Goal: Task Accomplishment & Management: Use online tool/utility

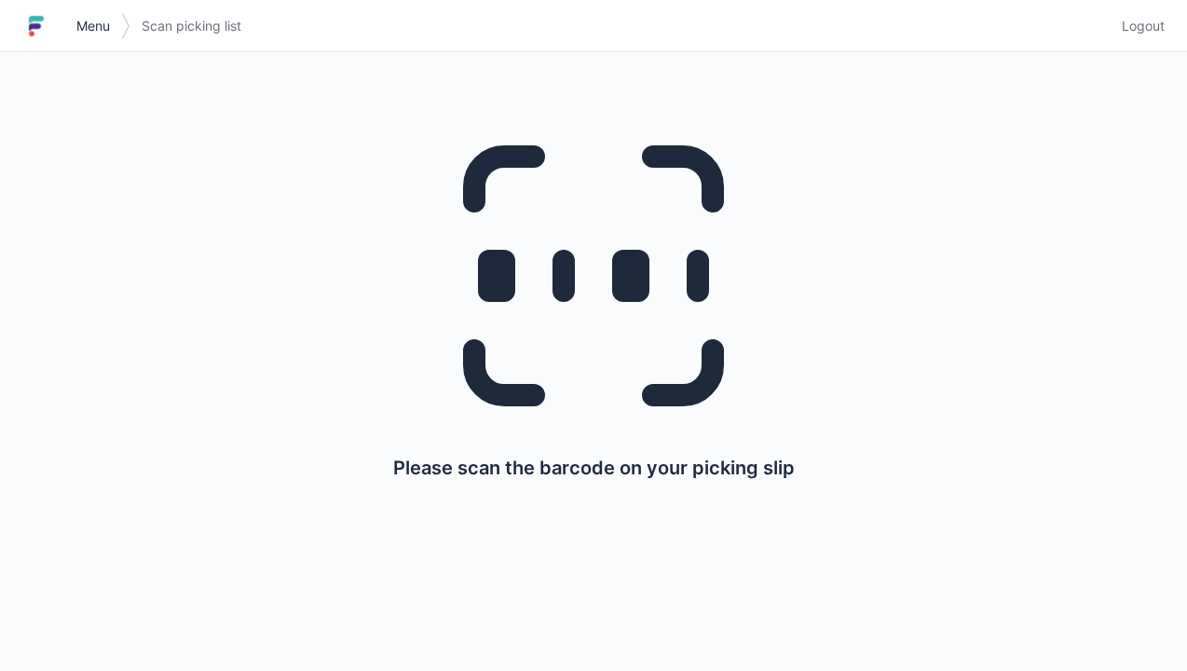
click at [80, 41] on link "Menu" at bounding box center [93, 26] width 56 height 34
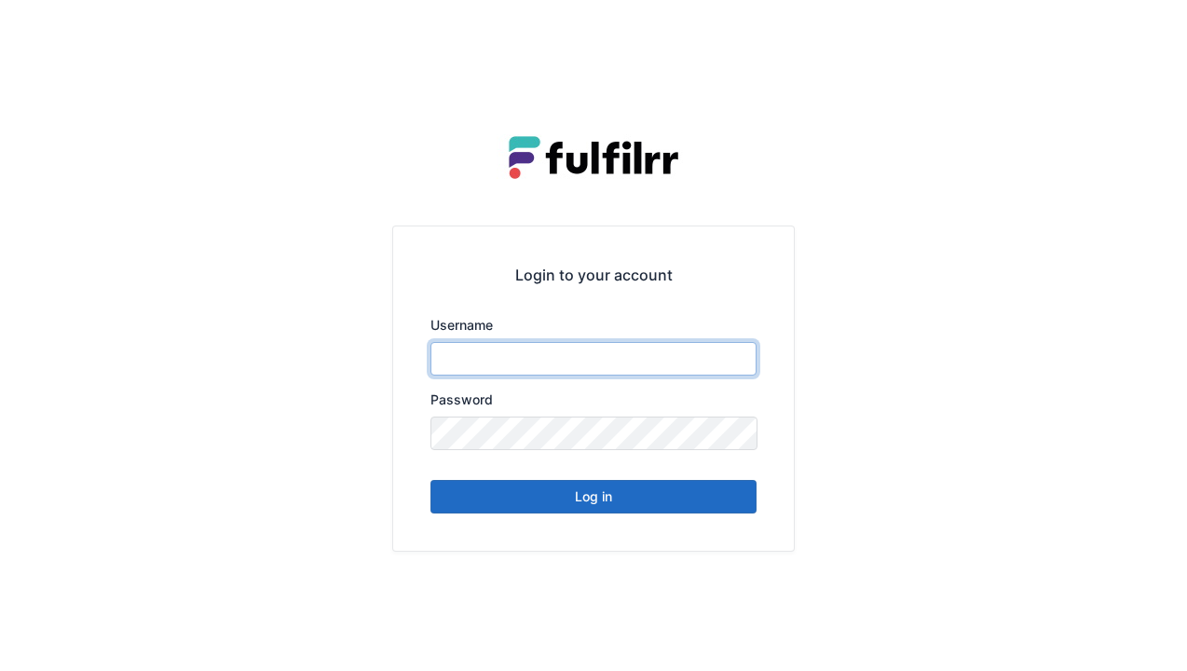
type input "******"
click at [554, 494] on button "Log in" at bounding box center [593, 497] width 326 height 34
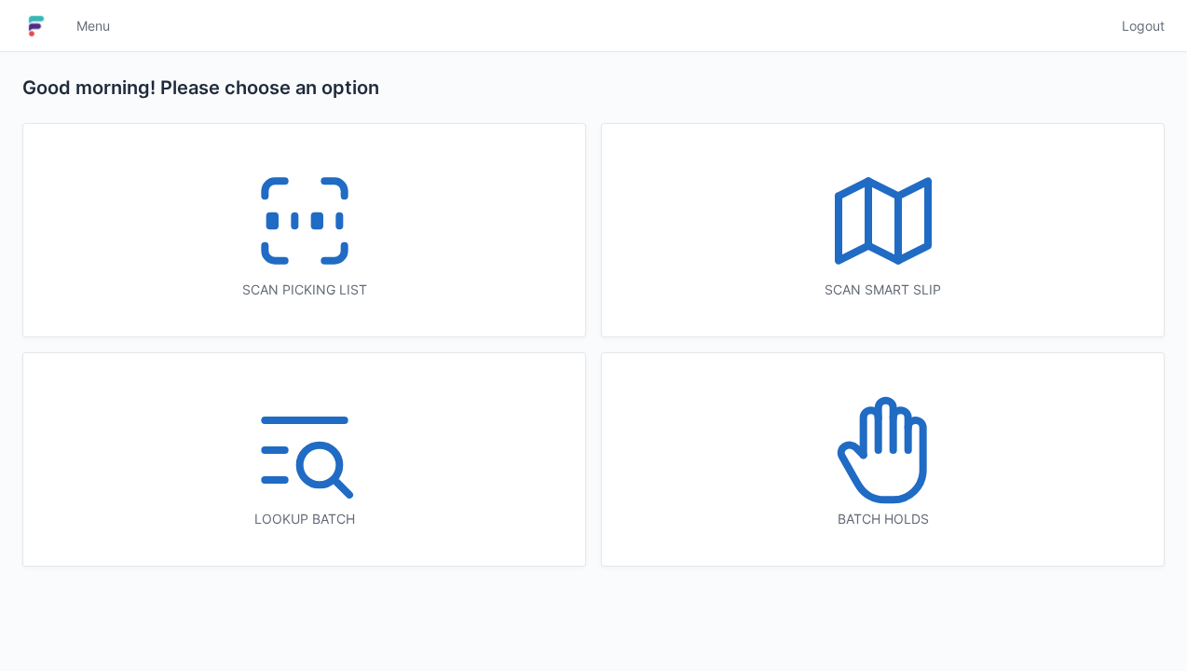
click at [282, 209] on icon at bounding box center [304, 220] width 119 height 119
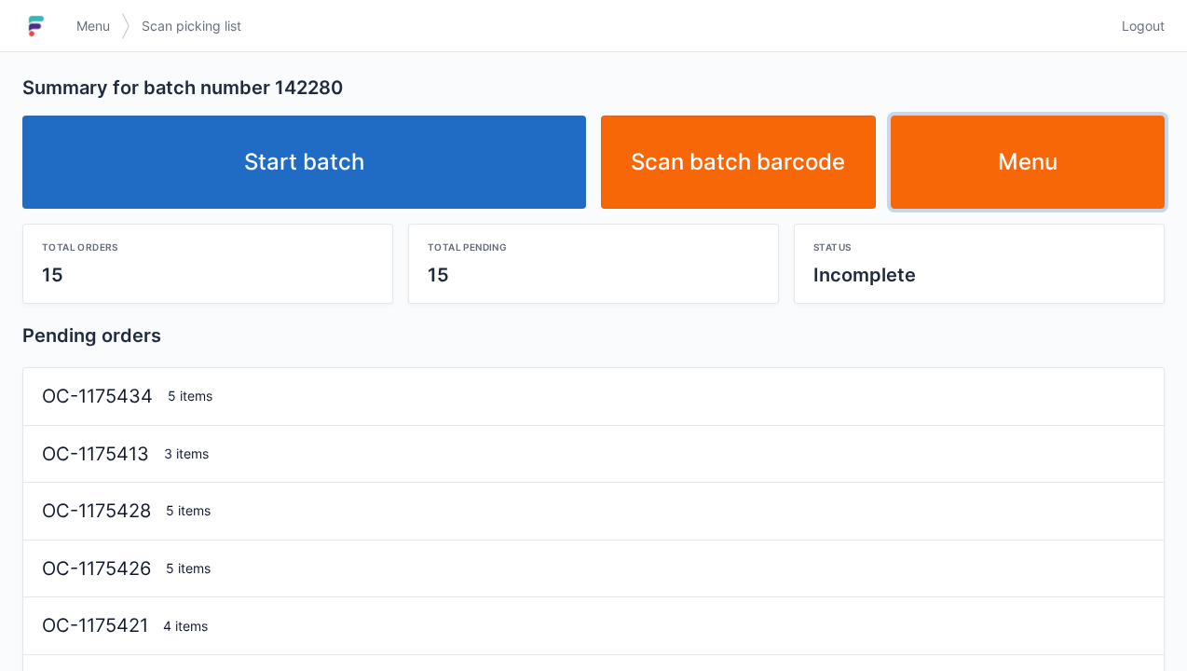
click at [1045, 150] on link "Menu" at bounding box center [1028, 162] width 275 height 93
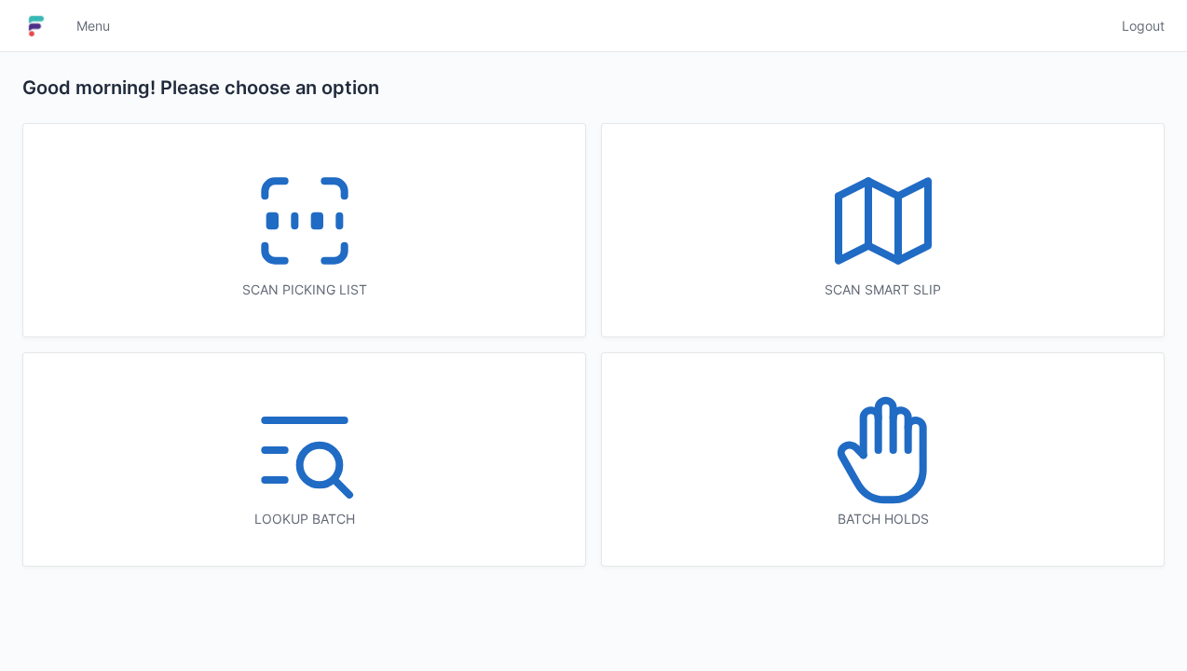
click at [881, 232] on icon at bounding box center [883, 220] width 119 height 119
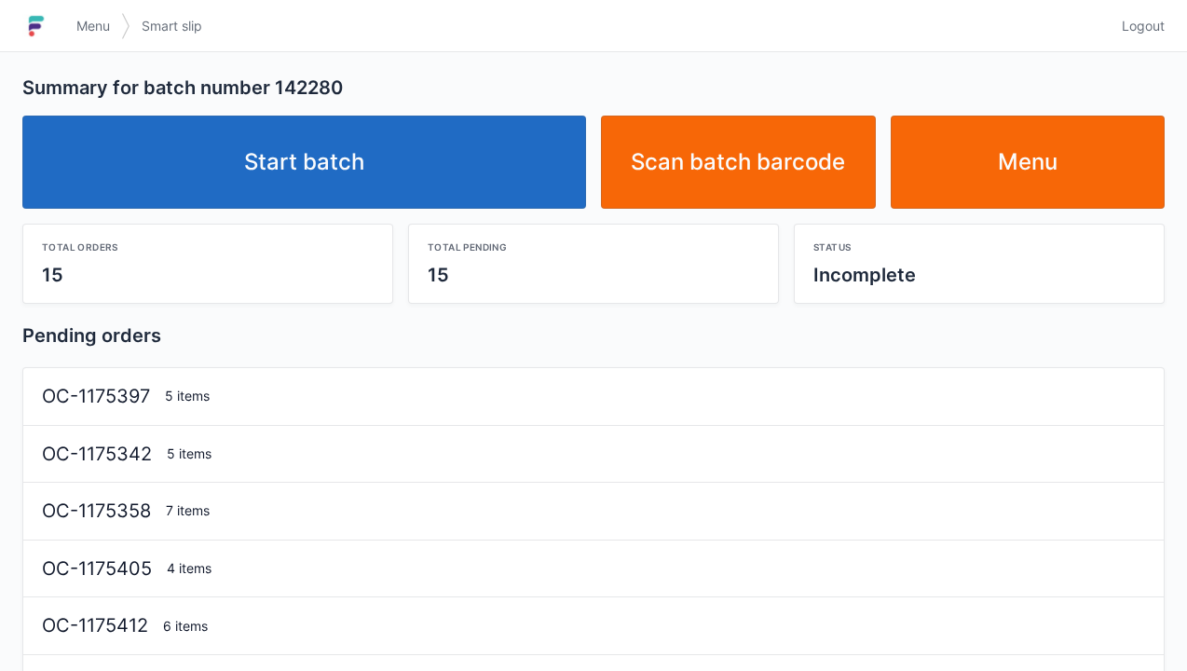
click at [376, 136] on link "Start batch" at bounding box center [304, 162] width 564 height 93
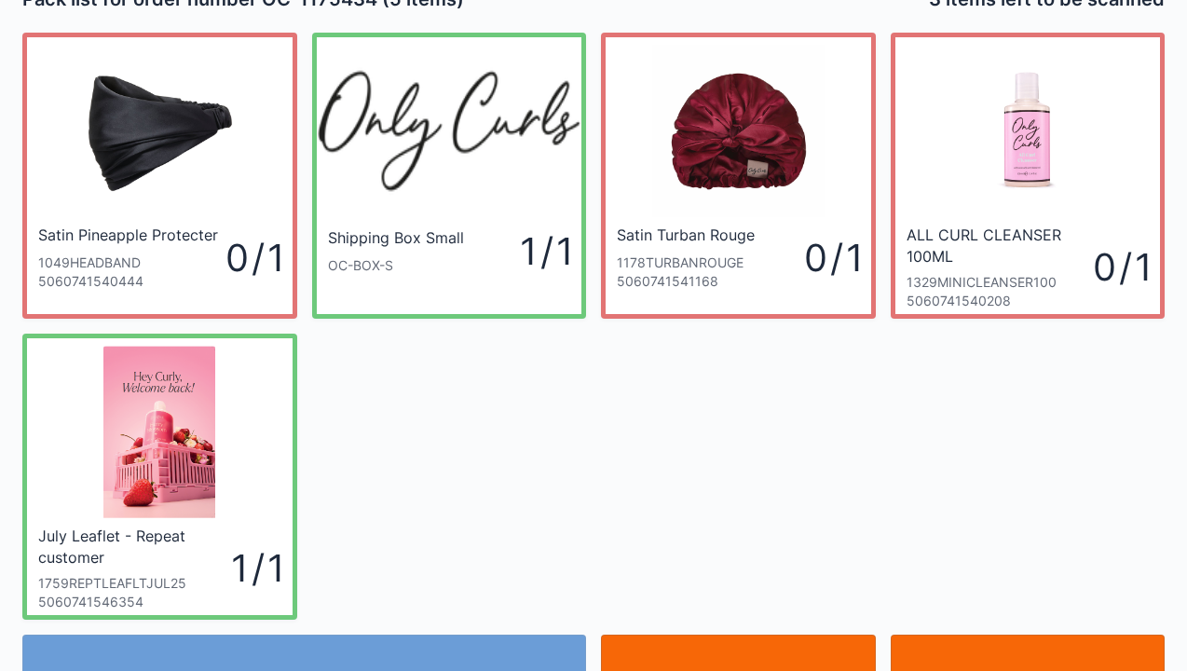
scroll to position [37, 0]
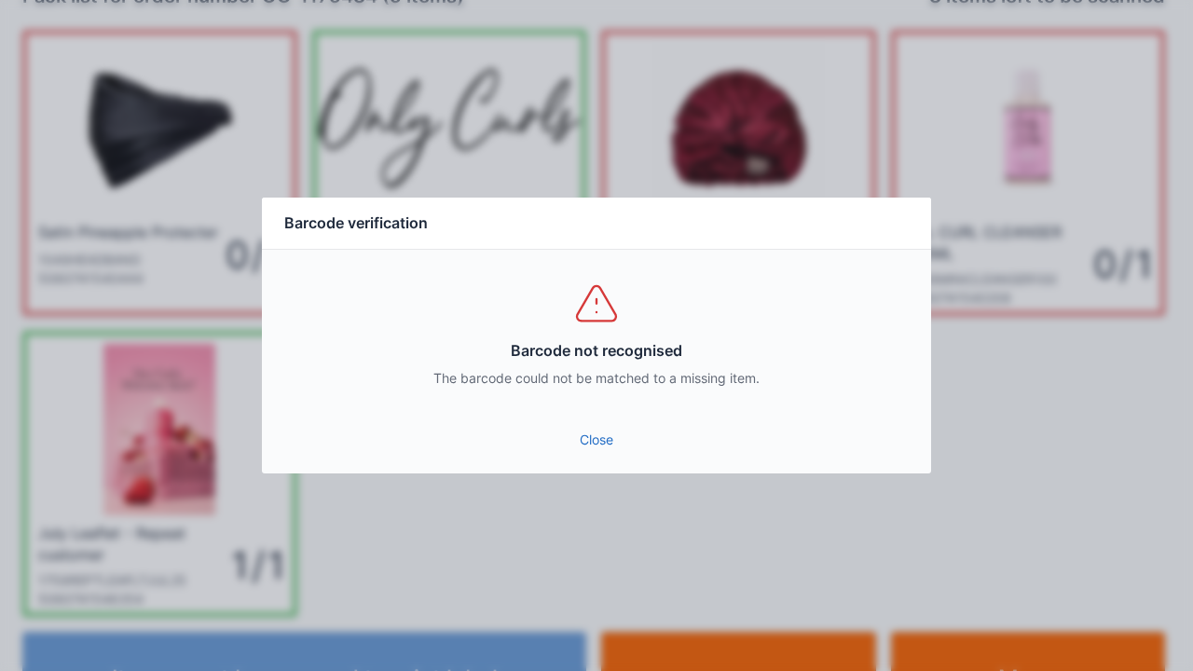
click at [600, 444] on link "Close" at bounding box center [596, 440] width 639 height 34
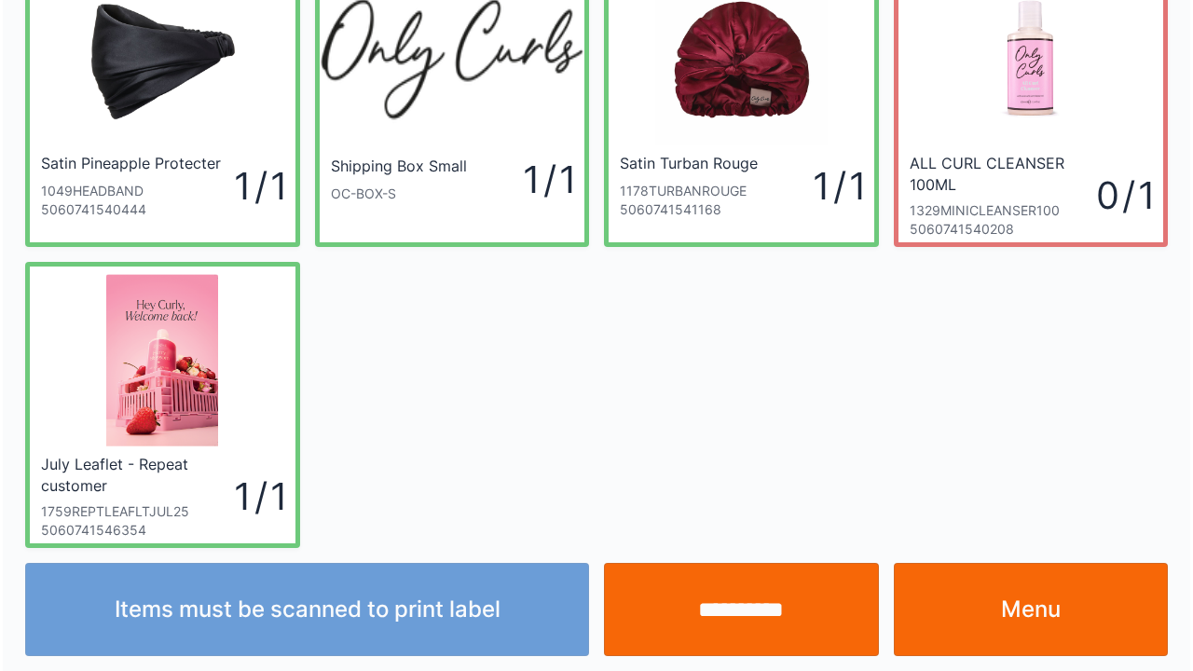
scroll to position [108, 0]
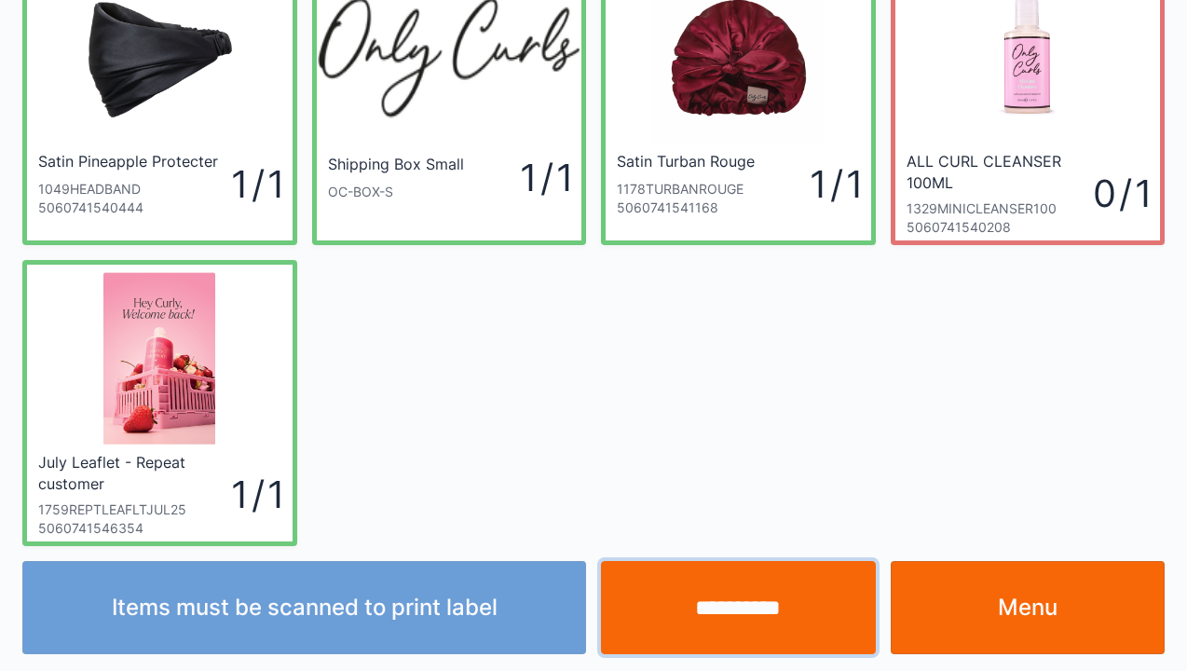
click at [755, 594] on input "**********" at bounding box center [738, 607] width 275 height 93
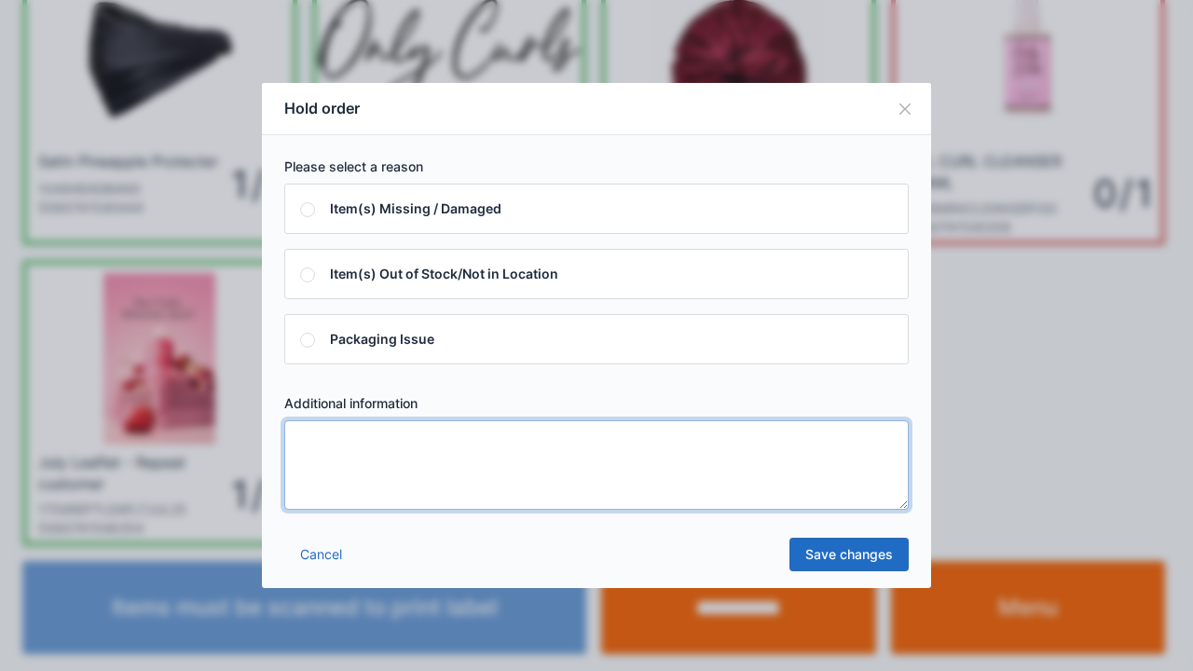
click at [335, 459] on textarea at bounding box center [596, 464] width 624 height 89
type textarea "*****"
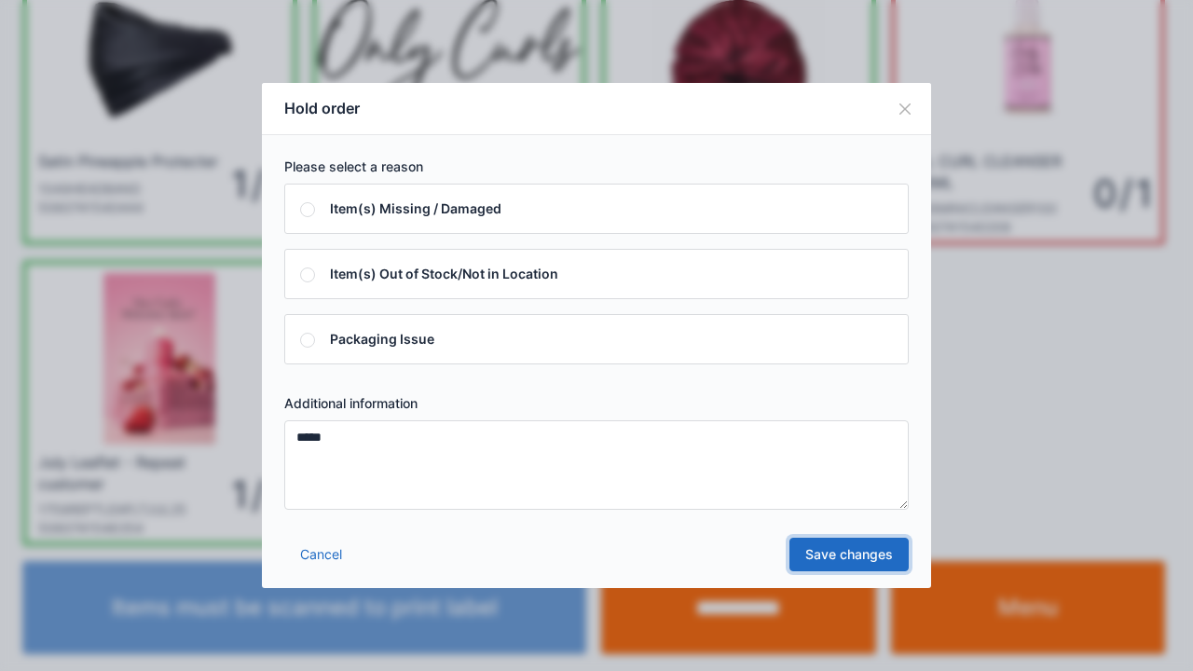
click at [837, 555] on link "Save changes" at bounding box center [848, 555] width 119 height 34
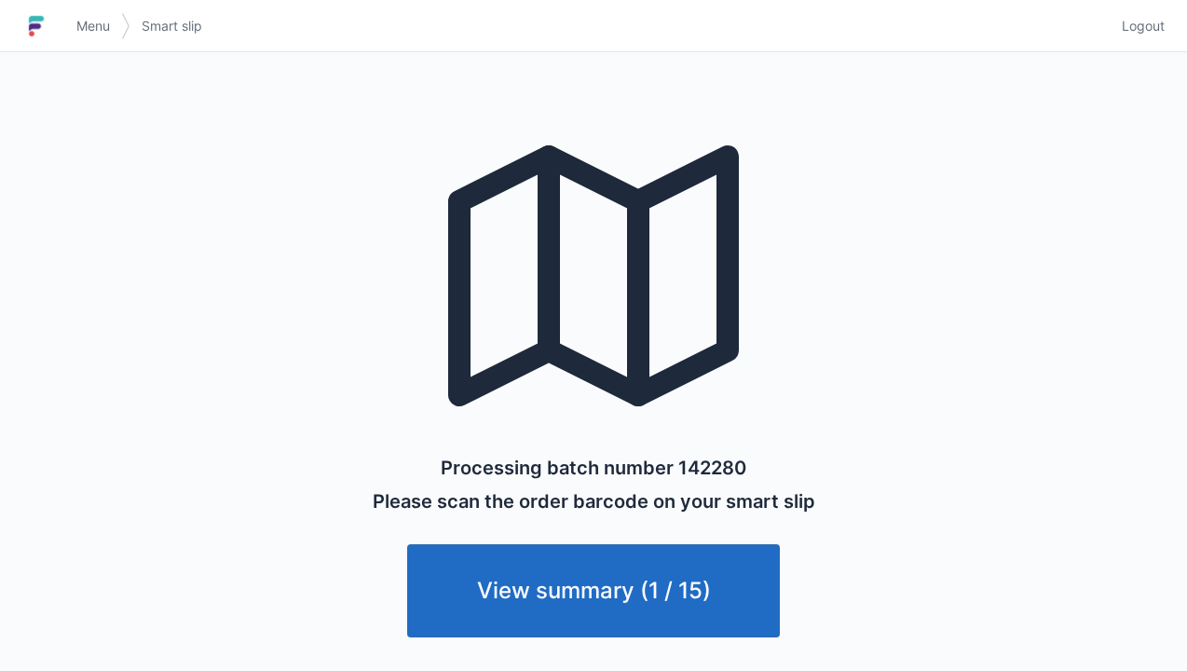
click at [88, 27] on span "Menu" at bounding box center [93, 26] width 34 height 19
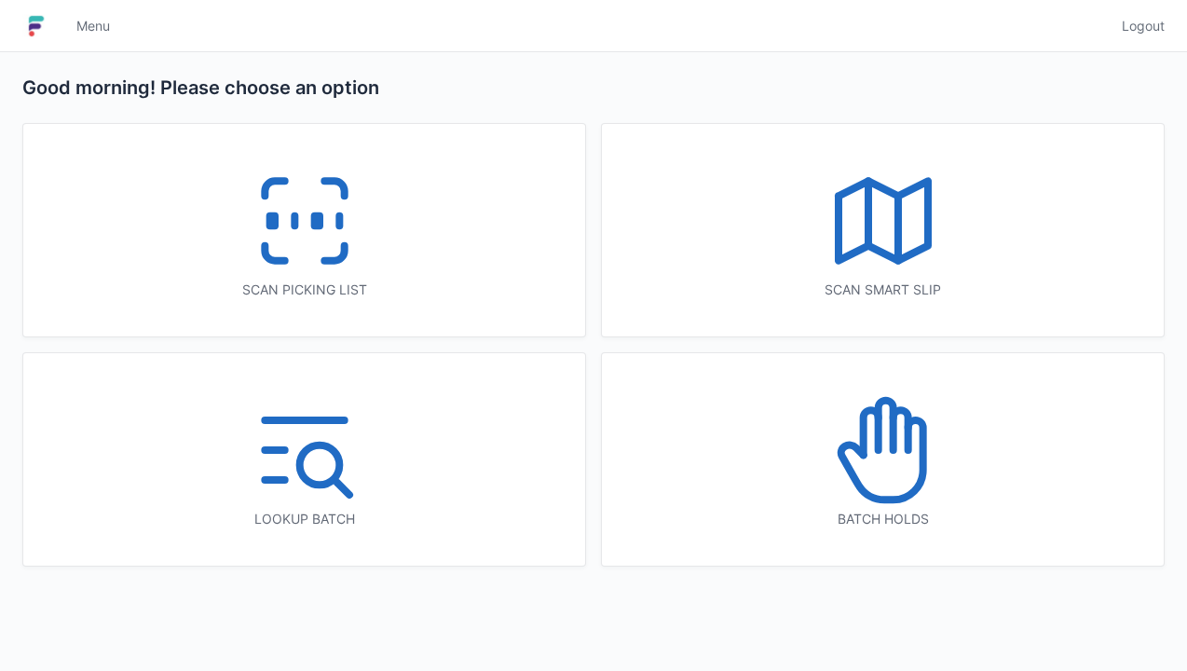
click at [324, 247] on icon at bounding box center [304, 220] width 119 height 119
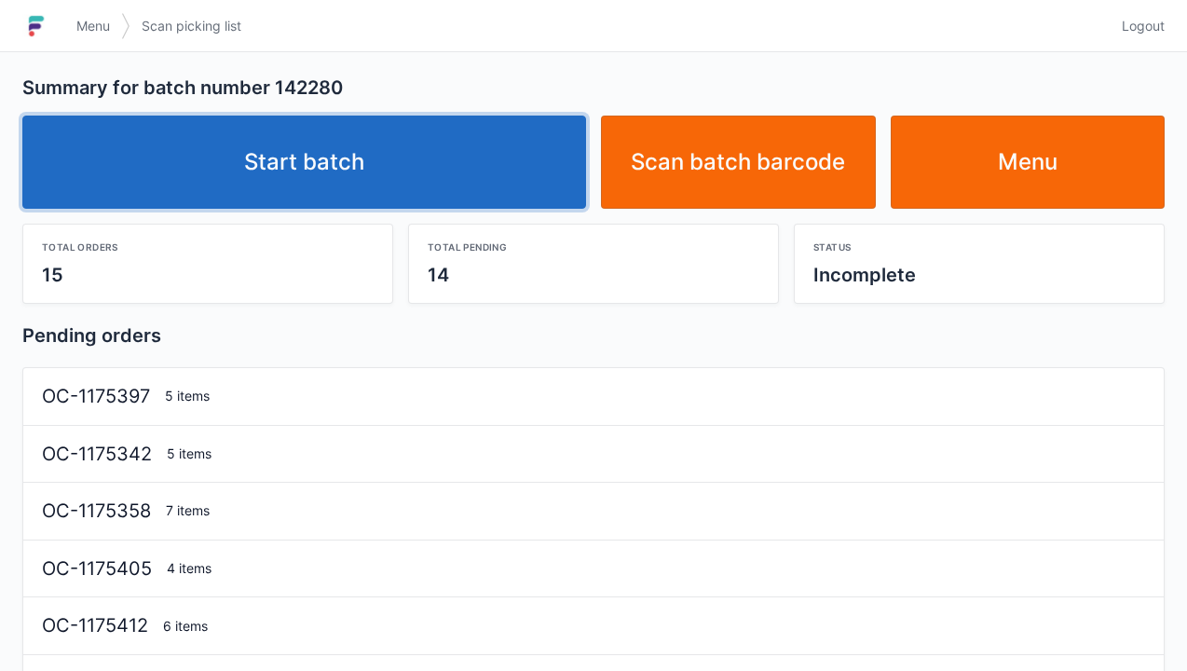
click at [363, 171] on link "Start batch" at bounding box center [304, 162] width 564 height 93
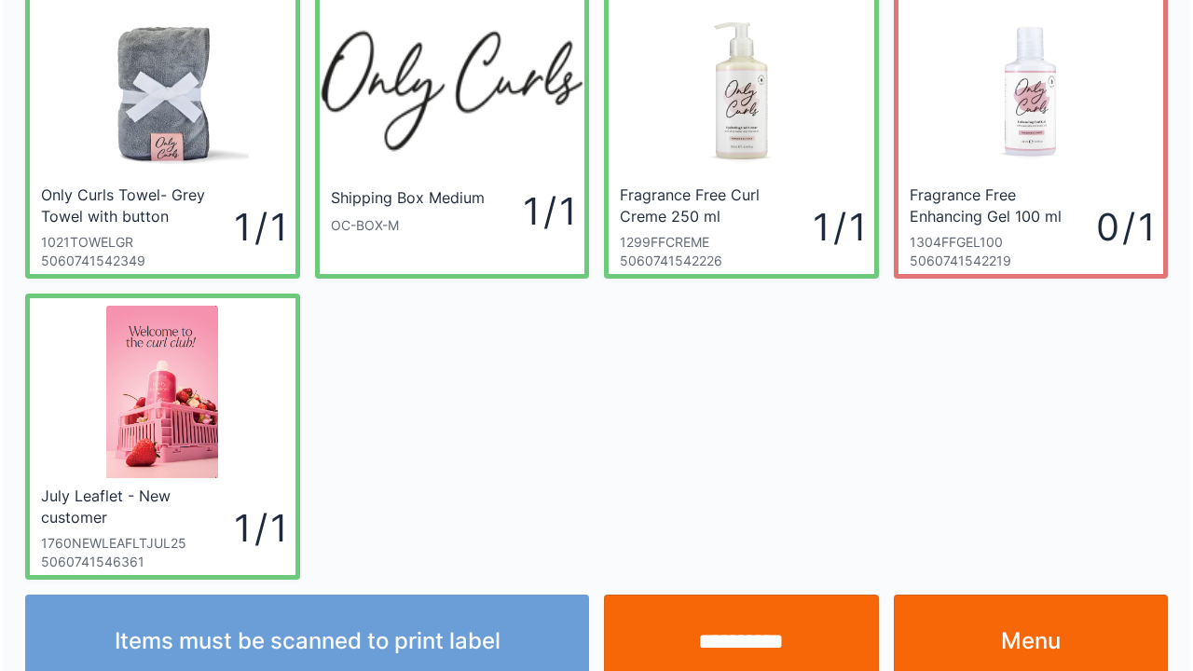
scroll to position [108, 0]
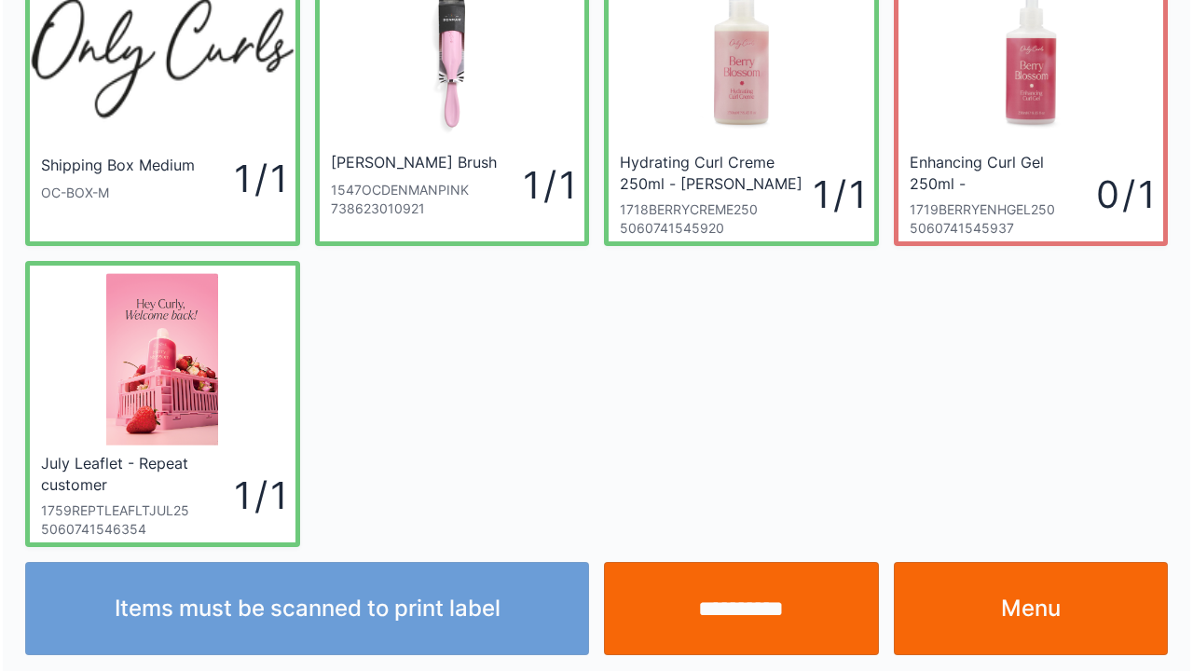
scroll to position [108, 0]
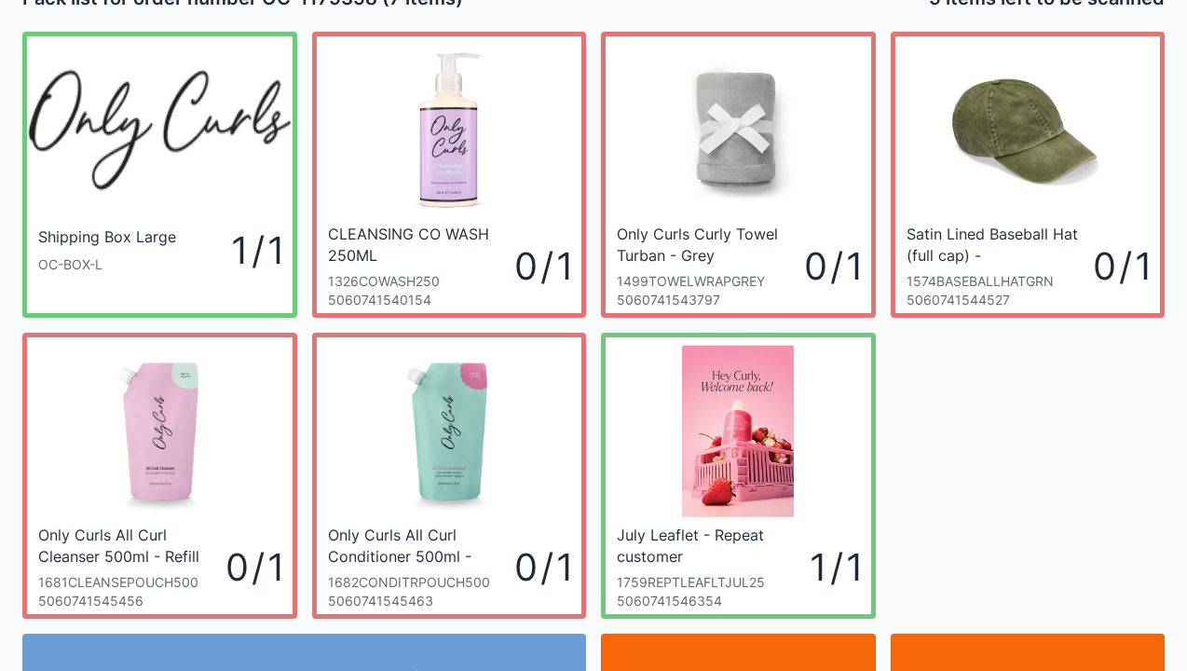
scroll to position [37, 0]
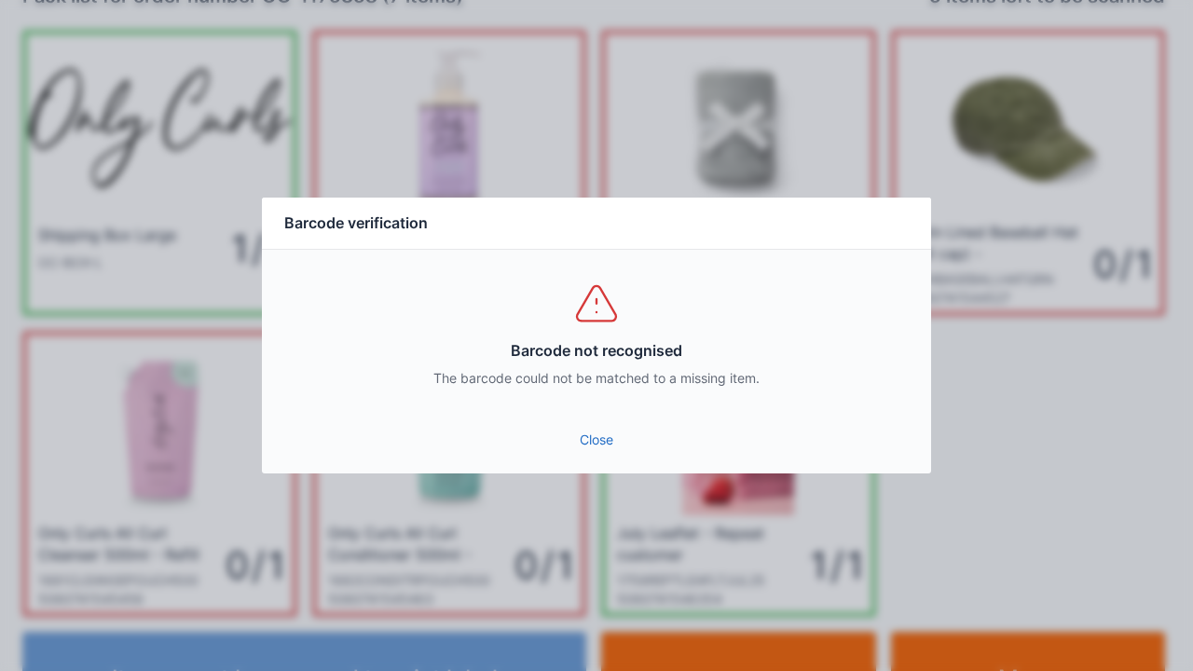
click at [591, 440] on link "Close" at bounding box center [596, 440] width 639 height 34
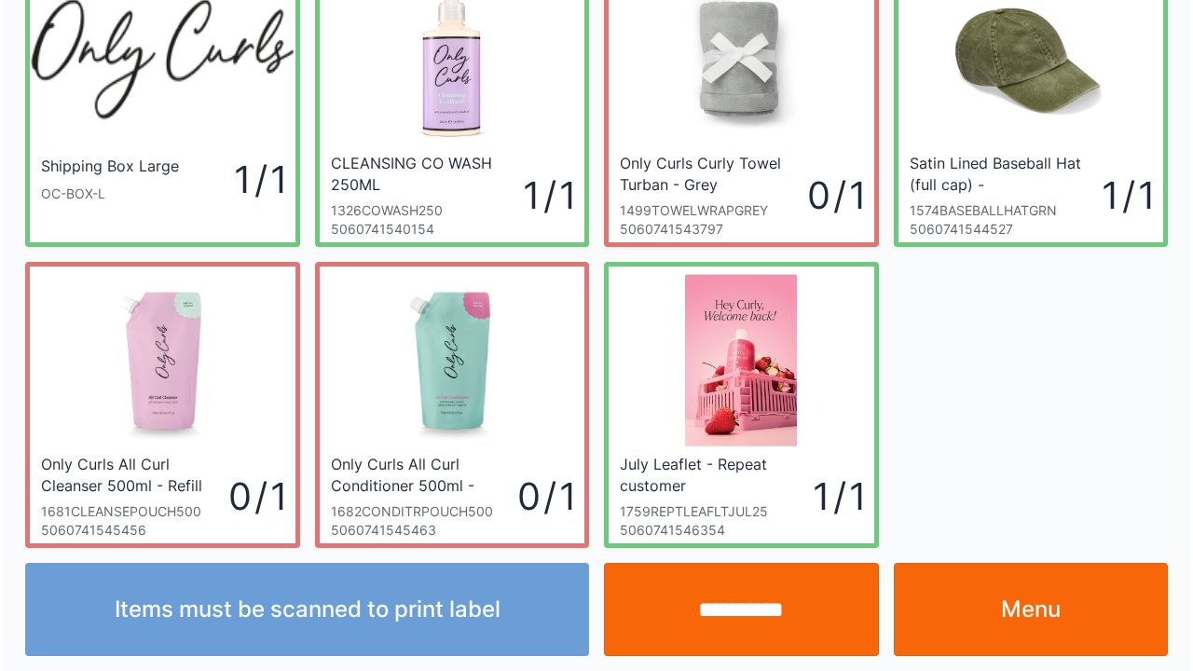
scroll to position [108, 0]
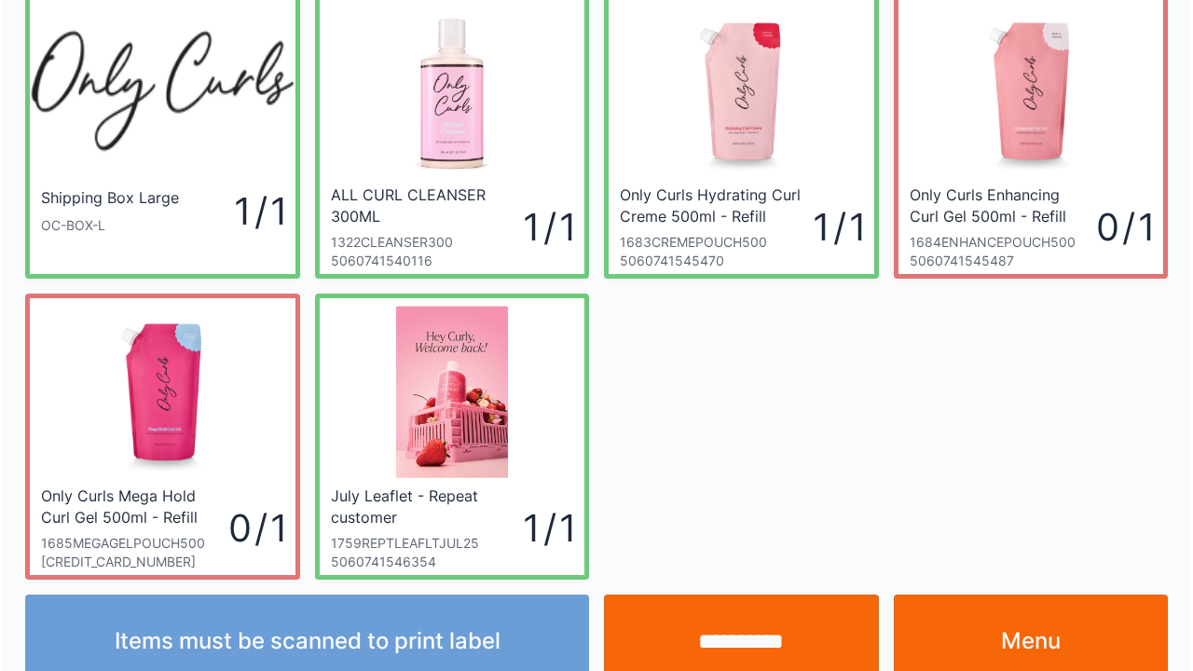
scroll to position [108, 0]
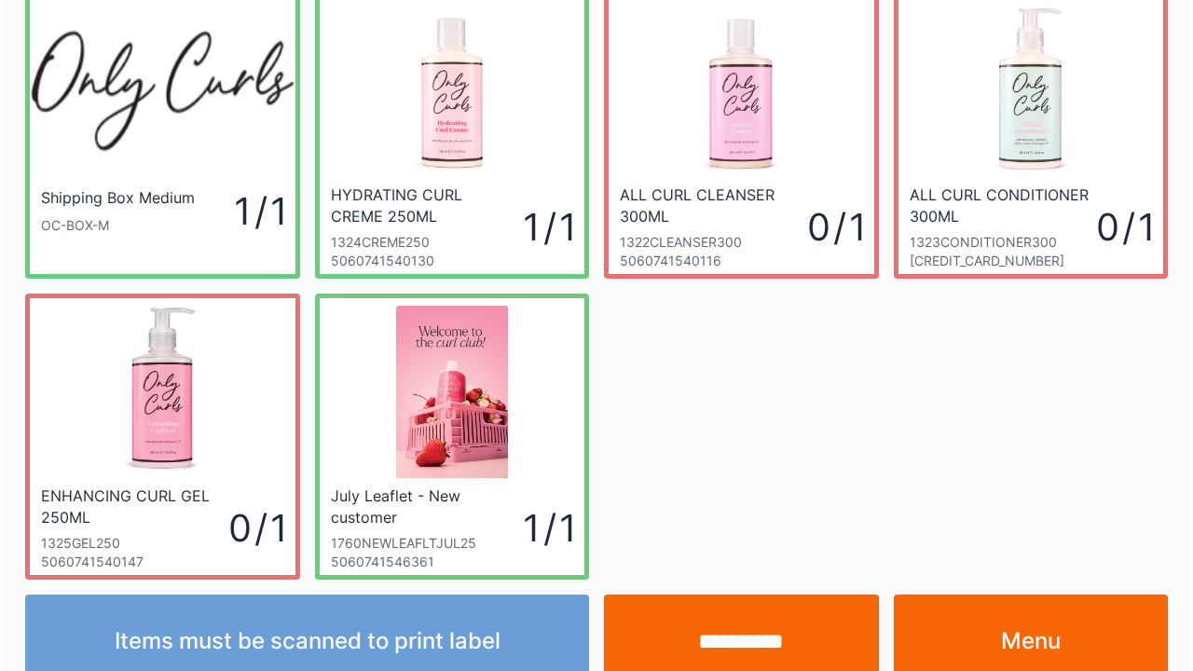
scroll to position [108, 0]
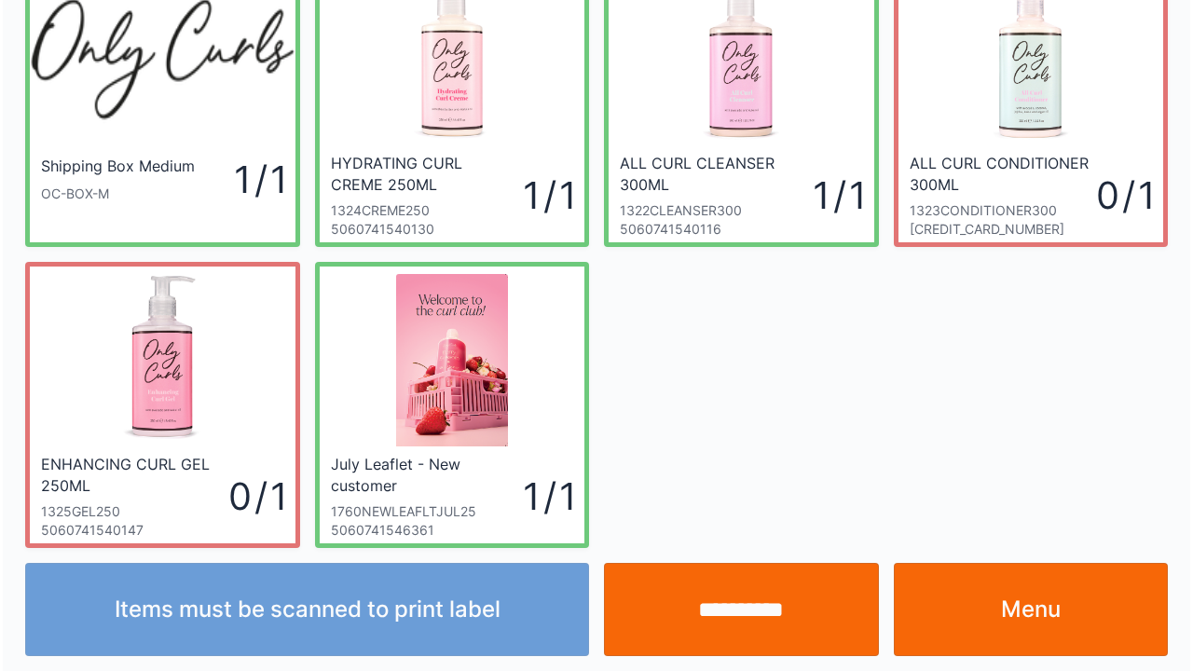
scroll to position [108, 0]
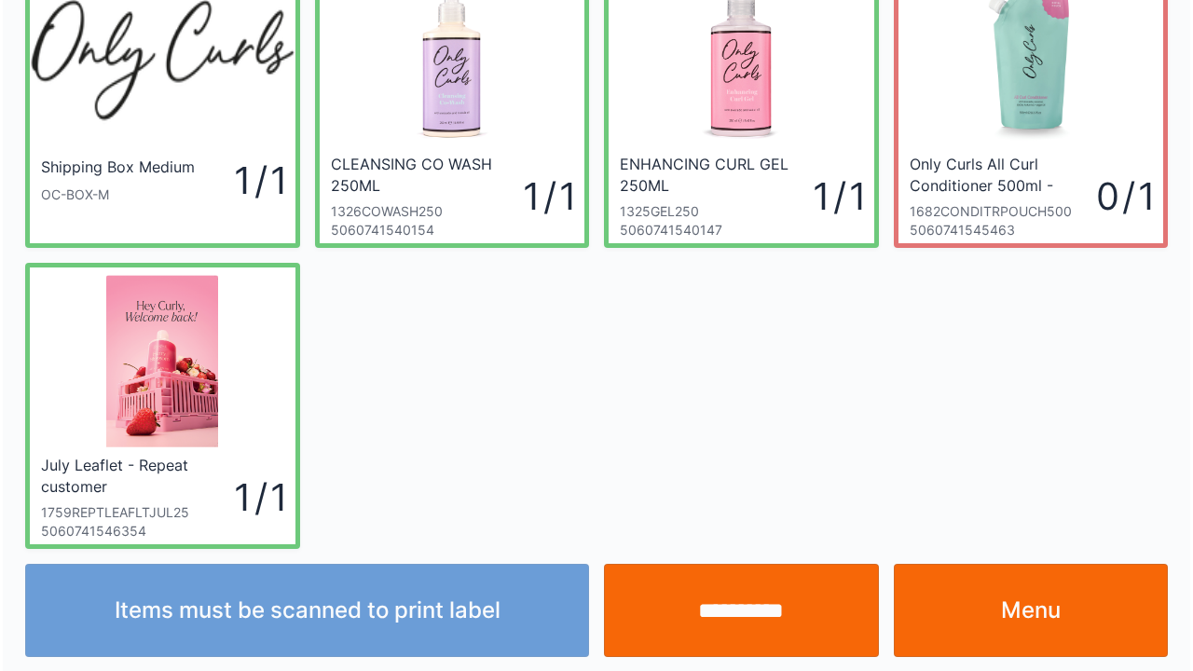
scroll to position [108, 0]
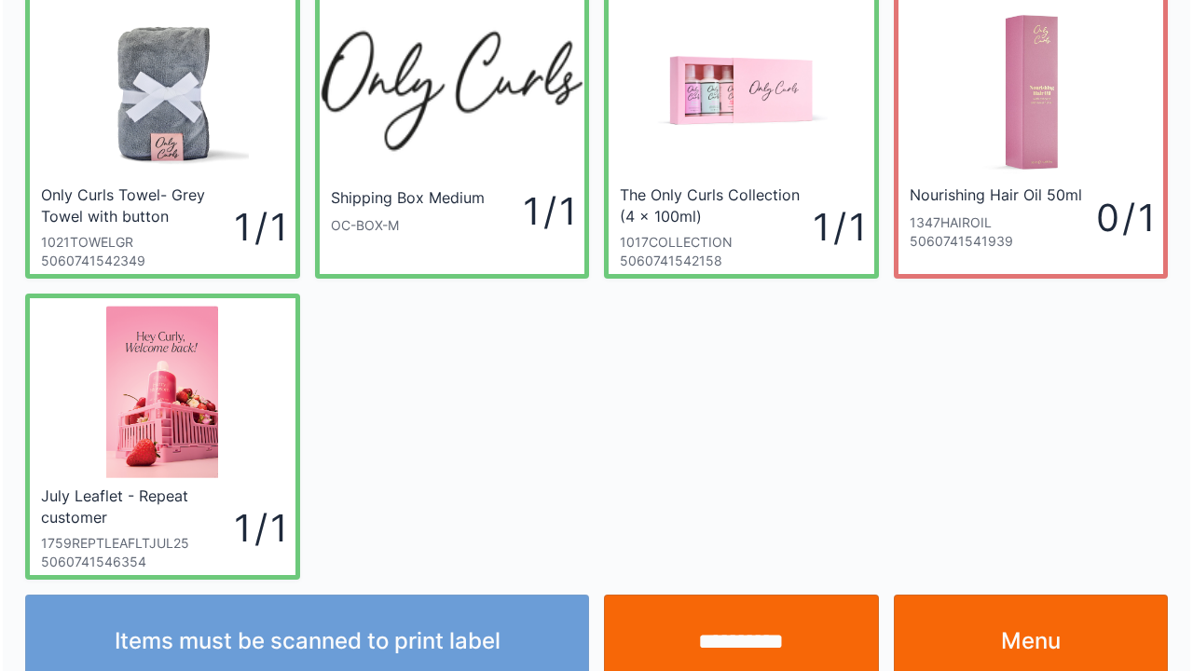
scroll to position [108, 0]
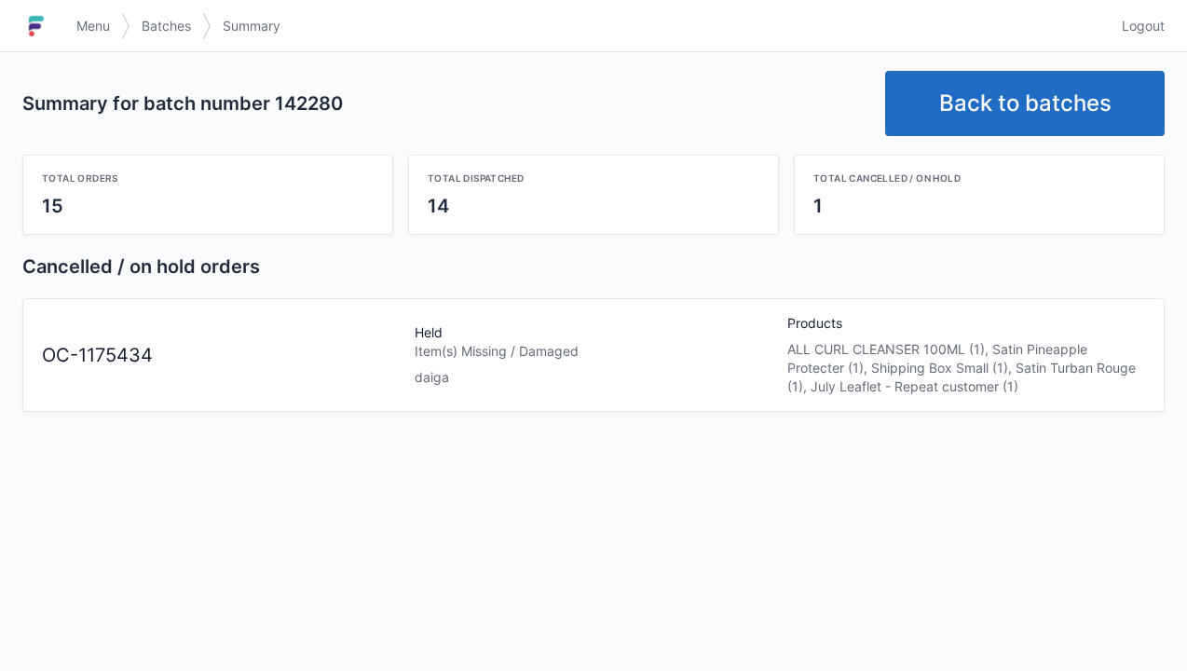
click at [63, 9] on h1 at bounding box center [43, 26] width 43 height 45
click at [49, 19] on img at bounding box center [36, 26] width 28 height 30
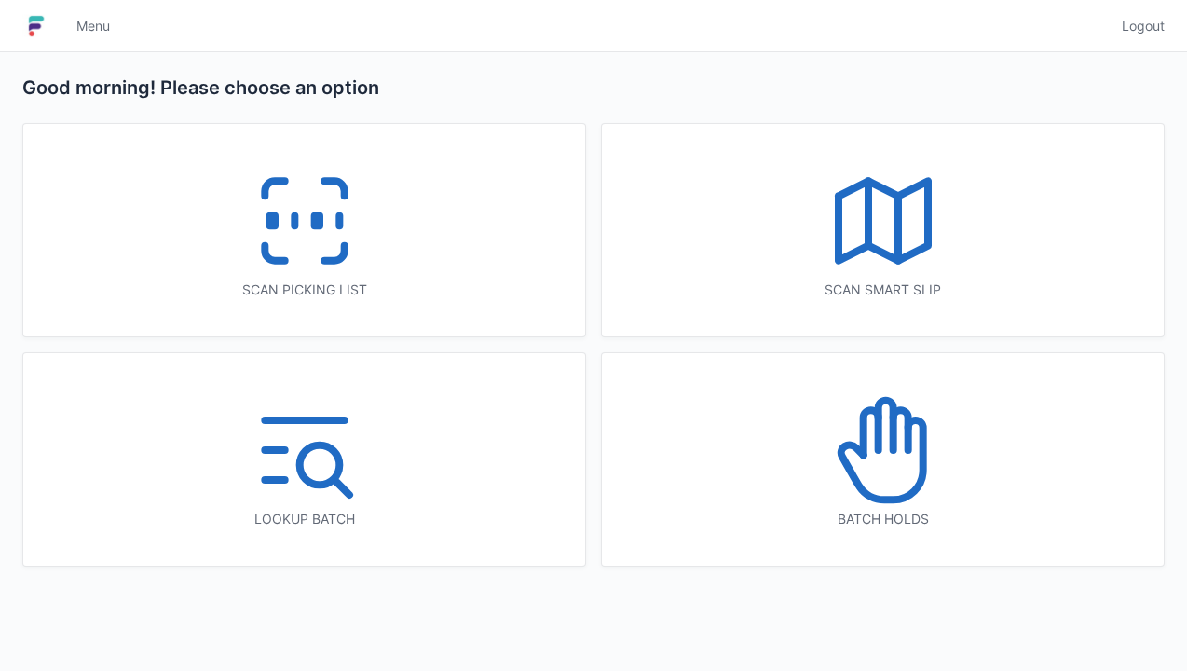
click at [865, 447] on icon at bounding box center [870, 432] width 15 height 45
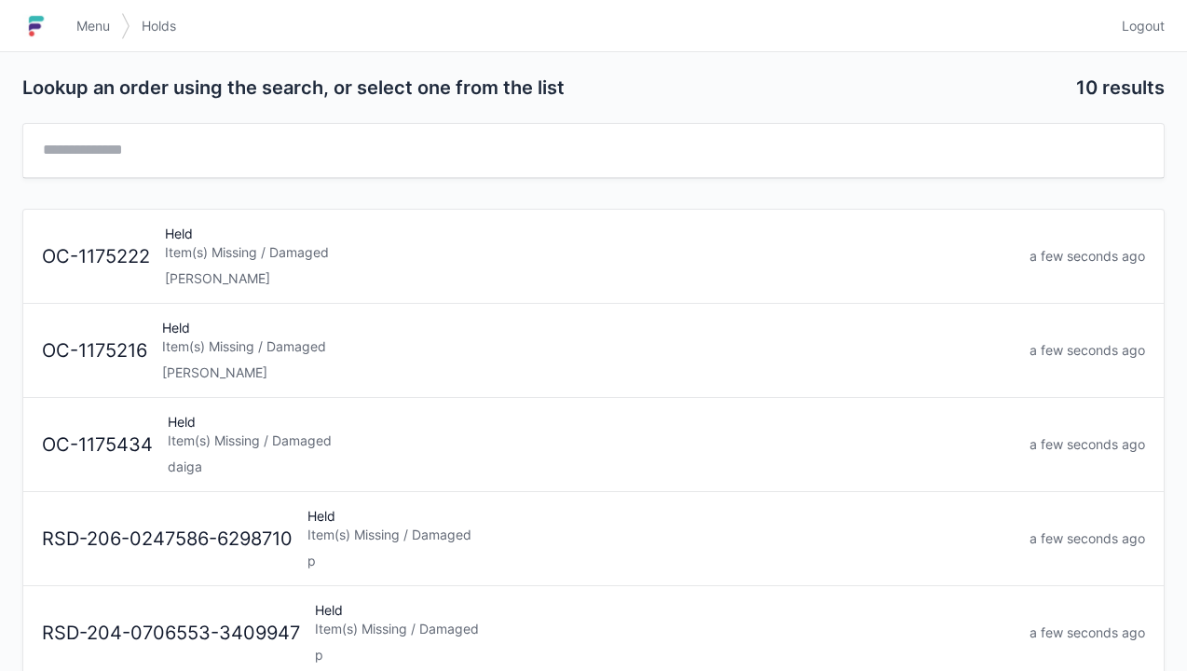
click at [233, 445] on div "Item(s) Missing / Damaged" at bounding box center [591, 440] width 847 height 19
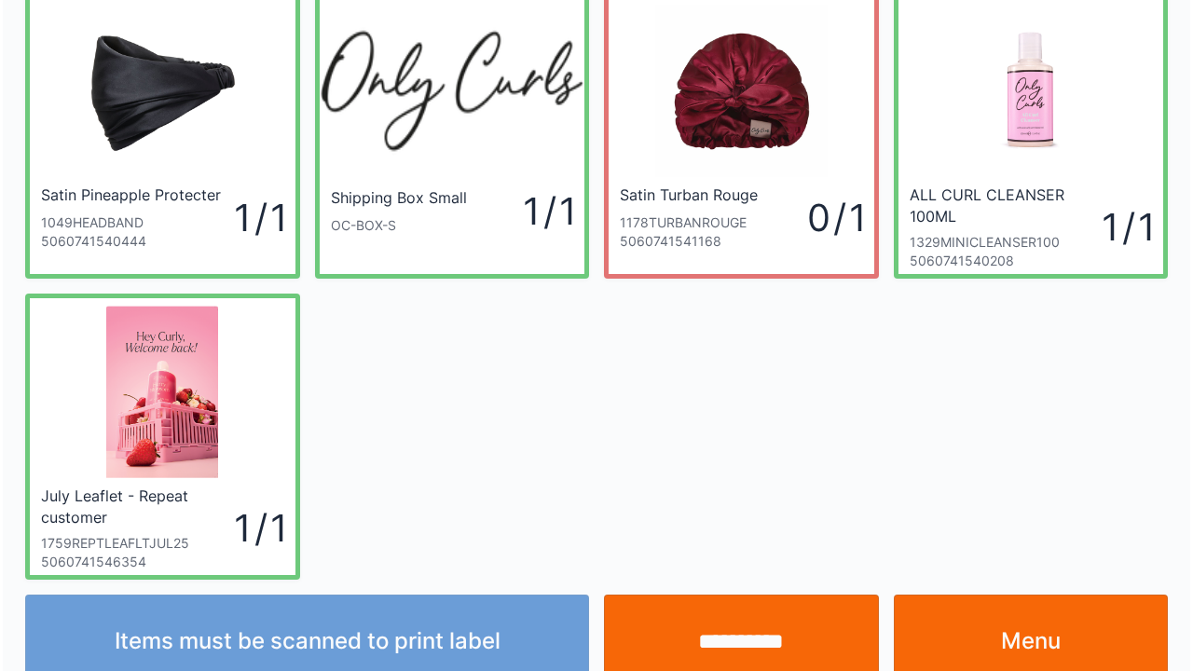
scroll to position [108, 0]
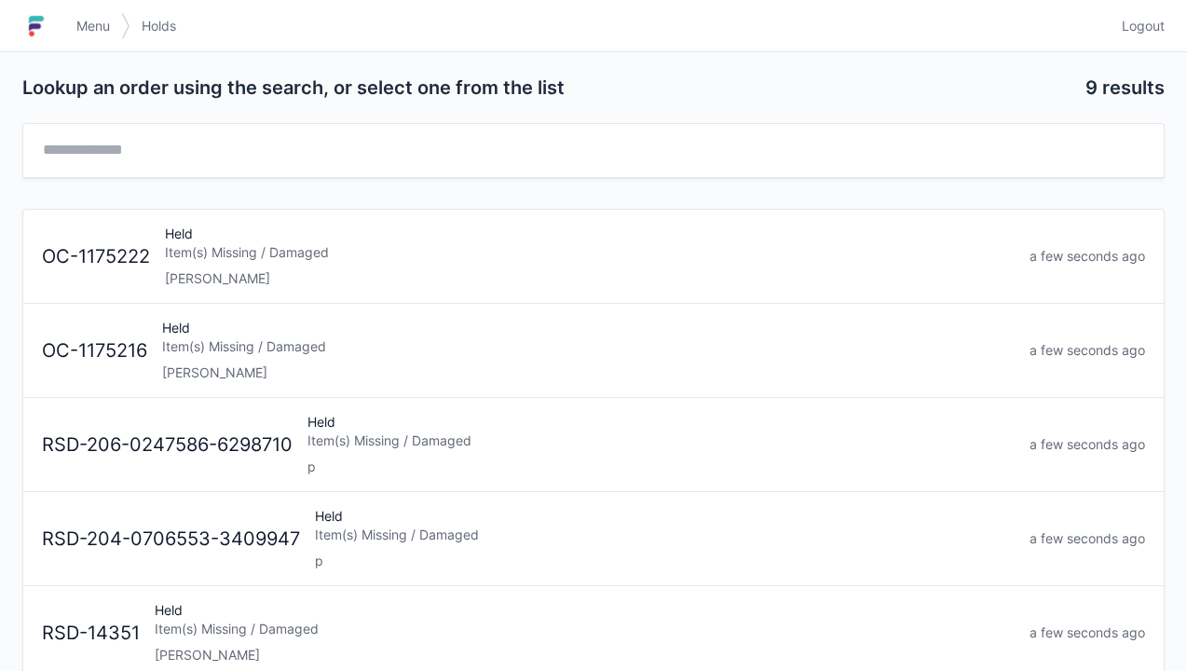
click at [61, 15] on h1 at bounding box center [43, 26] width 43 height 45
click at [90, 30] on span "Menu" at bounding box center [93, 26] width 34 height 19
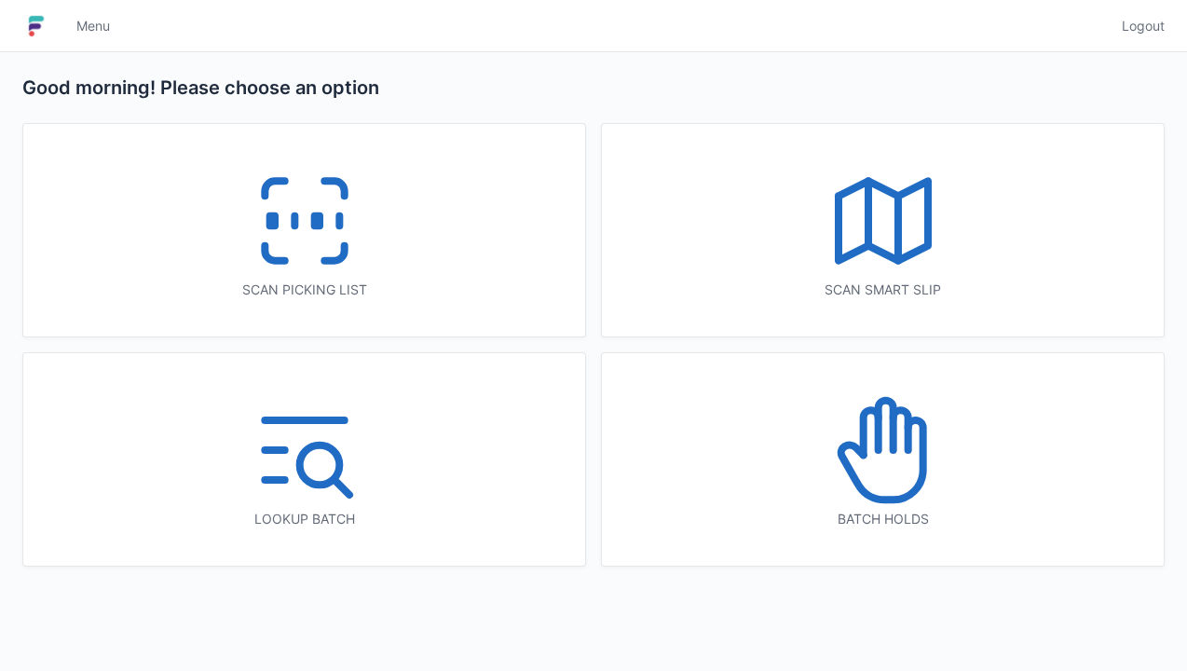
click at [299, 219] on icon at bounding box center [304, 220] width 119 height 119
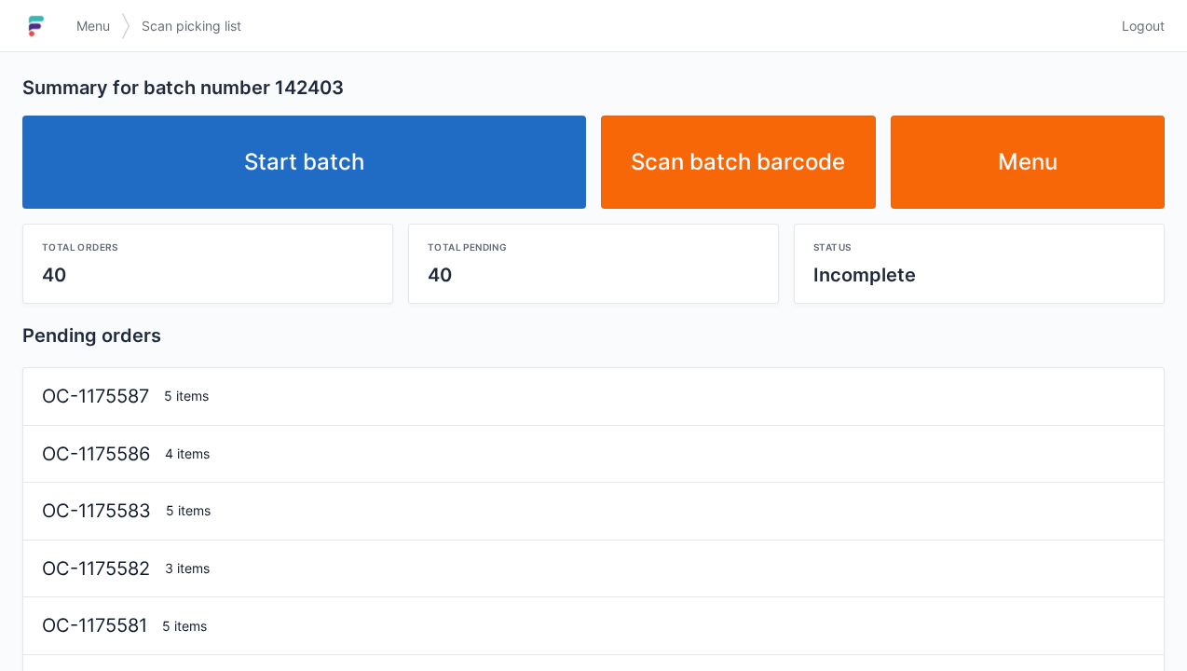
click at [294, 163] on link "Start batch" at bounding box center [304, 162] width 564 height 93
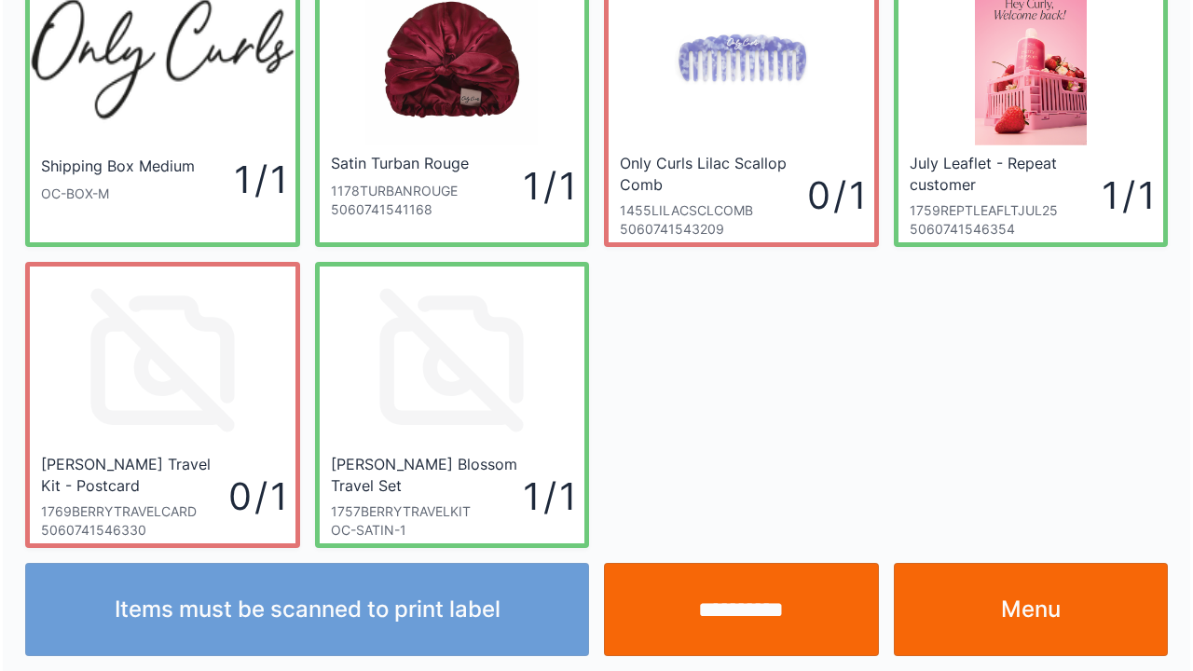
scroll to position [108, 0]
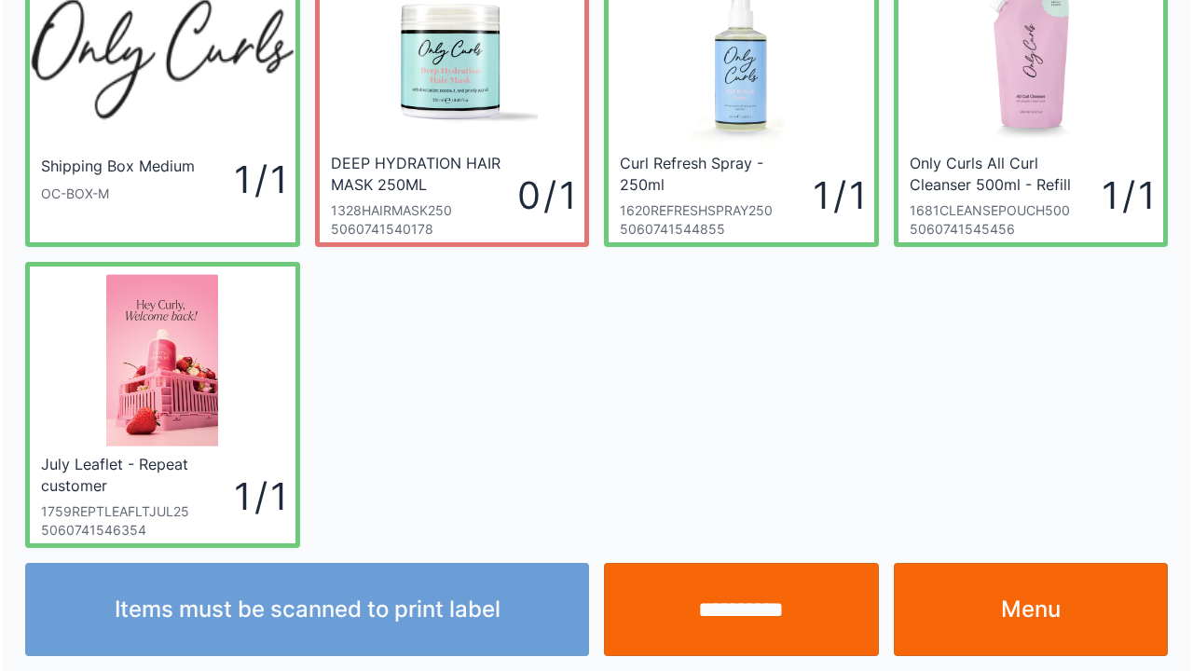
scroll to position [108, 0]
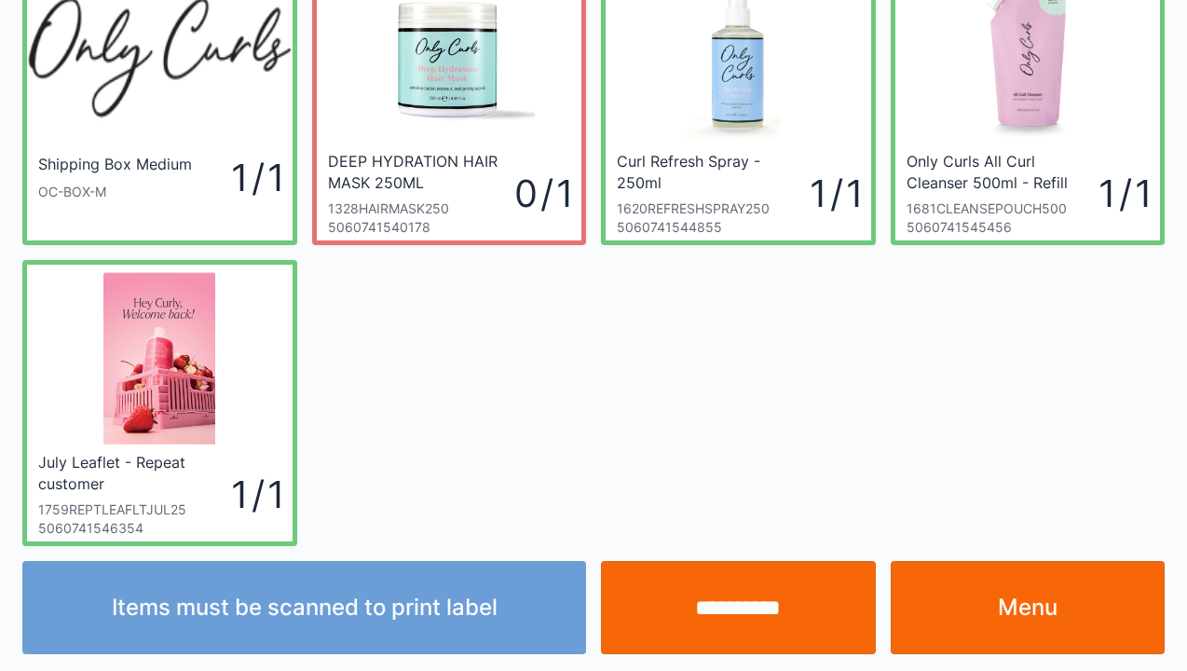
click at [711, 614] on input "**********" at bounding box center [738, 607] width 275 height 93
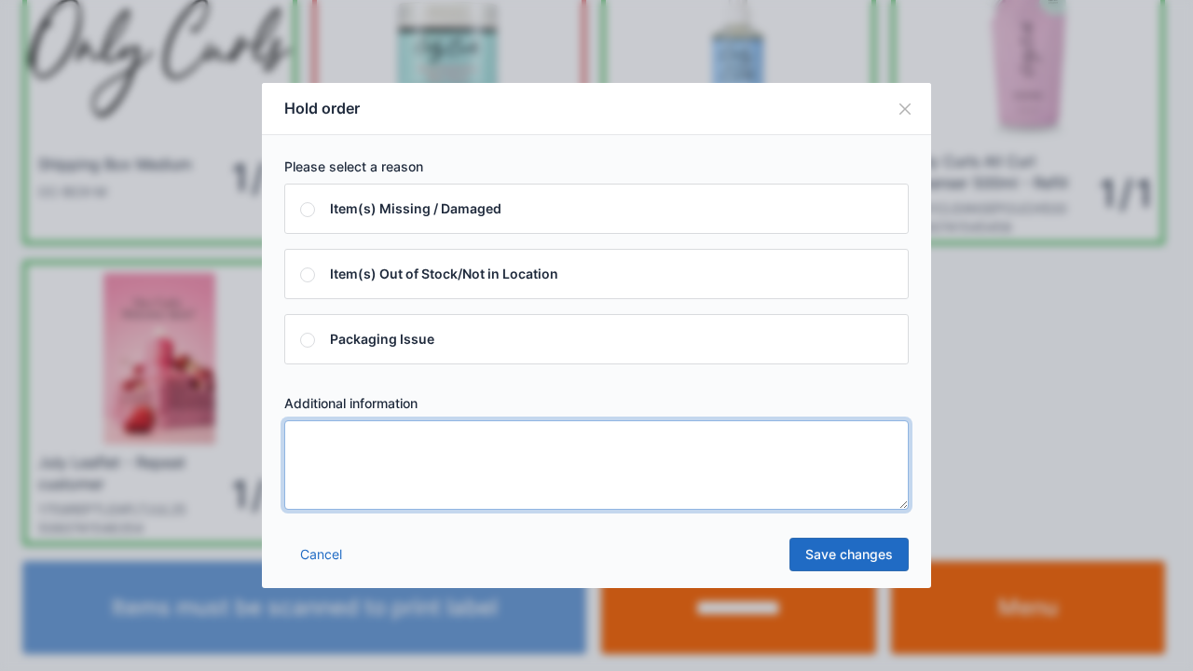
click at [328, 459] on textarea at bounding box center [596, 464] width 624 height 89
type textarea "*****"
click at [829, 567] on link "Save changes" at bounding box center [848, 555] width 119 height 34
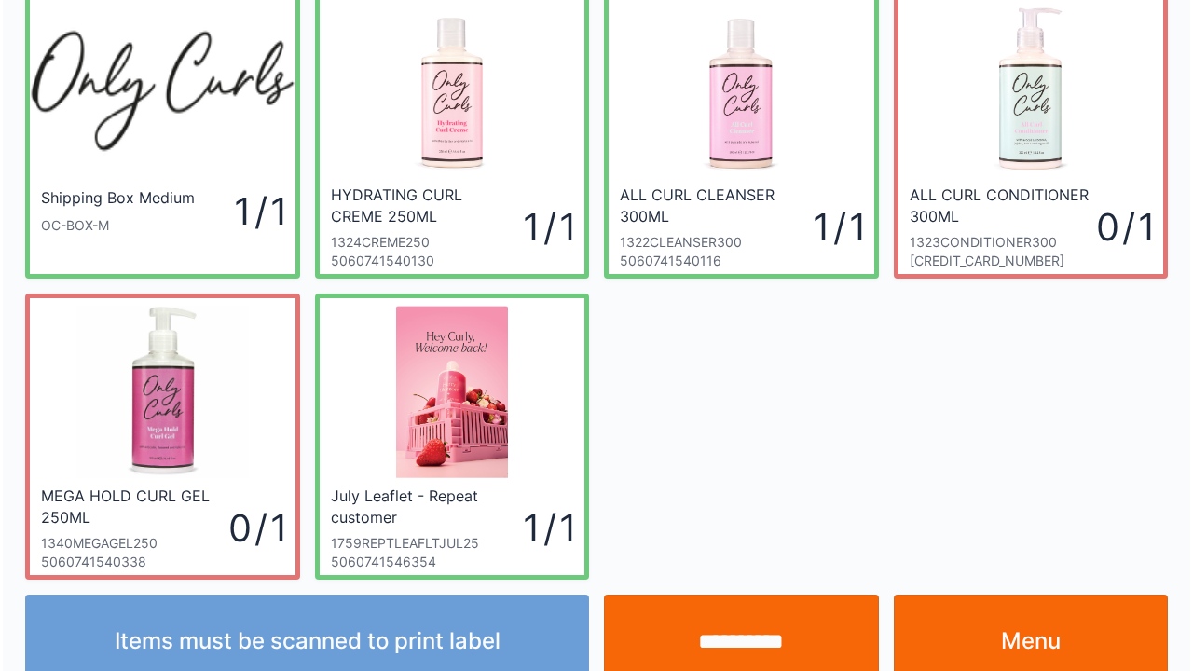
scroll to position [108, 0]
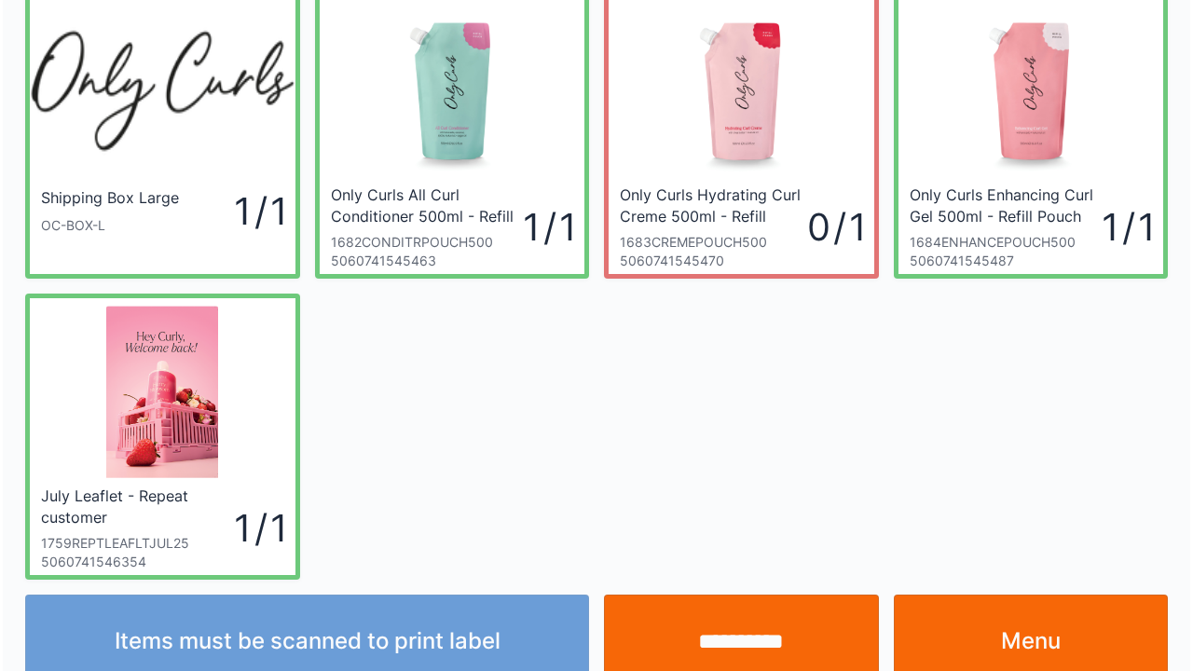
scroll to position [108, 0]
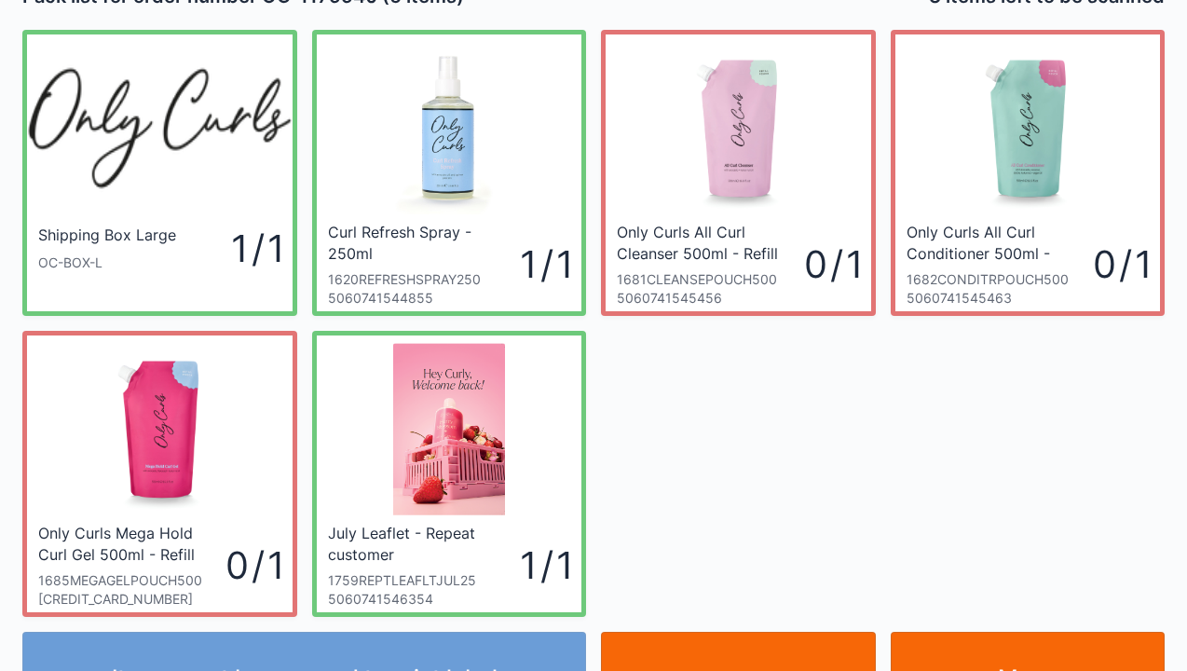
scroll to position [75, 0]
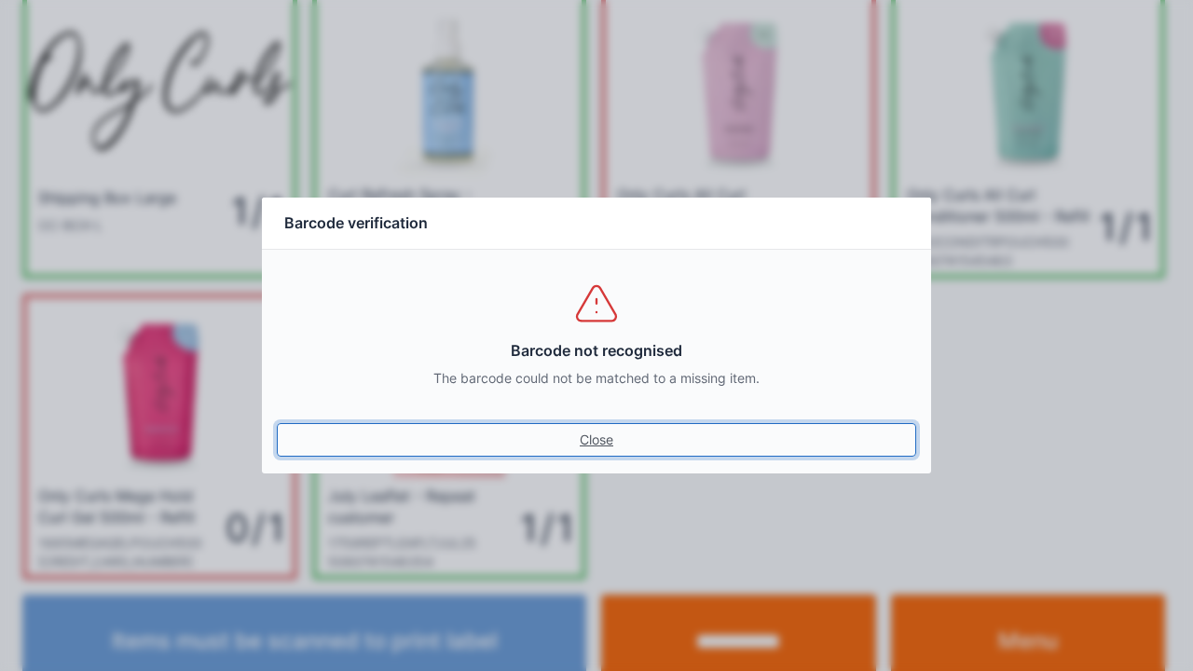
click at [593, 451] on link "Close" at bounding box center [596, 440] width 639 height 34
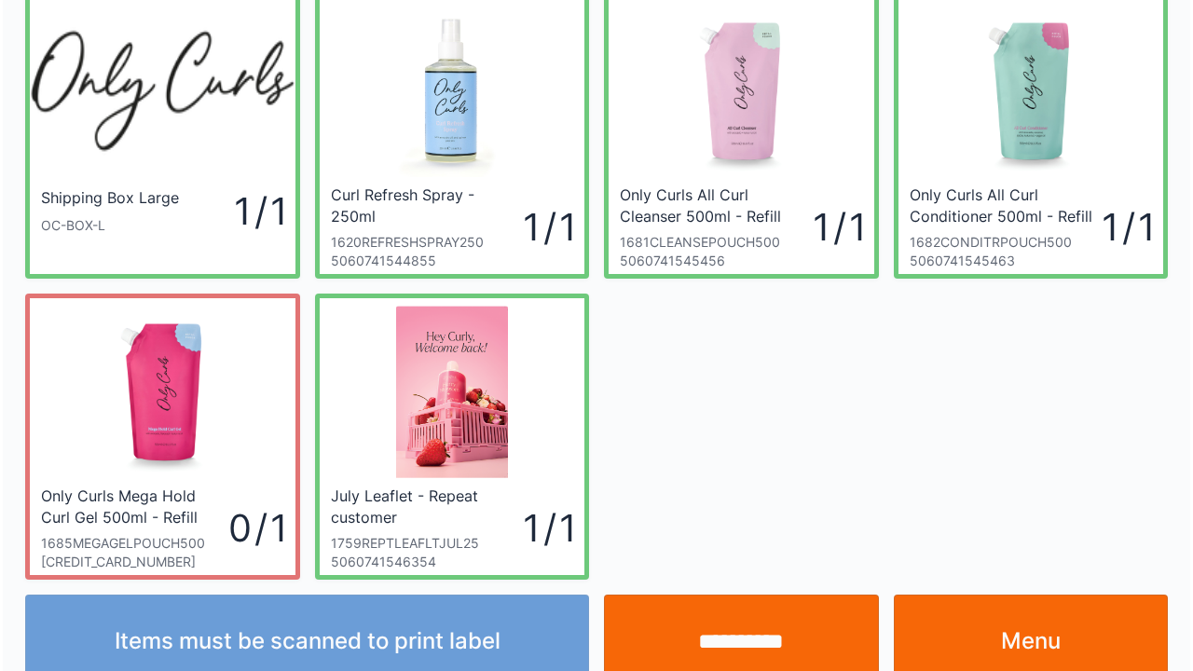
scroll to position [108, 0]
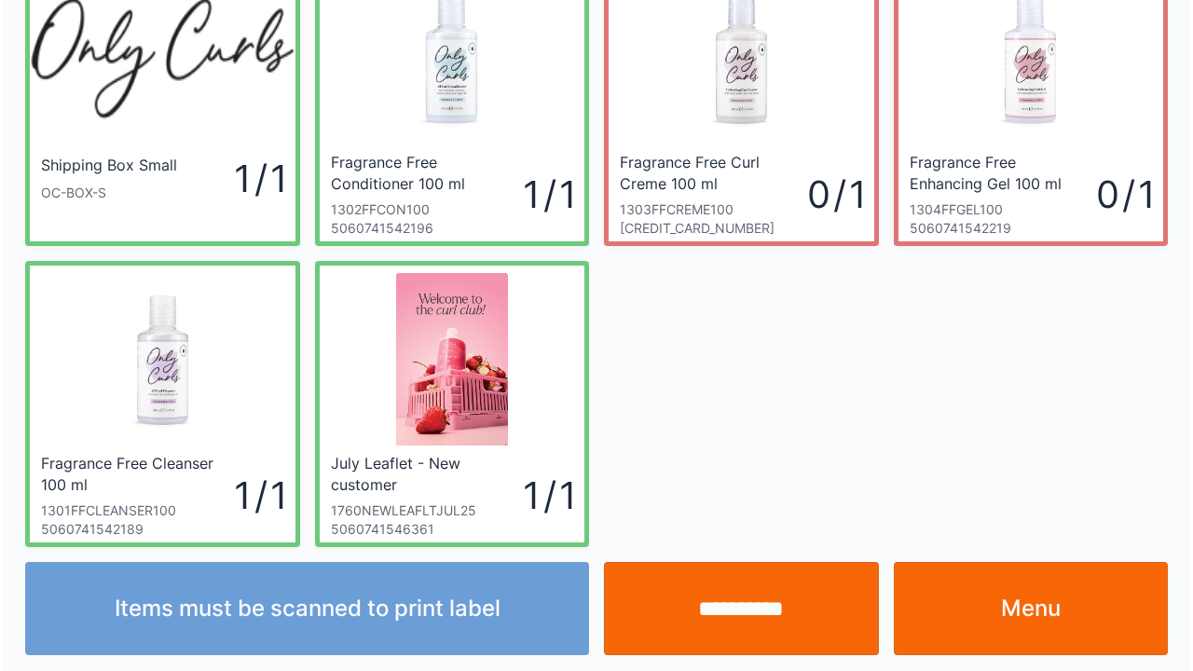
scroll to position [108, 0]
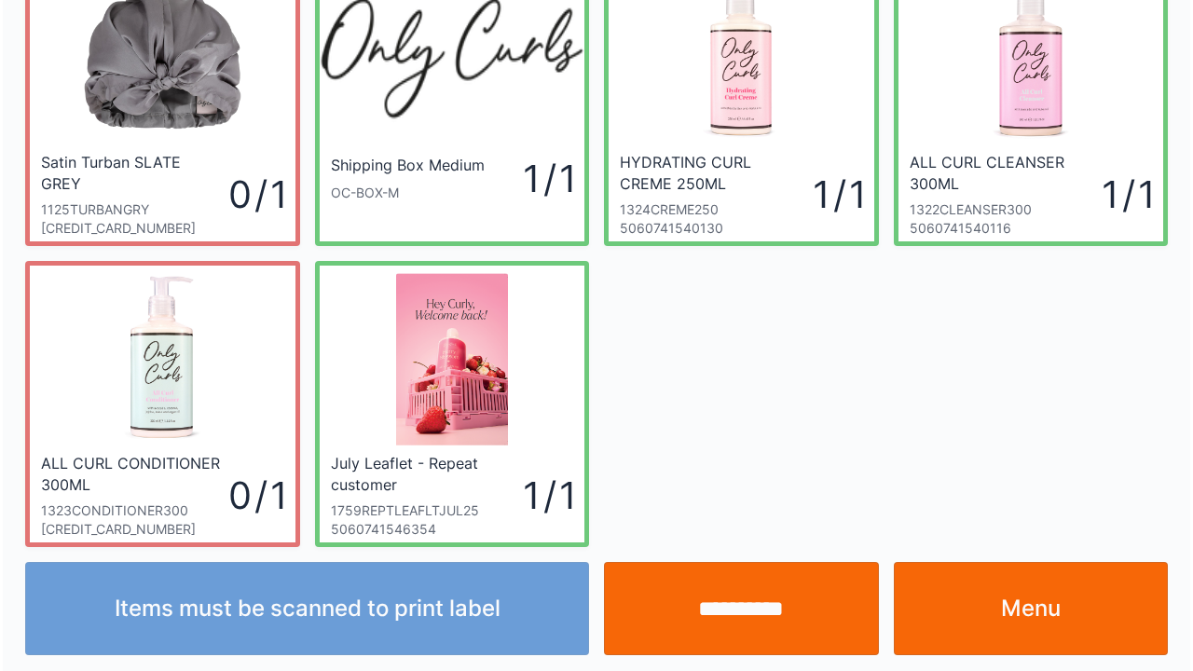
scroll to position [108, 0]
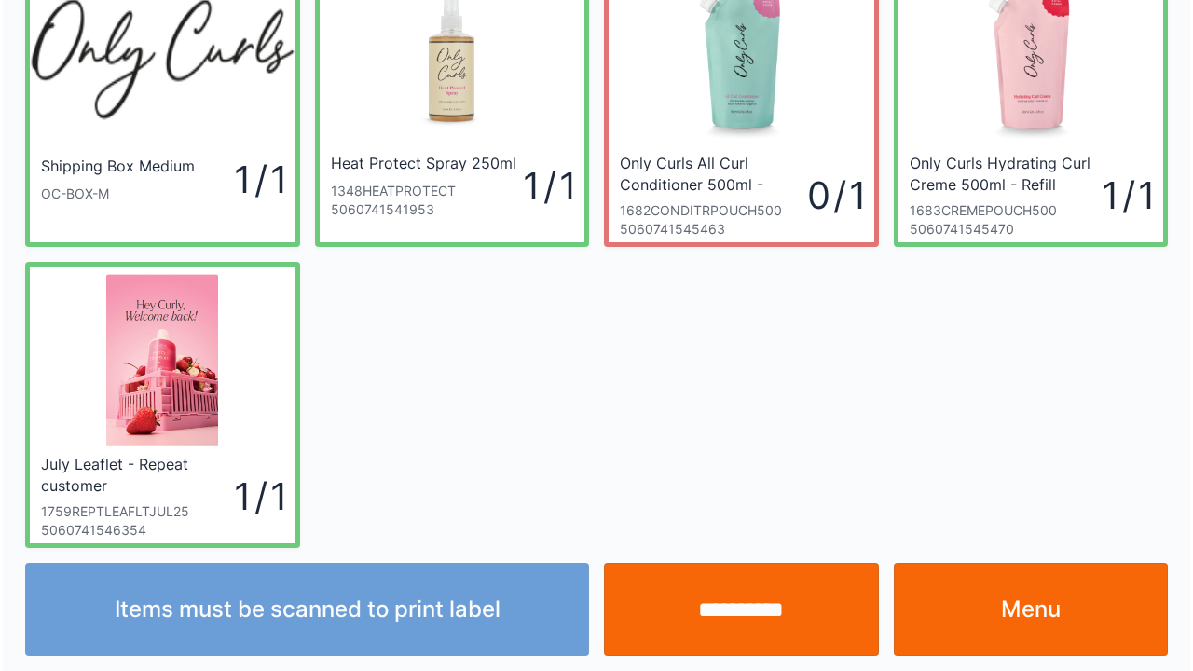
scroll to position [108, 0]
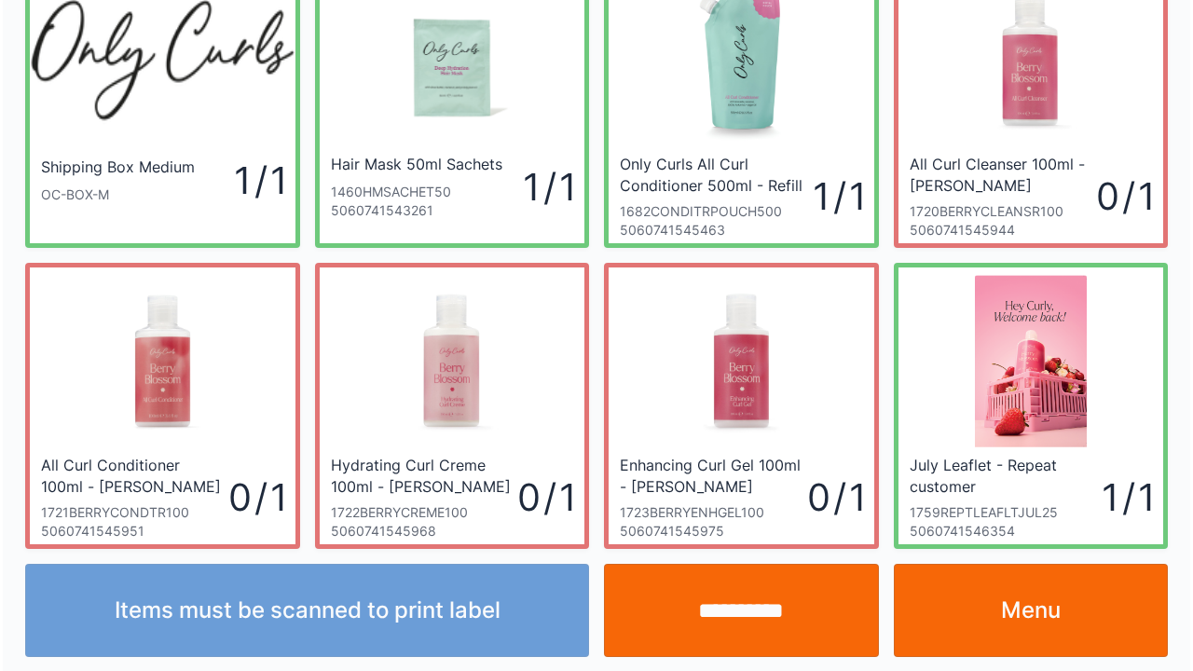
scroll to position [108, 0]
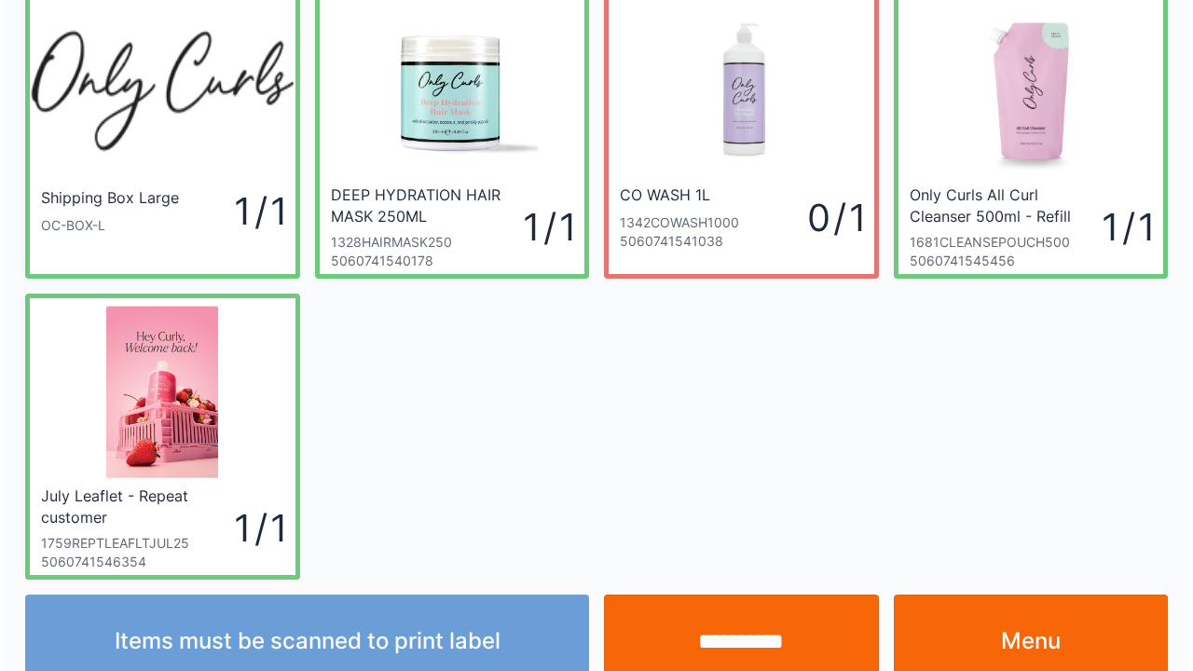
scroll to position [108, 0]
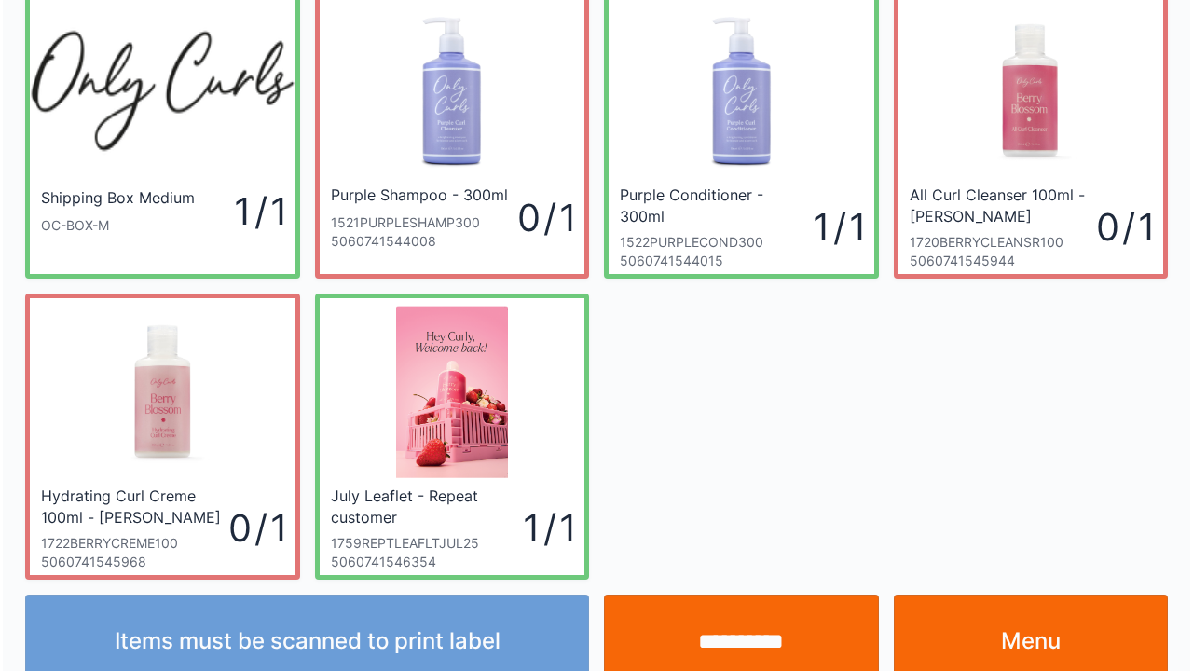
scroll to position [108, 0]
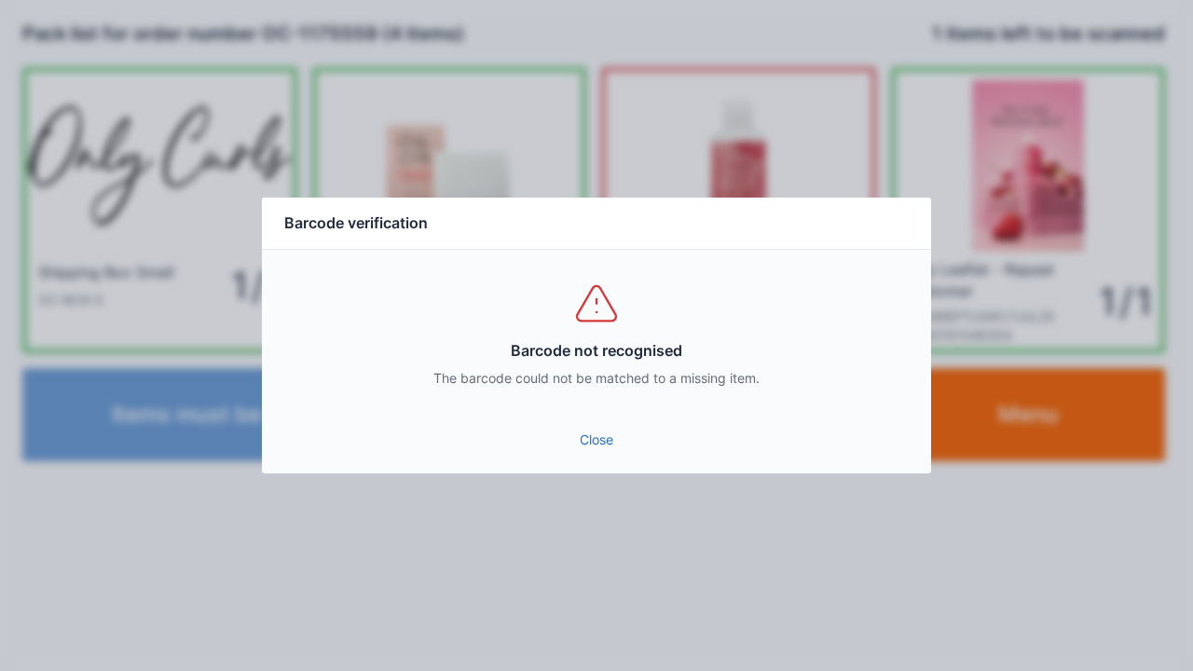
click at [604, 470] on div "Close" at bounding box center [596, 445] width 669 height 56
click at [599, 451] on link "Close" at bounding box center [596, 440] width 639 height 34
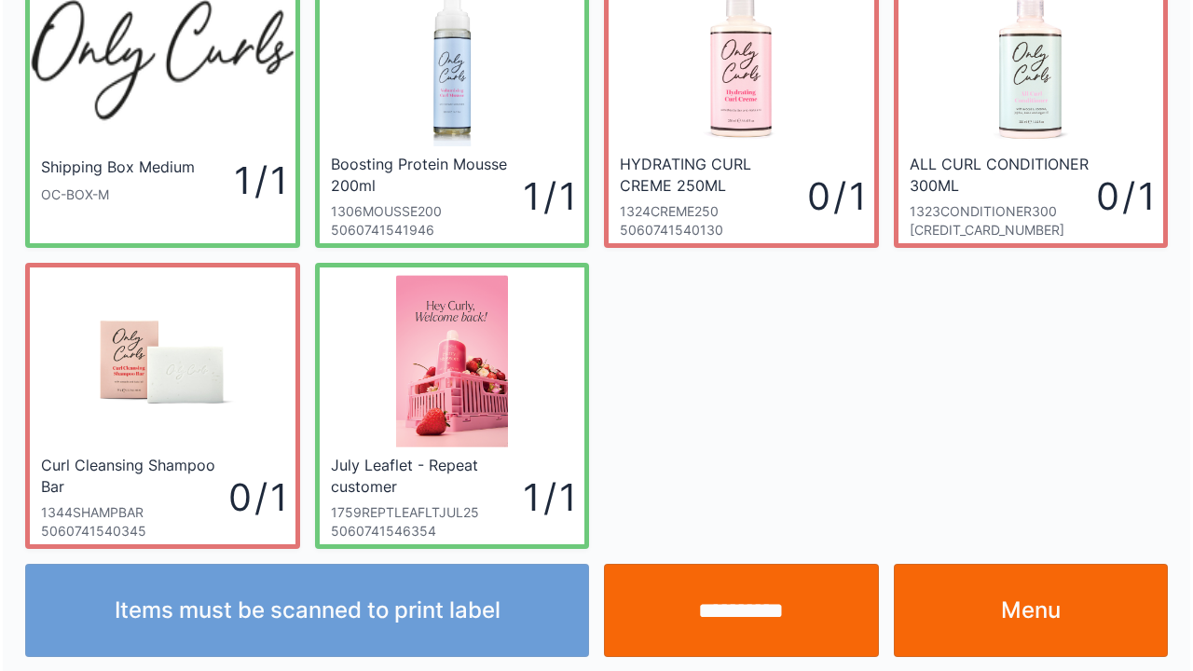
scroll to position [108, 0]
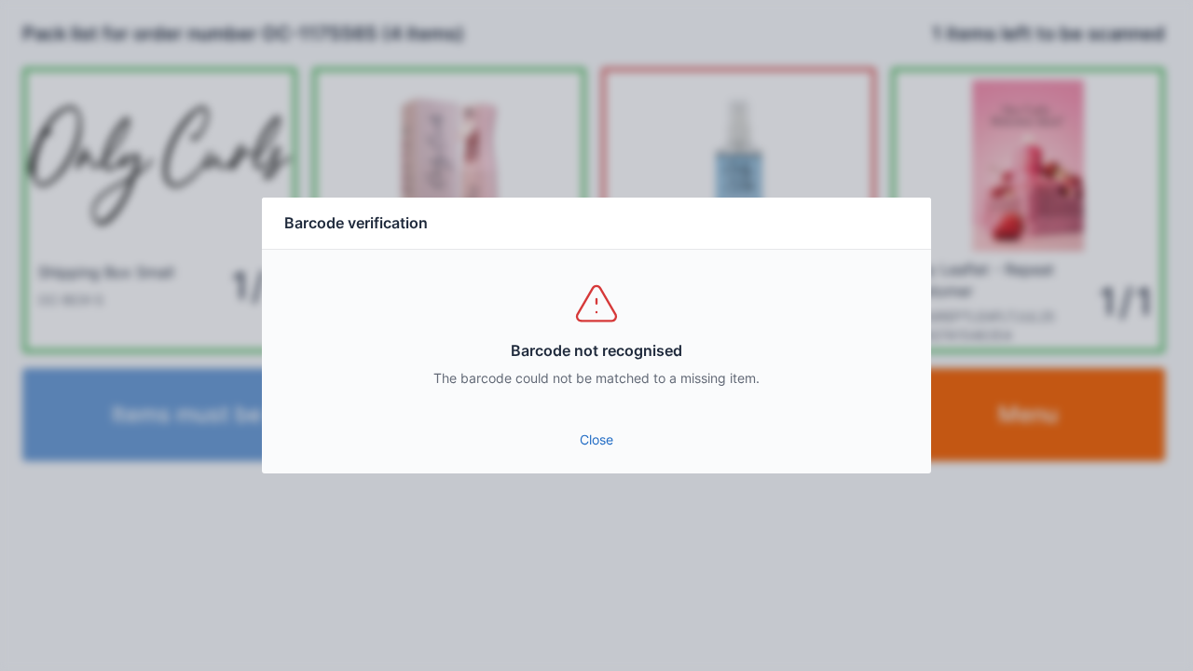
click at [572, 444] on link "Close" at bounding box center [596, 440] width 639 height 34
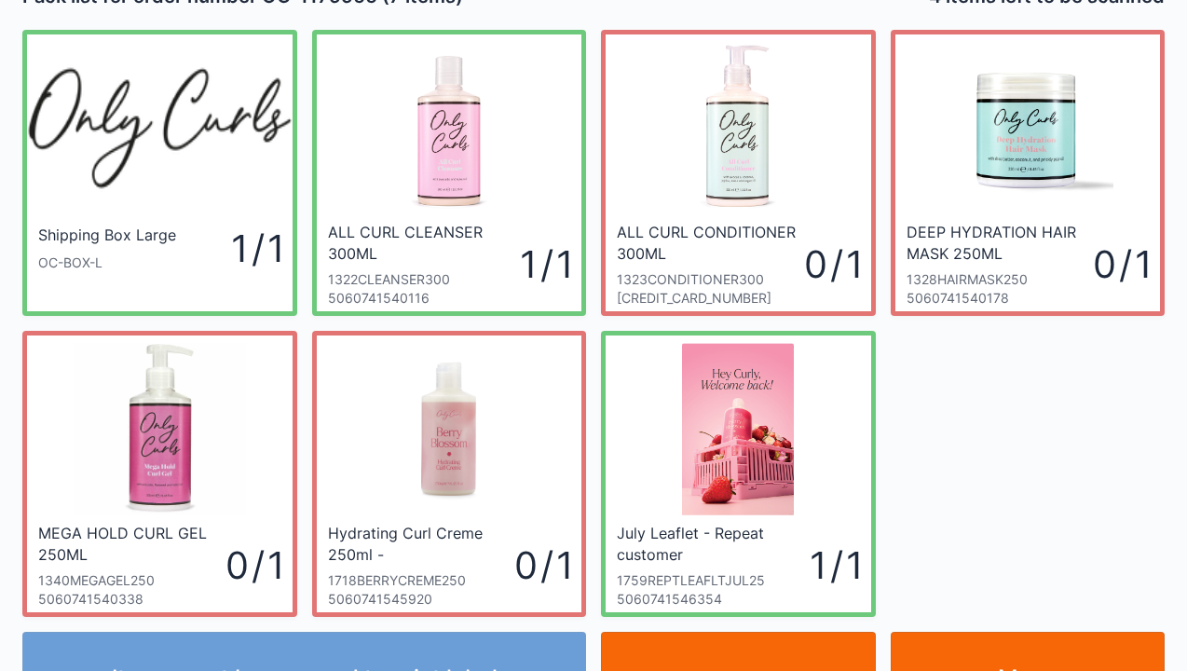
scroll to position [75, 0]
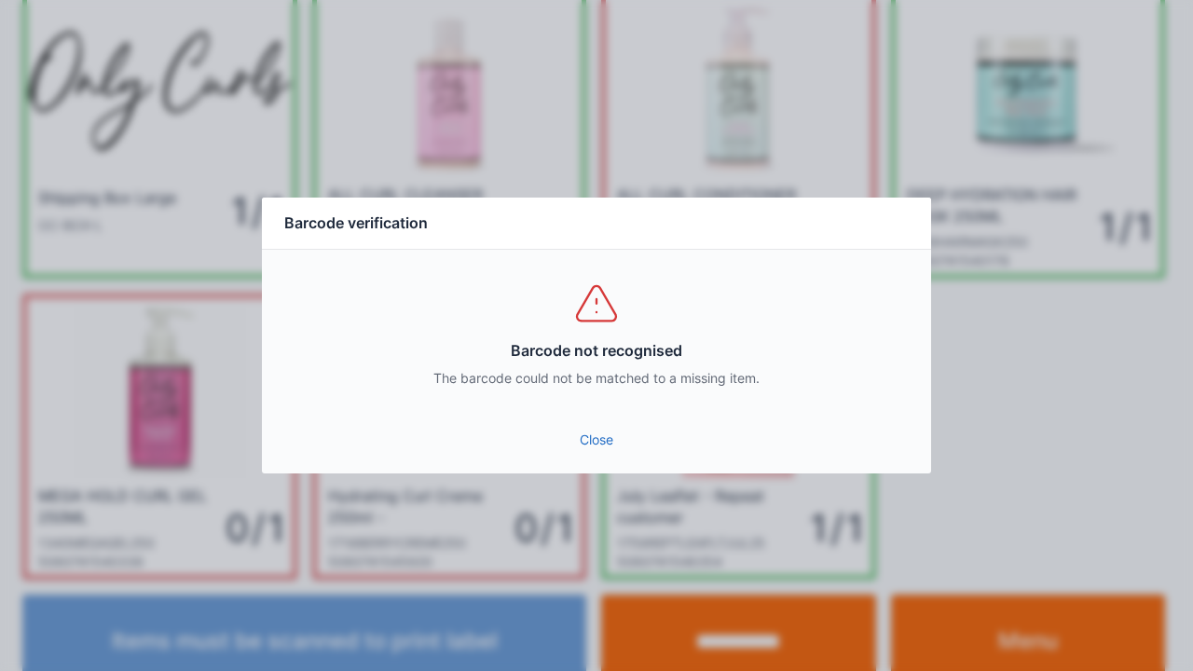
click at [609, 438] on link "Close" at bounding box center [596, 440] width 639 height 34
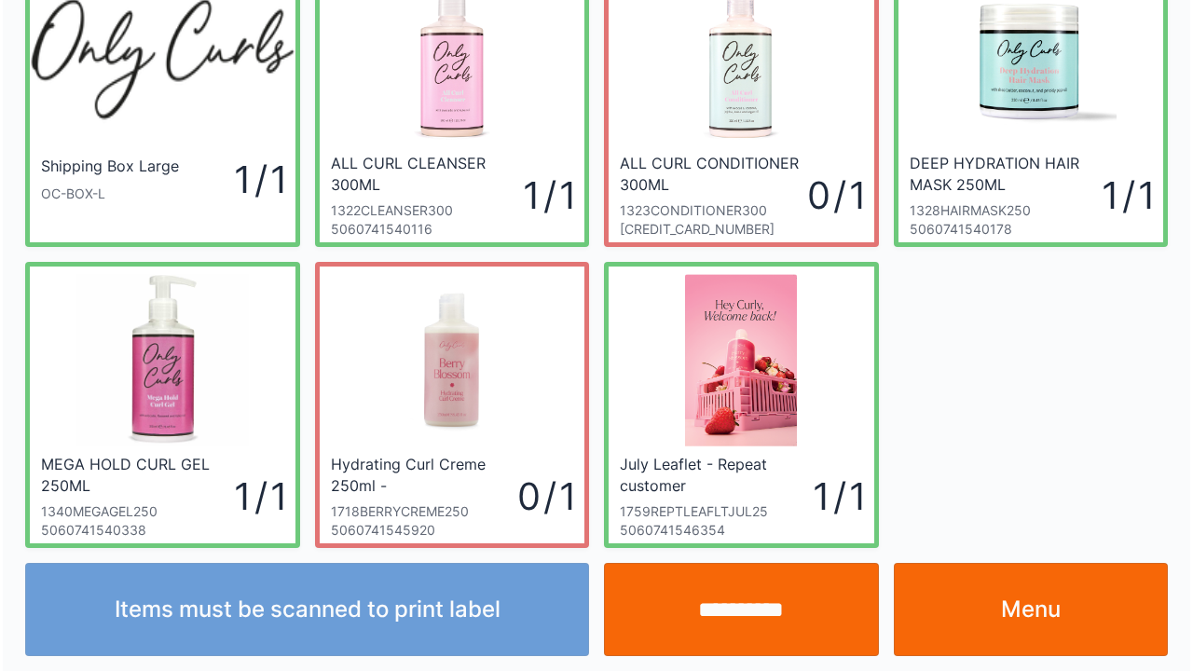
scroll to position [108, 0]
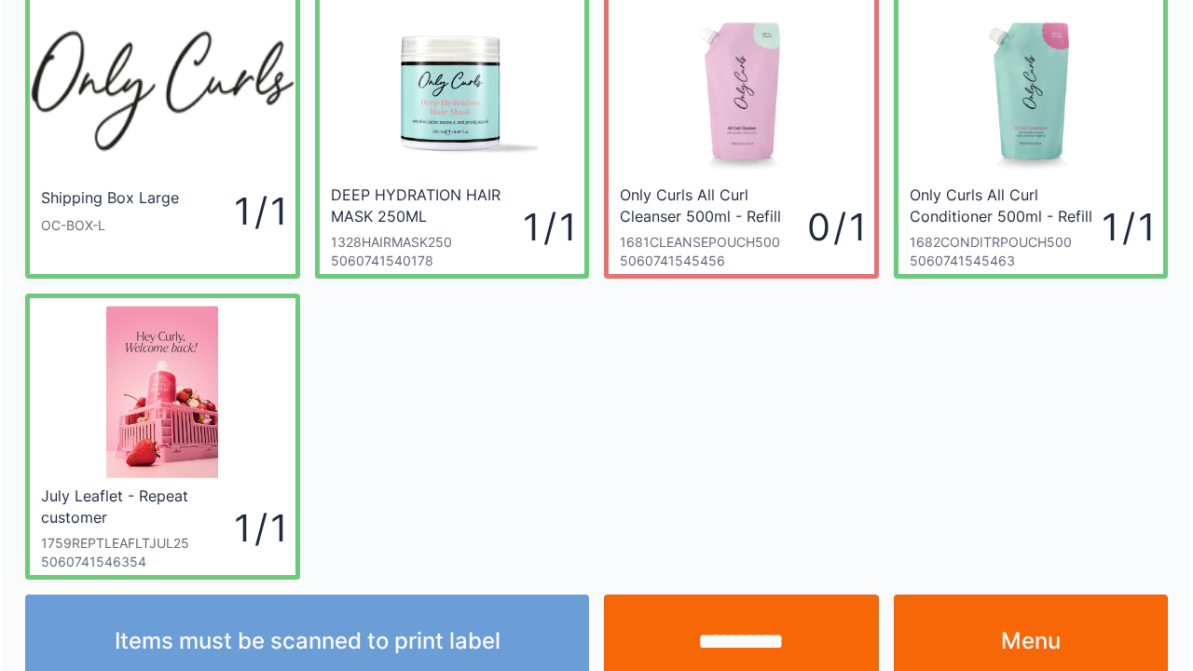
scroll to position [108, 0]
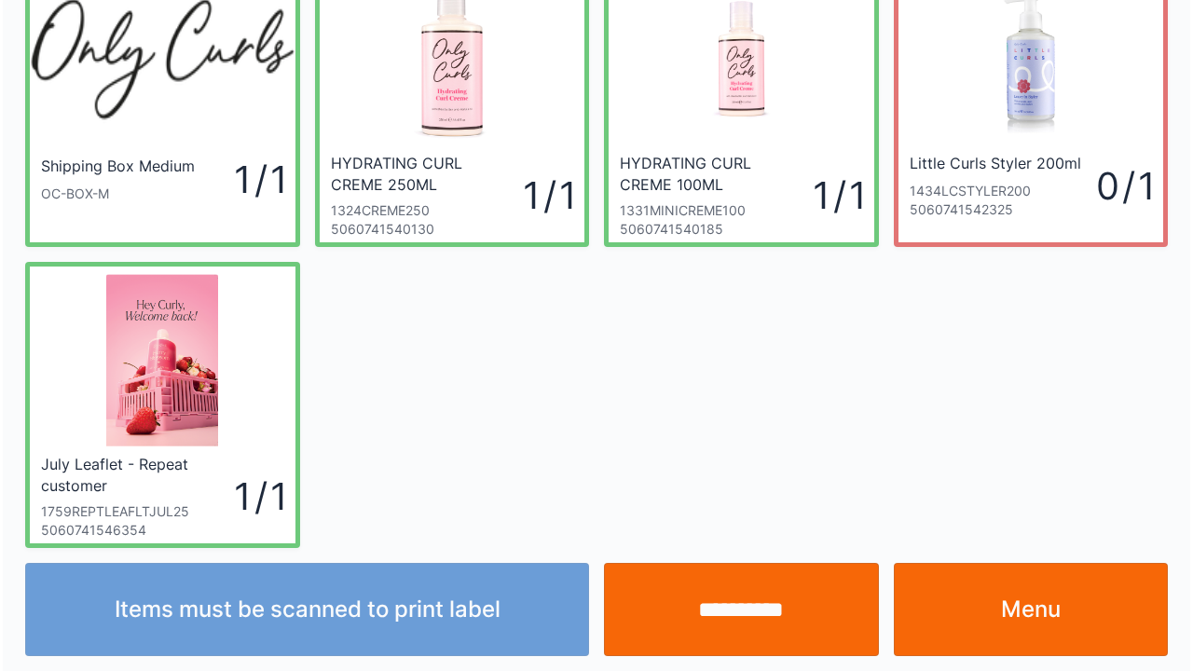
scroll to position [108, 0]
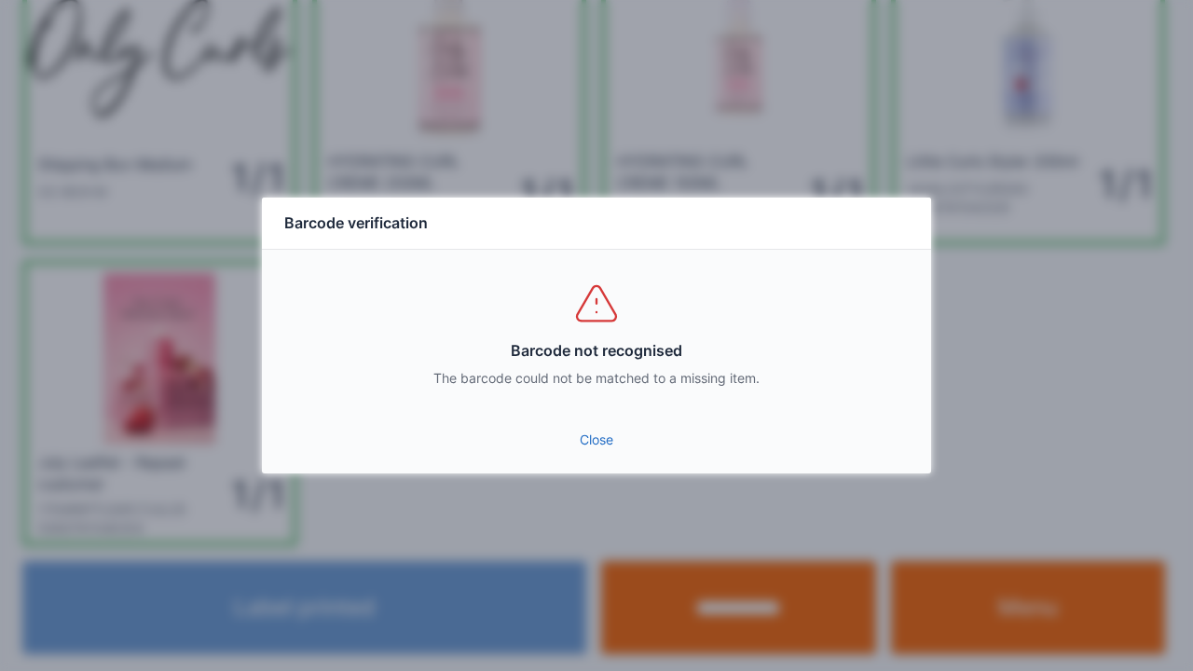
click at [600, 449] on link "Close" at bounding box center [596, 440] width 639 height 34
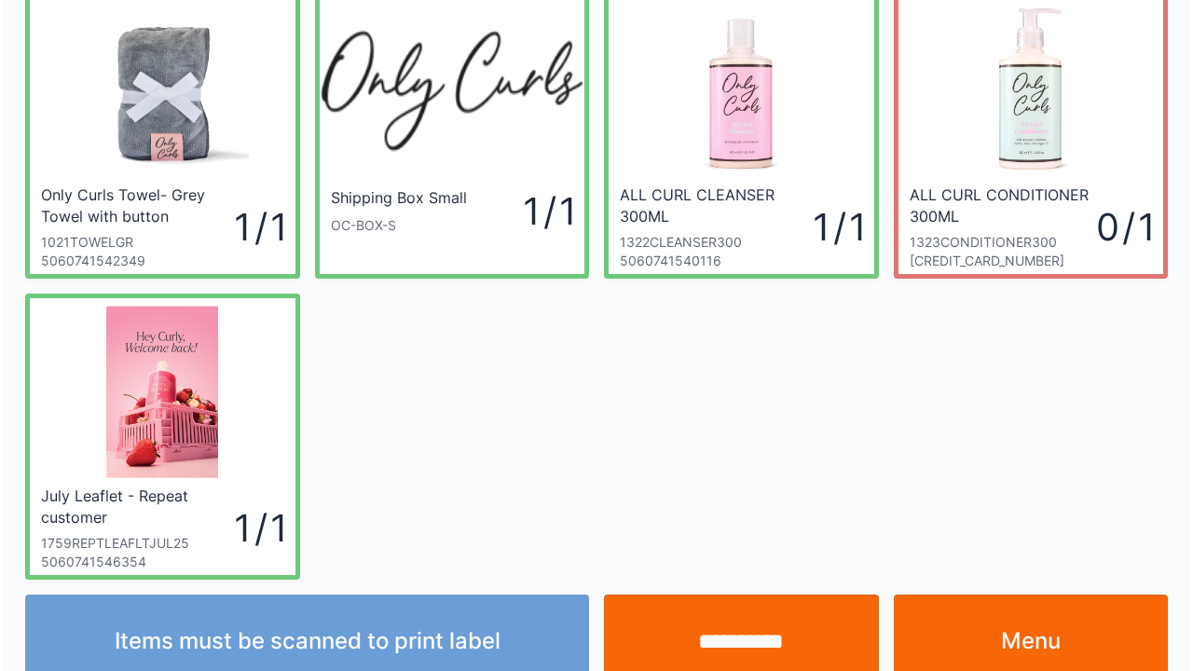
scroll to position [108, 0]
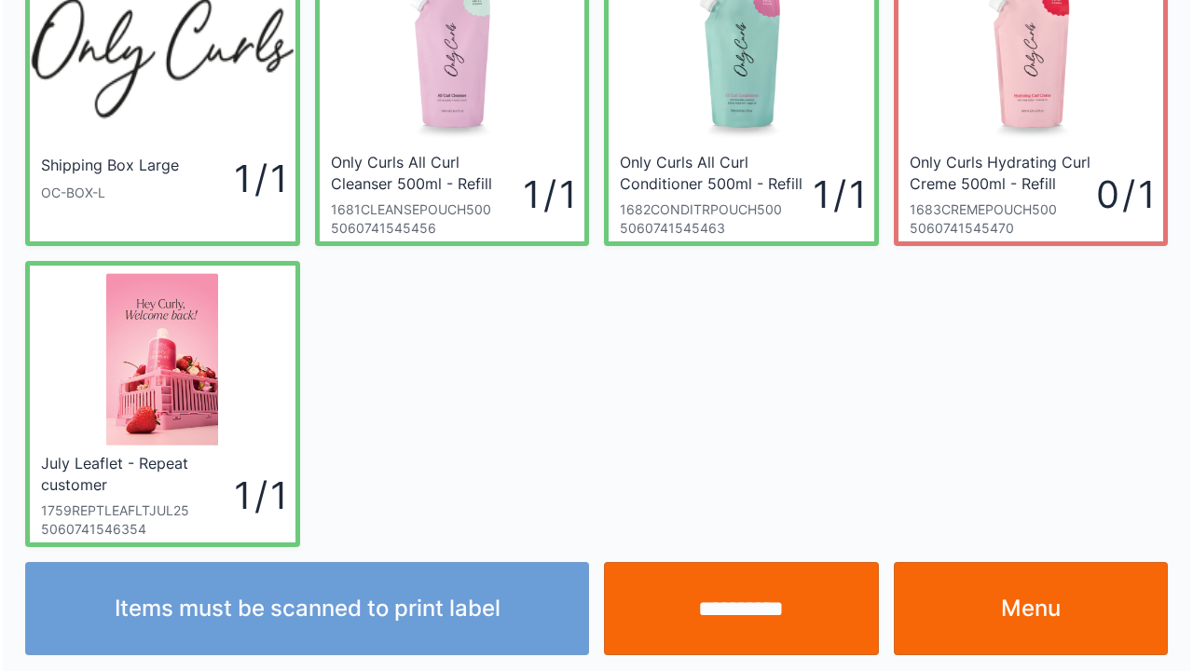
scroll to position [108, 0]
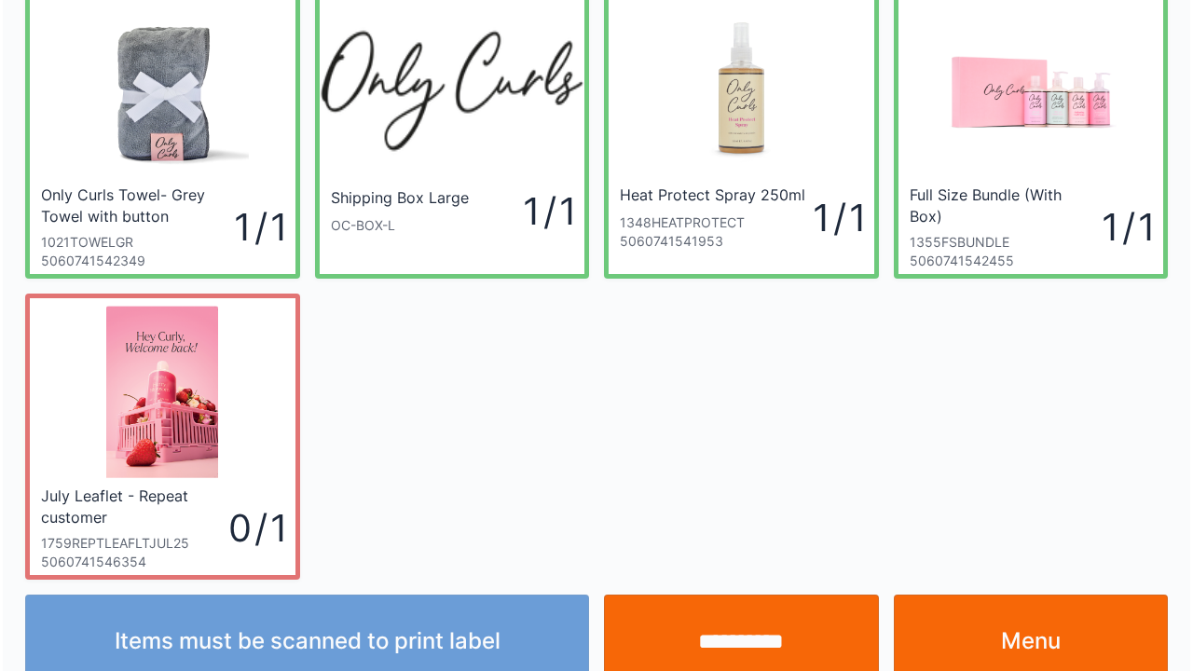
scroll to position [108, 0]
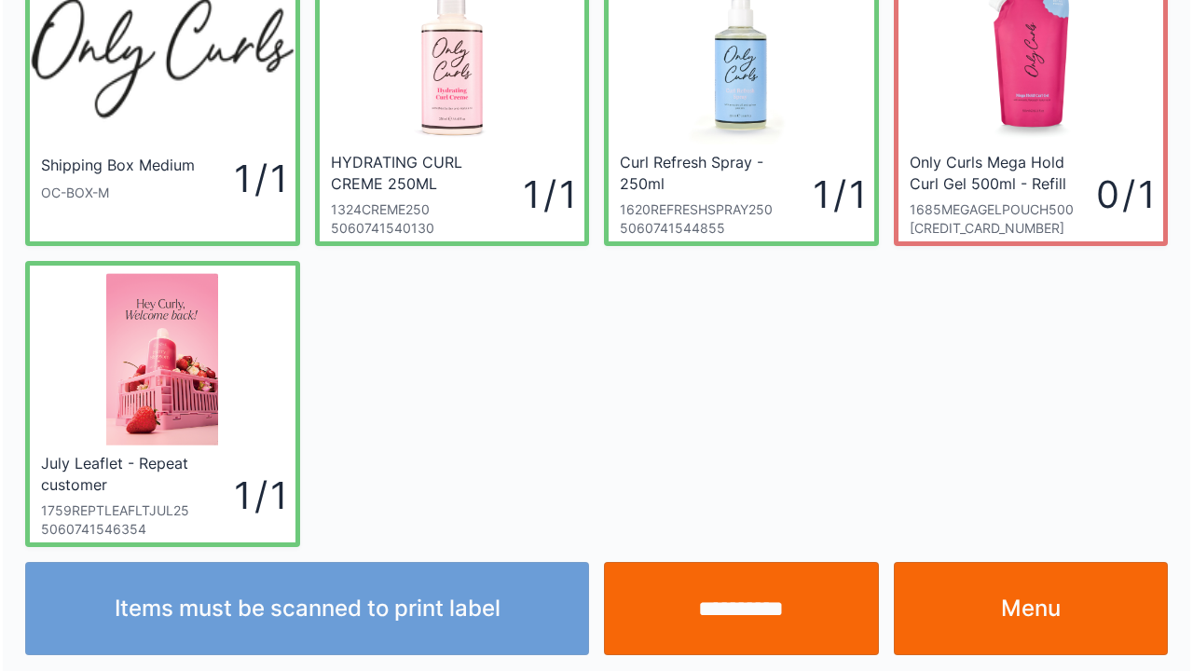
scroll to position [108, 0]
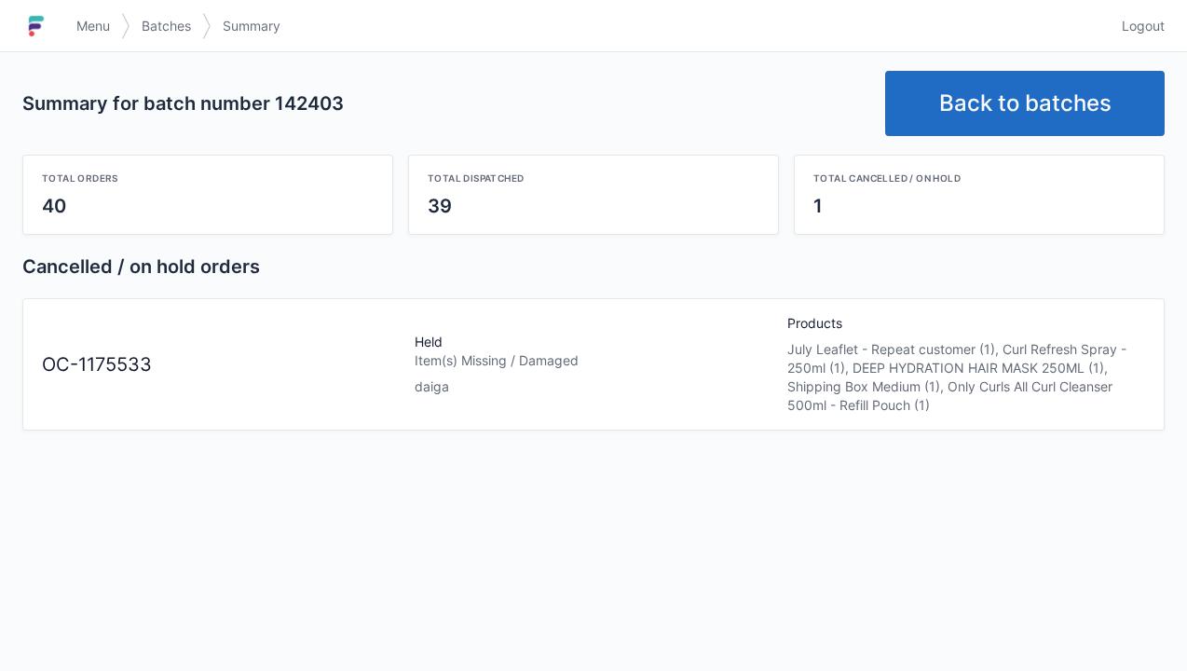
click at [61, 19] on h1 at bounding box center [43, 26] width 43 height 45
click at [47, 18] on img at bounding box center [36, 26] width 28 height 30
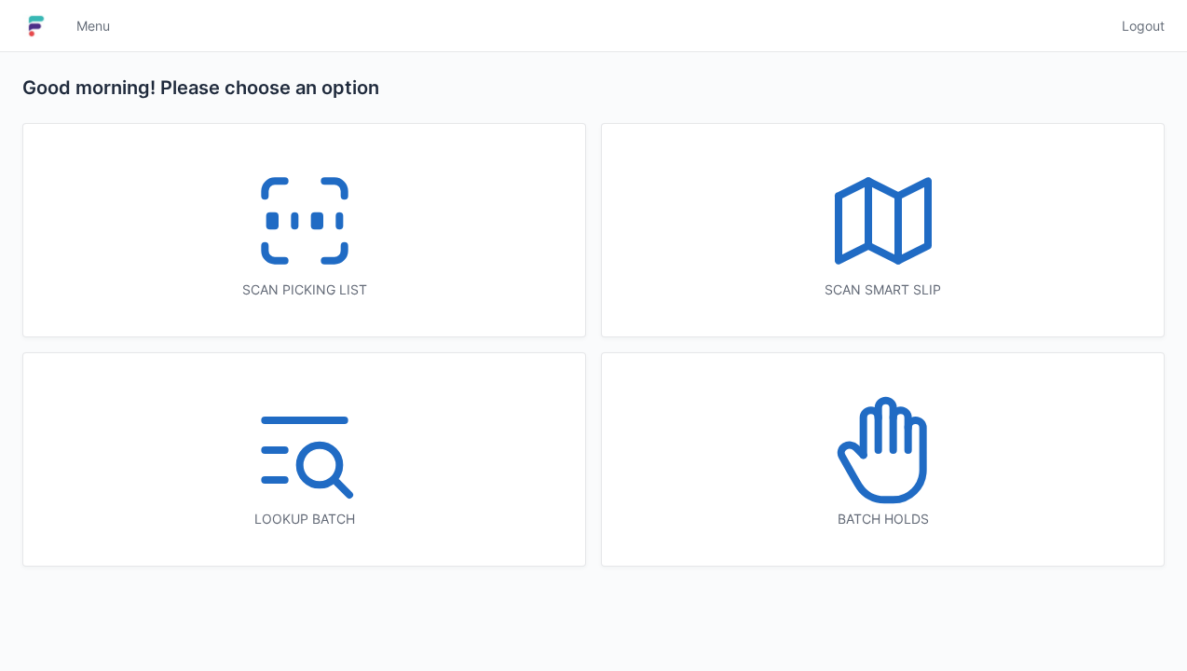
click at [881, 453] on icon at bounding box center [883, 449] width 119 height 119
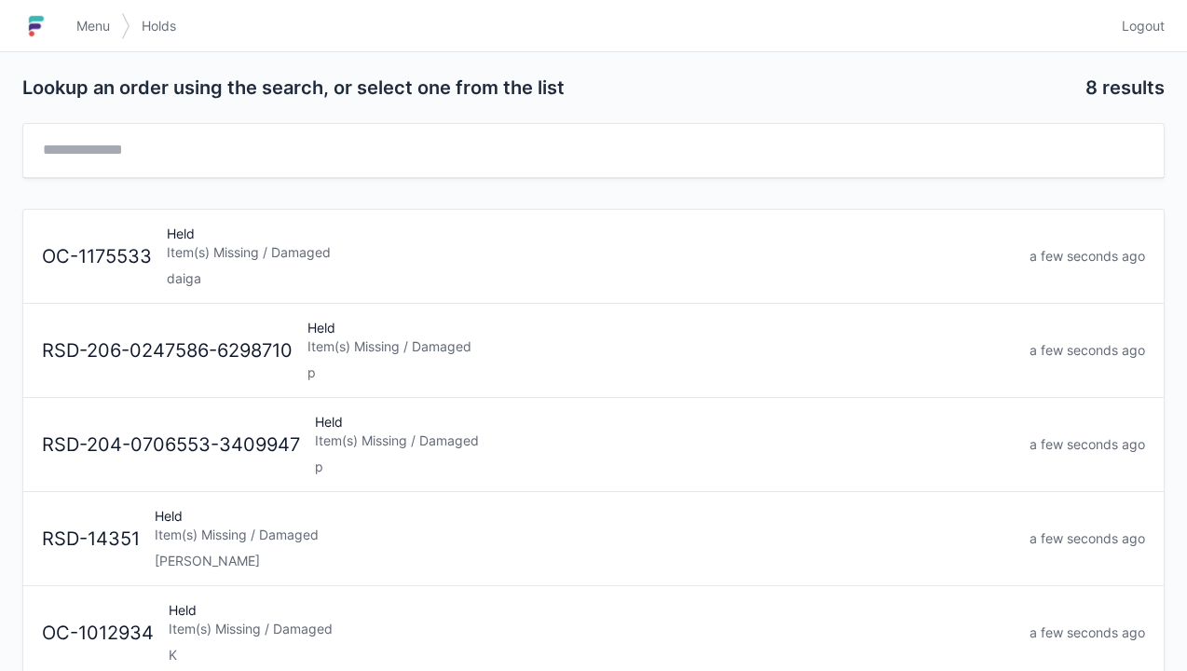
click at [235, 237] on div "Held Item(s) Missing / Damaged daiga" at bounding box center [590, 256] width 863 height 63
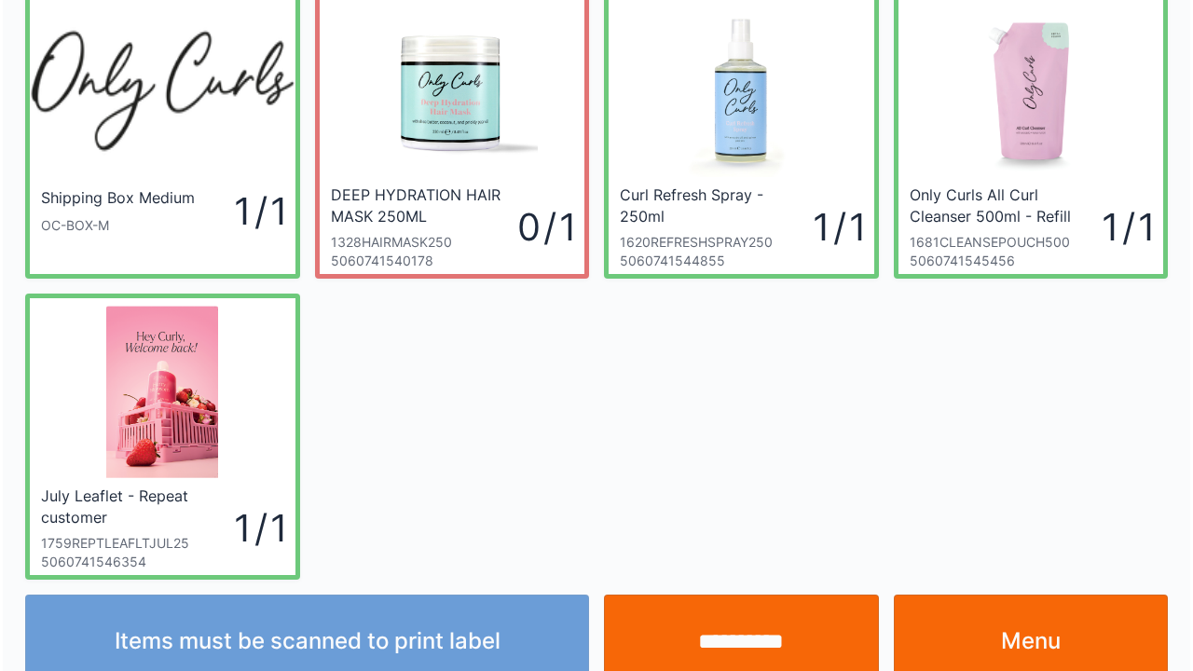
scroll to position [108, 0]
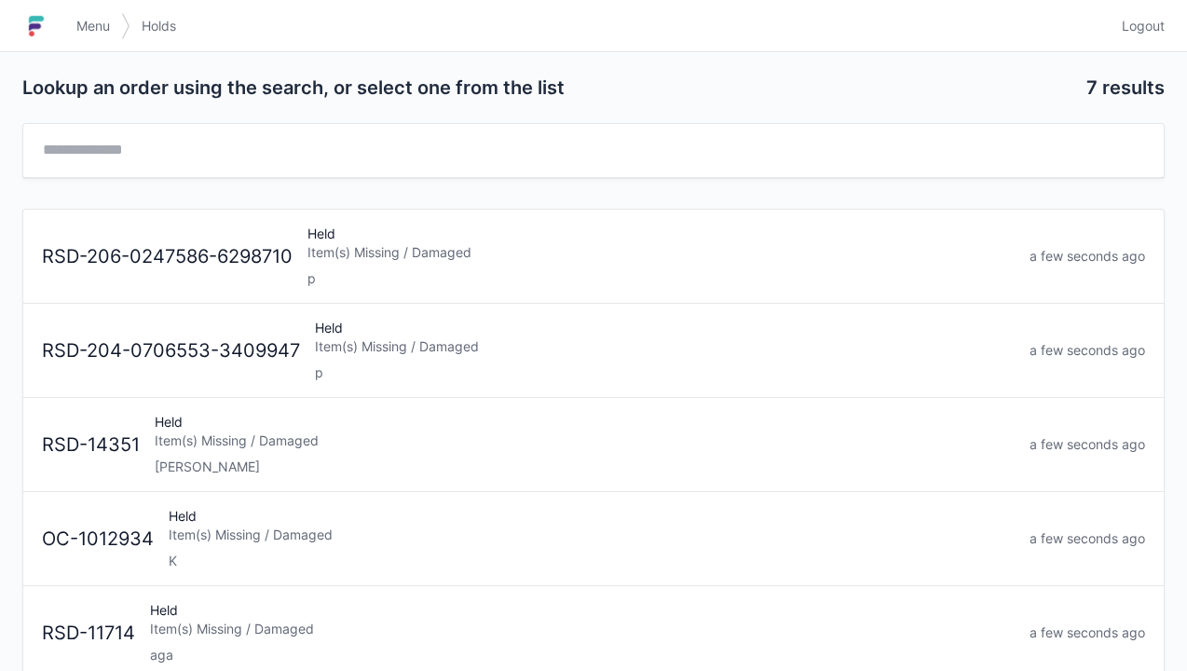
click at [78, 34] on span "Menu" at bounding box center [93, 26] width 34 height 19
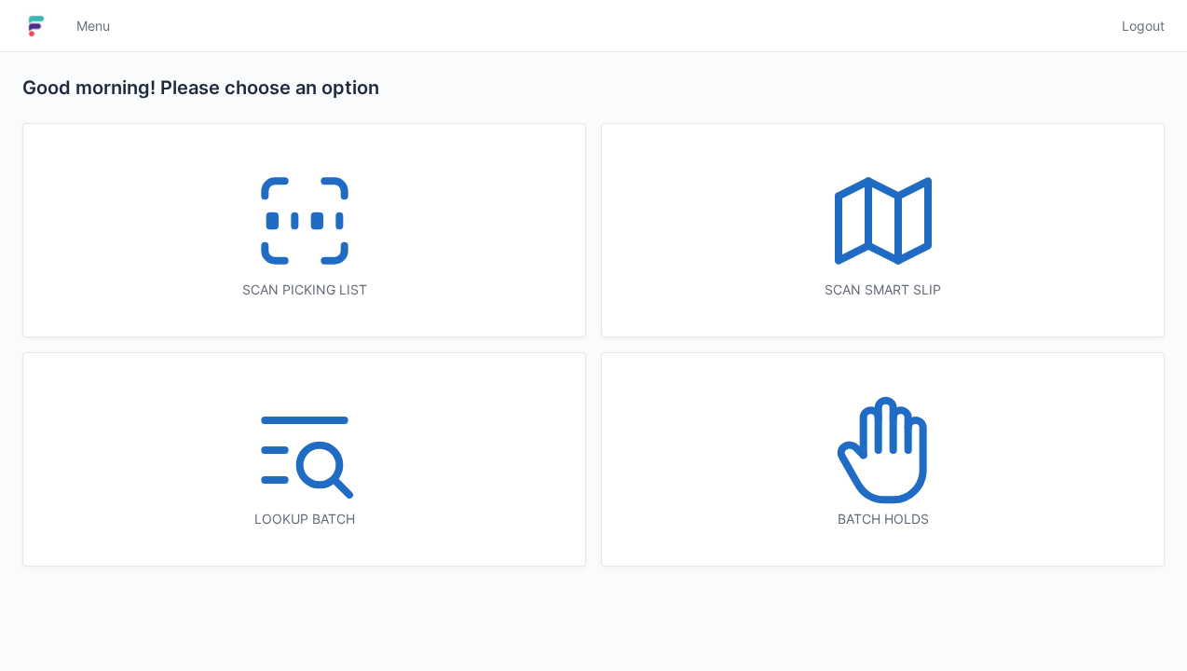
click at [265, 213] on icon at bounding box center [304, 220] width 119 height 119
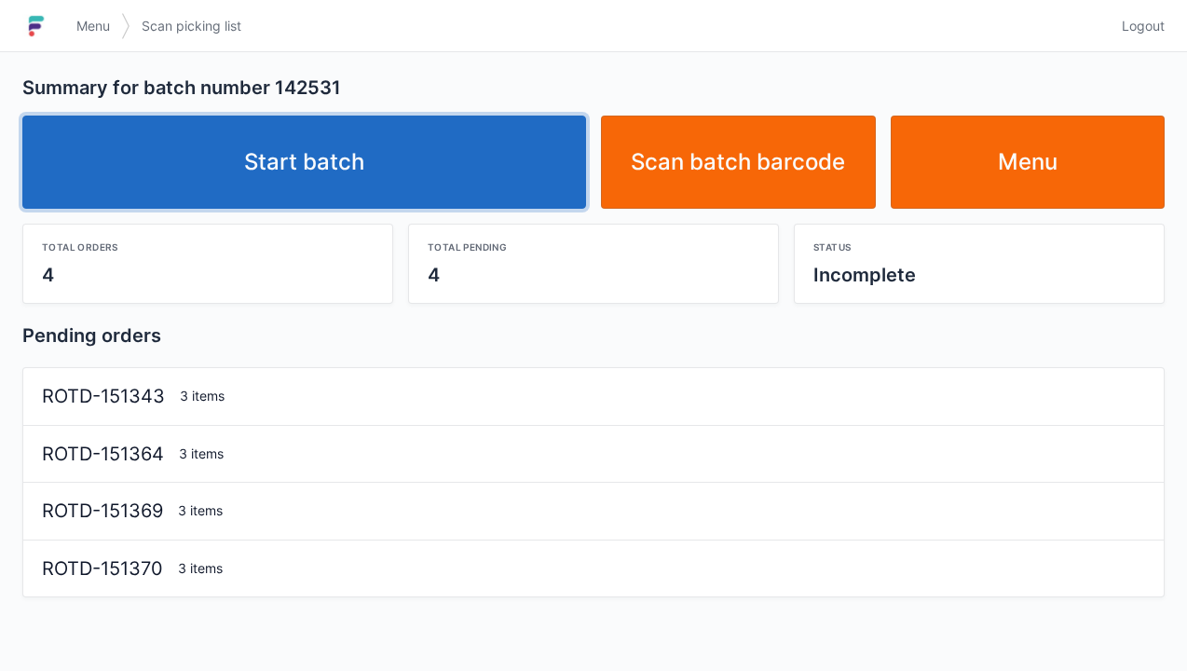
click at [338, 172] on link "Start batch" at bounding box center [304, 162] width 564 height 93
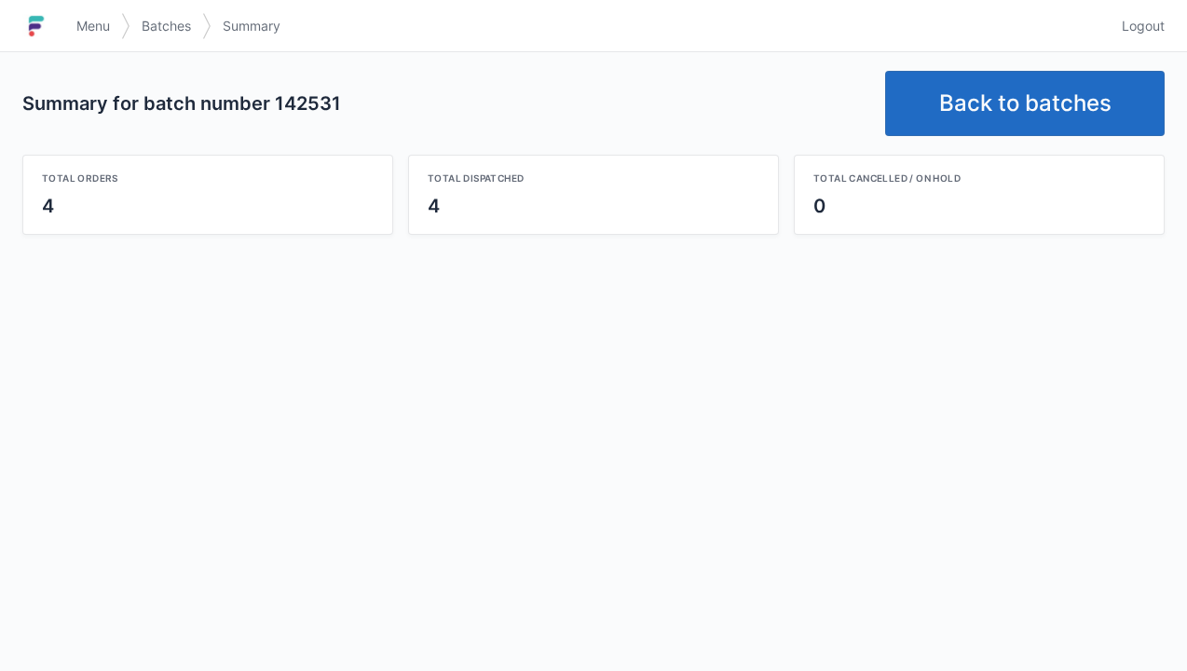
click at [1003, 105] on link "Back to batches" at bounding box center [1025, 103] width 280 height 65
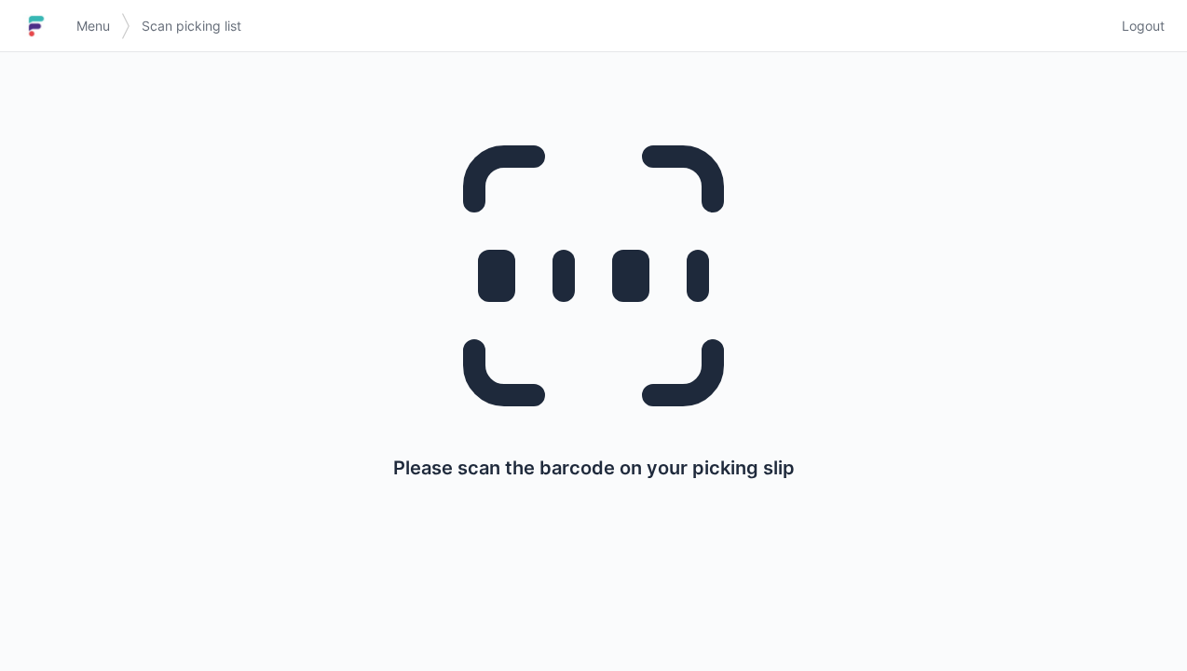
click at [76, 30] on span "Menu" at bounding box center [93, 26] width 34 height 19
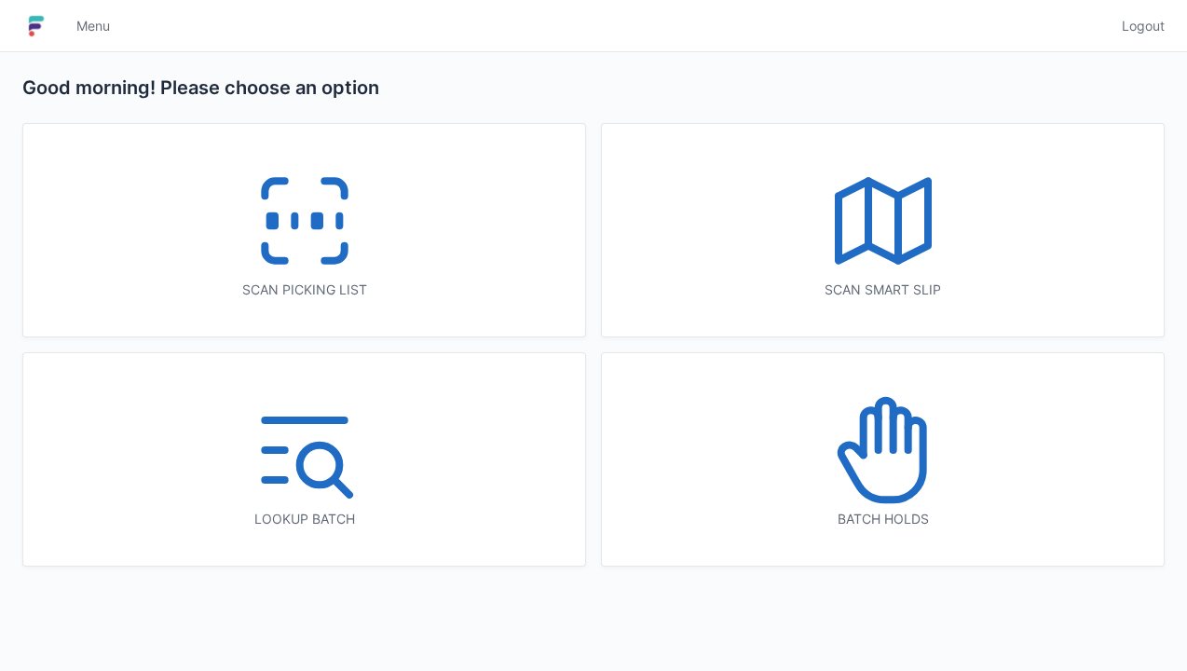
click at [882, 198] on icon at bounding box center [883, 220] width 119 height 119
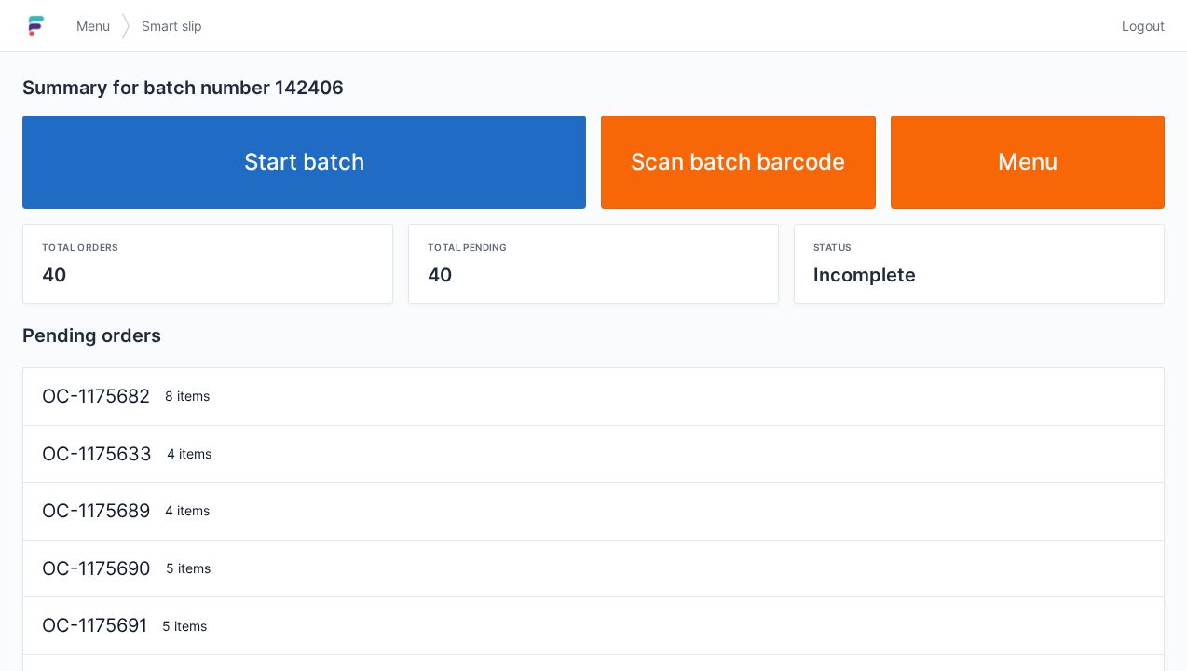
click at [378, 158] on link "Start batch" at bounding box center [304, 162] width 564 height 93
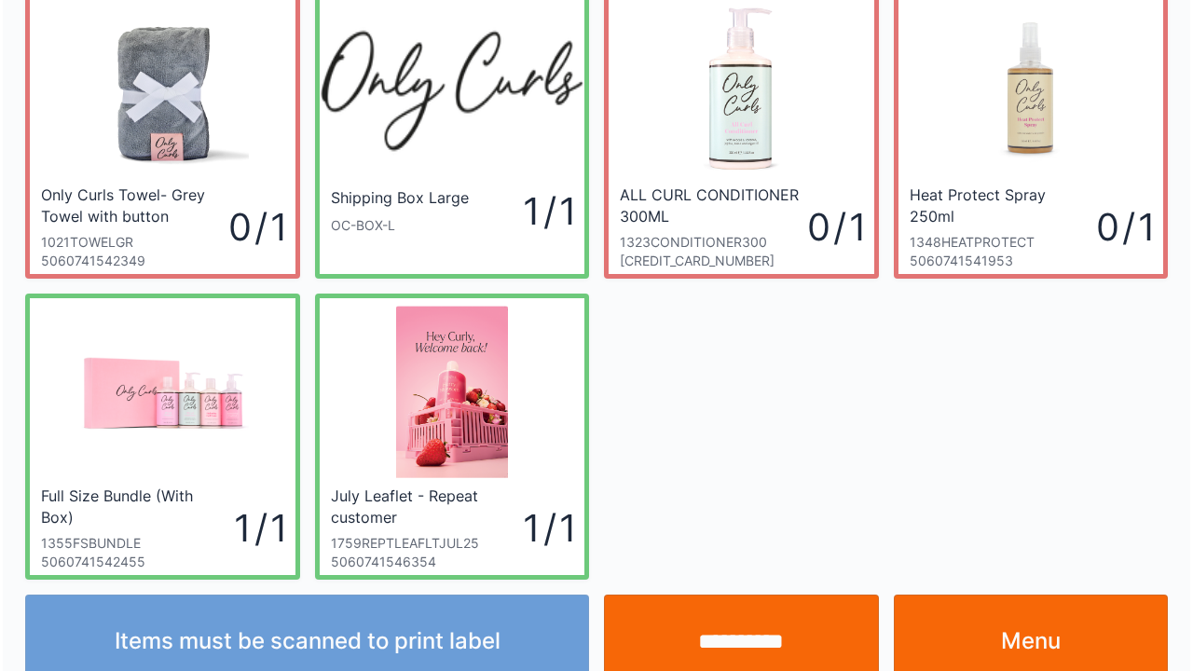
scroll to position [108, 0]
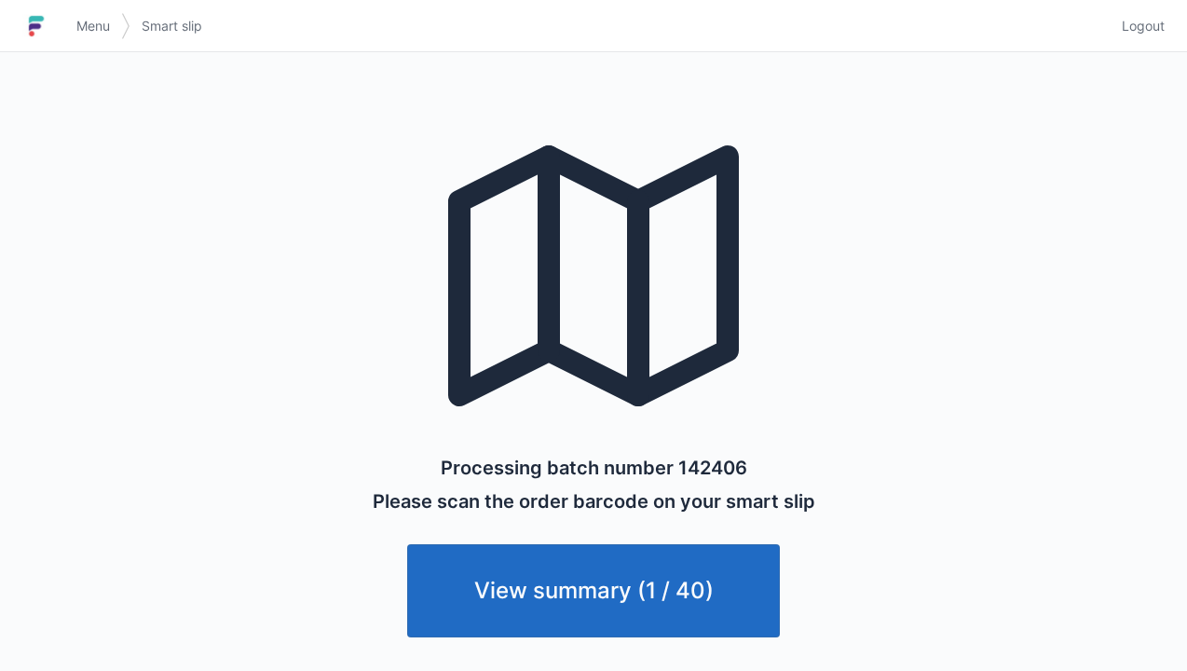
click at [65, 21] on link "Menu" at bounding box center [93, 26] width 56 height 34
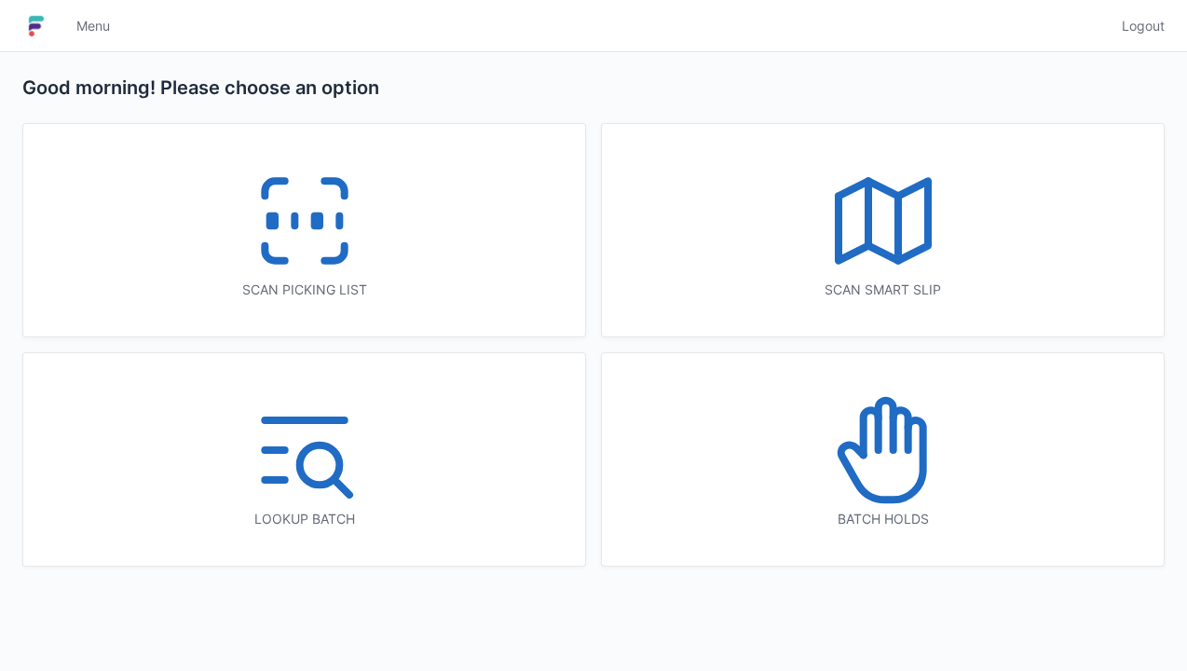
click at [299, 210] on icon at bounding box center [304, 220] width 119 height 119
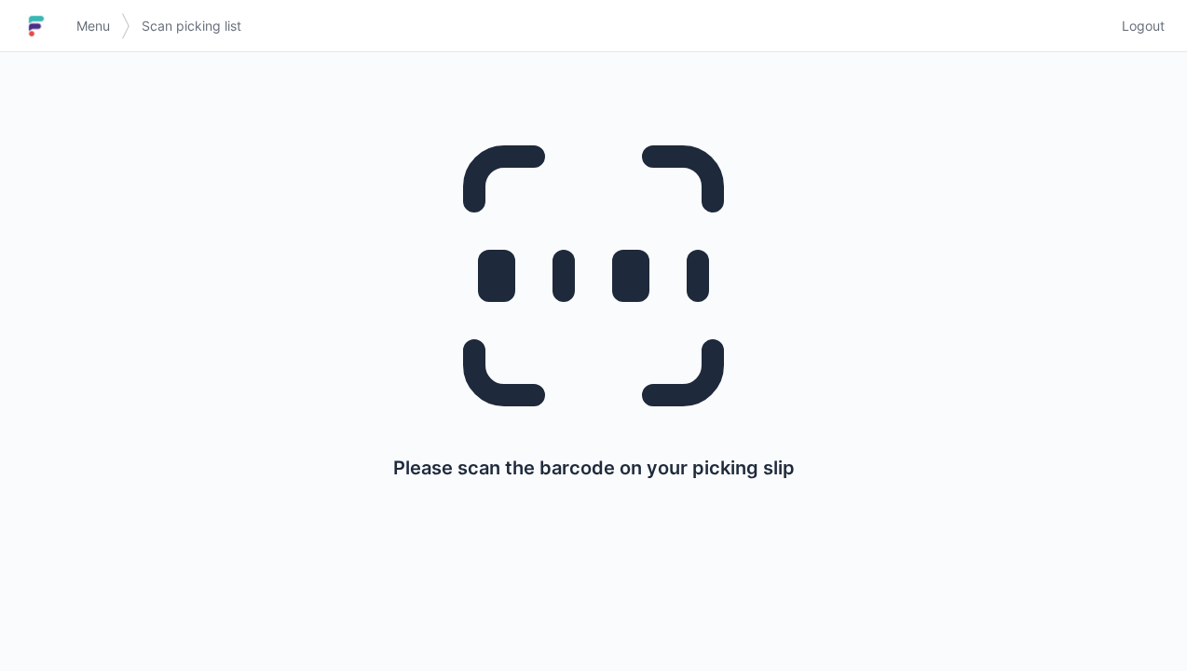
click at [63, 18] on h1 at bounding box center [43, 26] width 43 height 45
click at [90, 30] on span "Menu" at bounding box center [93, 26] width 34 height 19
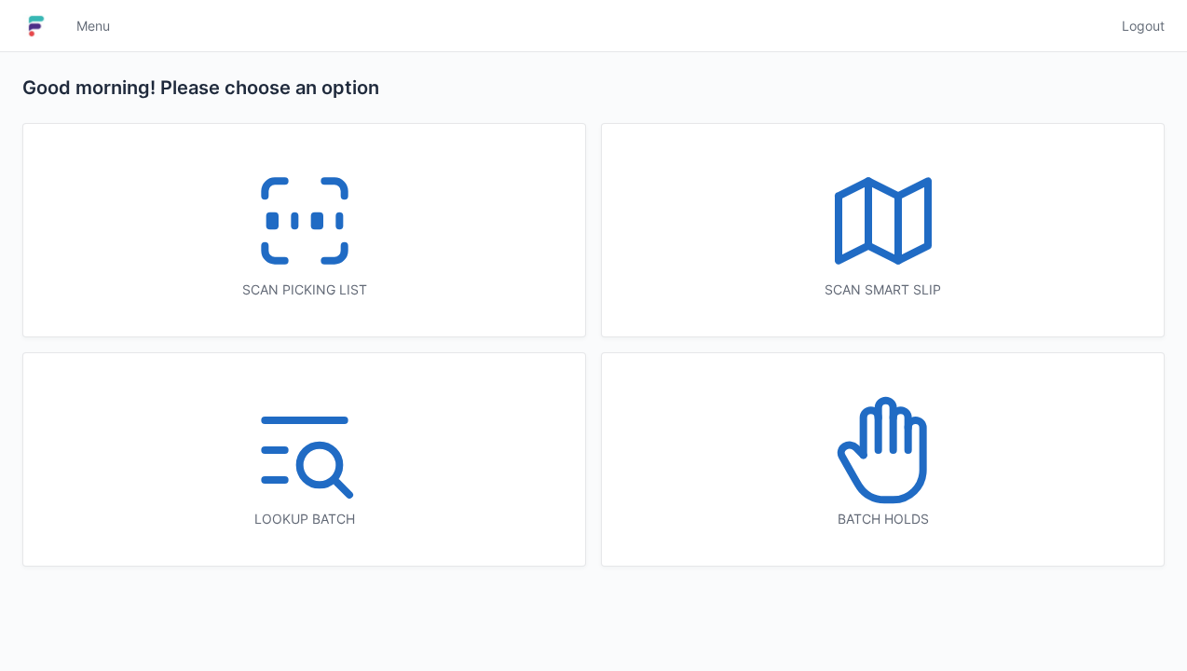
click at [887, 225] on icon at bounding box center [883, 220] width 119 height 119
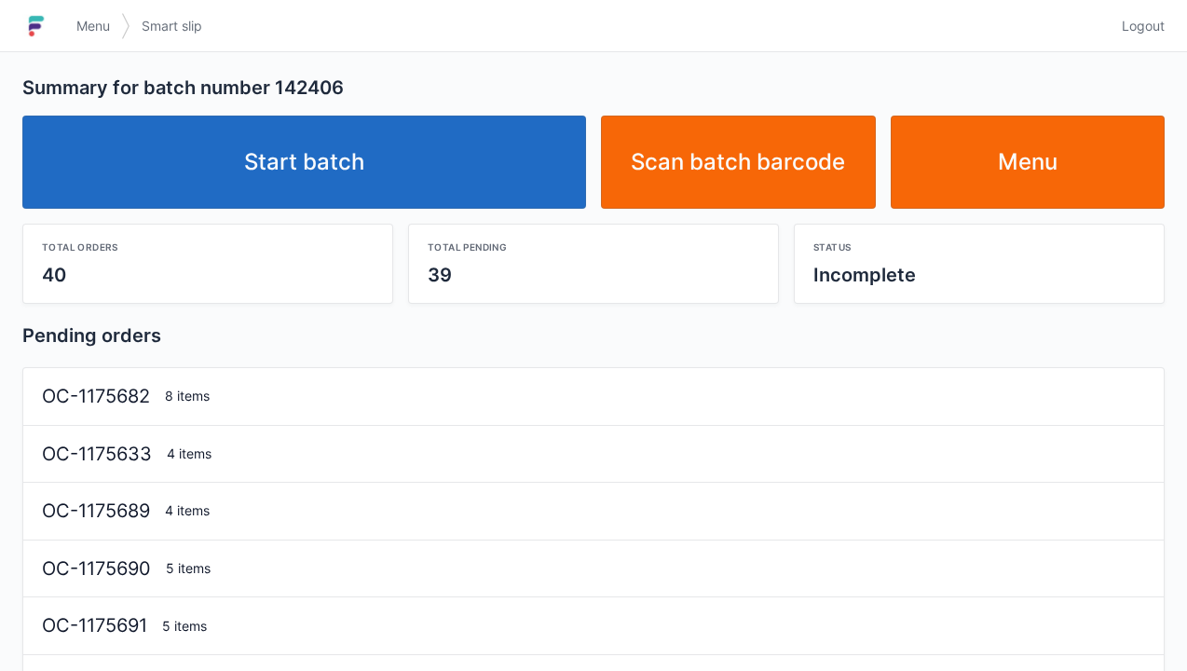
click at [341, 161] on link "Start batch" at bounding box center [304, 162] width 564 height 93
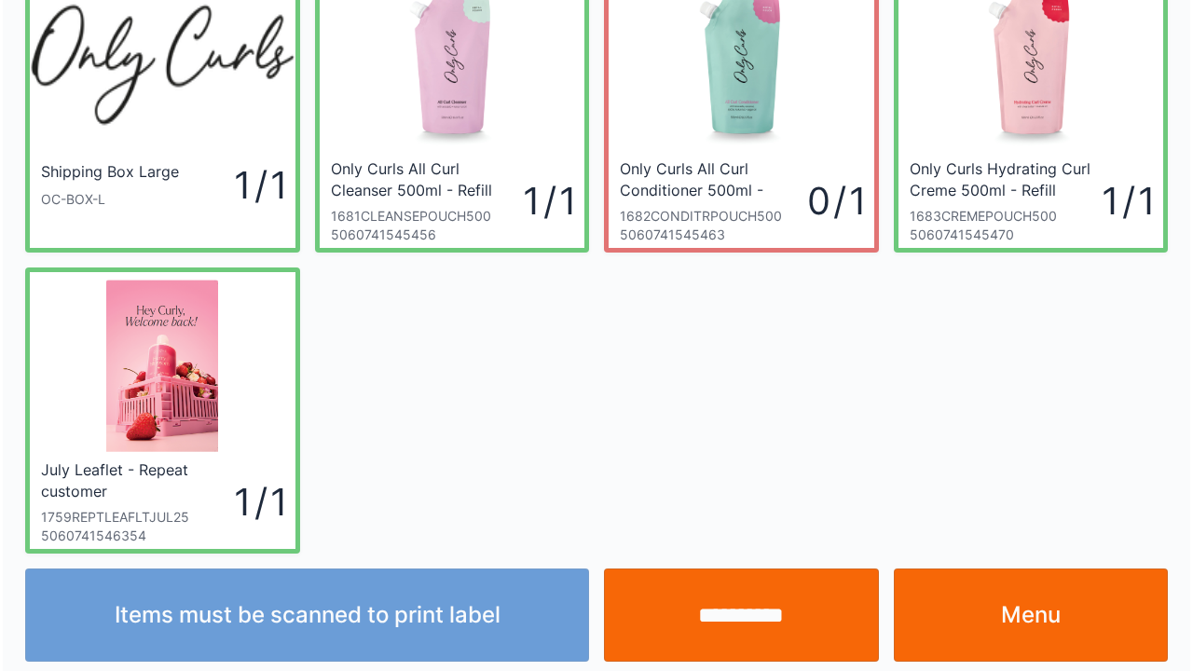
scroll to position [108, 0]
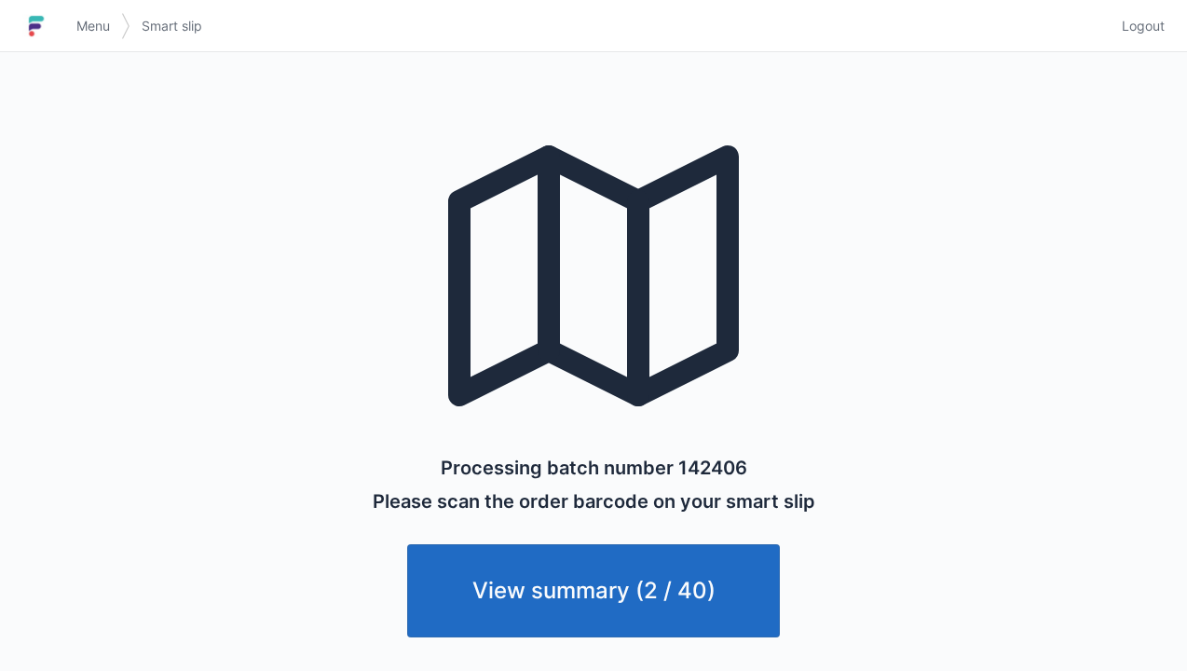
click at [87, 19] on span "Menu" at bounding box center [93, 26] width 34 height 19
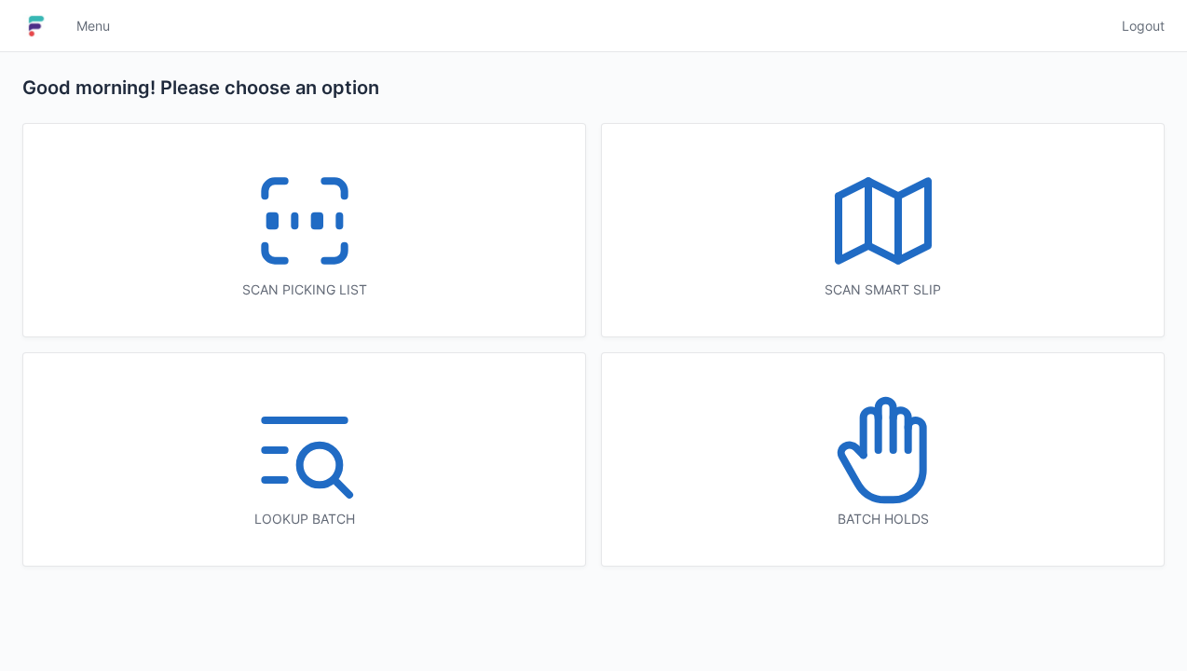
click at [285, 207] on icon at bounding box center [304, 220] width 119 height 119
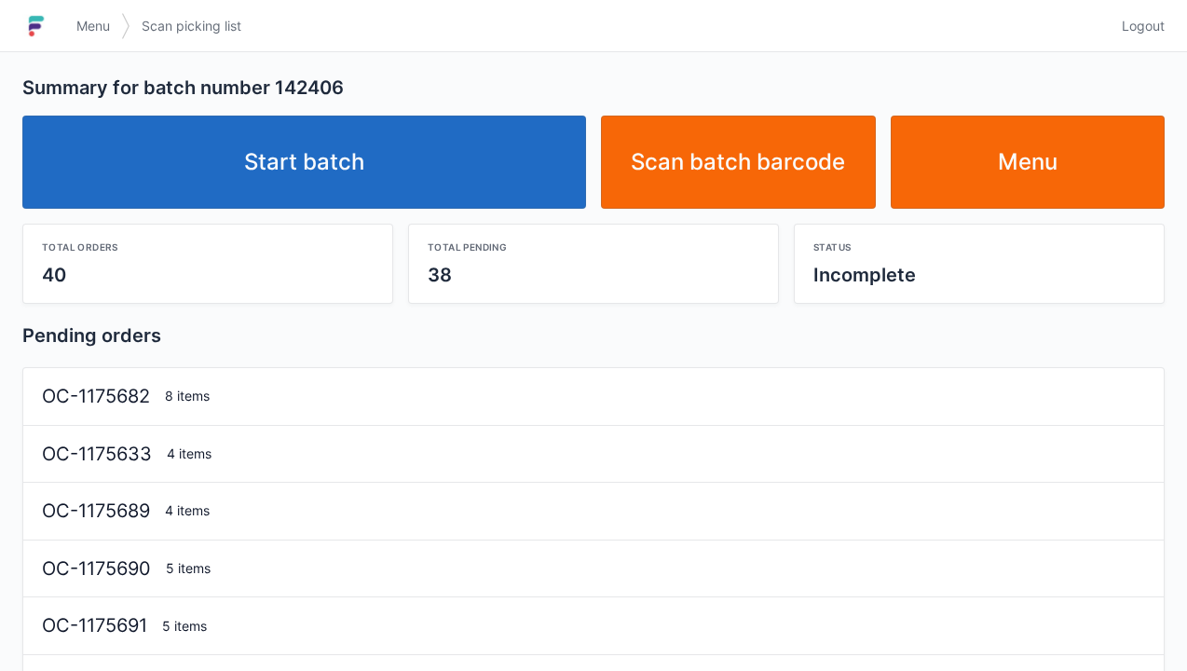
click at [375, 158] on link "Start batch" at bounding box center [304, 162] width 564 height 93
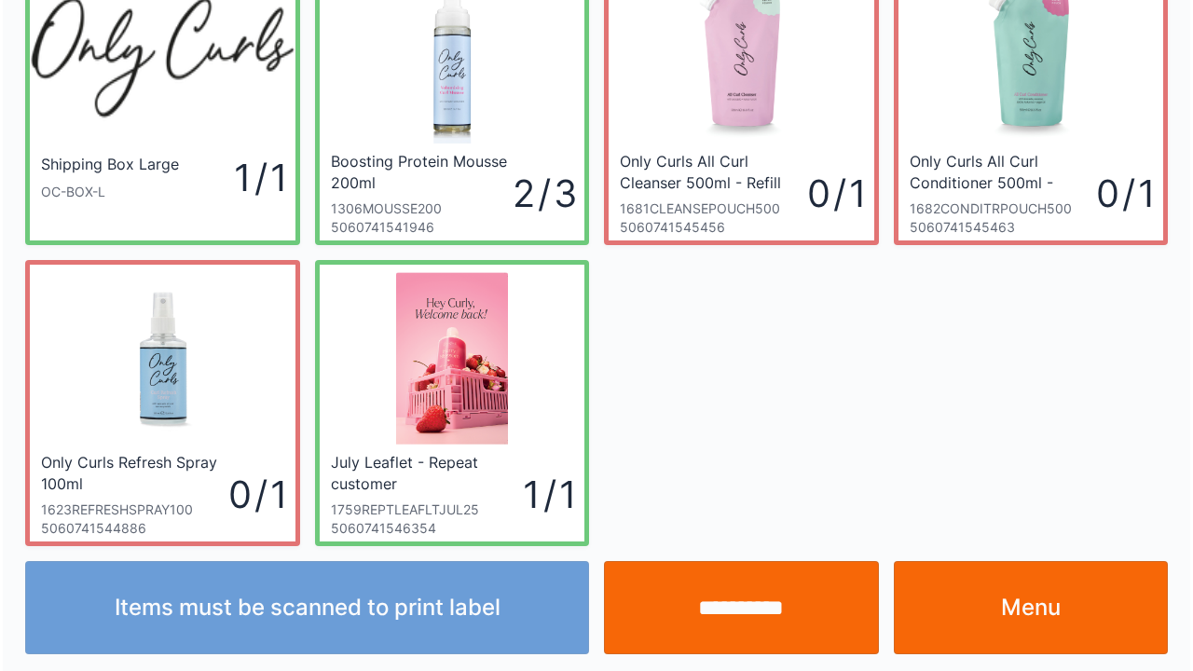
scroll to position [108, 0]
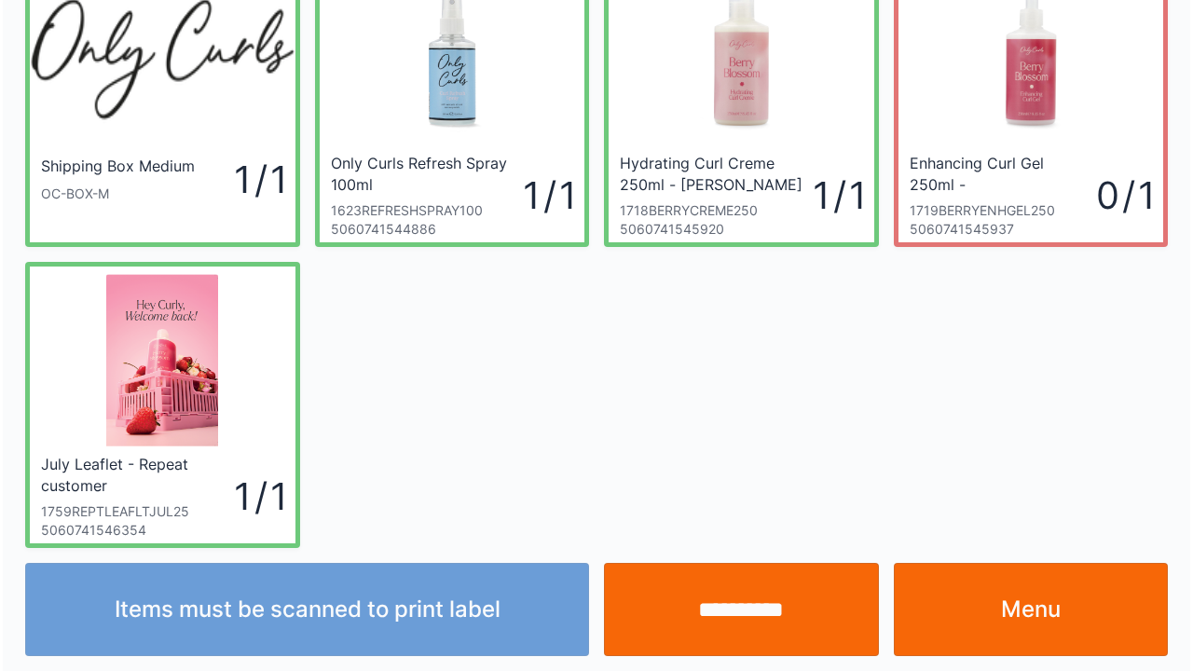
scroll to position [108, 0]
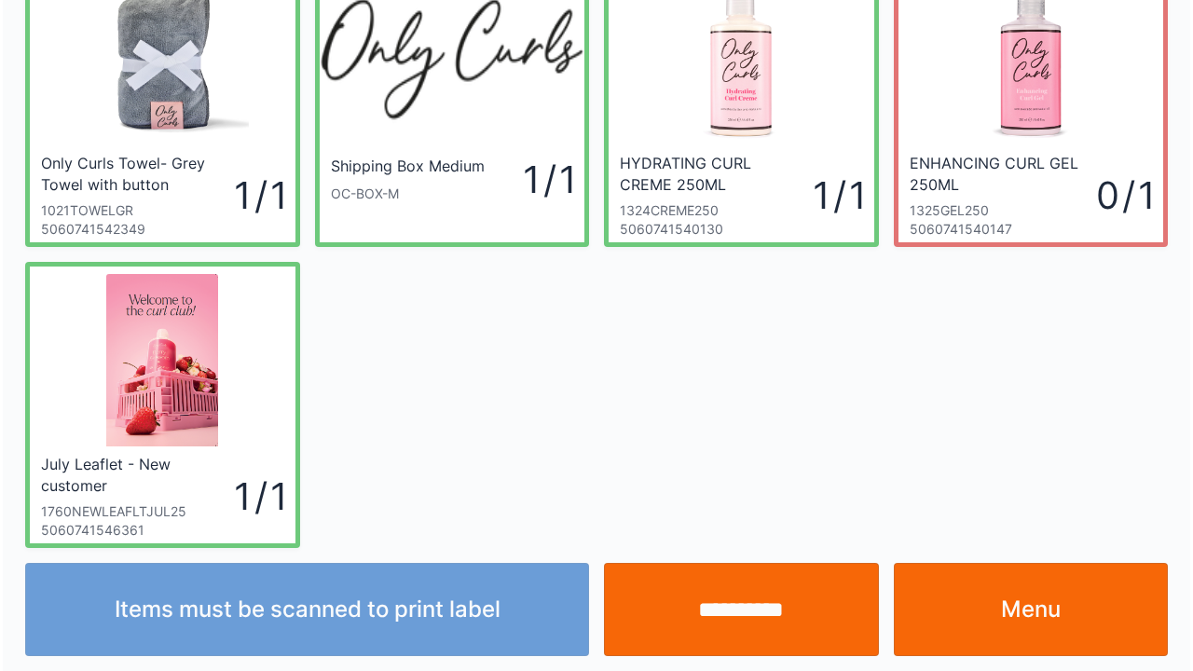
scroll to position [108, 0]
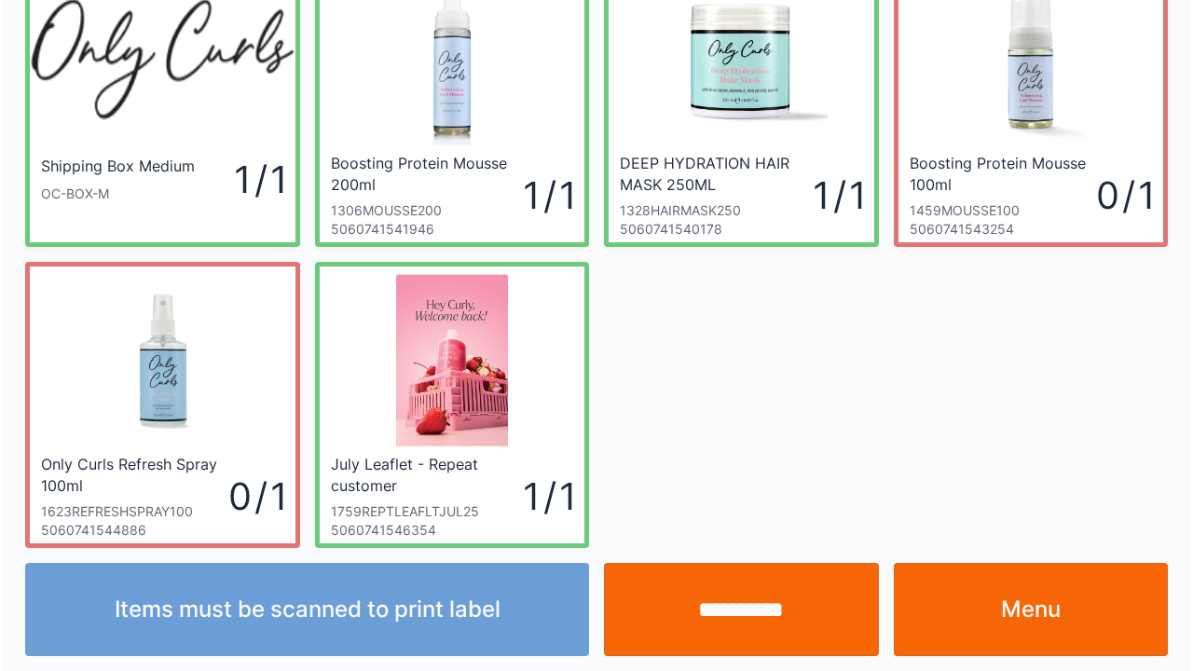
scroll to position [108, 0]
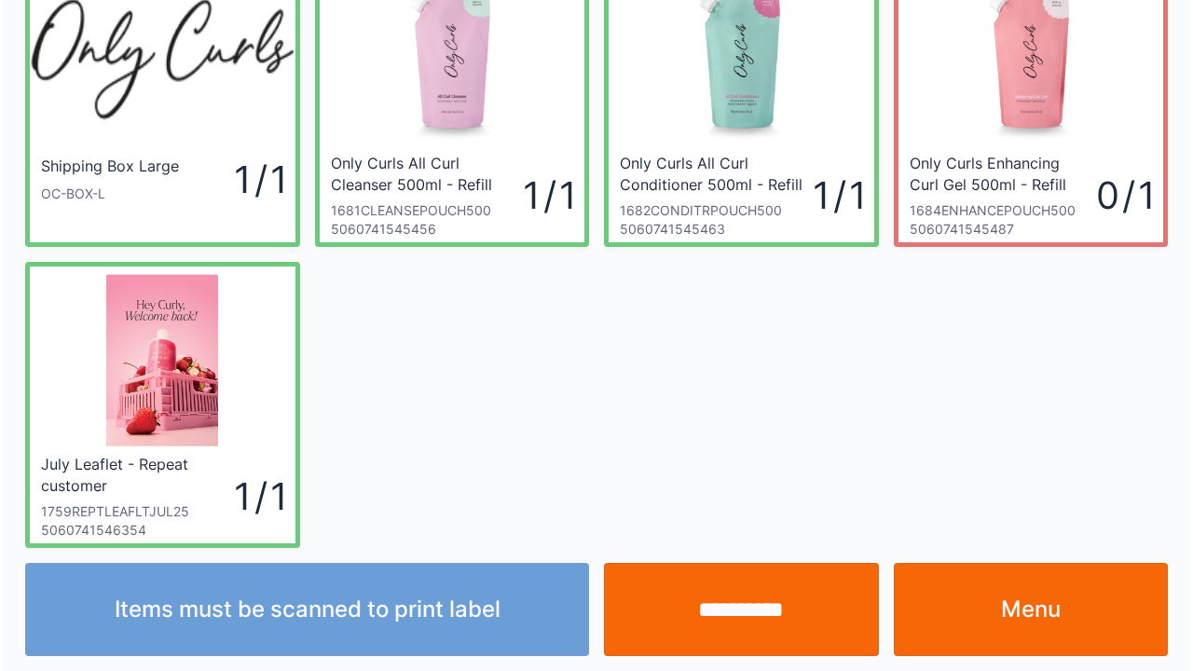
scroll to position [108, 0]
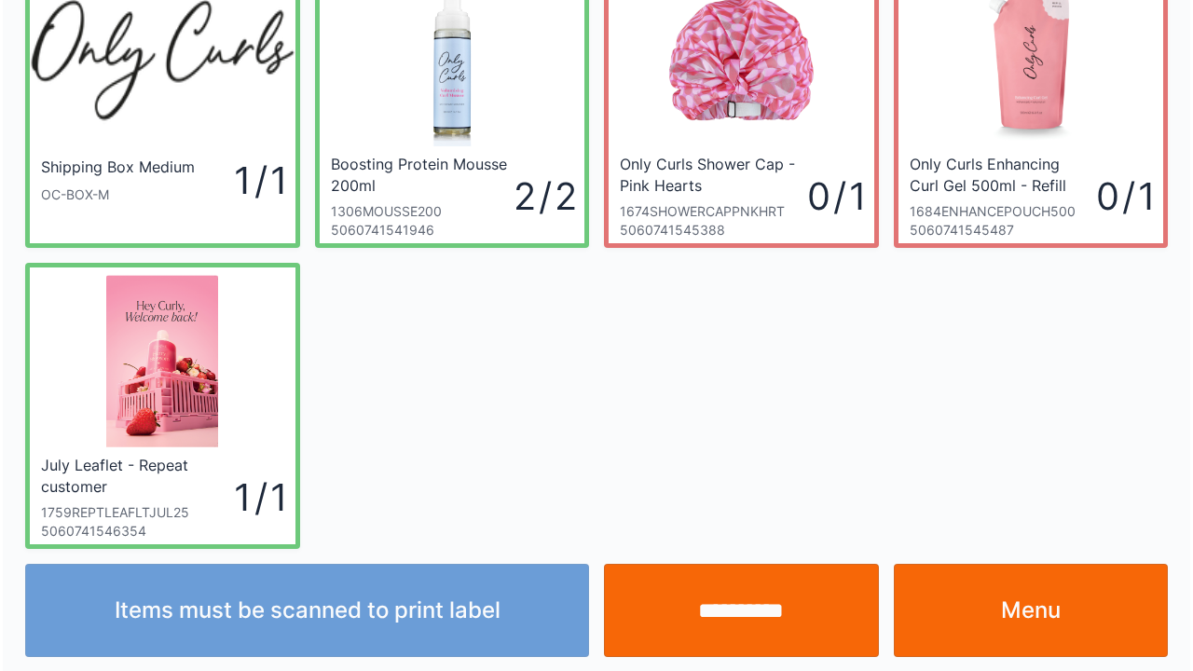
scroll to position [108, 0]
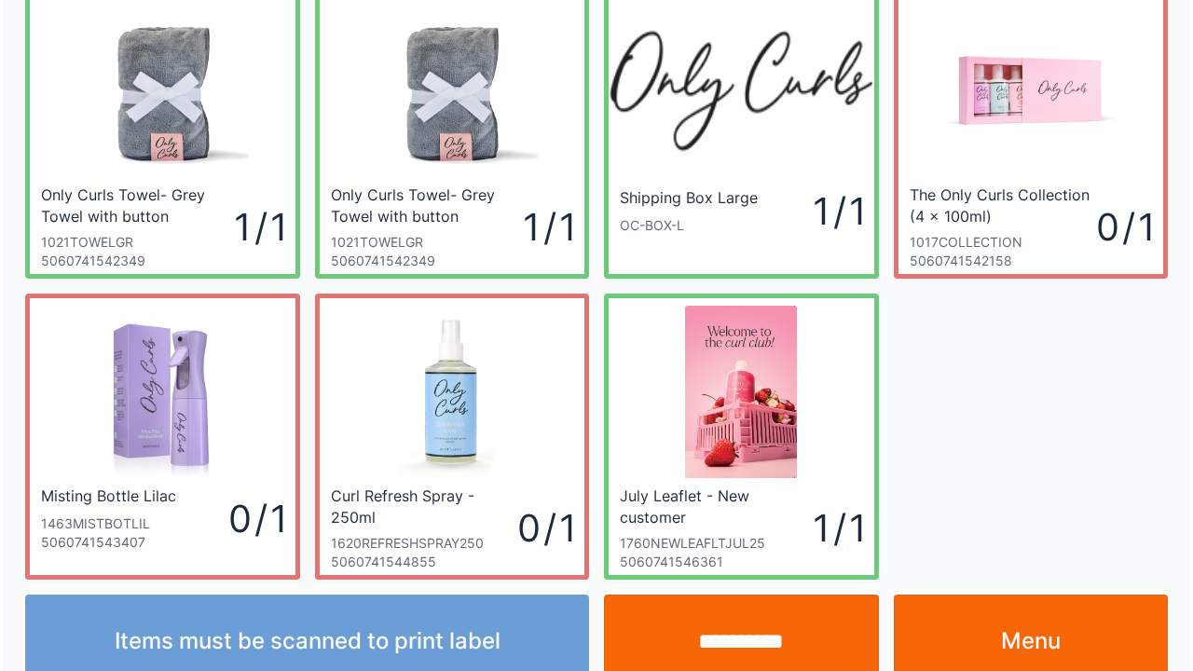
scroll to position [108, 0]
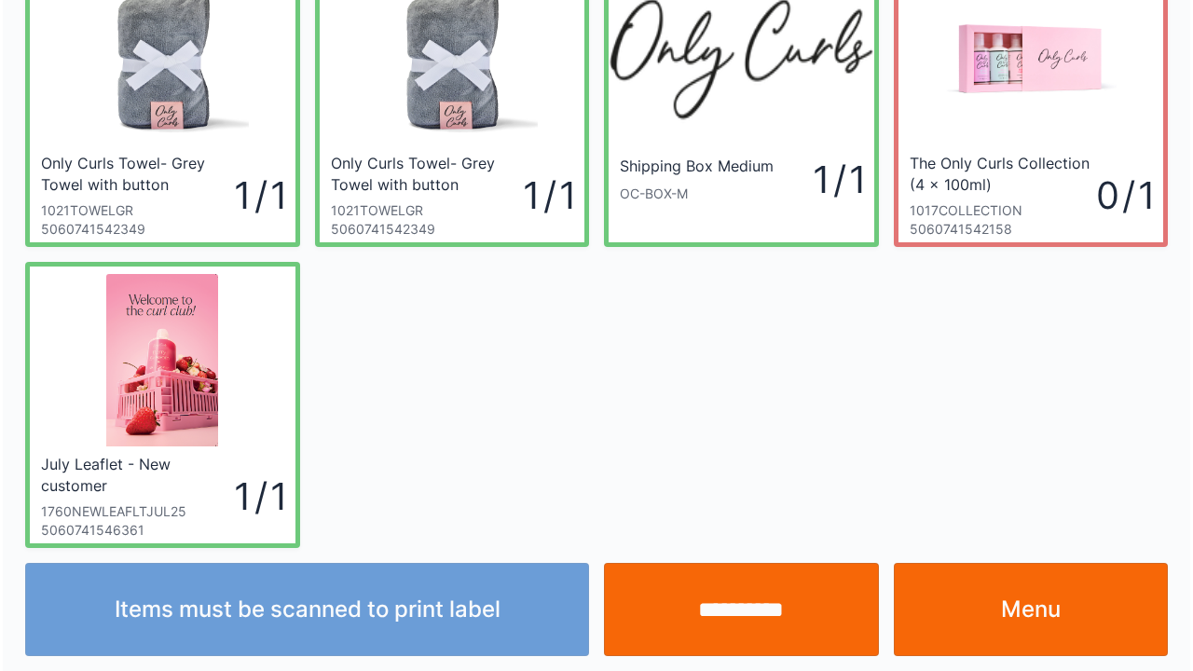
scroll to position [108, 0]
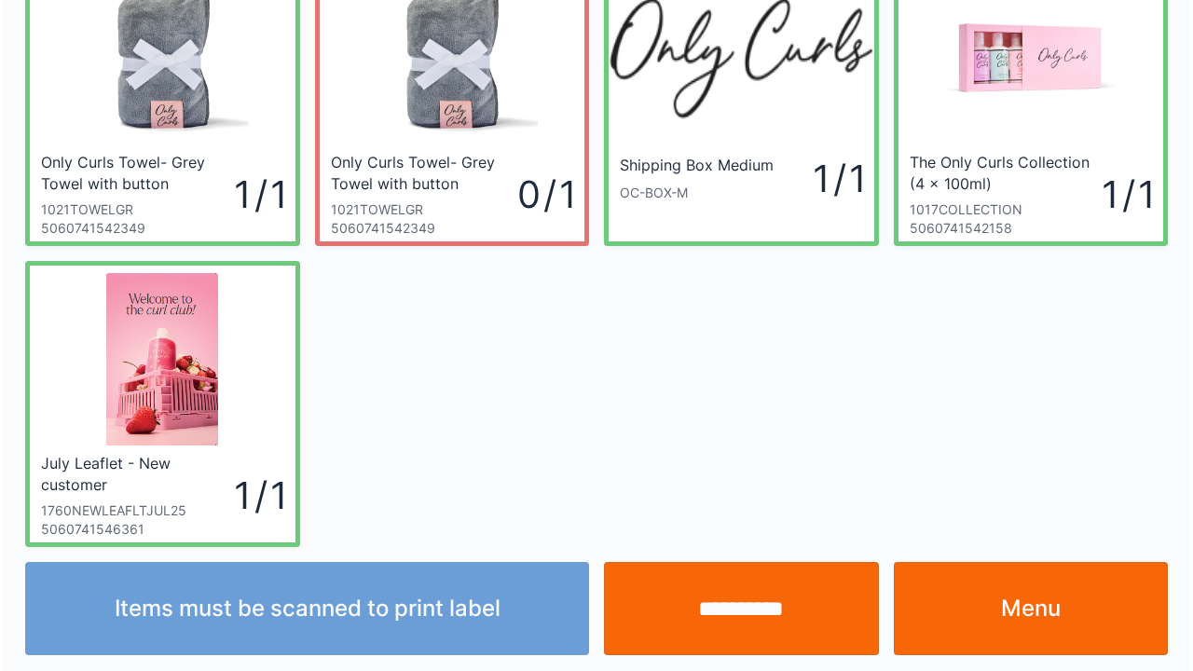
scroll to position [108, 0]
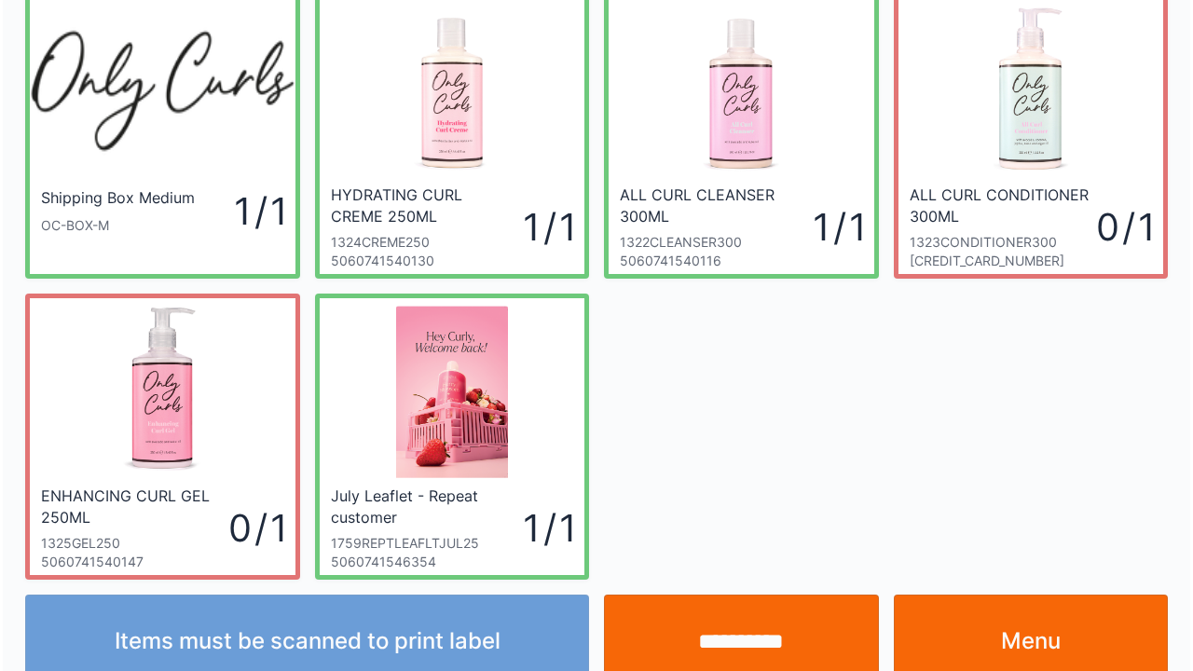
scroll to position [108, 0]
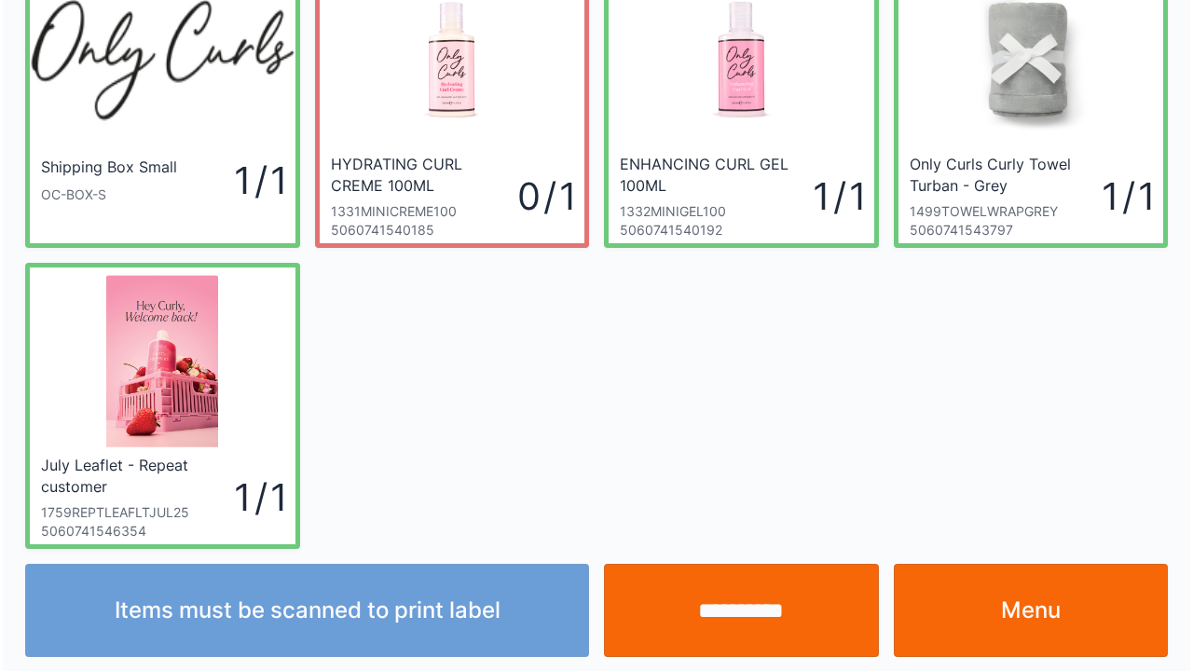
scroll to position [108, 0]
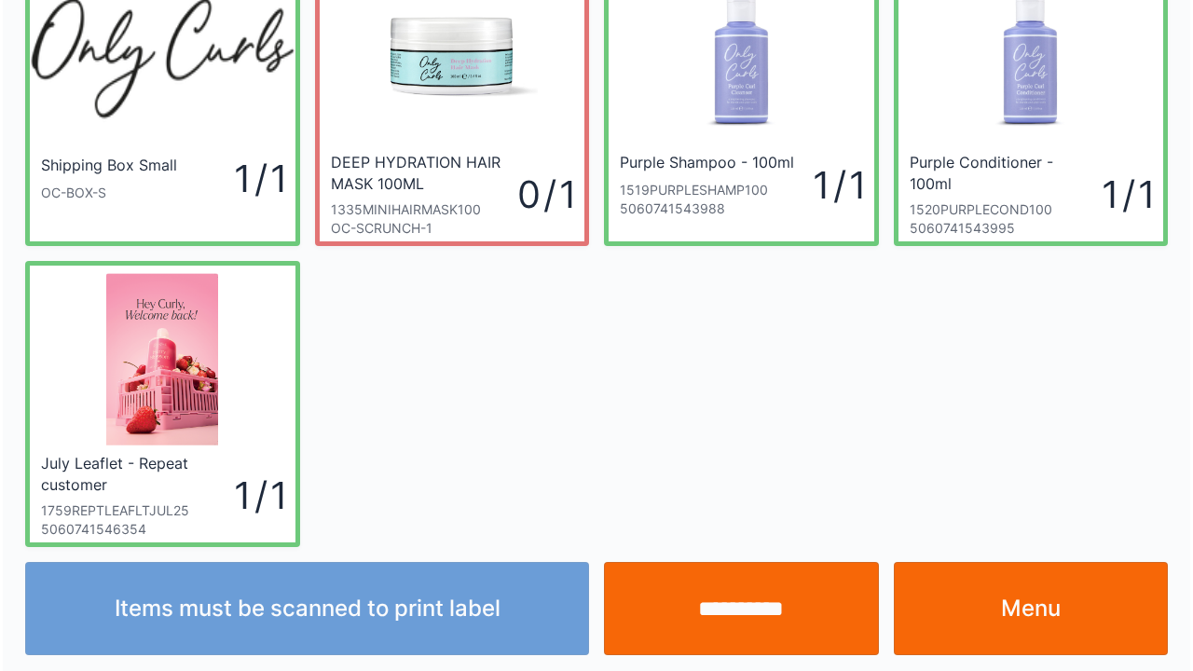
scroll to position [108, 0]
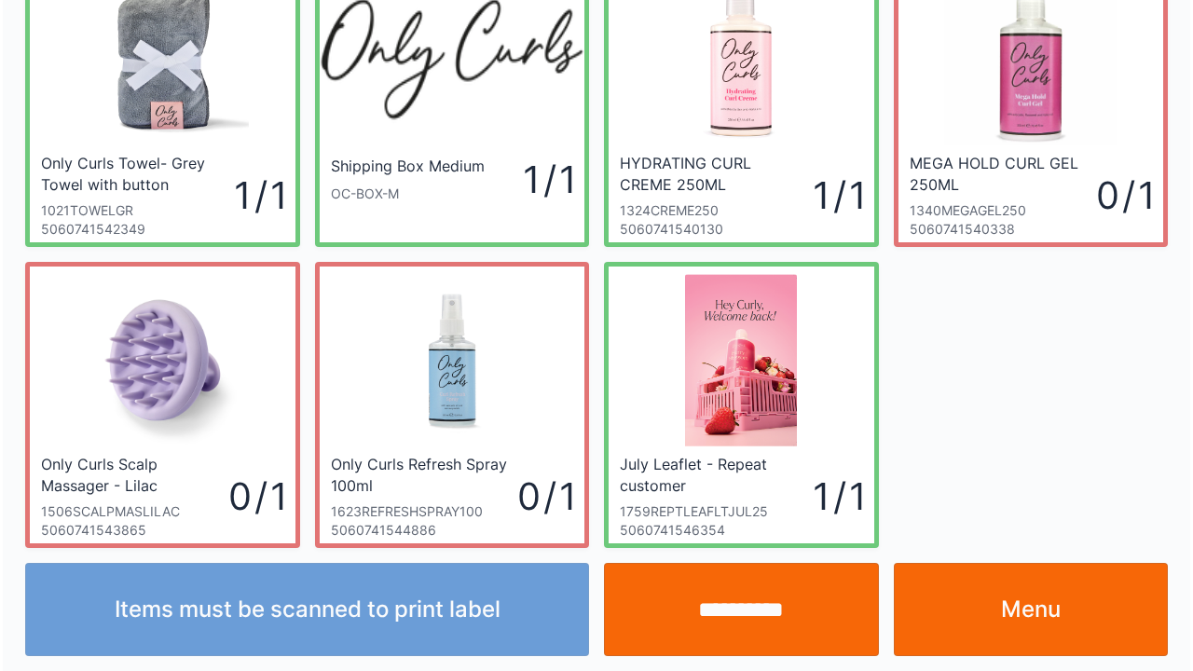
scroll to position [108, 0]
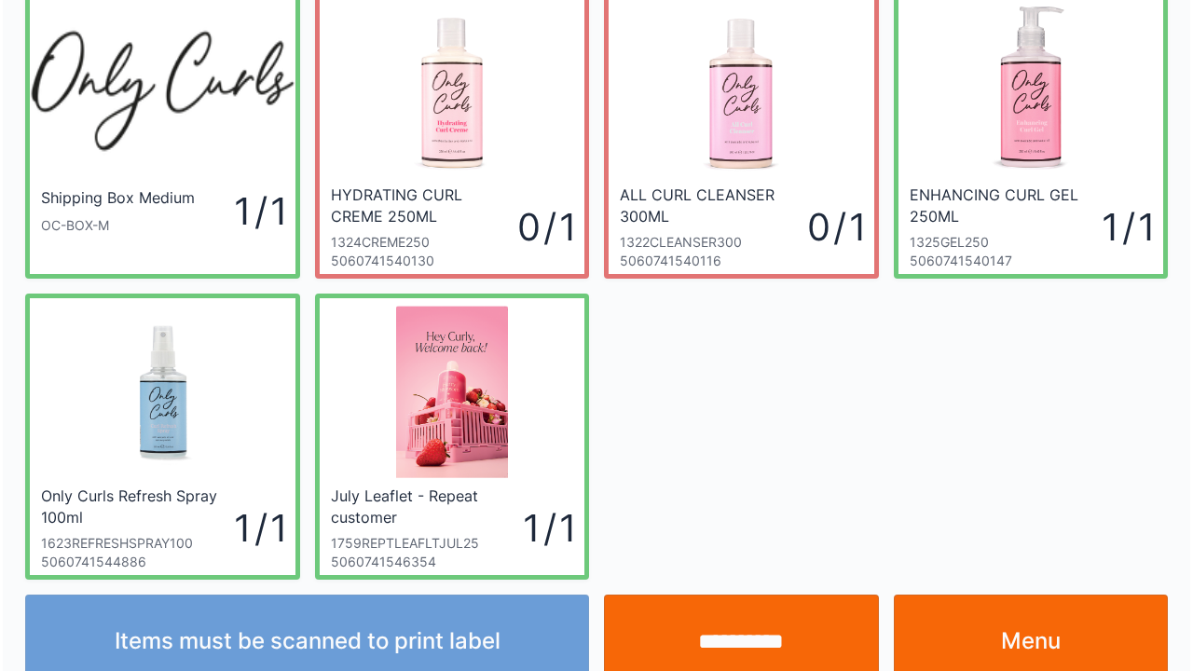
scroll to position [108, 0]
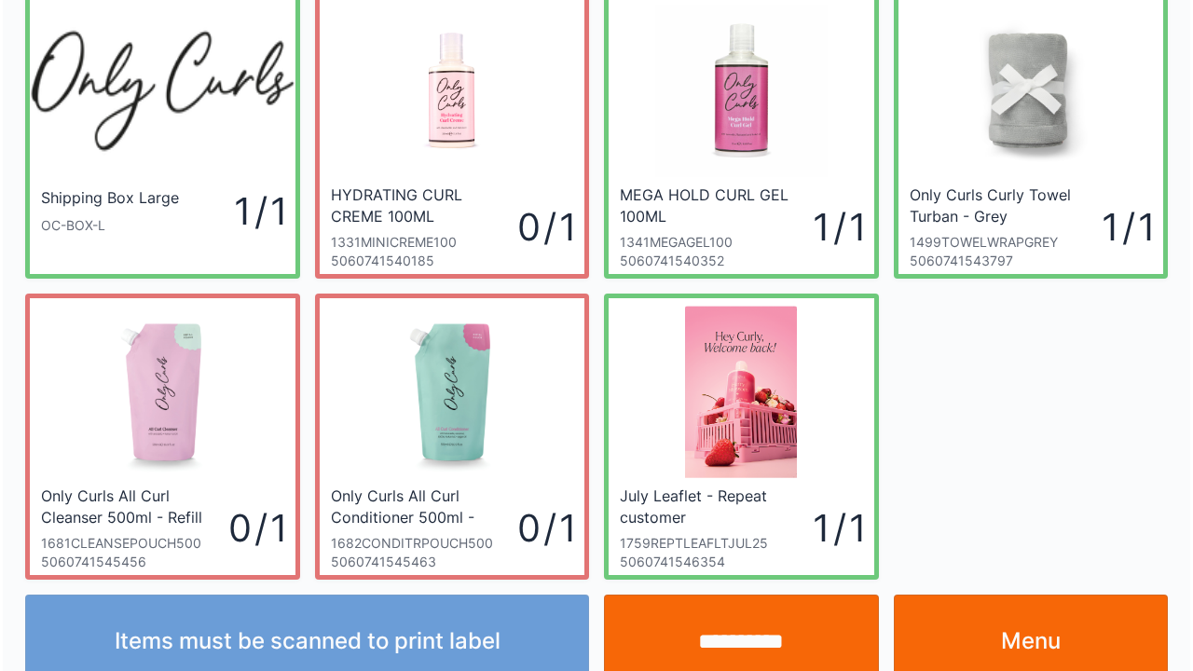
scroll to position [108, 0]
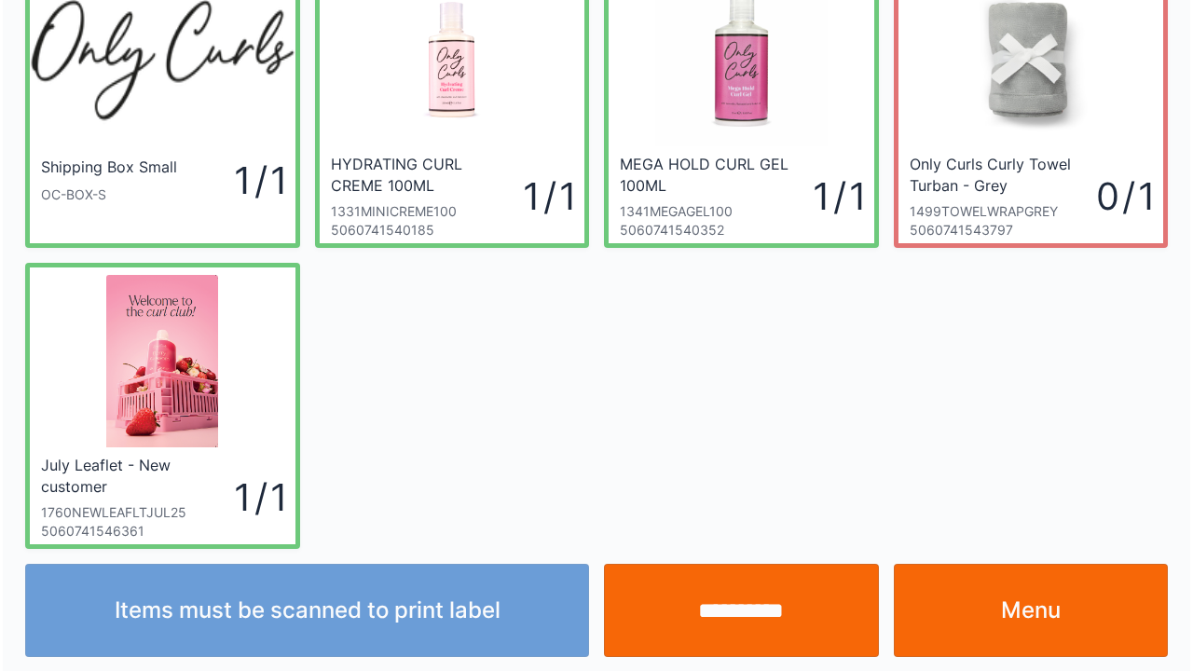
scroll to position [108, 0]
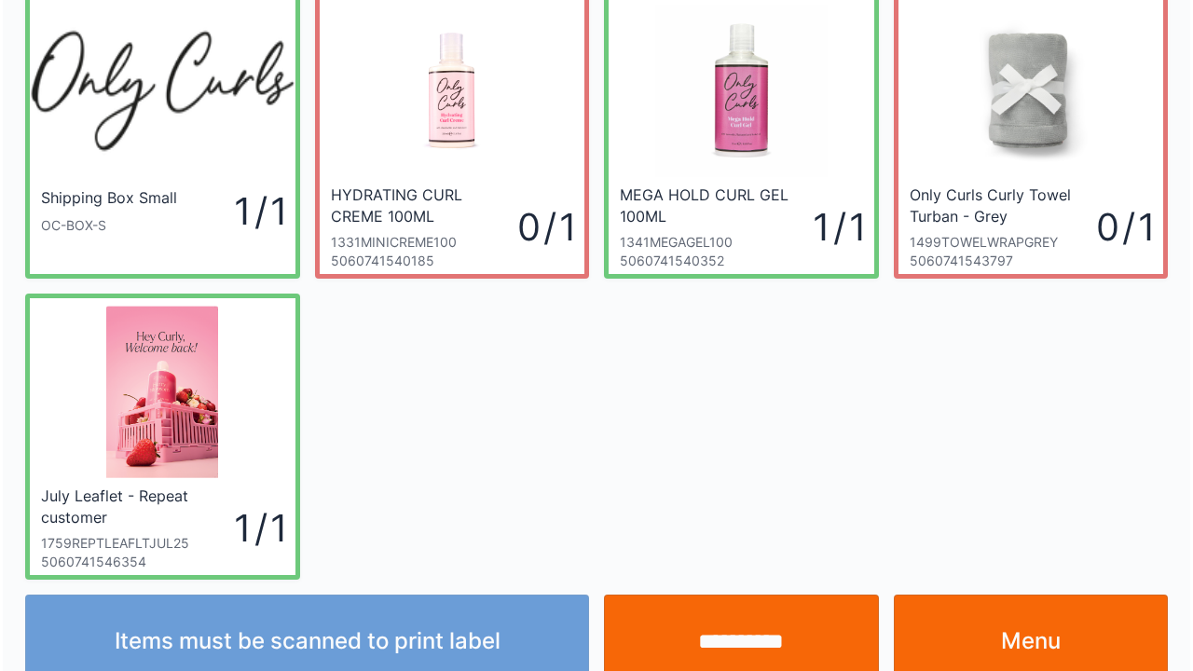
scroll to position [108, 0]
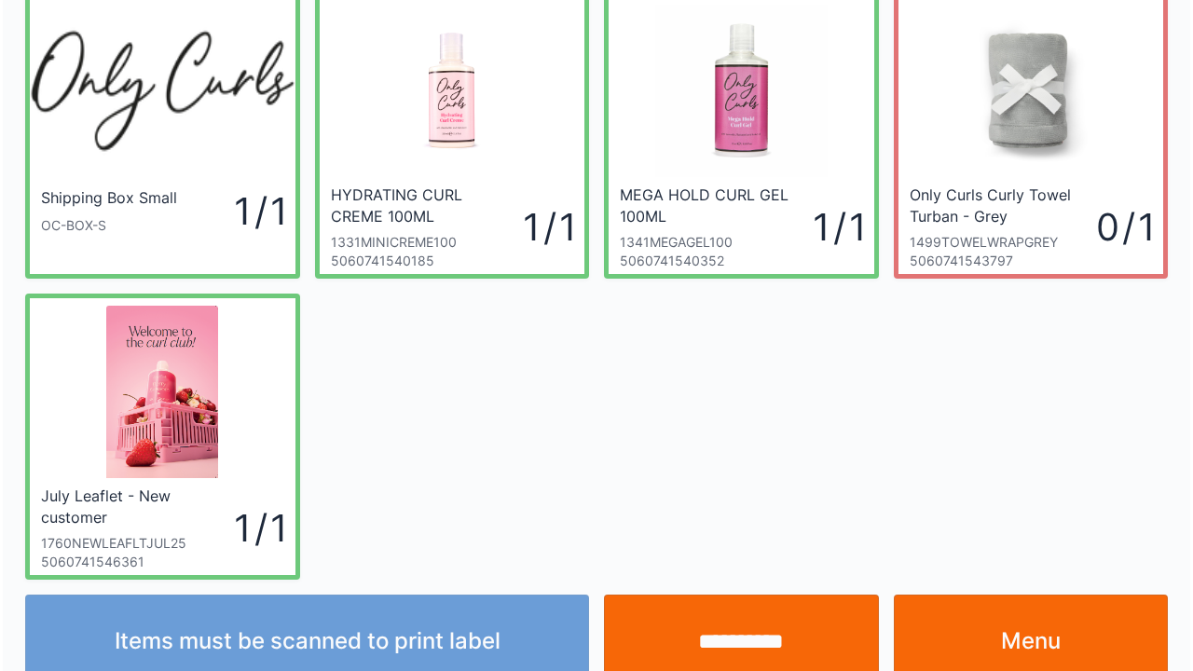
scroll to position [108, 0]
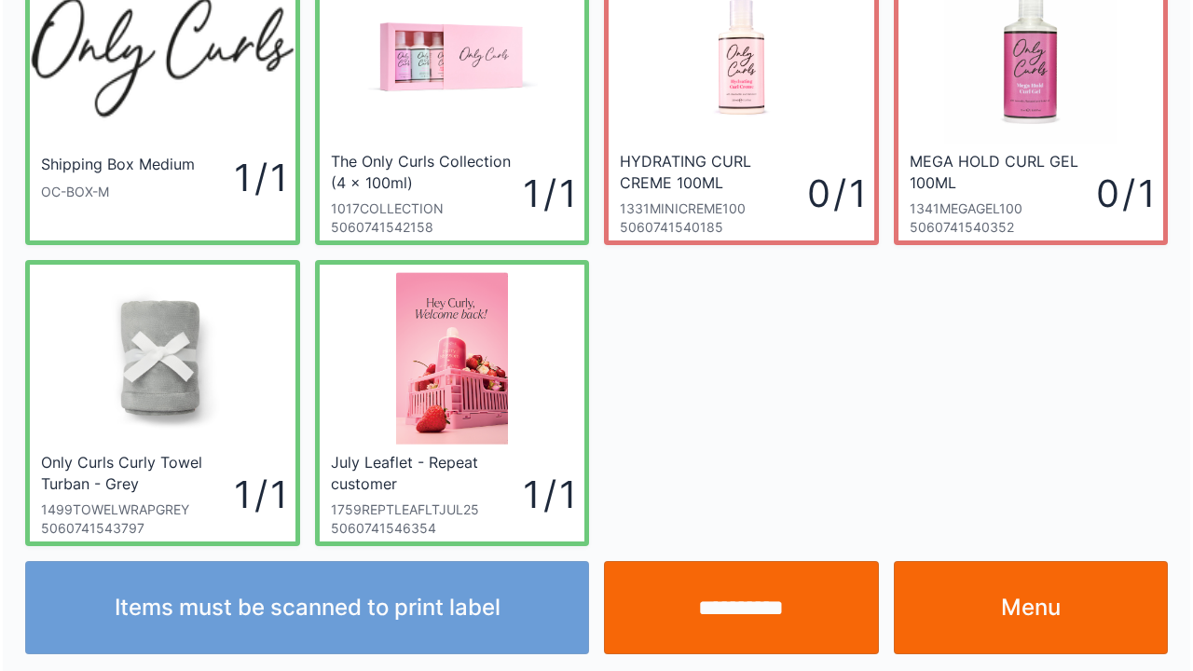
scroll to position [108, 0]
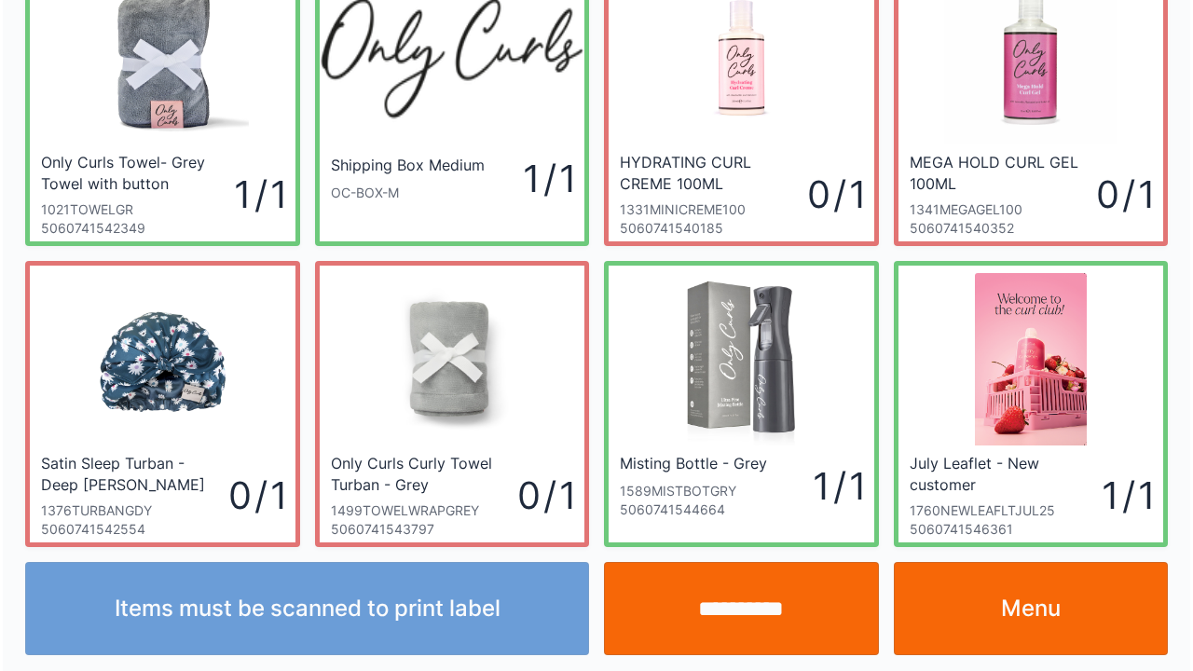
scroll to position [108, 0]
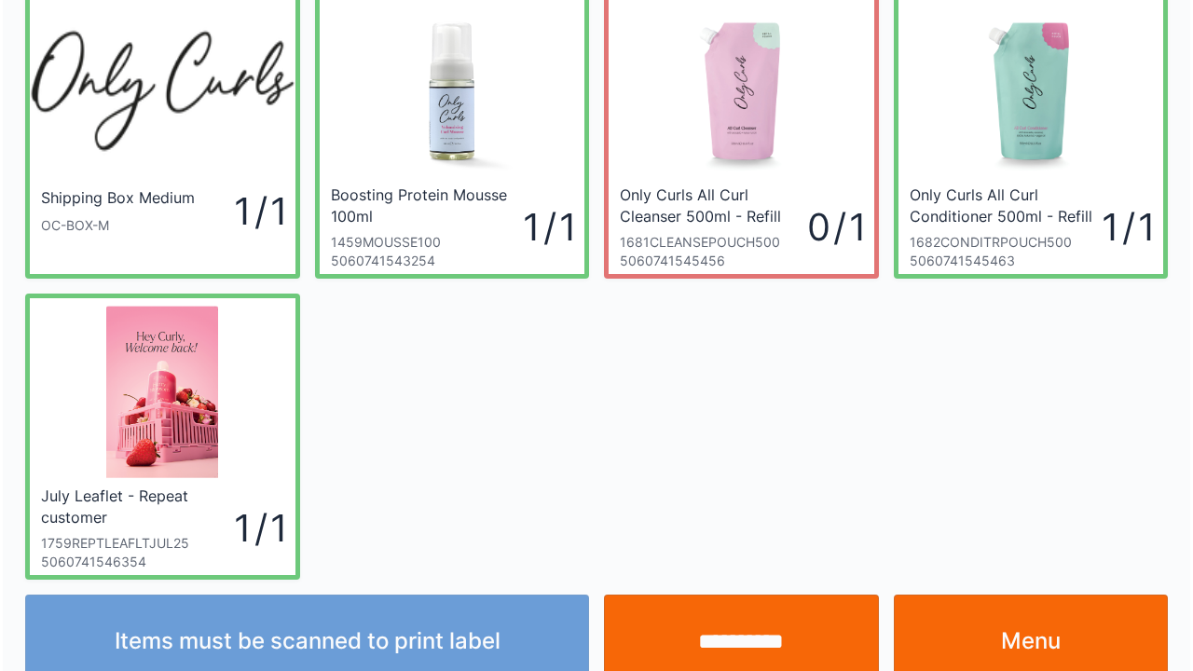
scroll to position [108, 0]
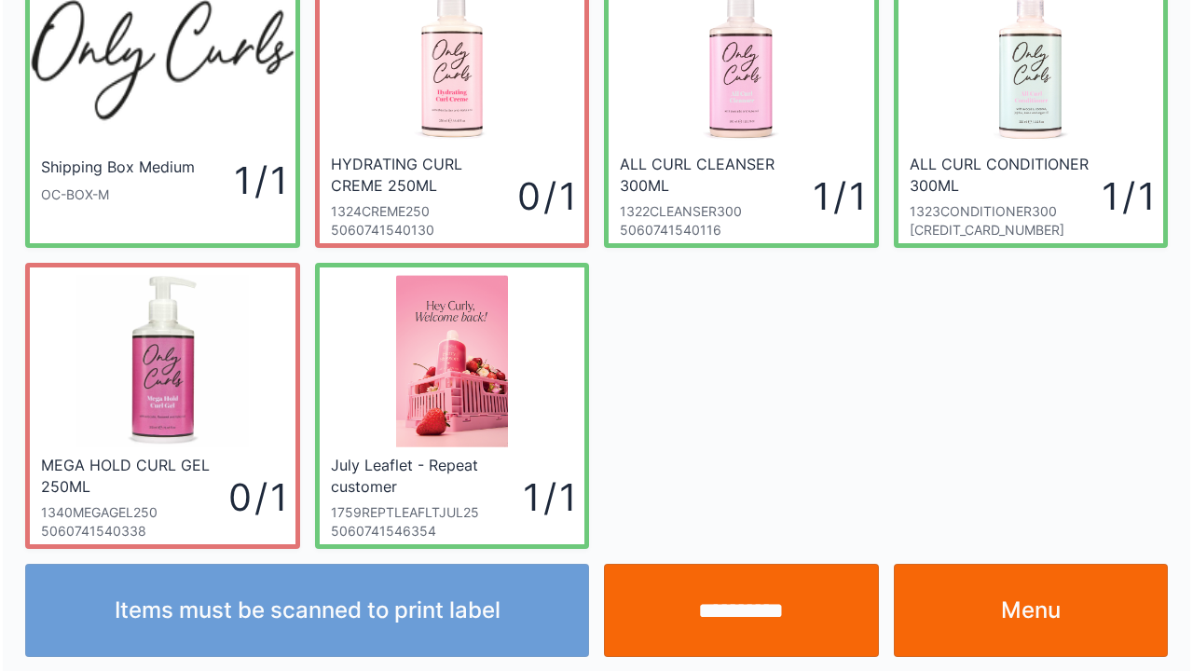
scroll to position [108, 0]
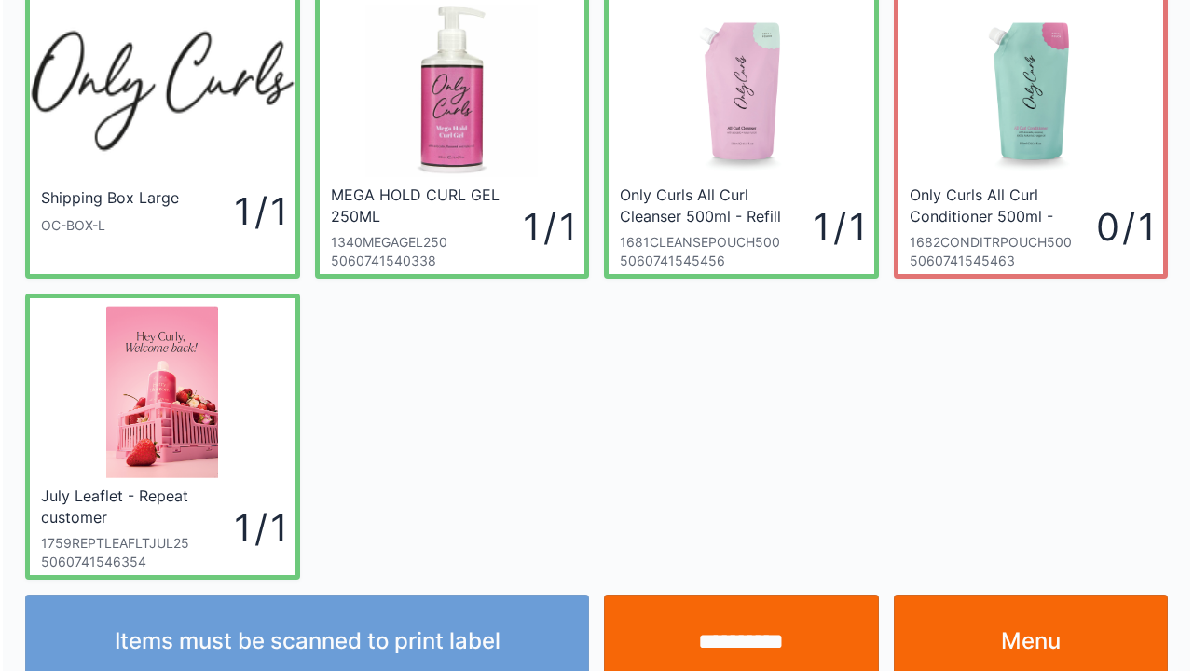
scroll to position [108, 0]
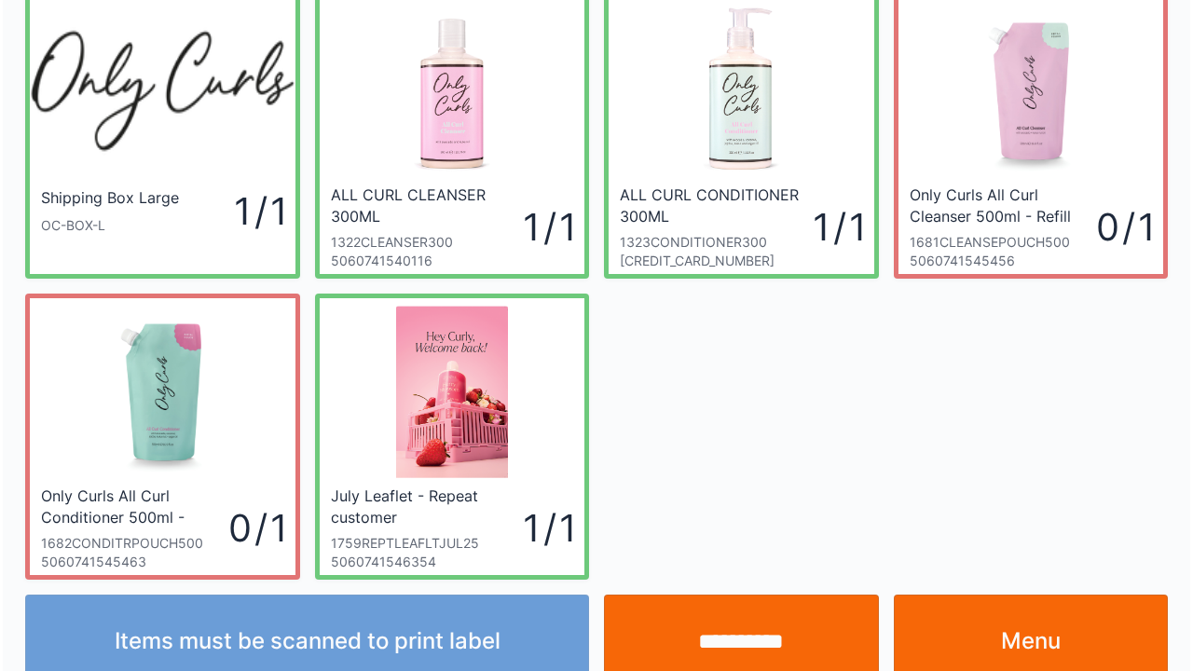
scroll to position [108, 0]
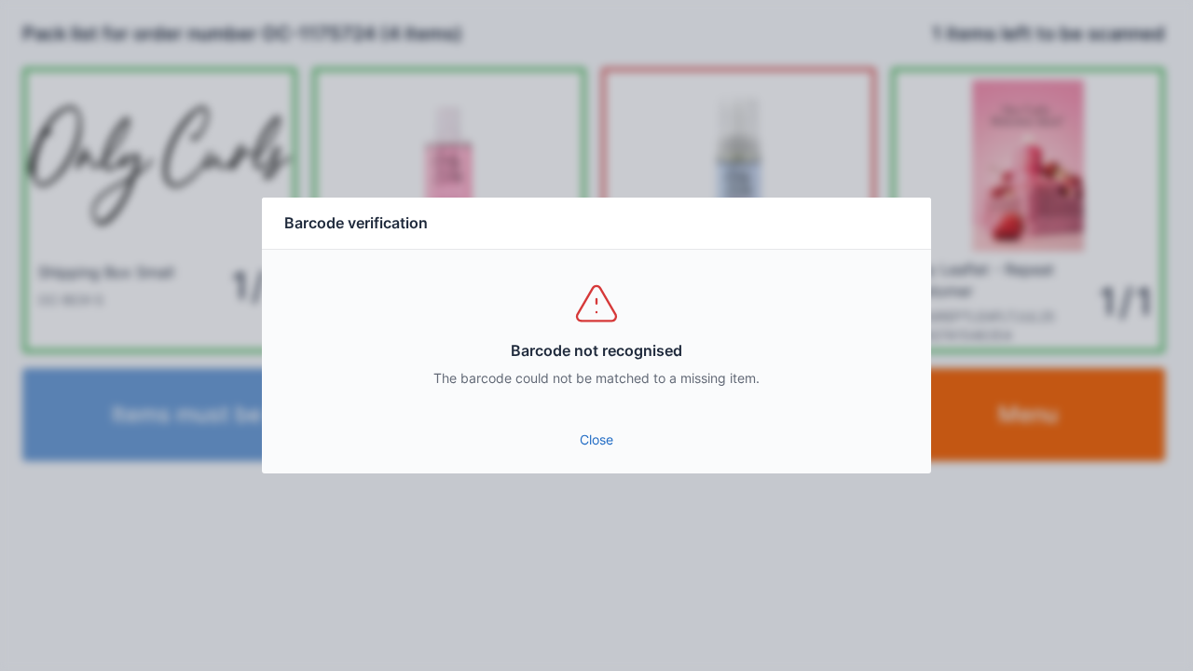
click at [563, 436] on link "Close" at bounding box center [596, 440] width 639 height 34
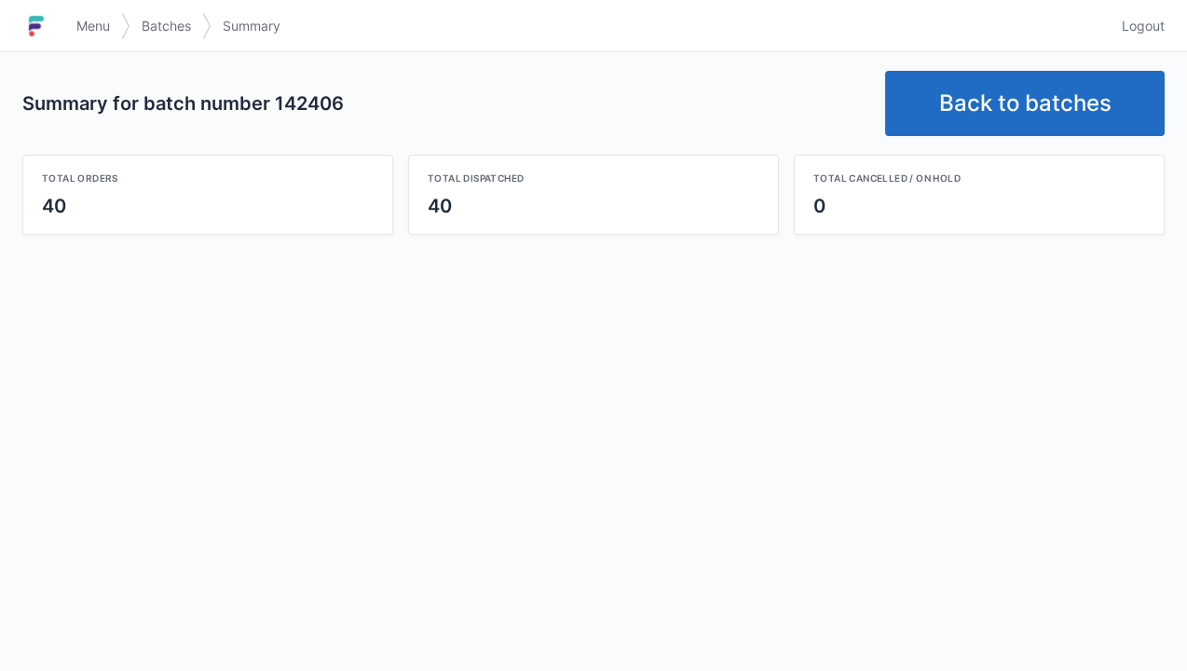
click at [1023, 96] on link "Back to batches" at bounding box center [1025, 103] width 280 height 65
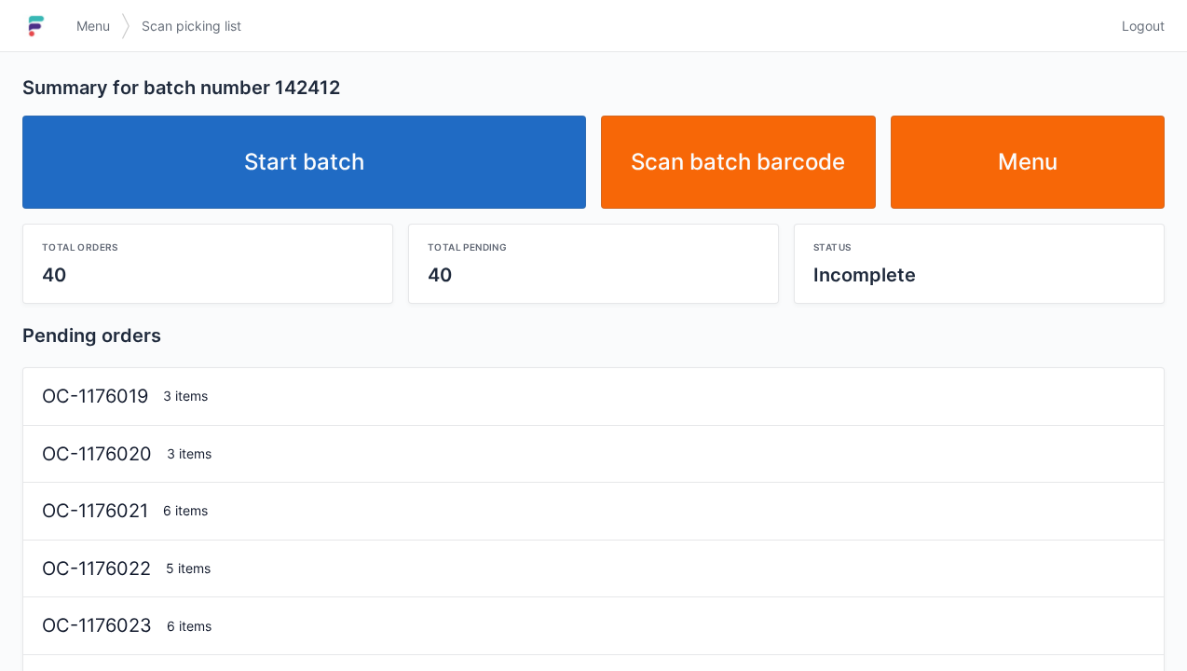
click at [399, 155] on link "Start batch" at bounding box center [304, 162] width 564 height 93
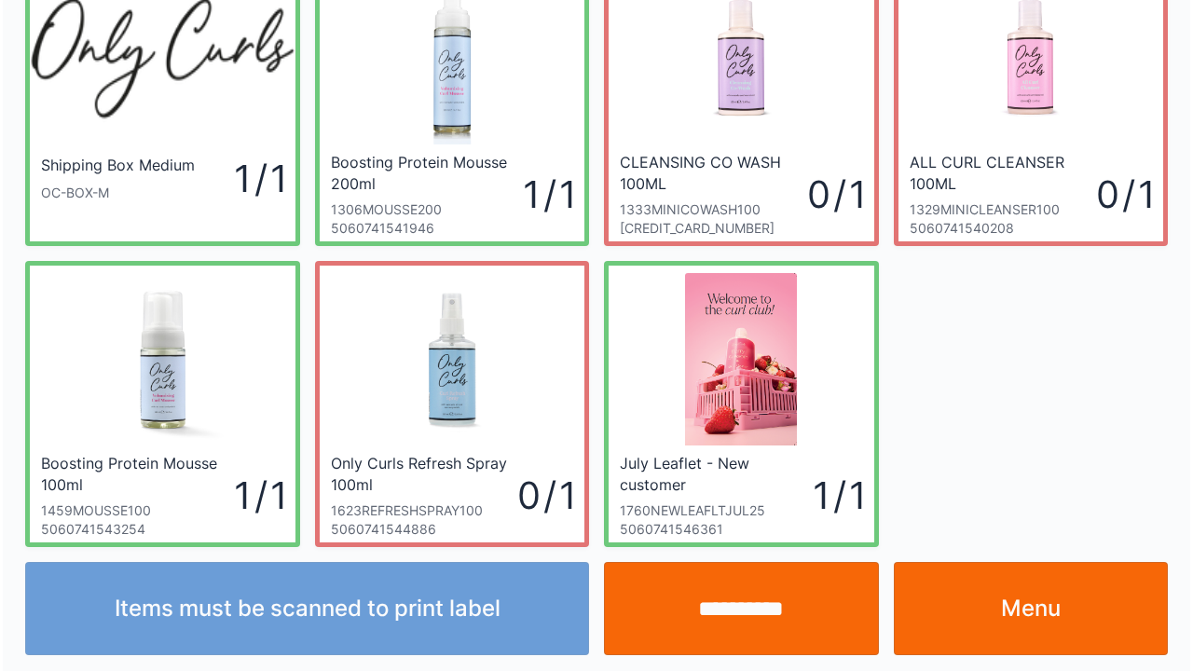
scroll to position [108, 0]
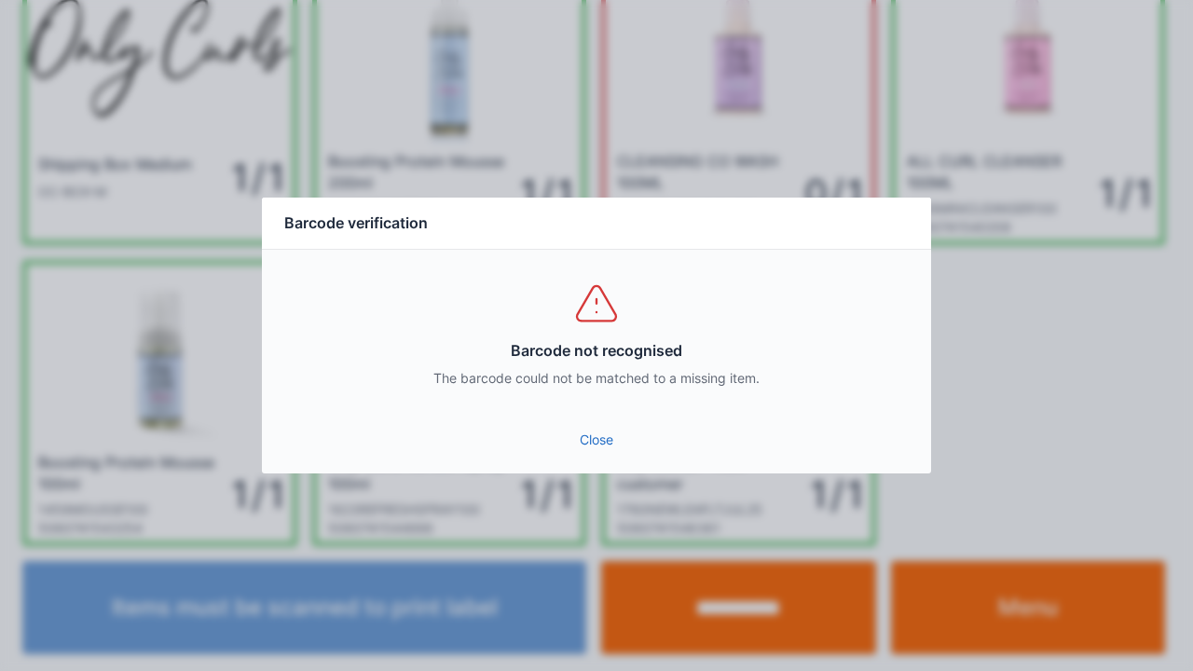
click at [591, 436] on link "Close" at bounding box center [596, 440] width 639 height 34
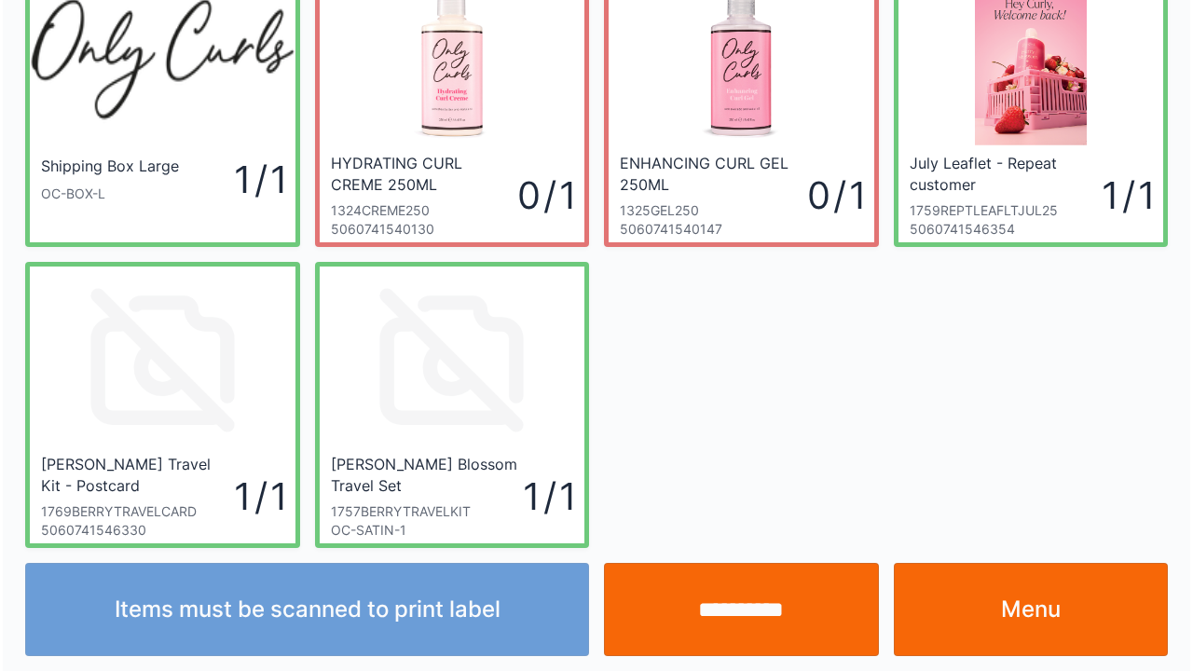
scroll to position [108, 0]
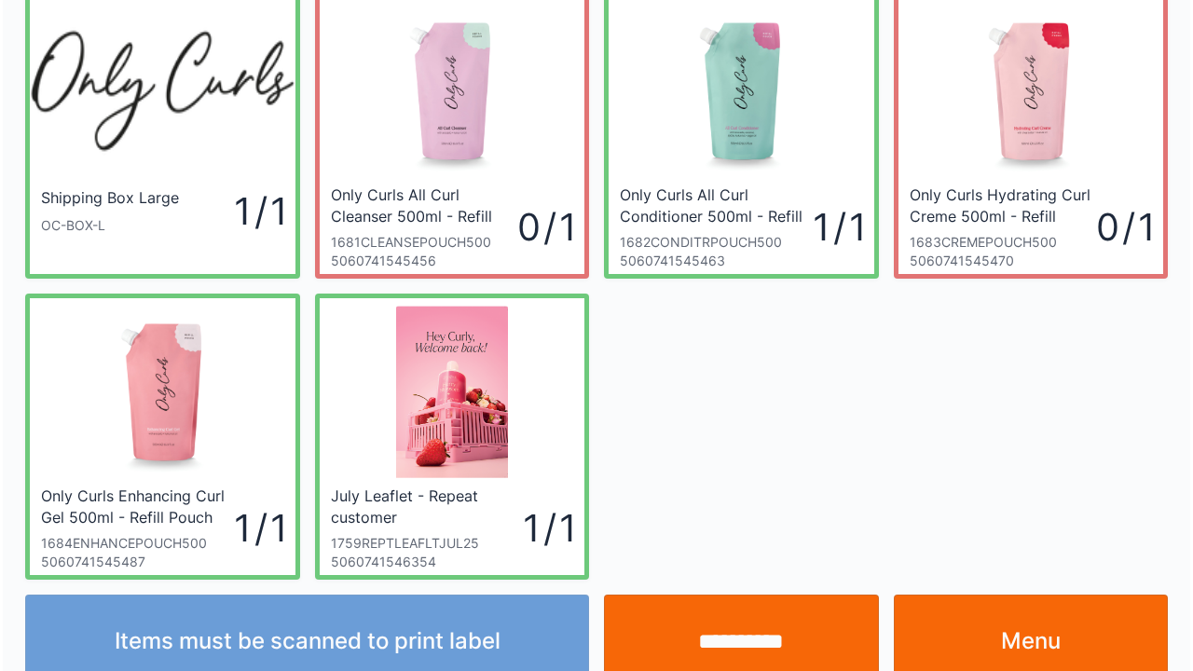
scroll to position [108, 0]
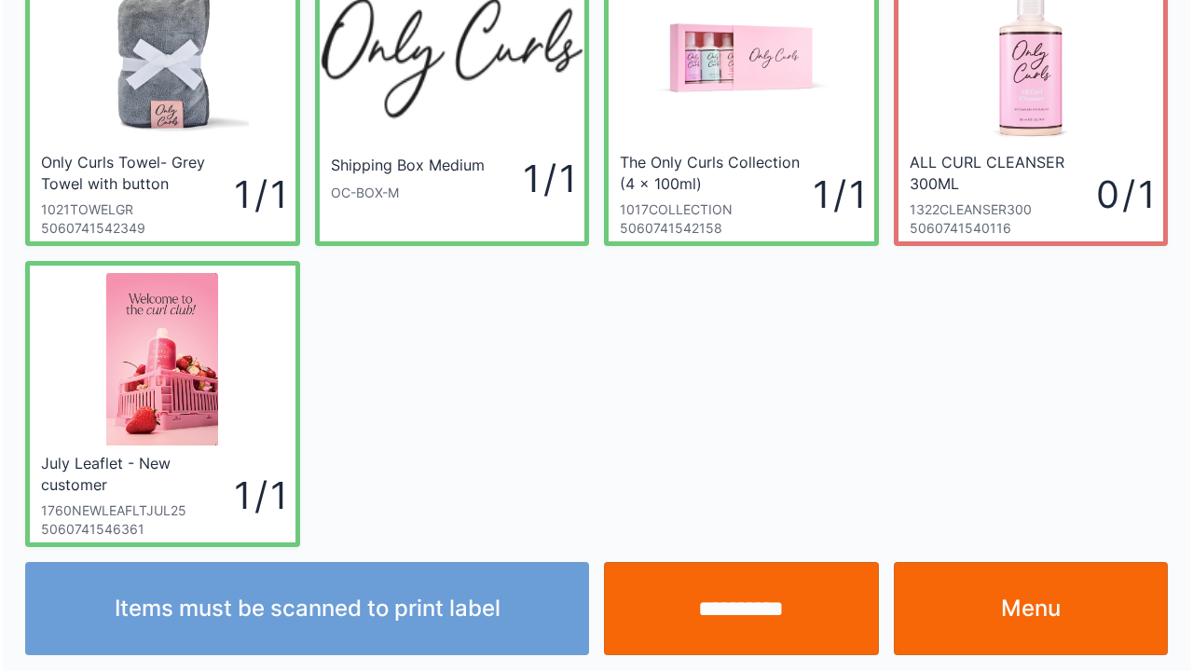
scroll to position [108, 0]
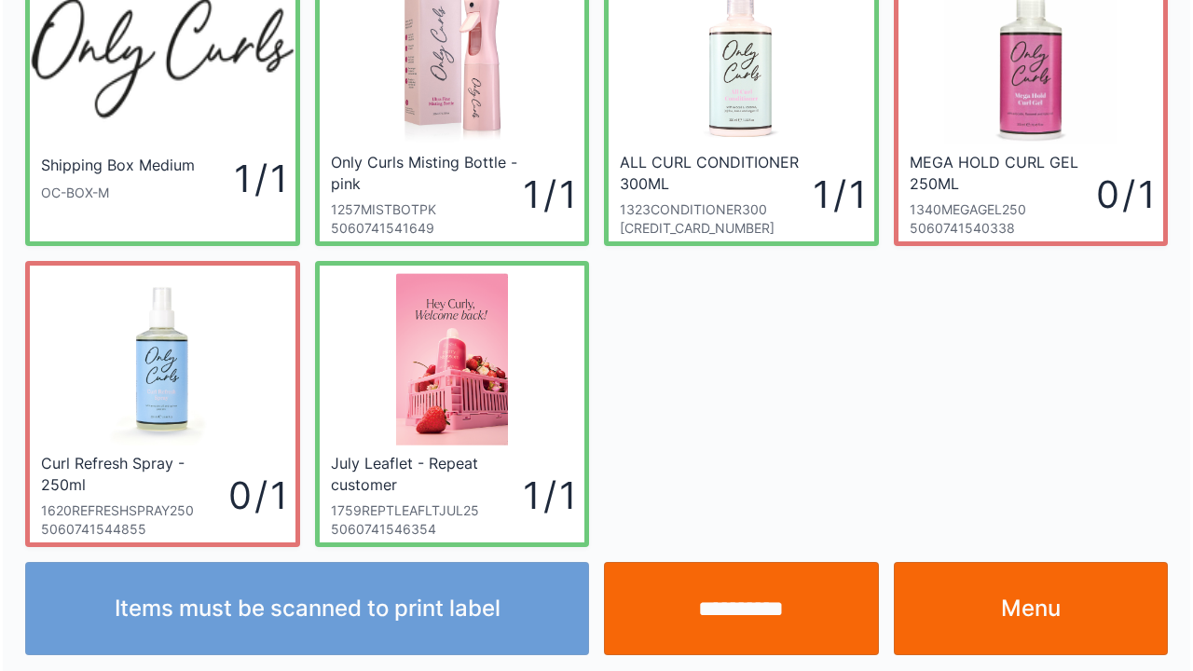
scroll to position [108, 0]
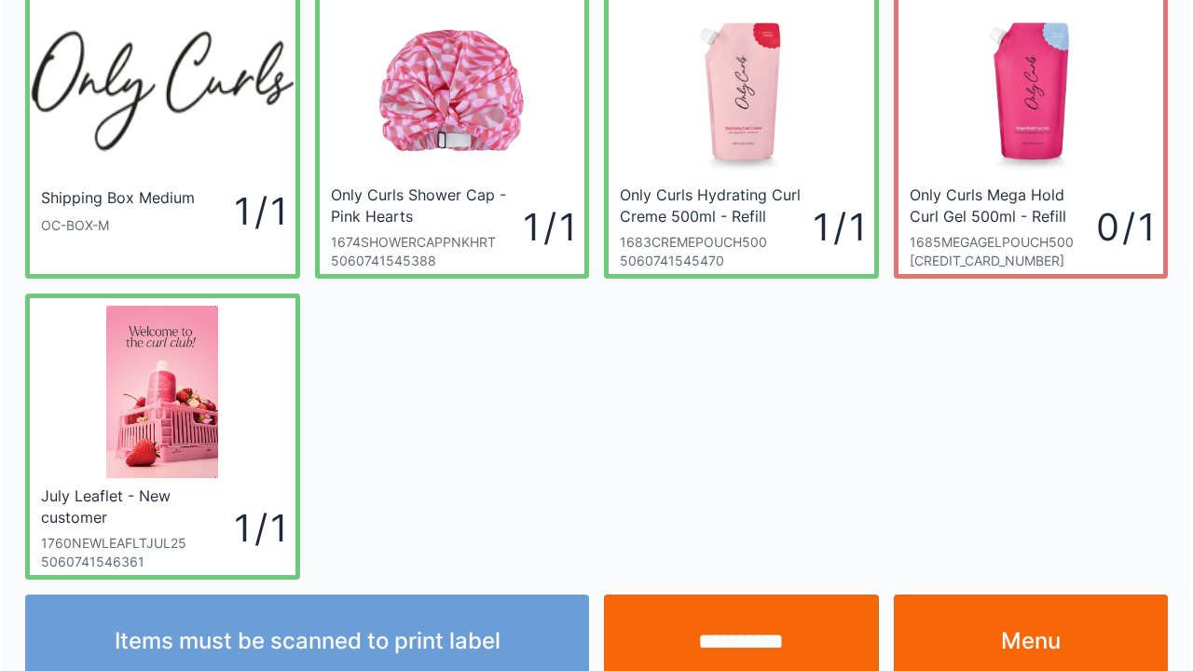
scroll to position [108, 0]
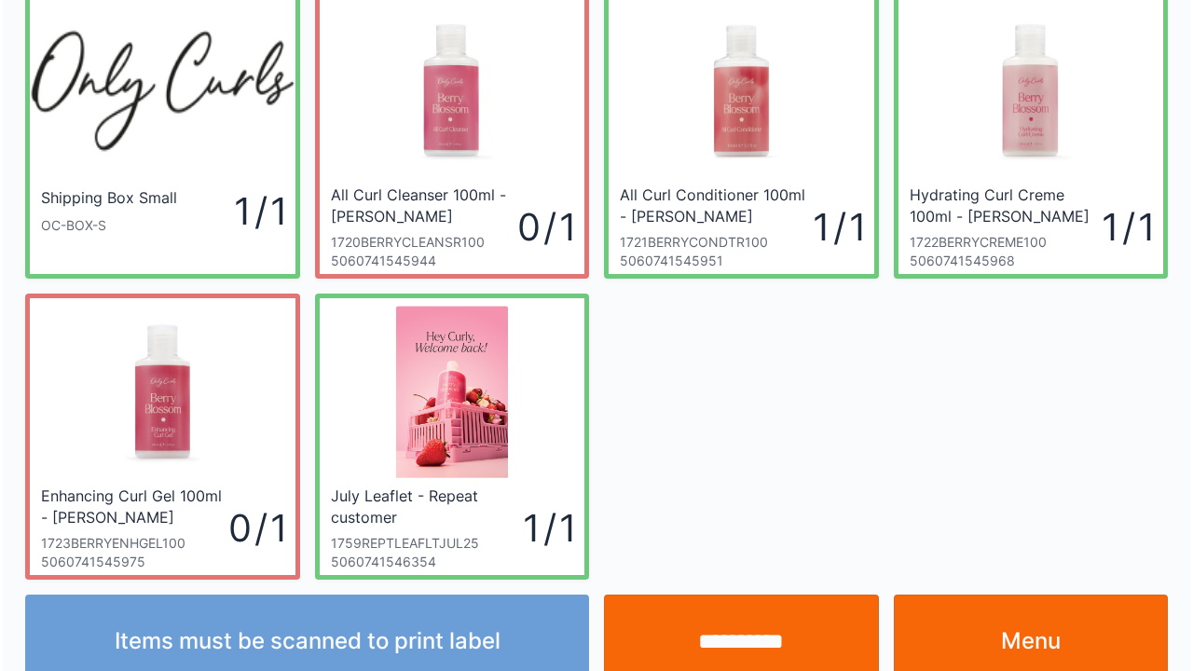
scroll to position [108, 0]
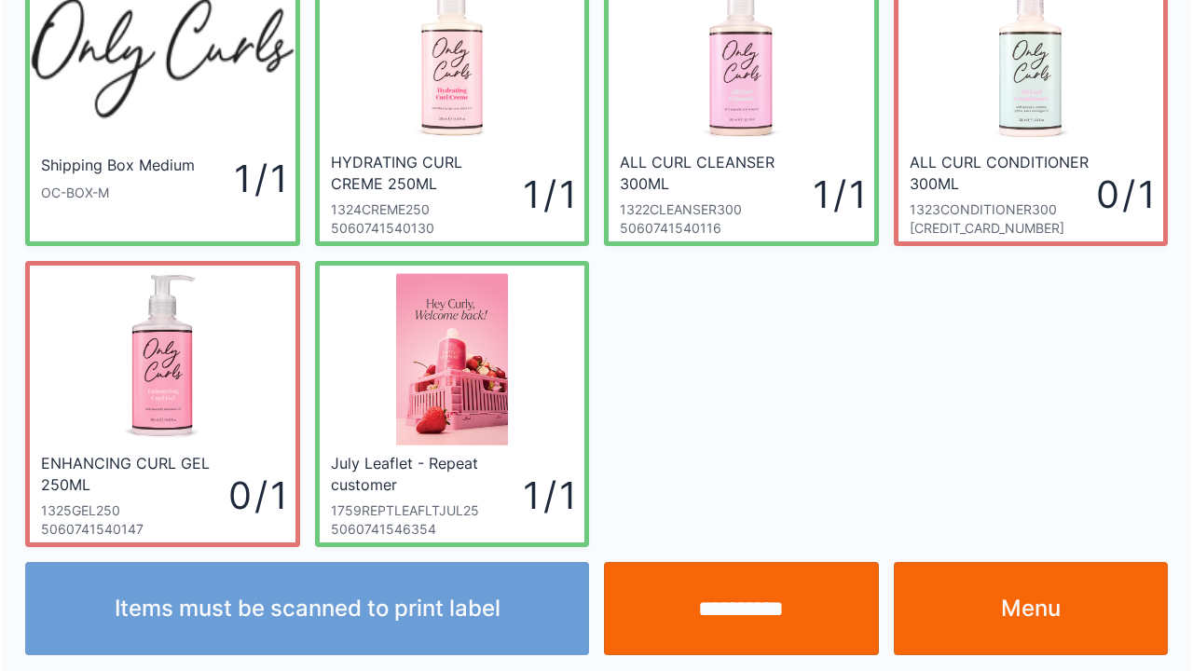
scroll to position [108, 0]
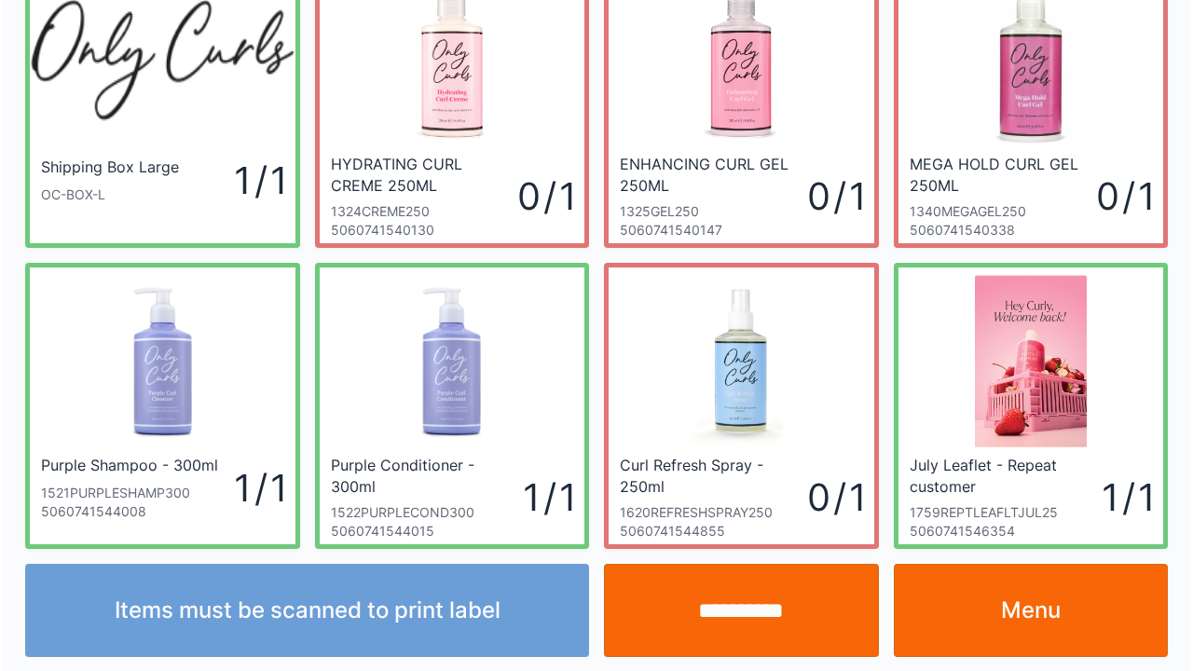
scroll to position [108, 0]
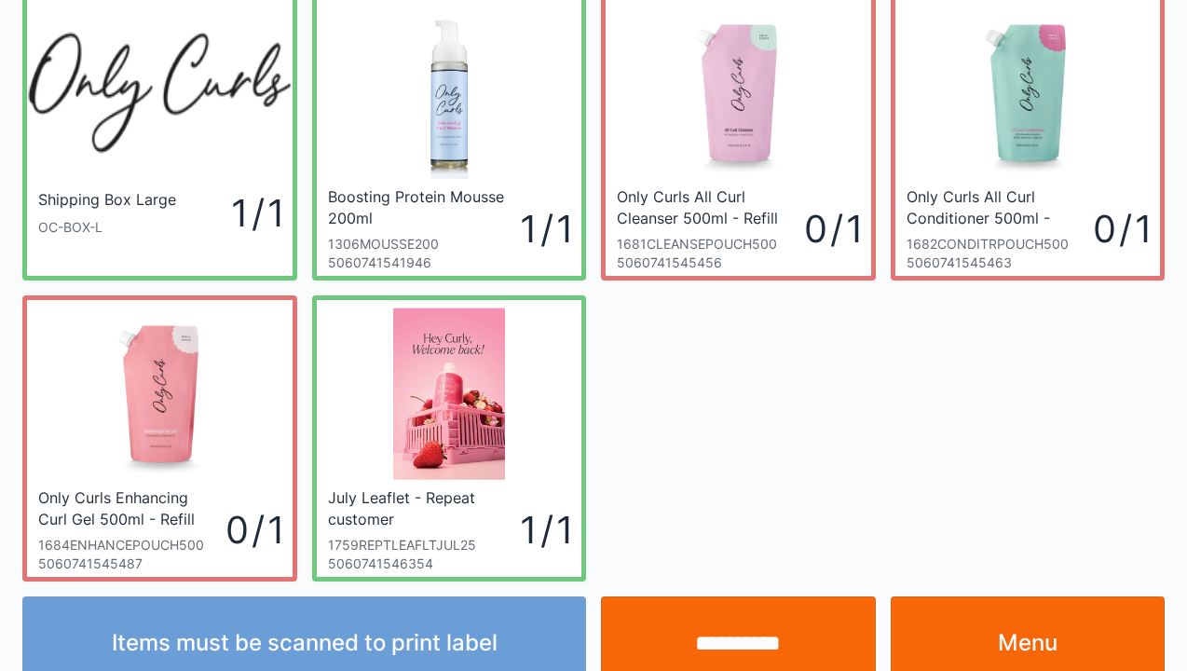
scroll to position [75, 0]
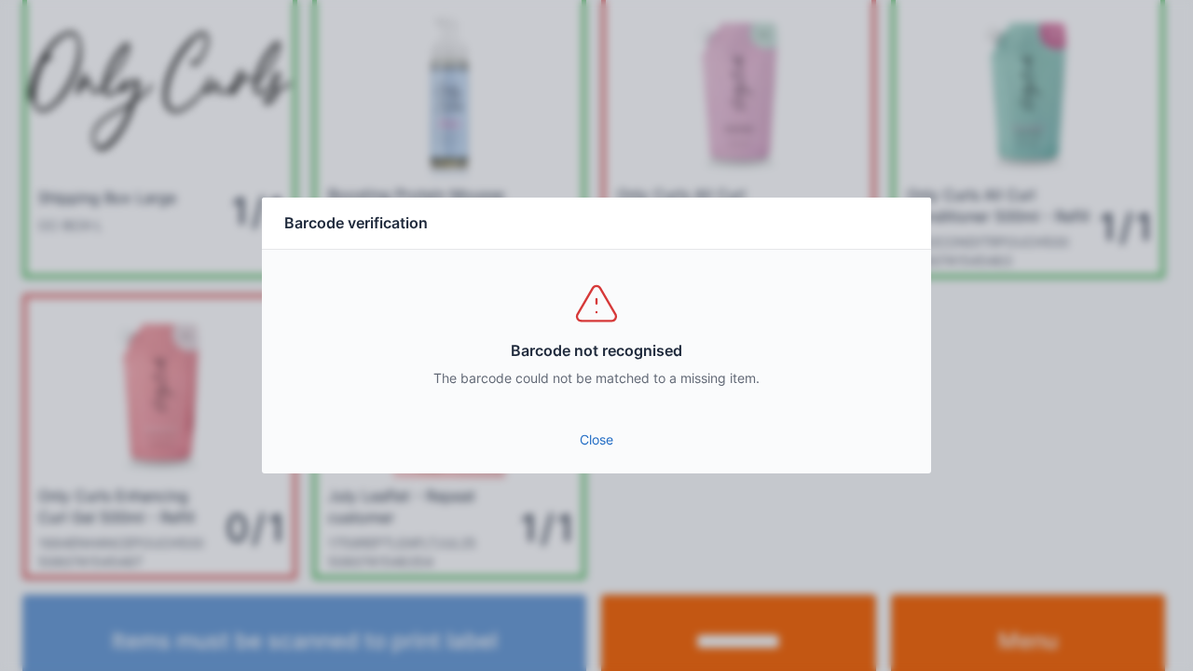
click at [583, 443] on link "Close" at bounding box center [596, 440] width 639 height 34
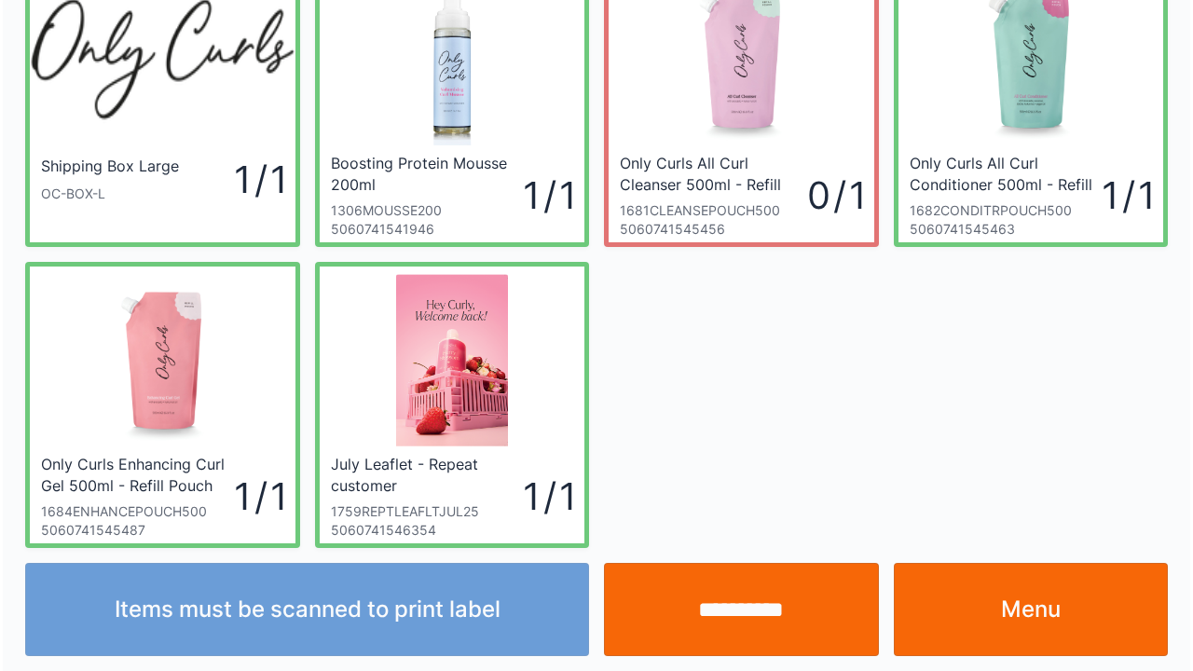
scroll to position [108, 0]
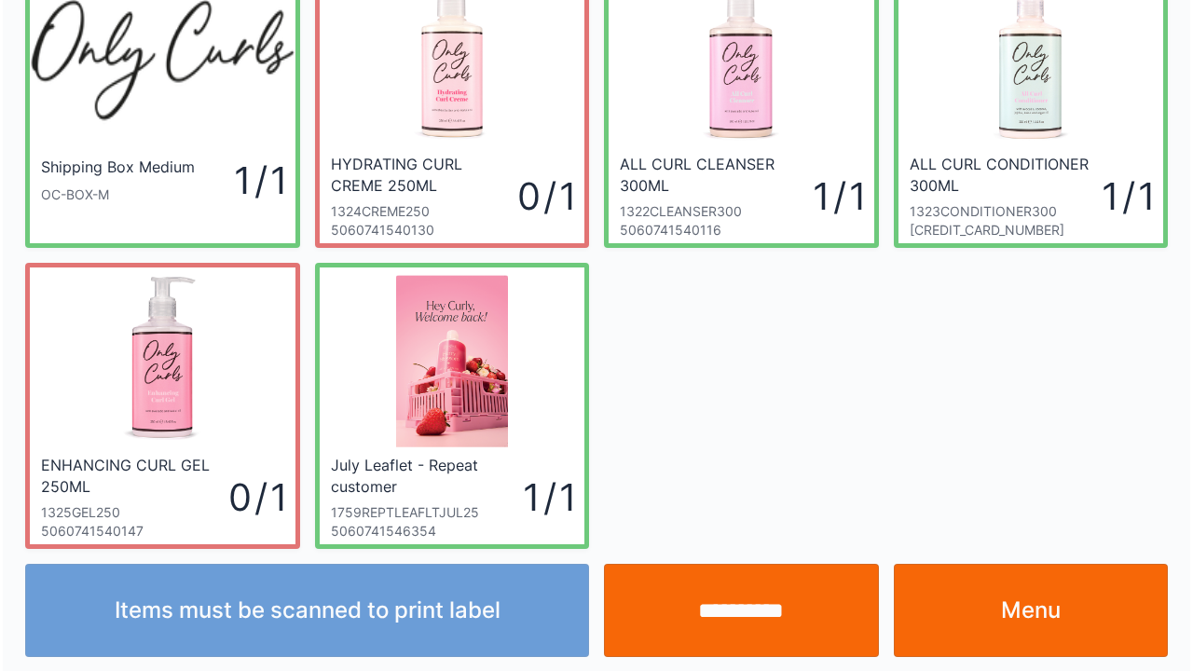
scroll to position [108, 0]
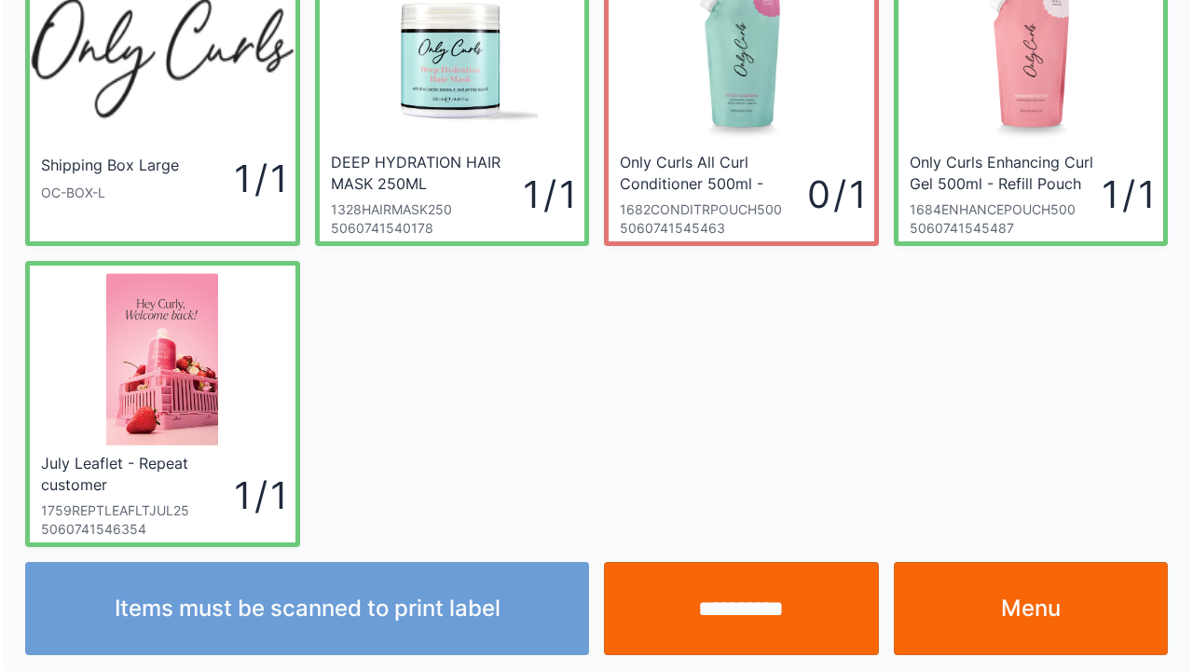
scroll to position [108, 0]
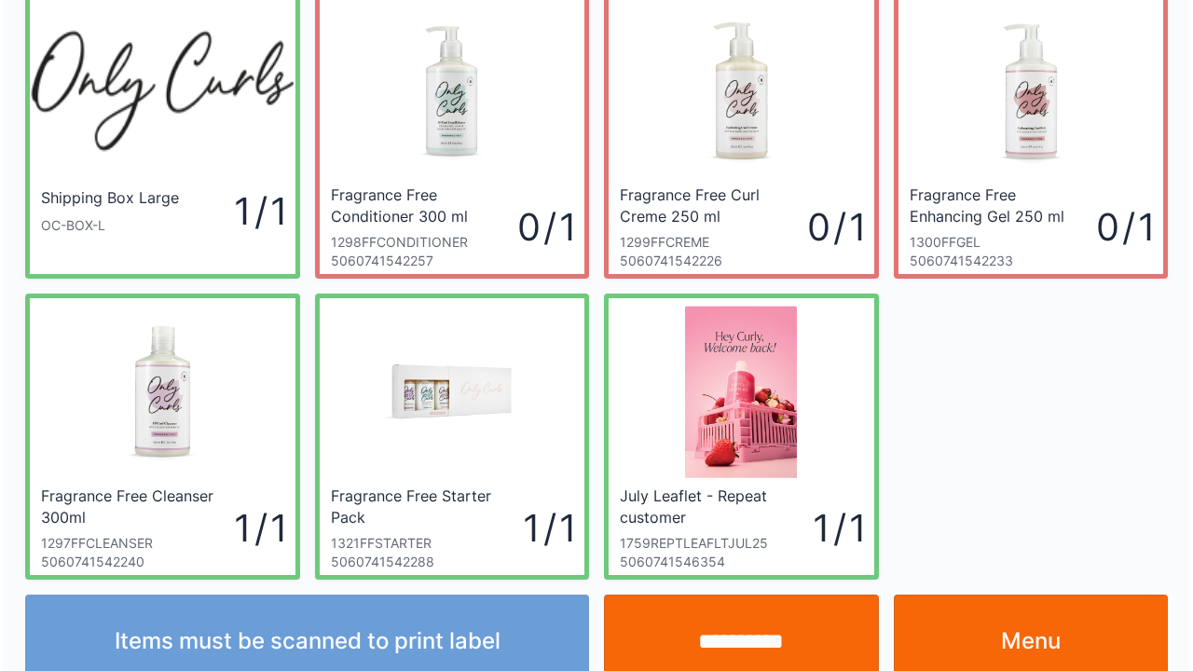
scroll to position [108, 0]
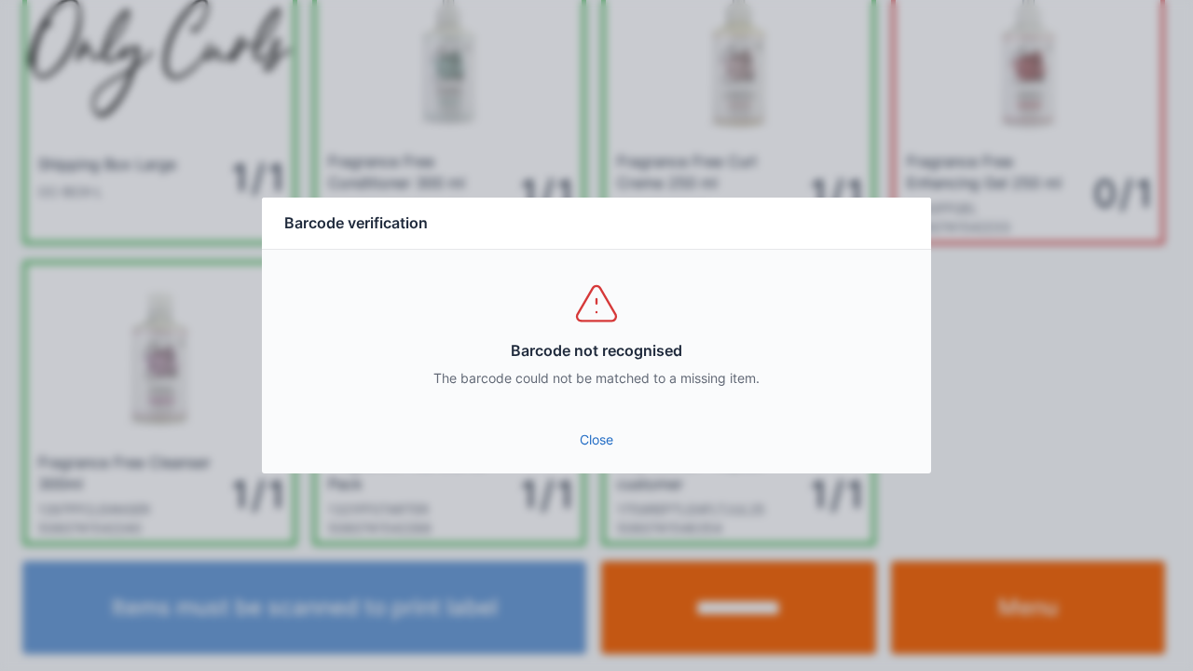
click at [600, 447] on link "Close" at bounding box center [596, 440] width 639 height 34
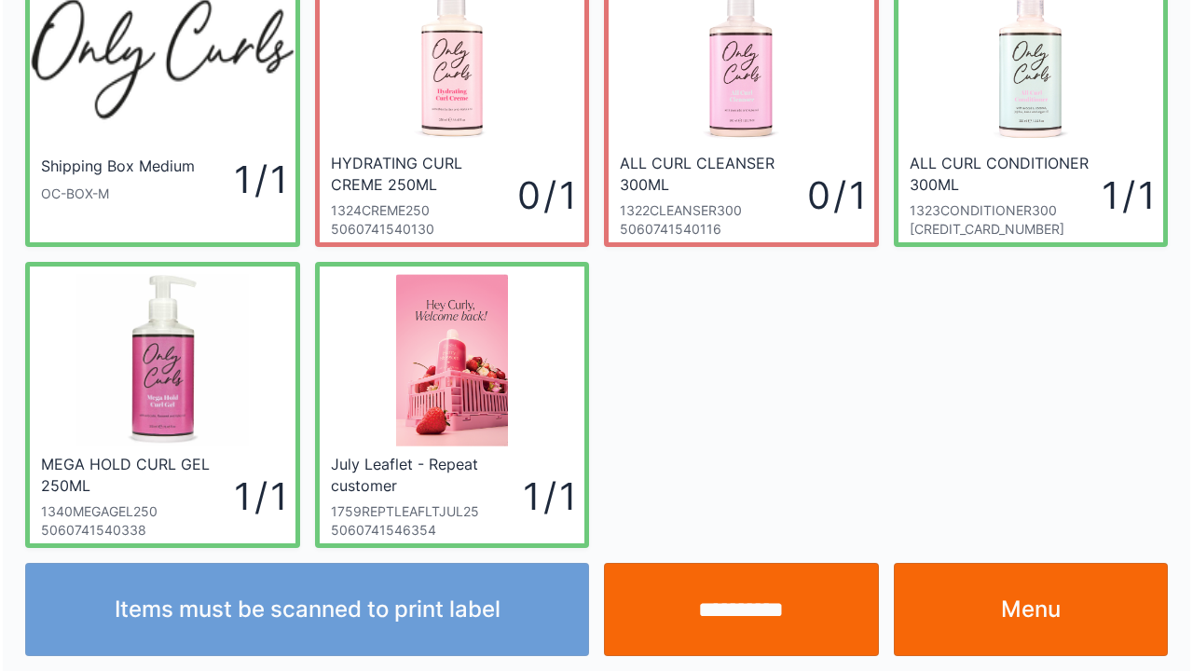
scroll to position [108, 0]
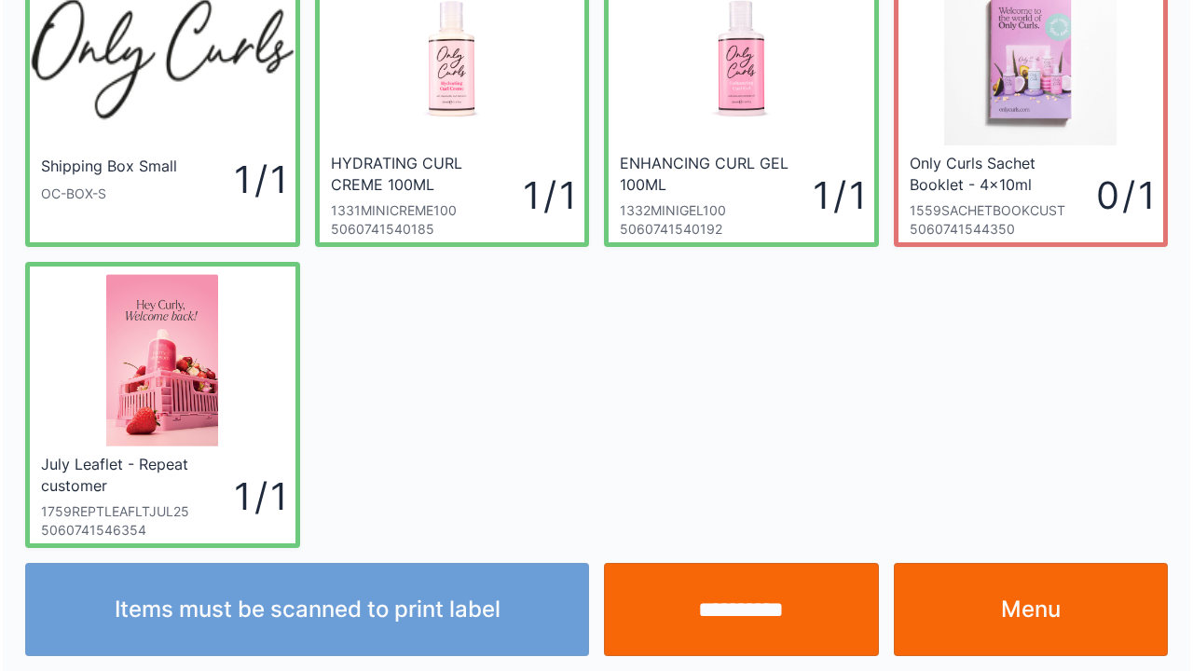
scroll to position [108, 0]
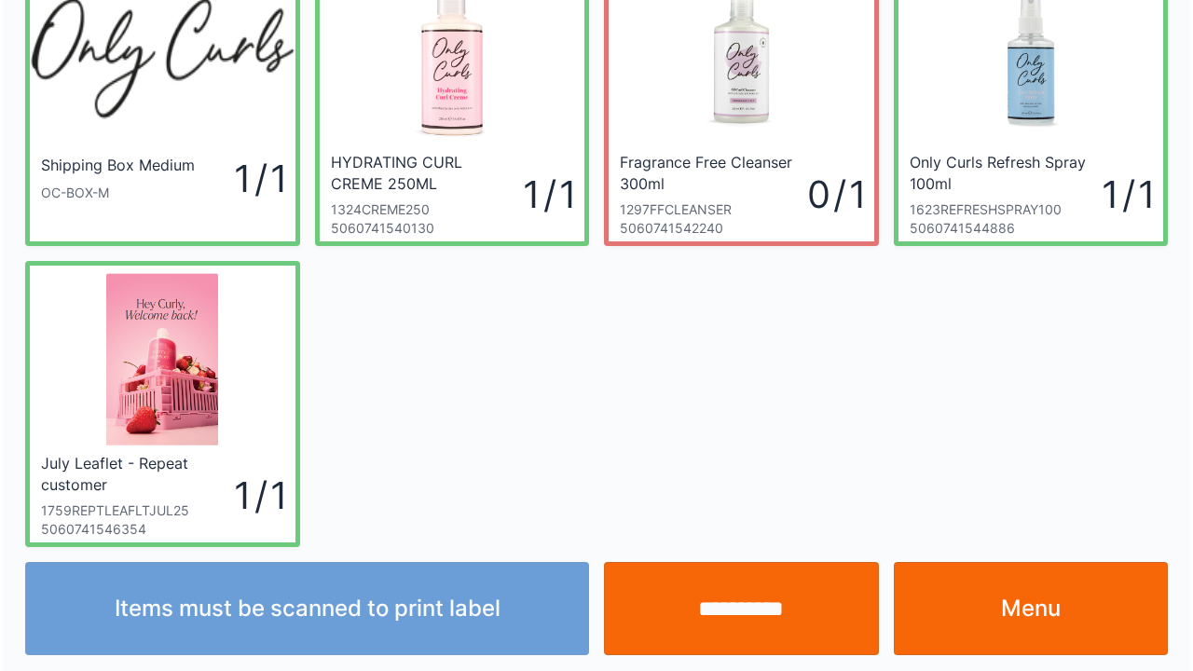
scroll to position [108, 0]
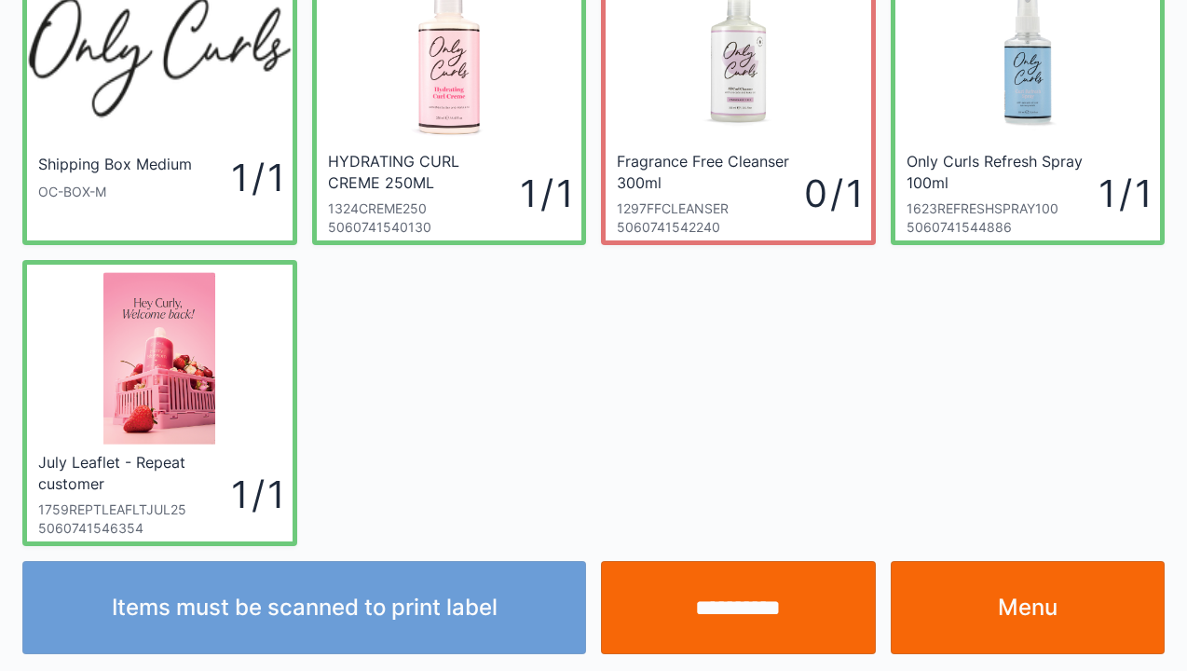
click at [727, 610] on input "**********" at bounding box center [738, 607] width 275 height 93
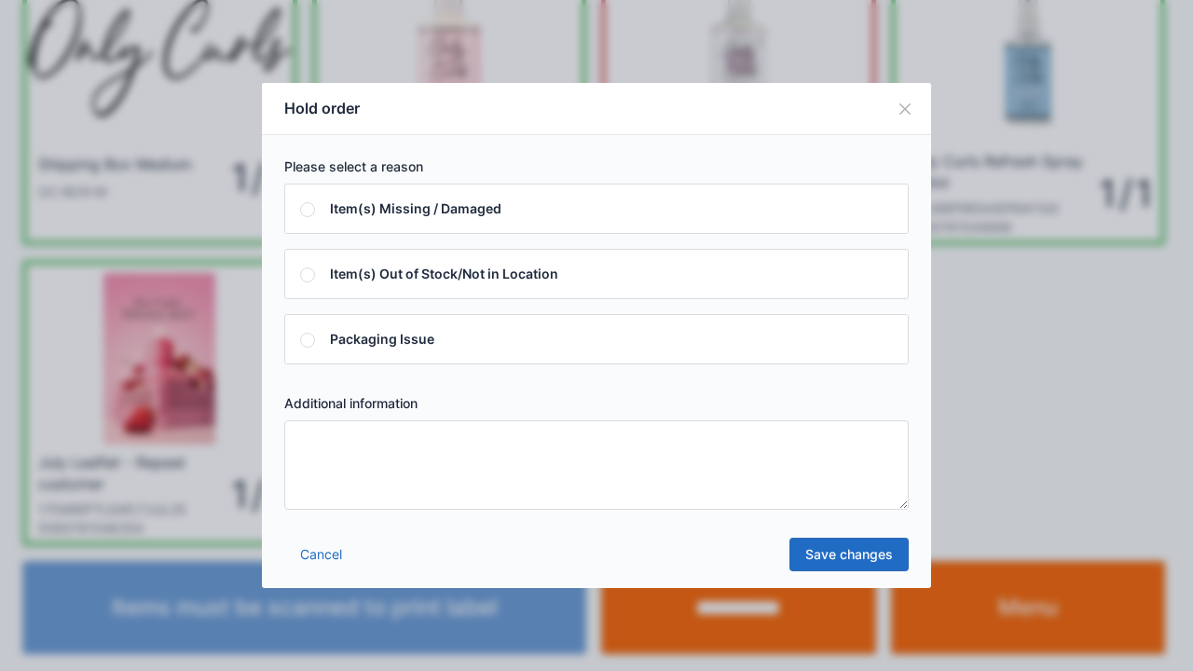
click at [335, 462] on textarea at bounding box center [596, 464] width 624 height 89
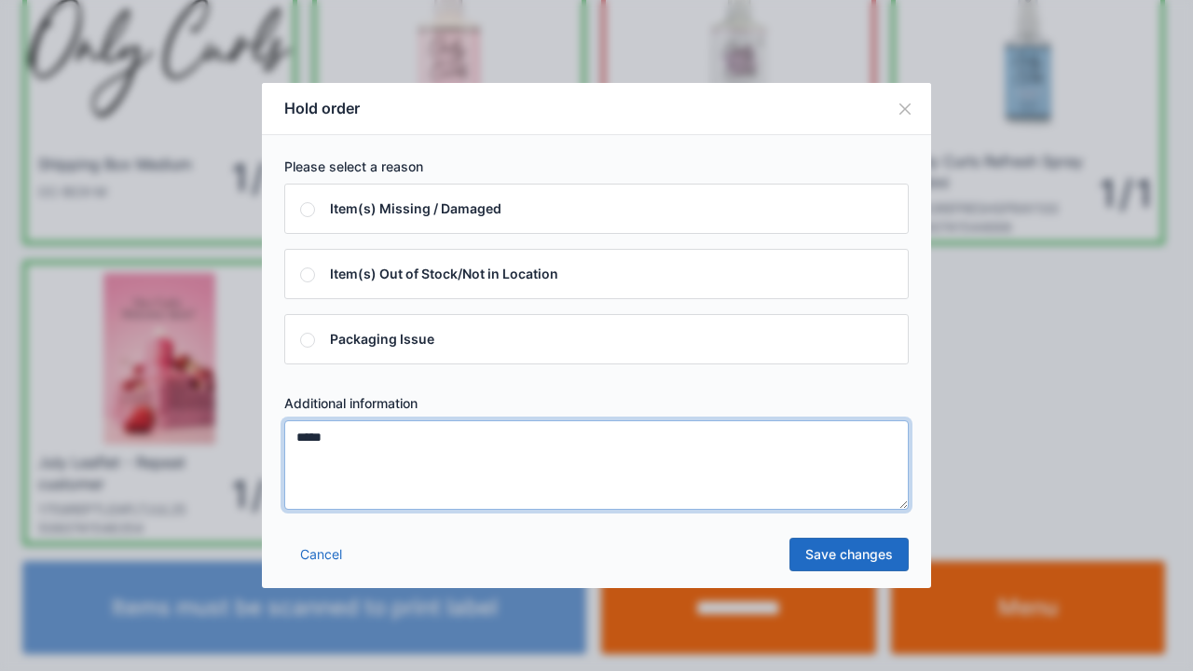
type textarea "*****"
click at [837, 564] on link "Save changes" at bounding box center [848, 555] width 119 height 34
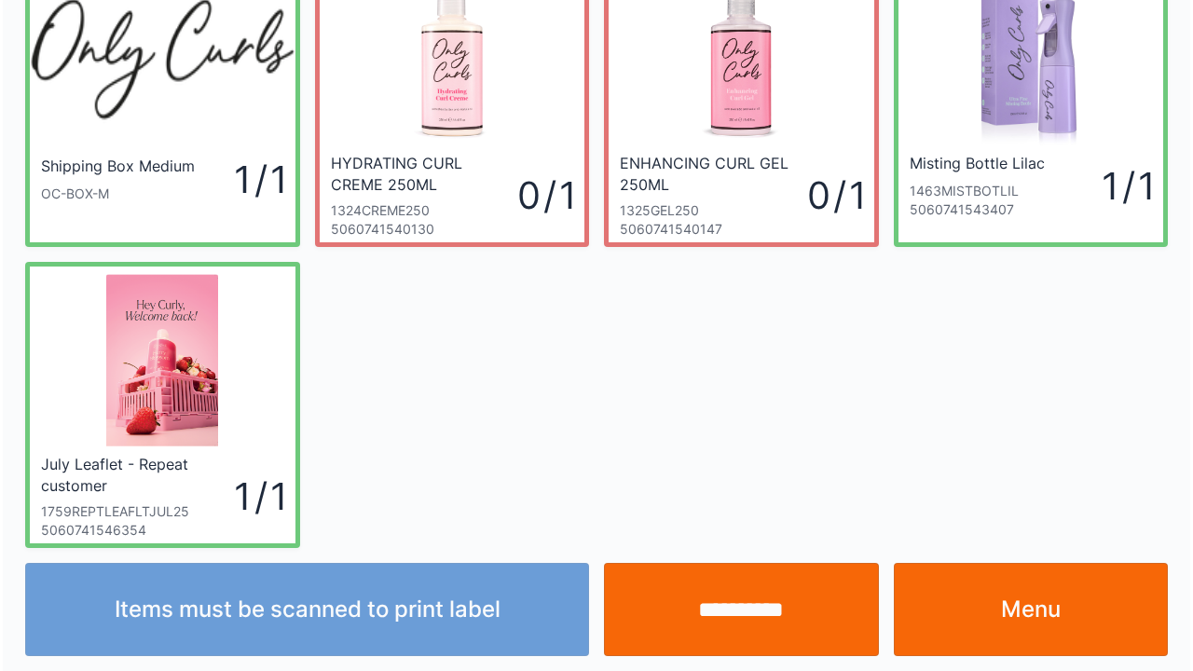
scroll to position [108, 0]
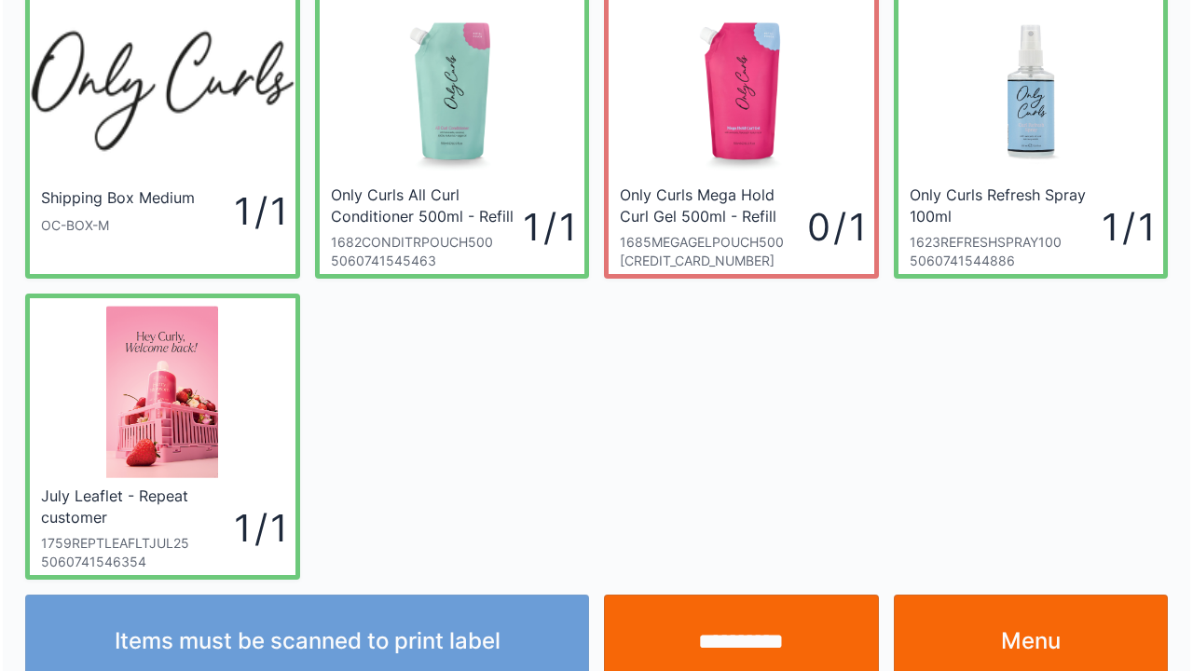
scroll to position [108, 0]
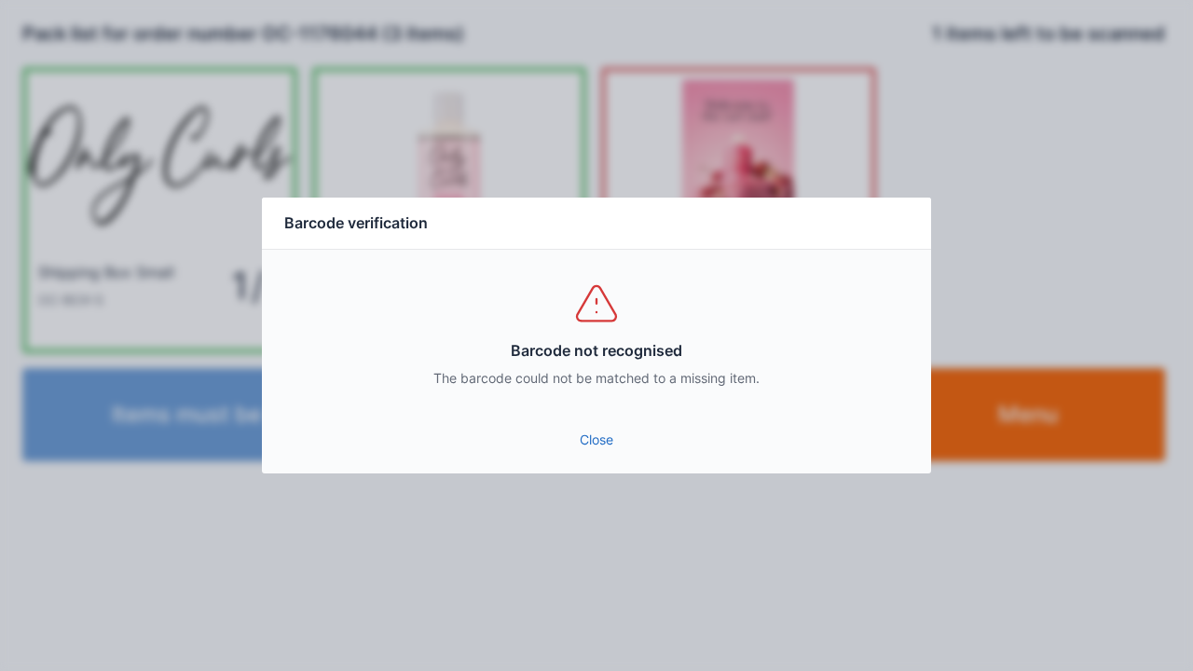
click at [595, 446] on link "Close" at bounding box center [596, 440] width 639 height 34
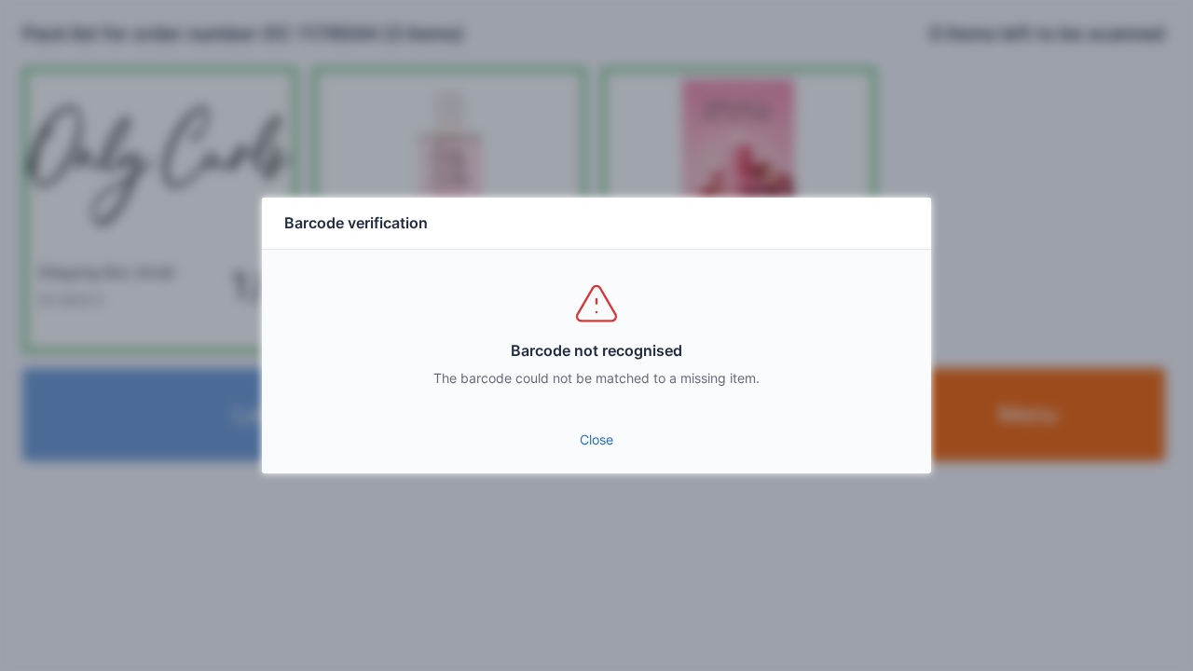
click at [616, 444] on link "Close" at bounding box center [596, 440] width 639 height 34
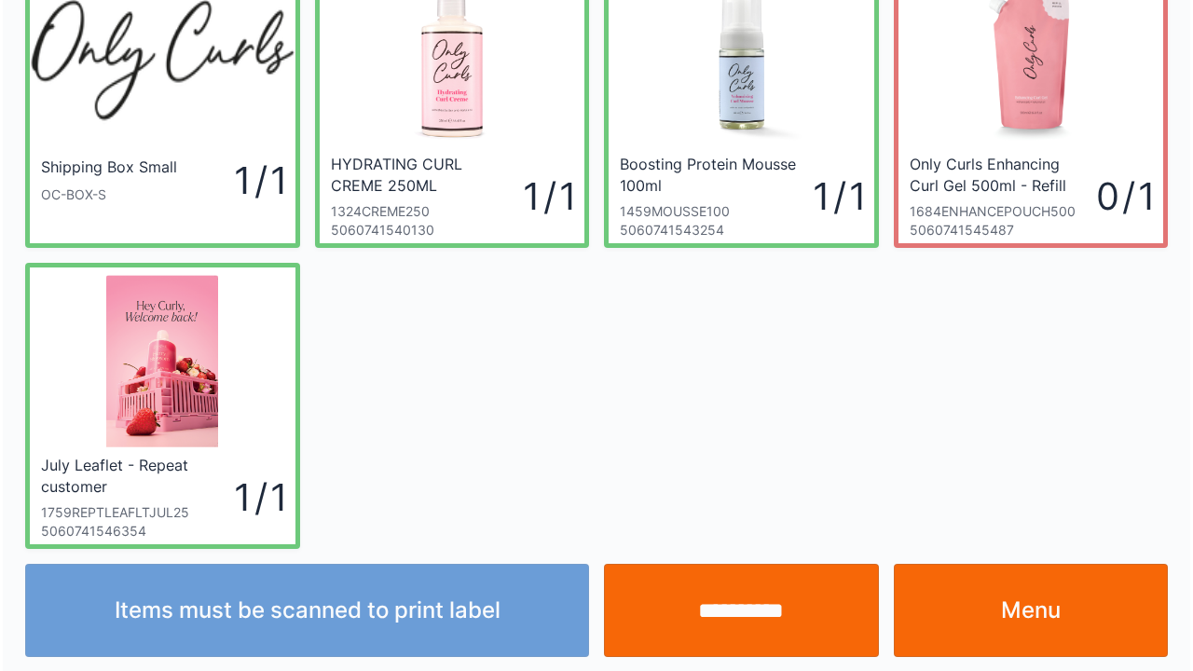
scroll to position [108, 0]
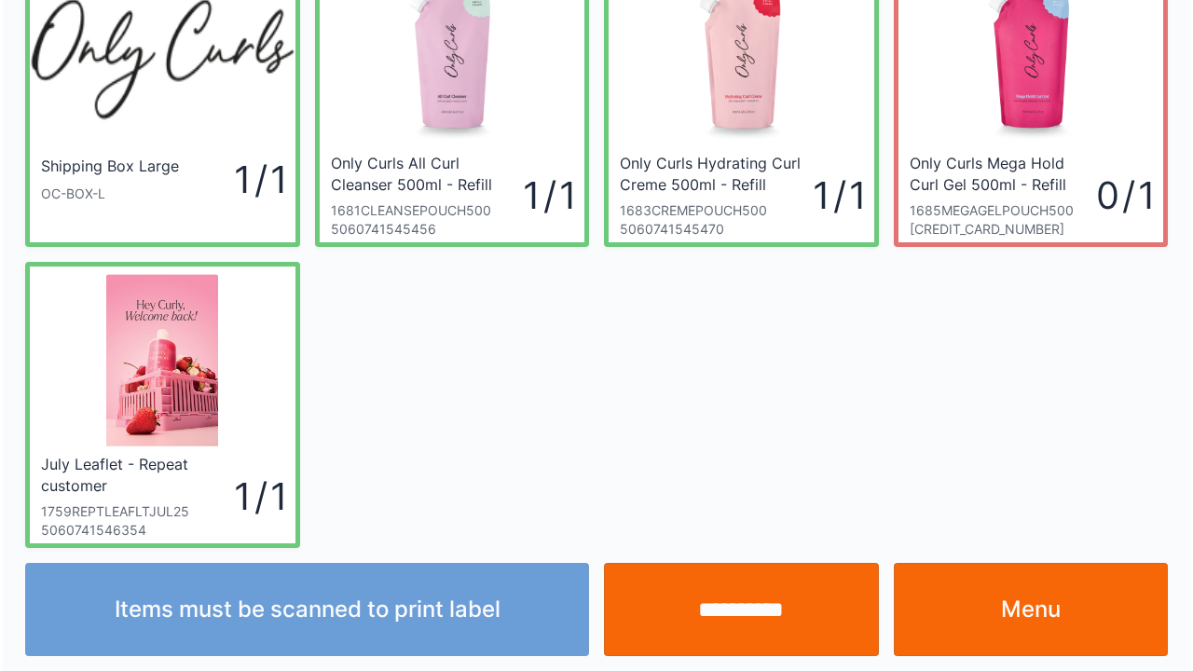
scroll to position [108, 0]
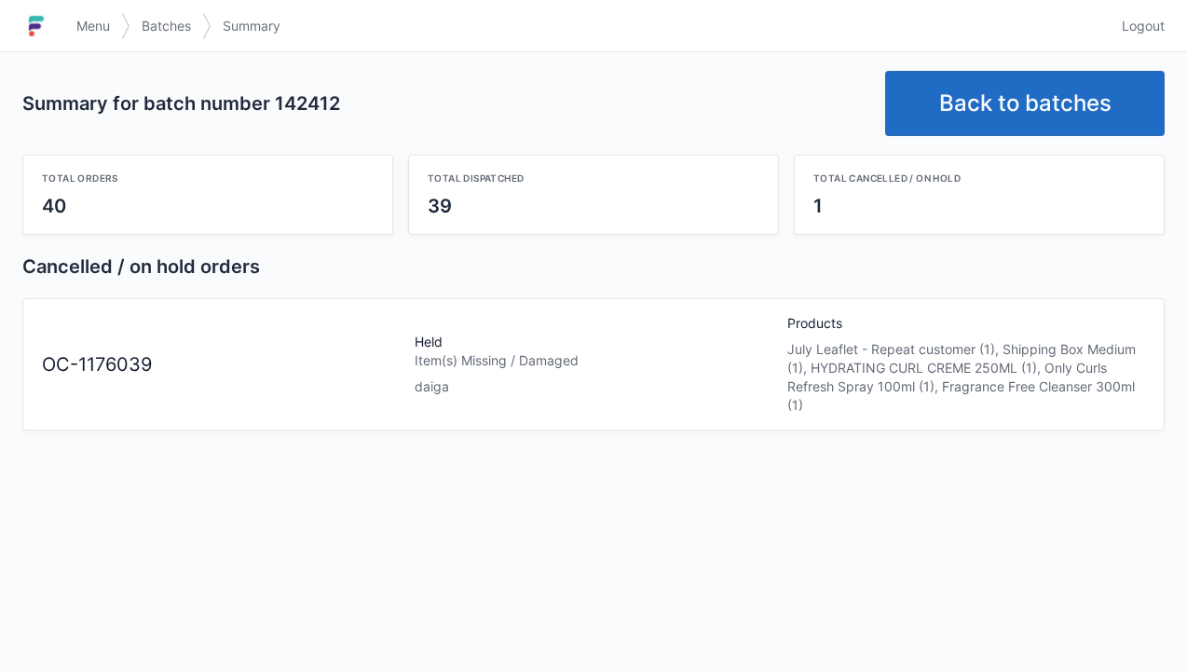
click at [49, 19] on img at bounding box center [36, 26] width 28 height 30
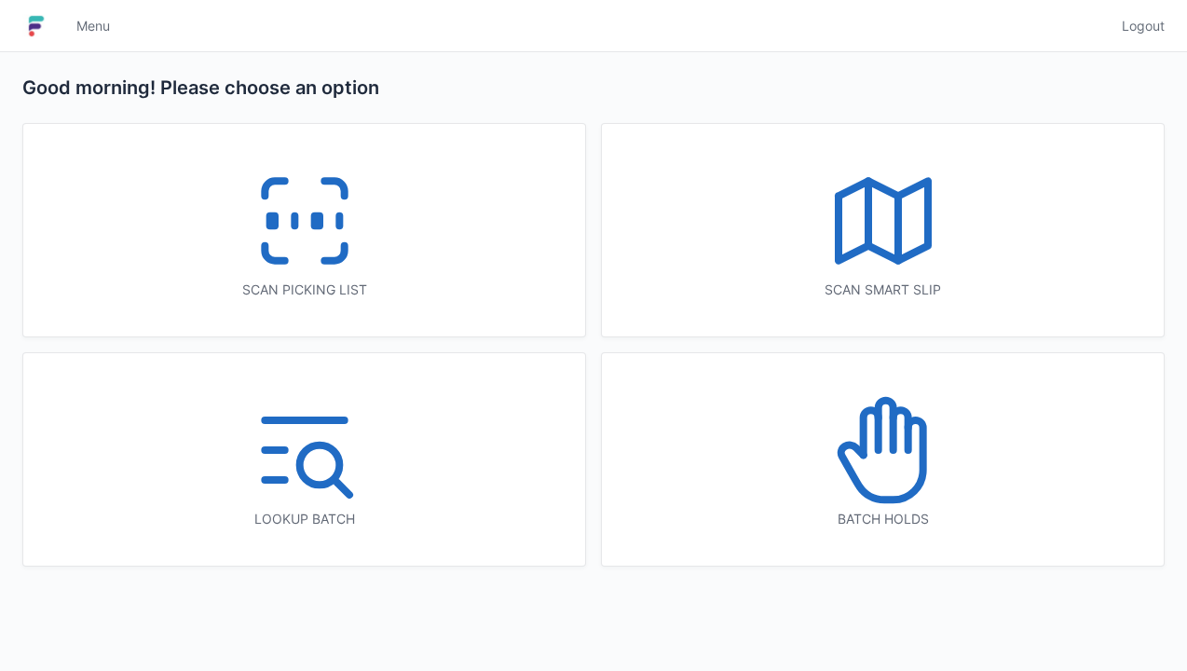
click at [877, 430] on icon at bounding box center [870, 432] width 15 height 45
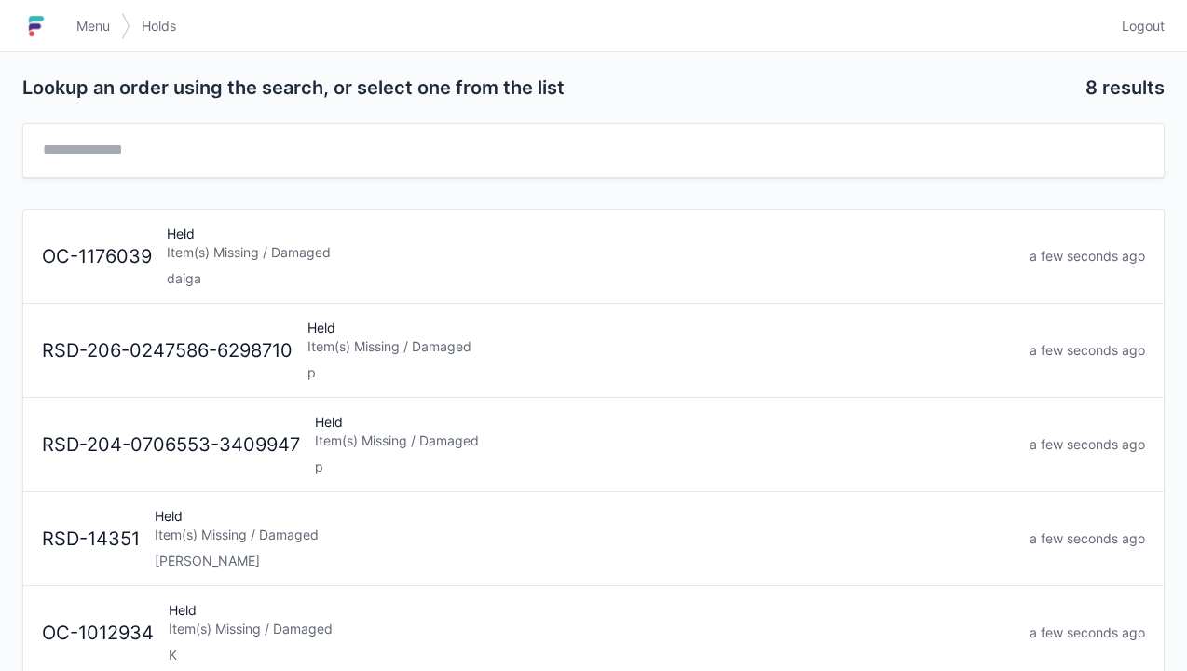
click at [198, 250] on div "Item(s) Missing / Damaged" at bounding box center [591, 252] width 848 height 19
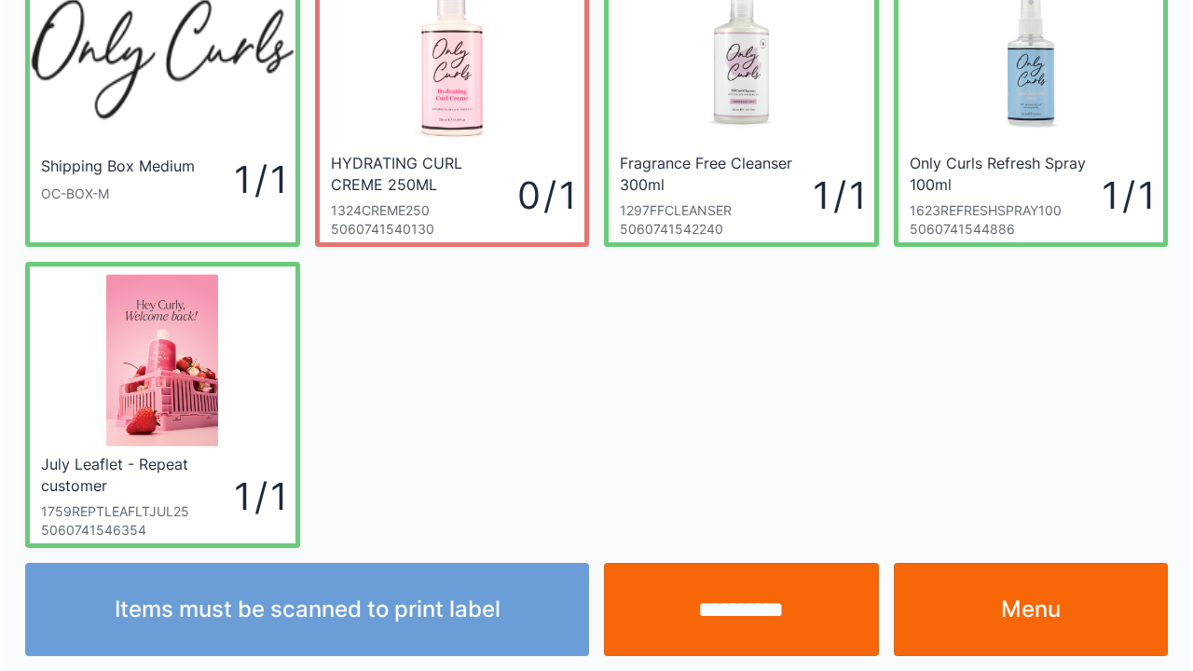
scroll to position [108, 0]
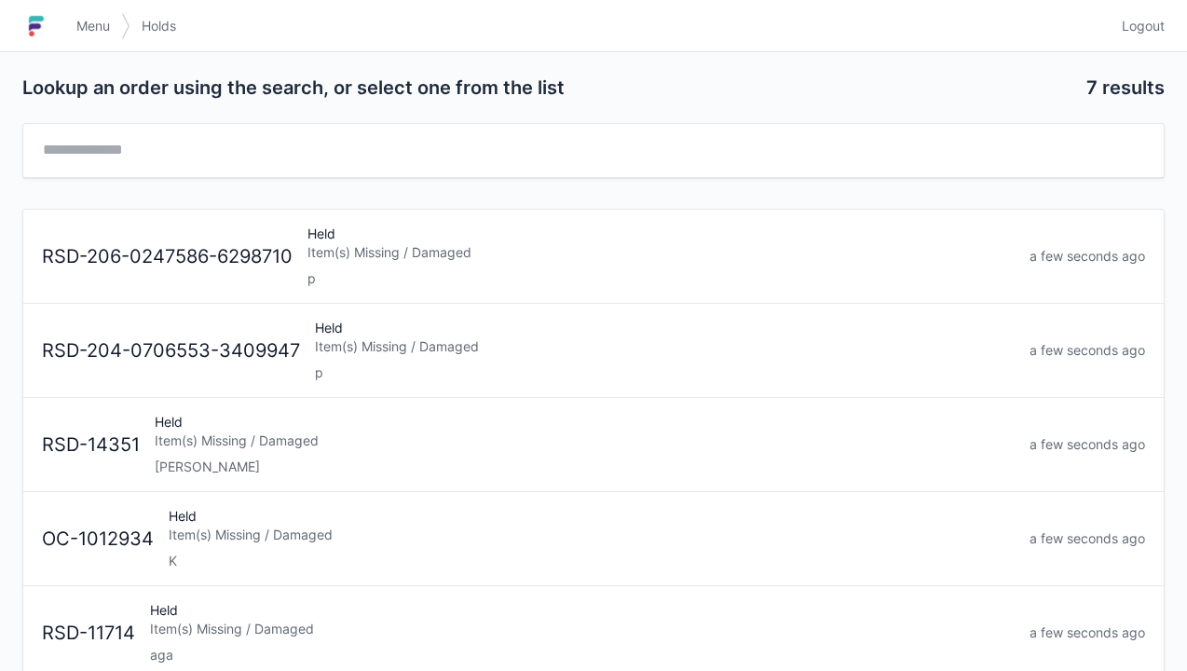
click at [88, 37] on link "Menu" at bounding box center [93, 26] width 56 height 34
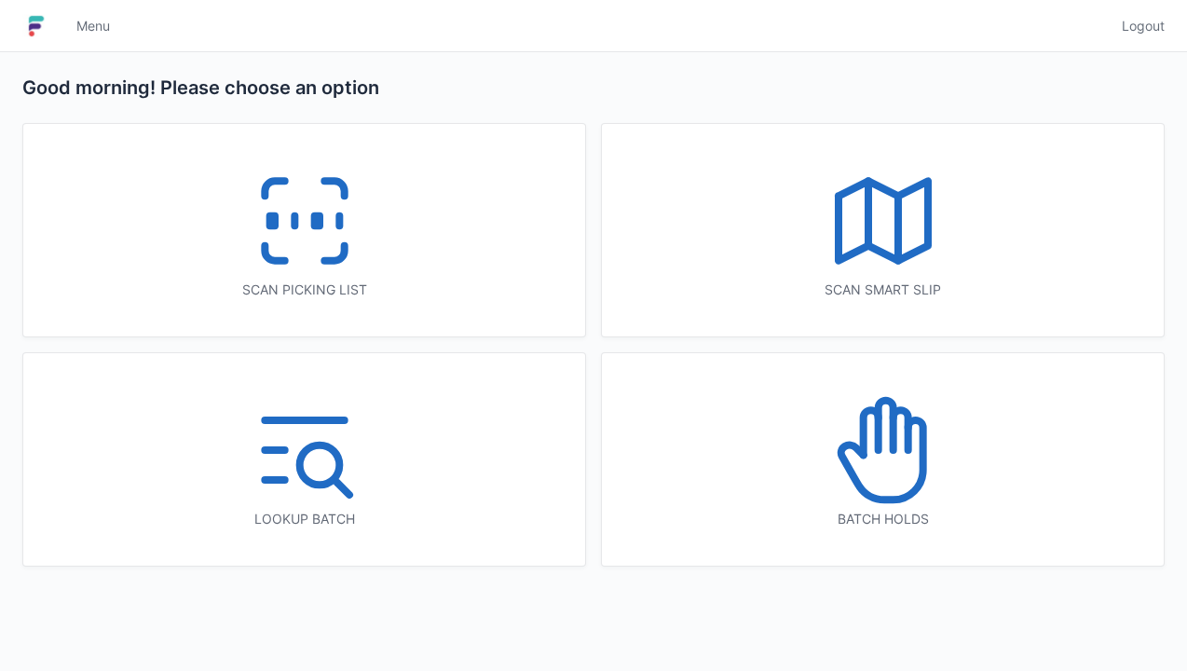
click at [827, 229] on icon at bounding box center [883, 220] width 119 height 119
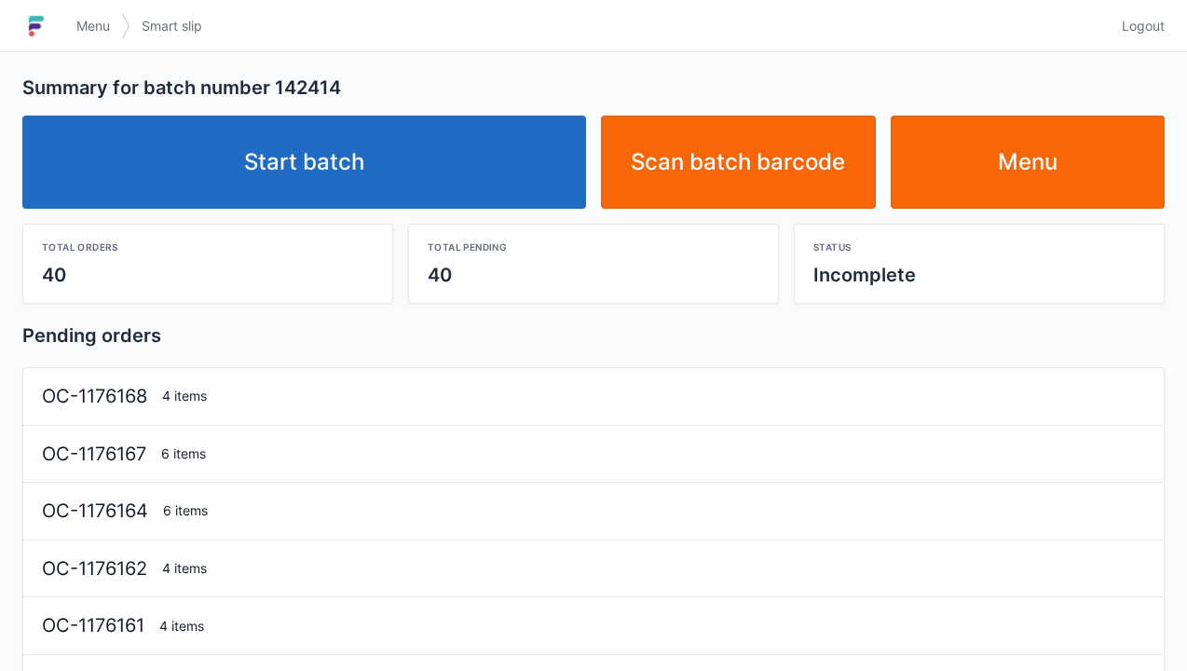
click at [324, 157] on link "Start batch" at bounding box center [304, 162] width 564 height 93
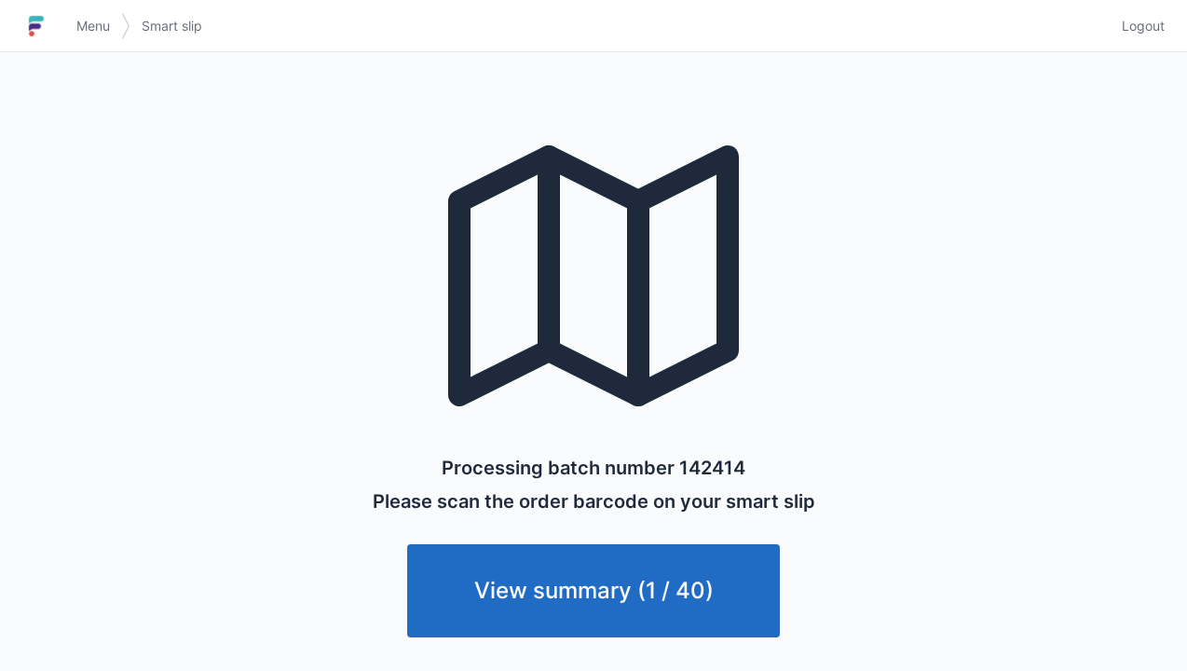
click at [67, 31] on link "Menu" at bounding box center [93, 26] width 56 height 34
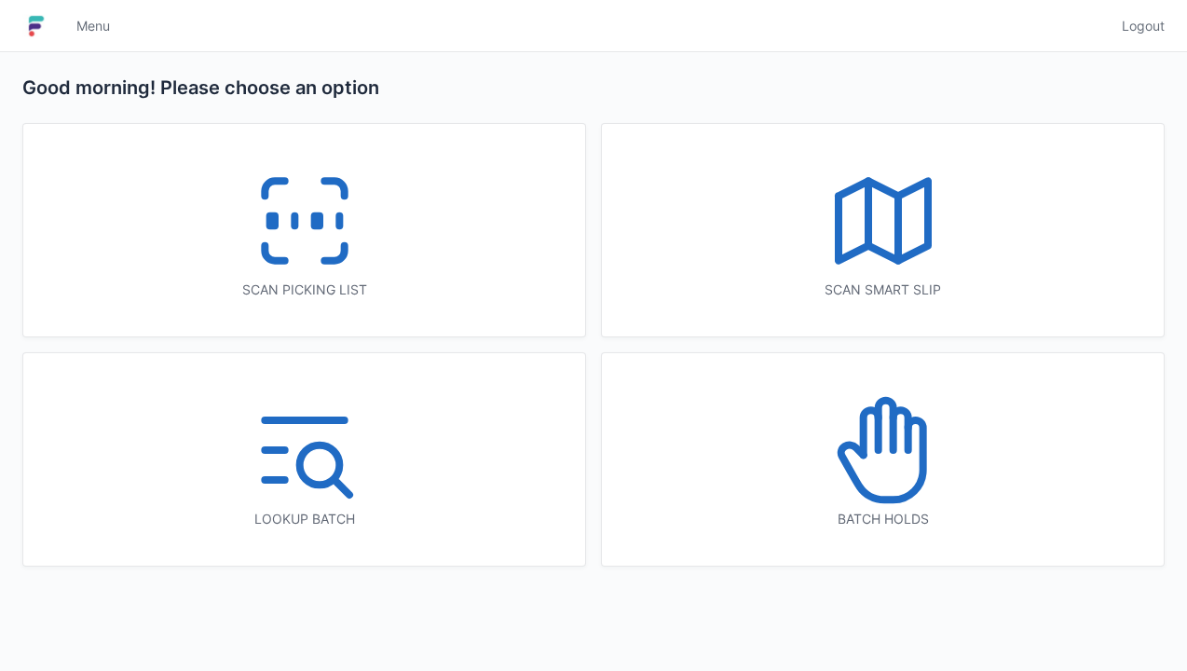
click at [316, 252] on icon at bounding box center [304, 220] width 119 height 119
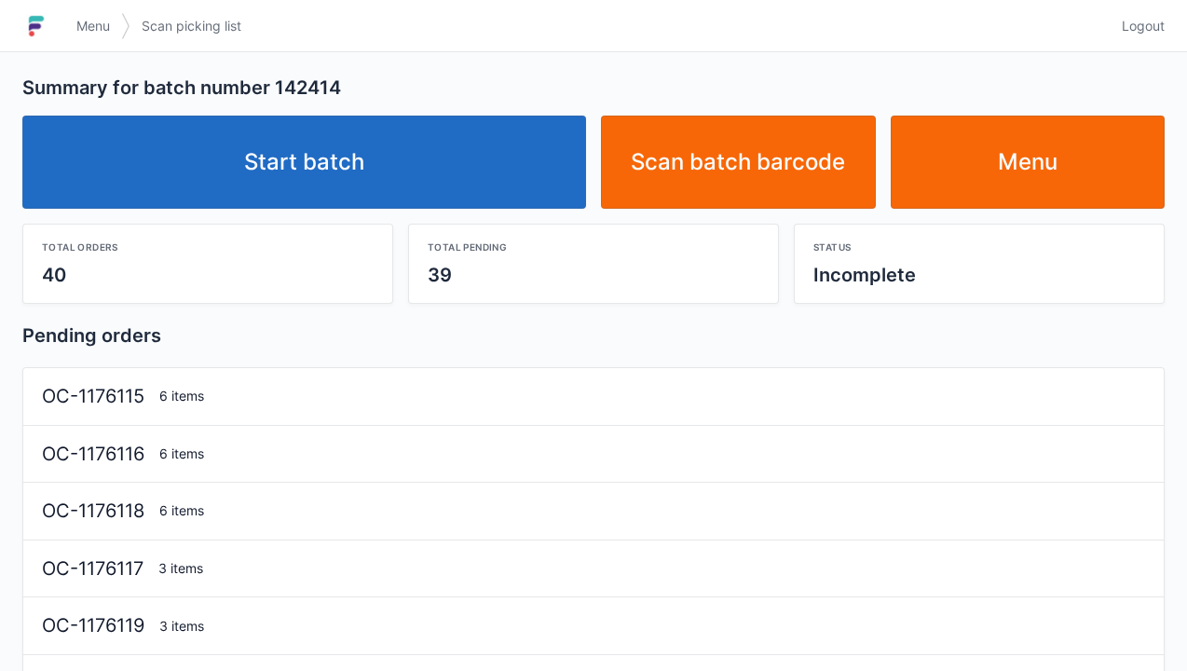
click at [318, 130] on link "Start batch" at bounding box center [304, 162] width 564 height 93
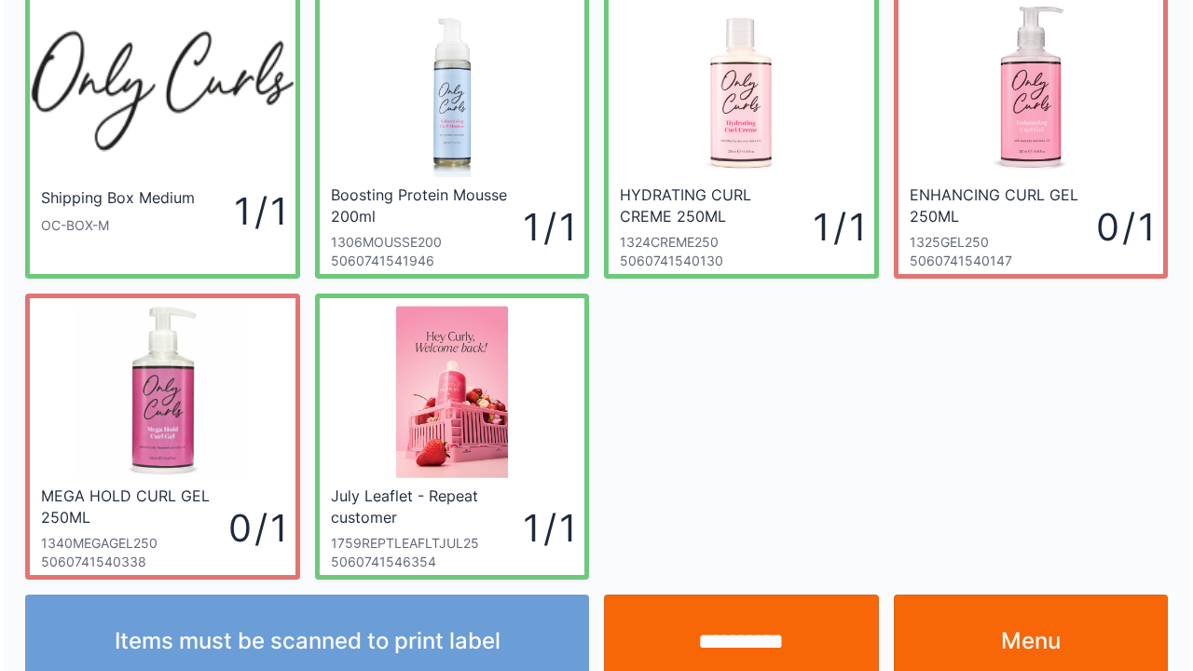
scroll to position [108, 0]
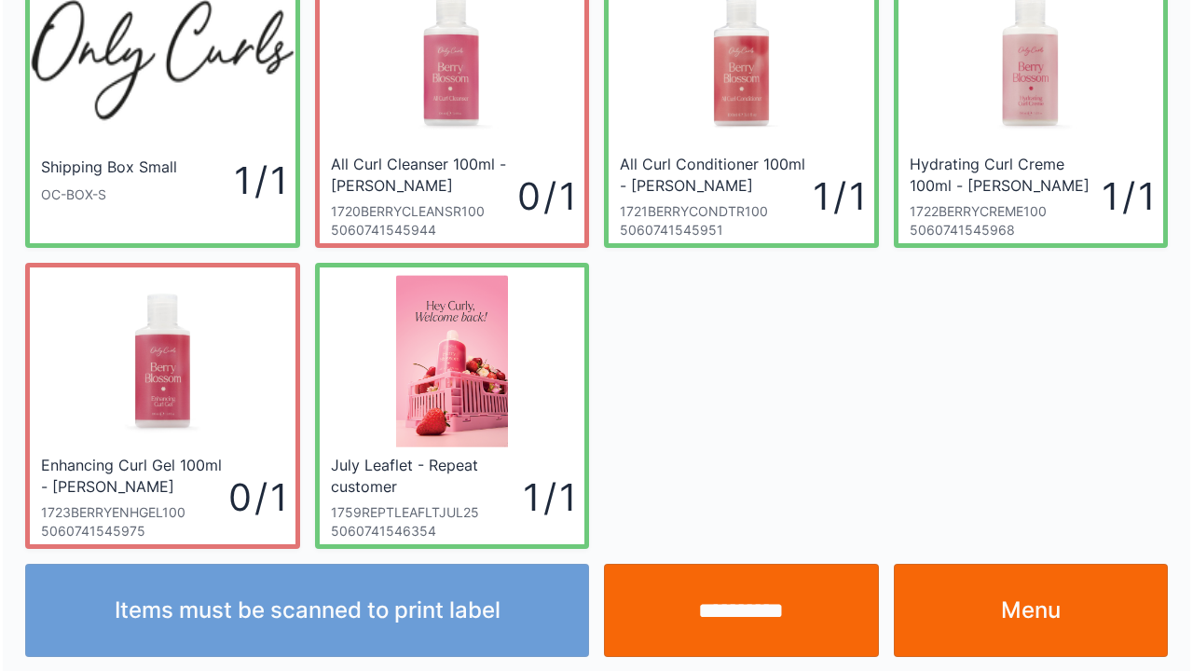
scroll to position [108, 0]
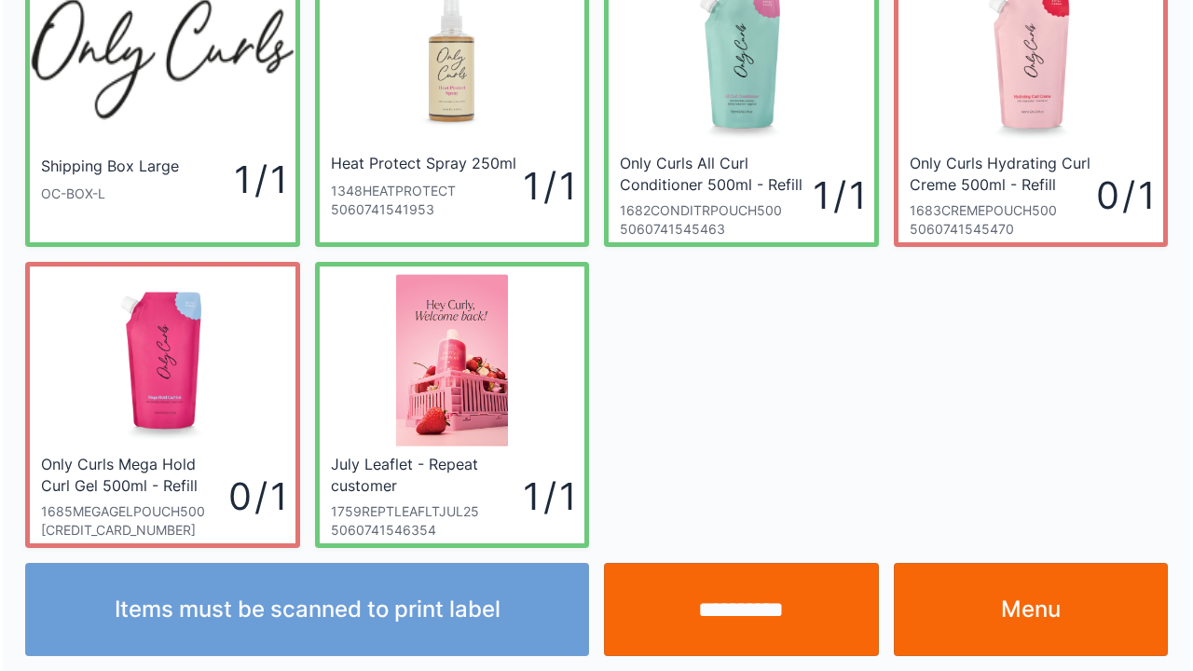
scroll to position [108, 0]
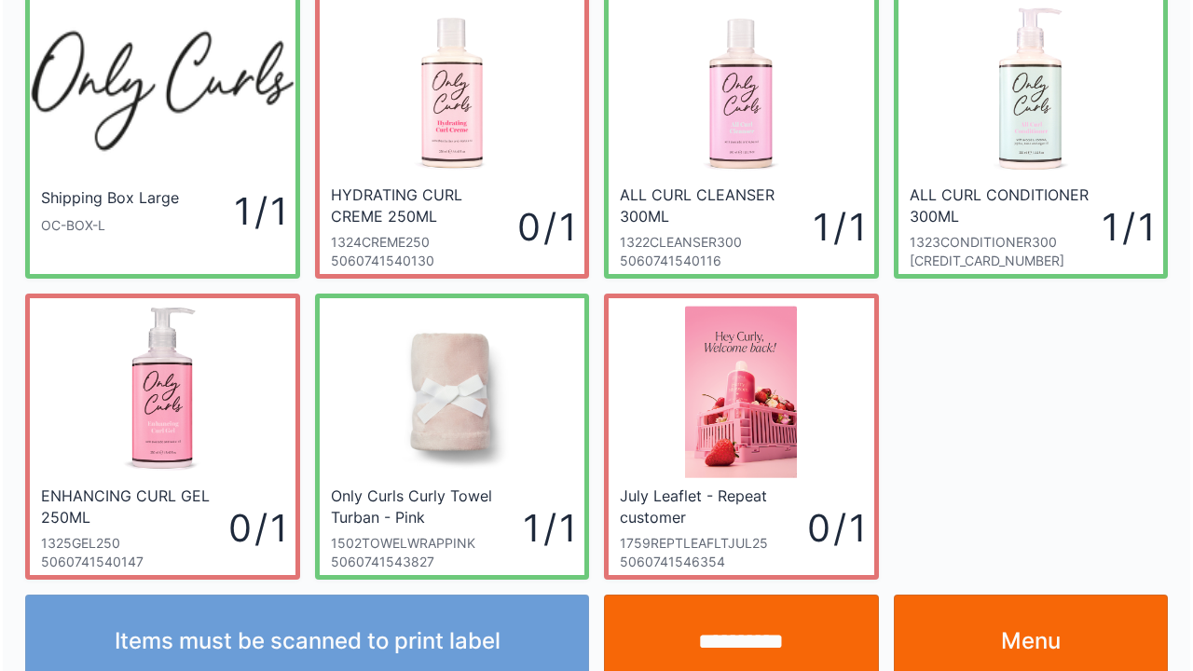
scroll to position [108, 0]
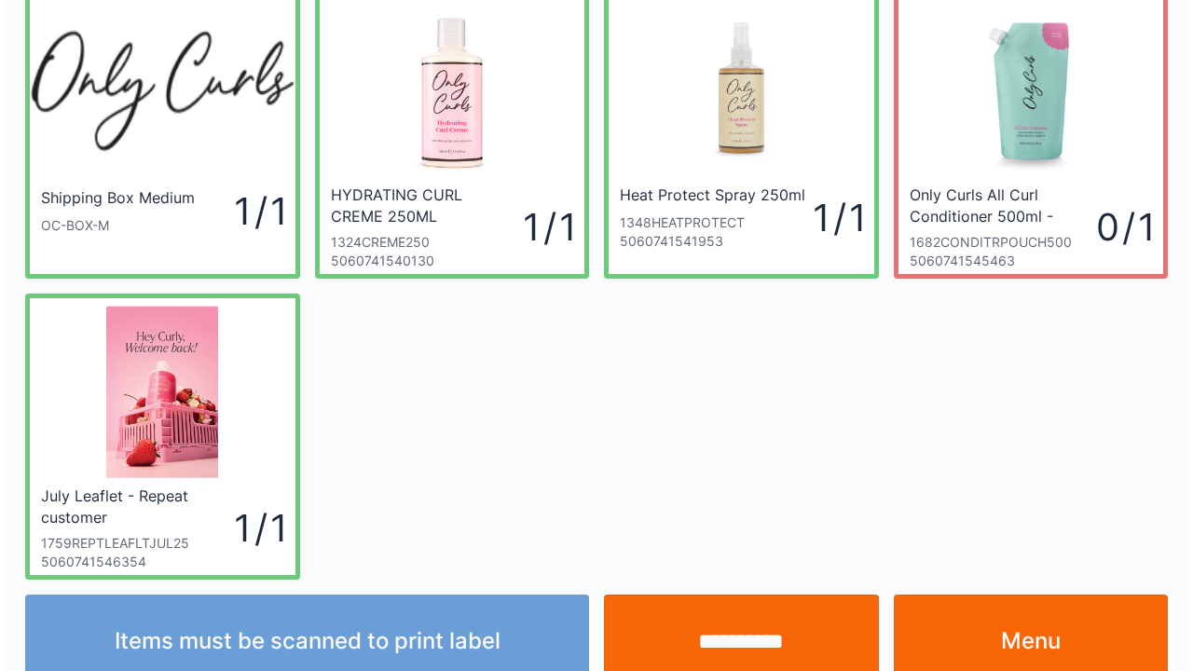
scroll to position [108, 0]
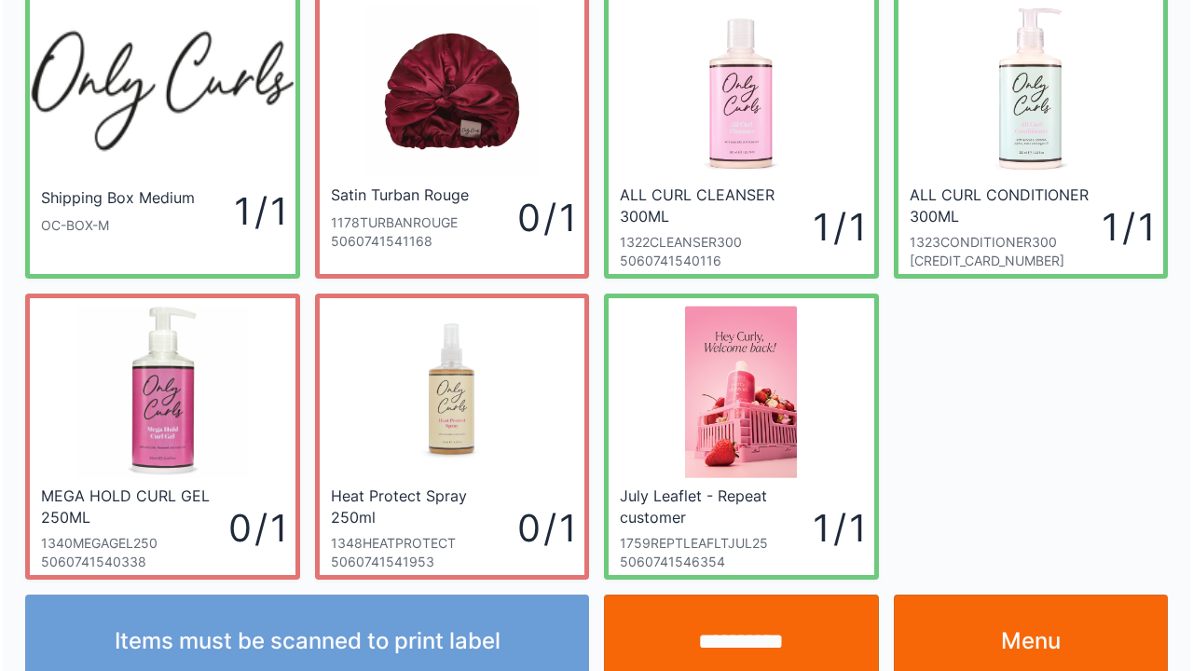
scroll to position [108, 0]
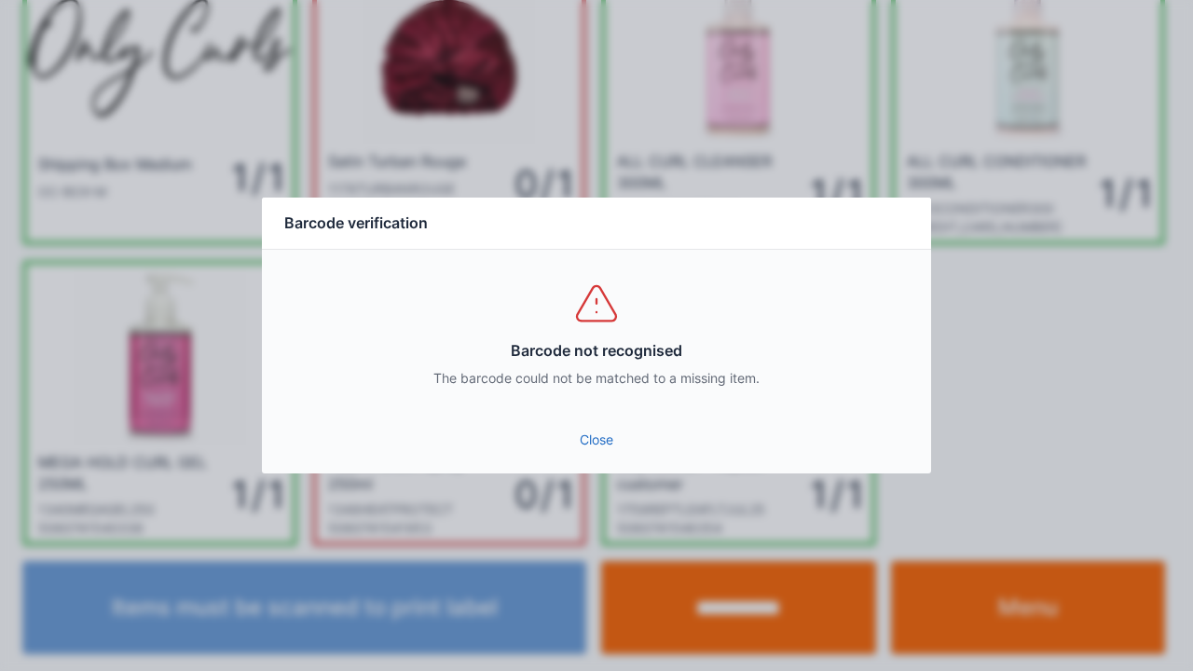
click at [586, 432] on link "Close" at bounding box center [596, 440] width 639 height 34
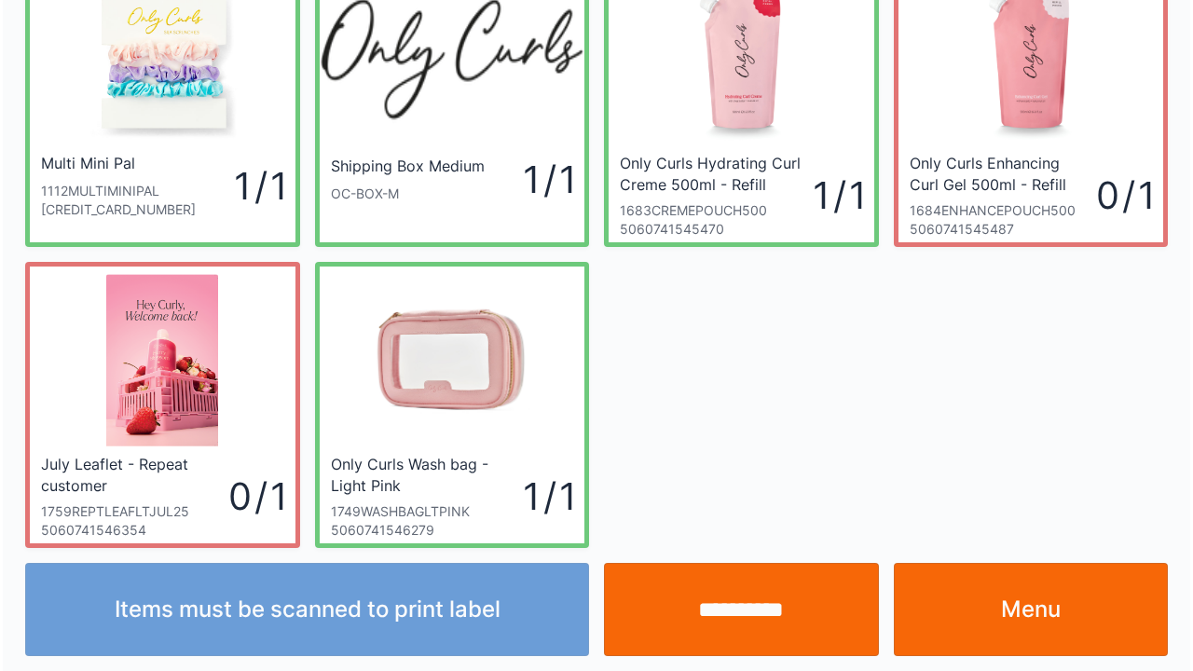
scroll to position [108, 0]
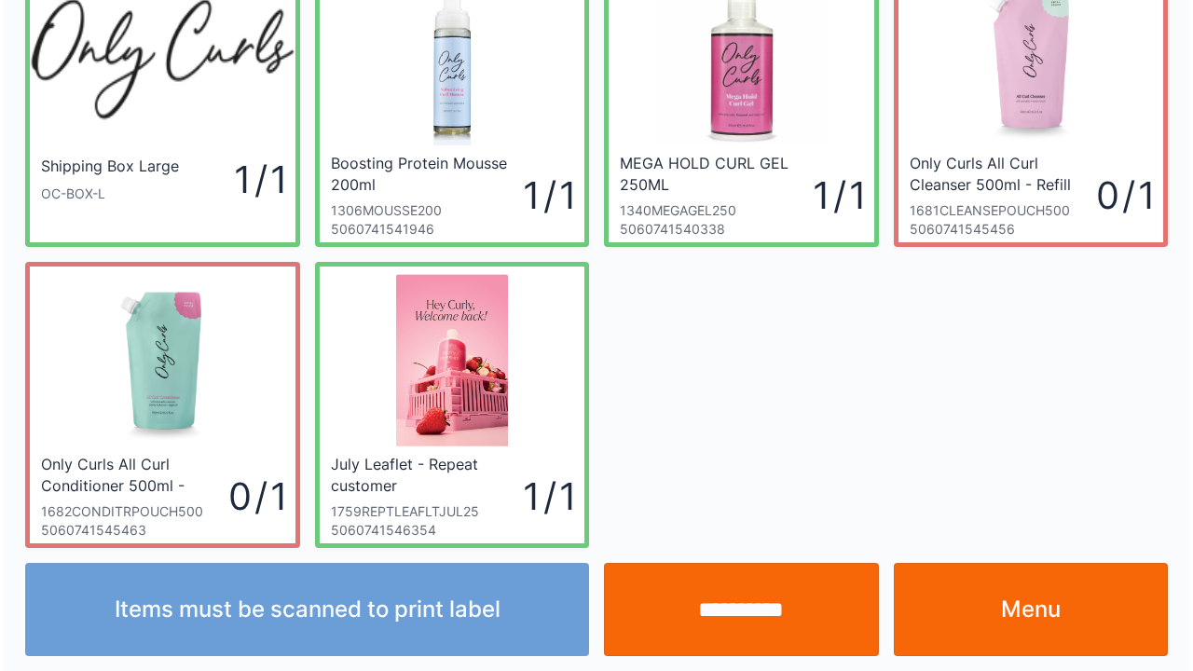
scroll to position [108, 0]
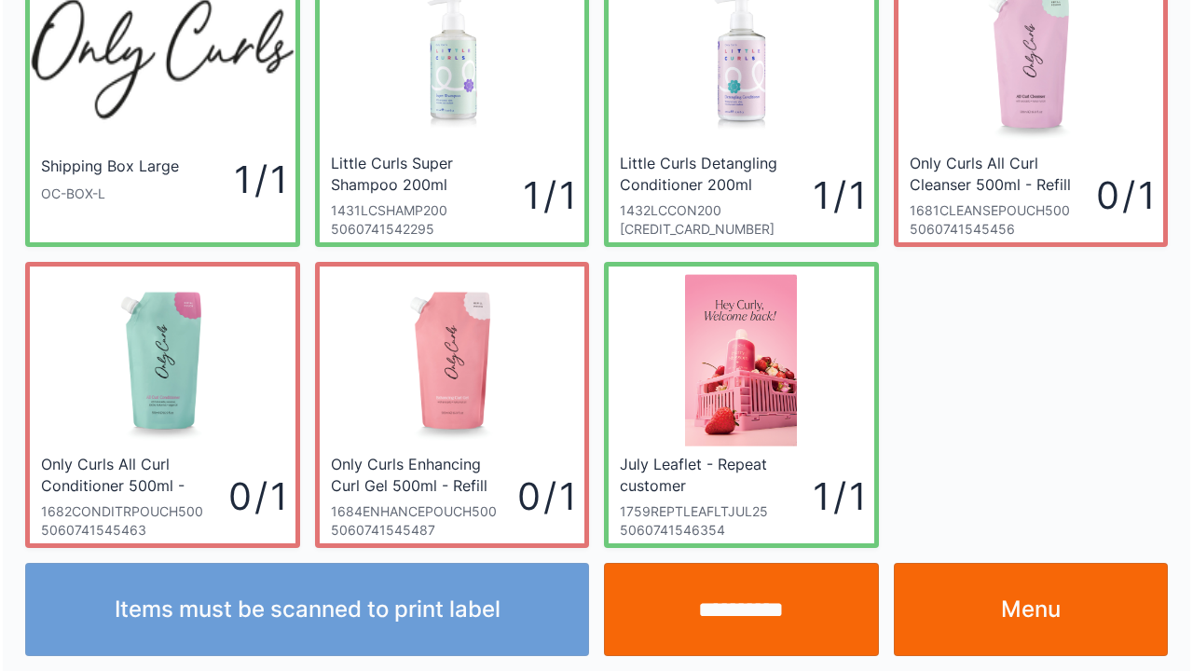
scroll to position [108, 0]
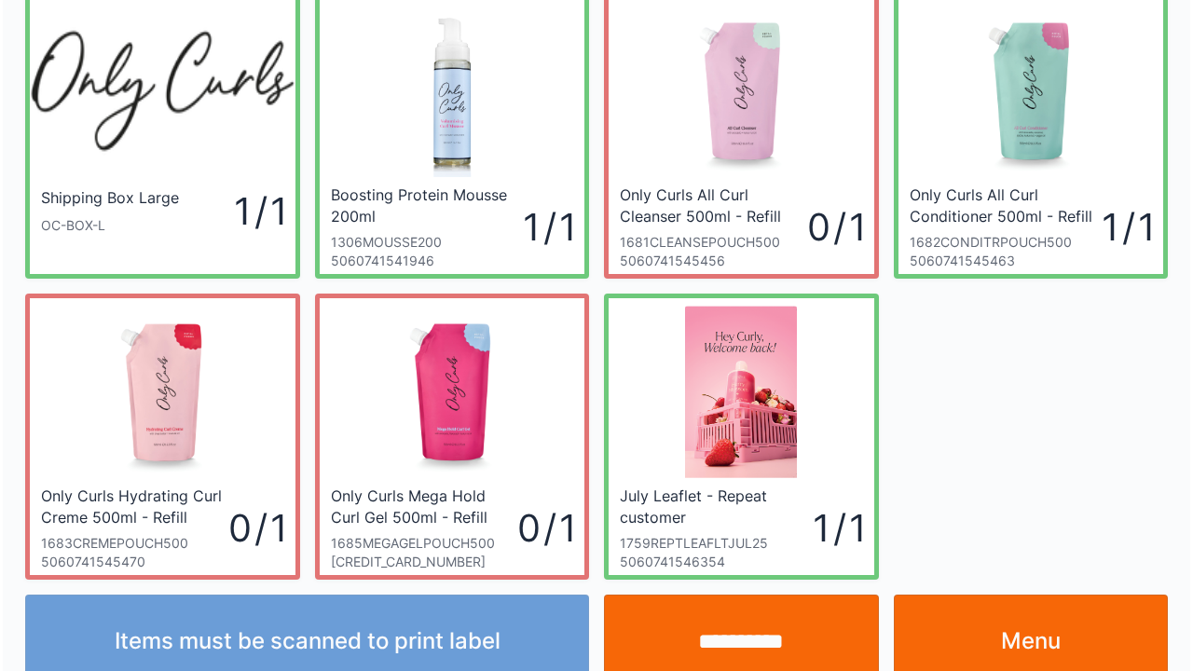
scroll to position [108, 0]
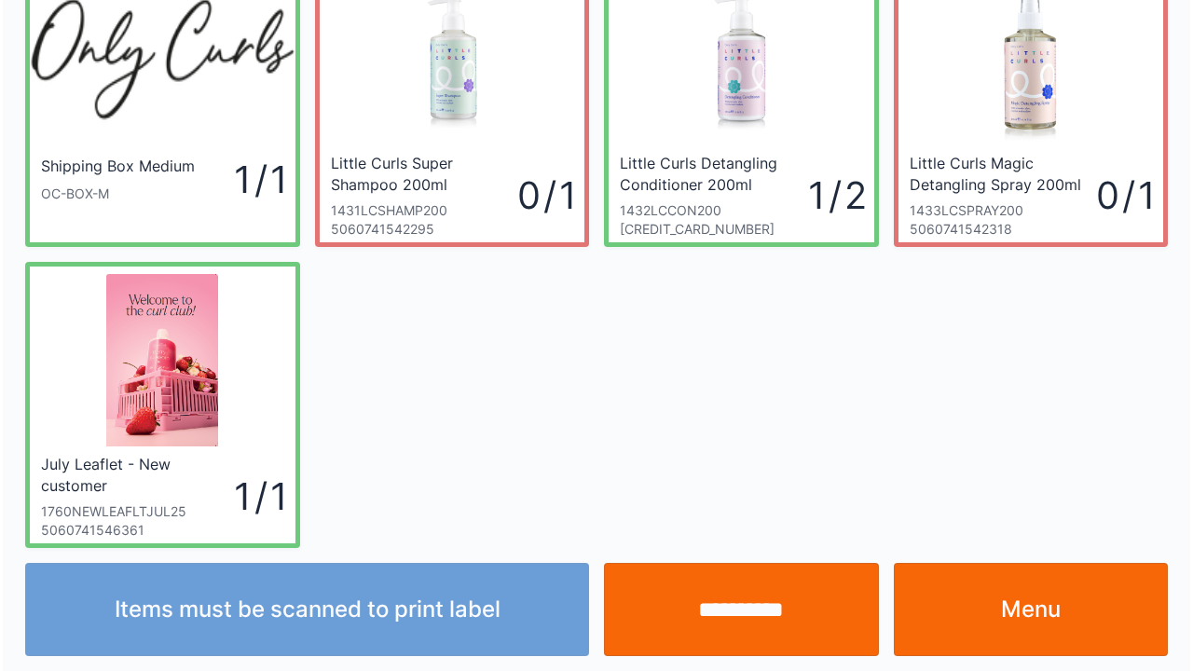
scroll to position [108, 0]
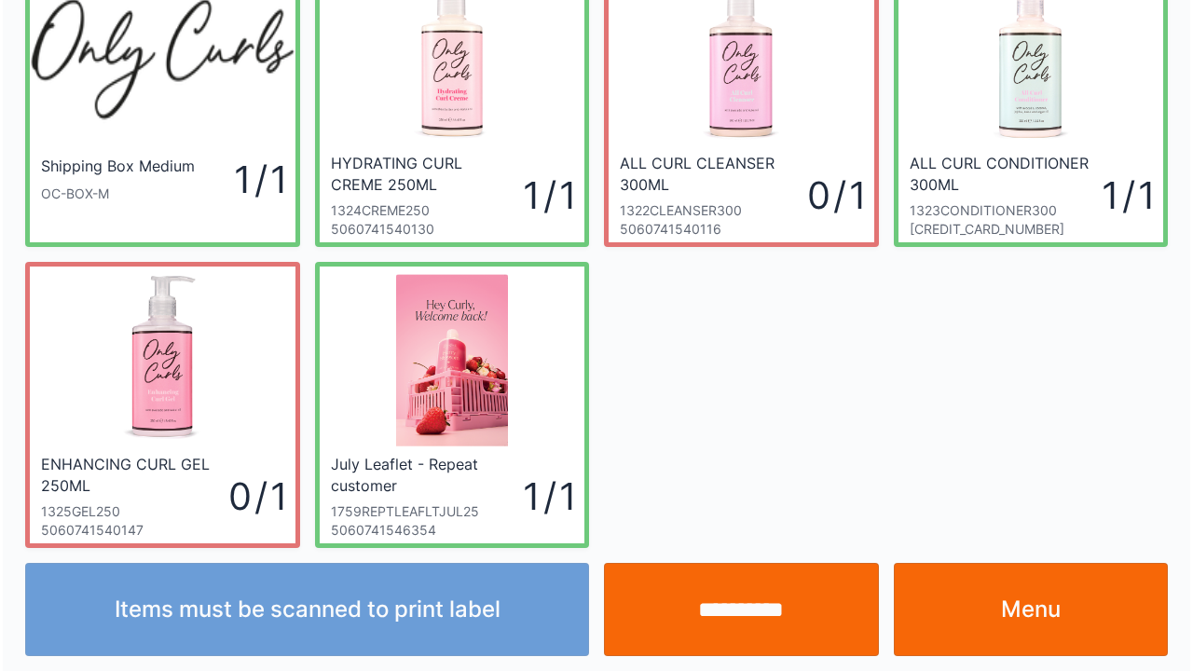
scroll to position [108, 0]
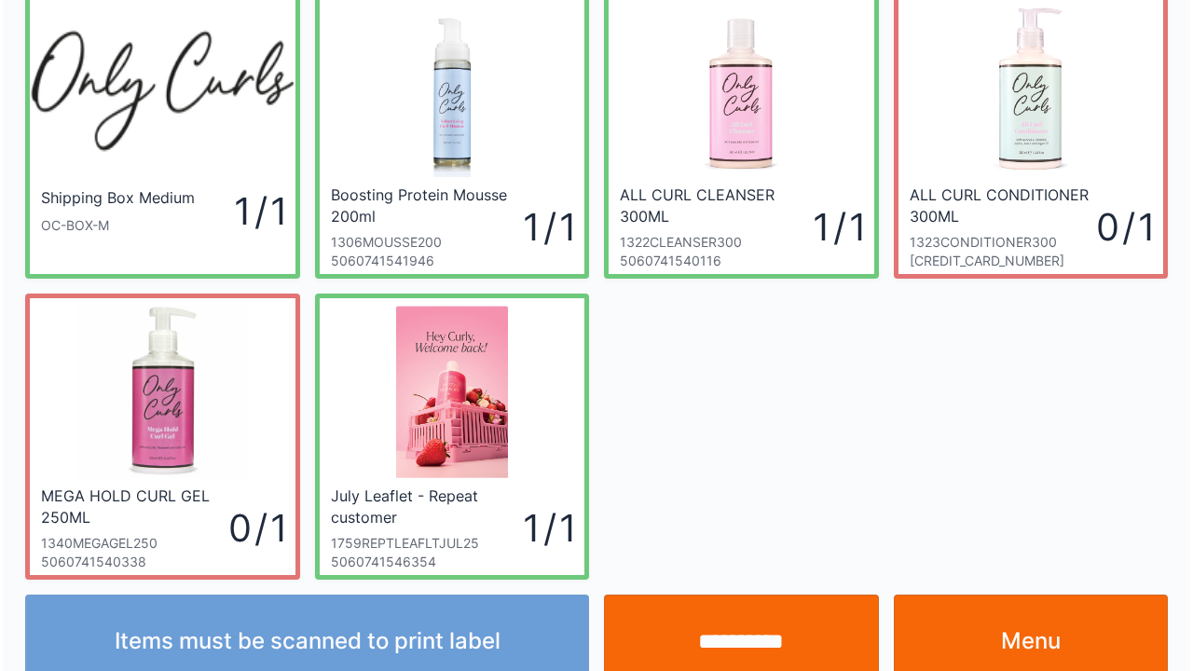
scroll to position [108, 0]
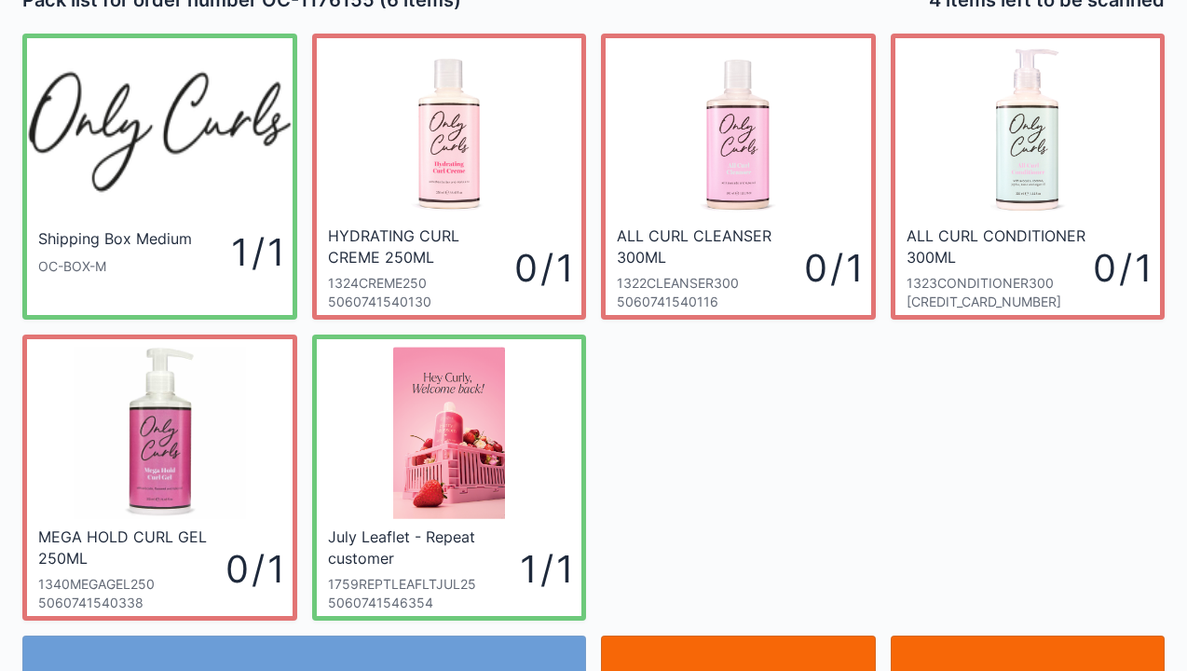
scroll to position [37, 0]
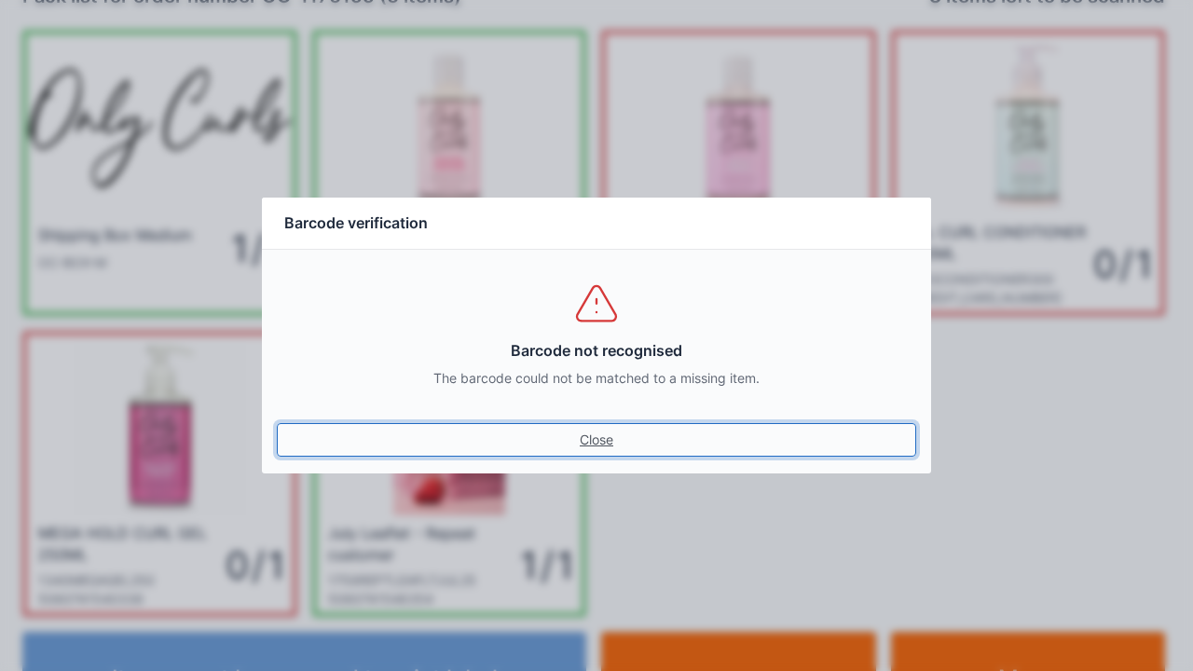
click at [587, 444] on link "Close" at bounding box center [596, 440] width 639 height 34
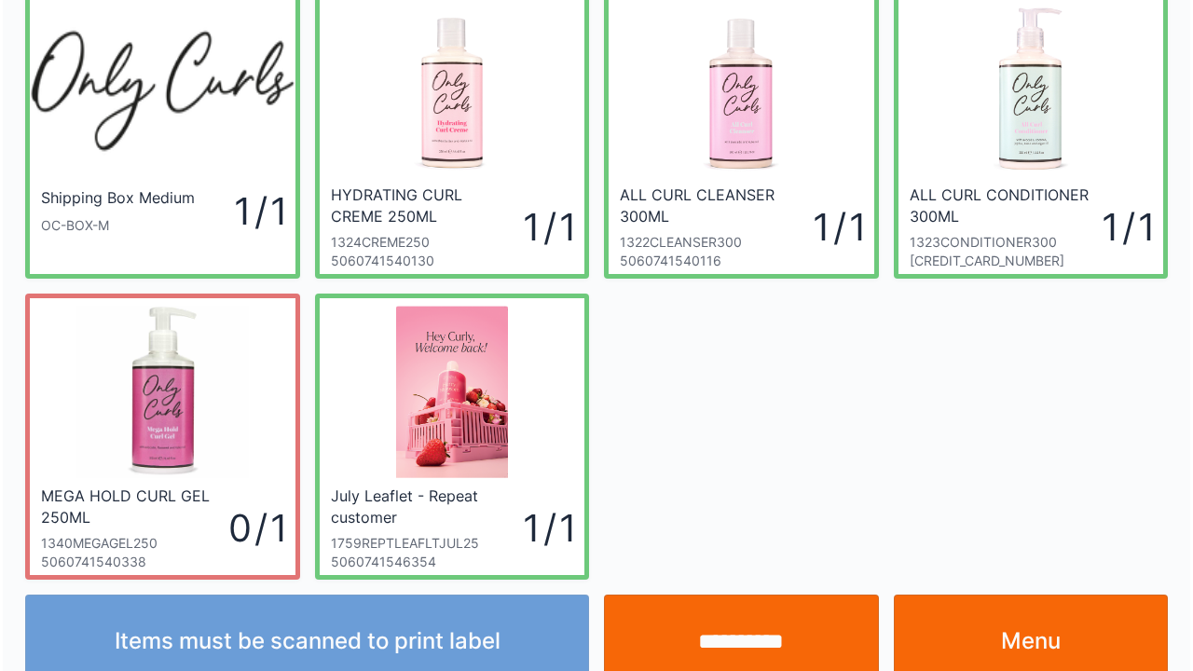
scroll to position [108, 0]
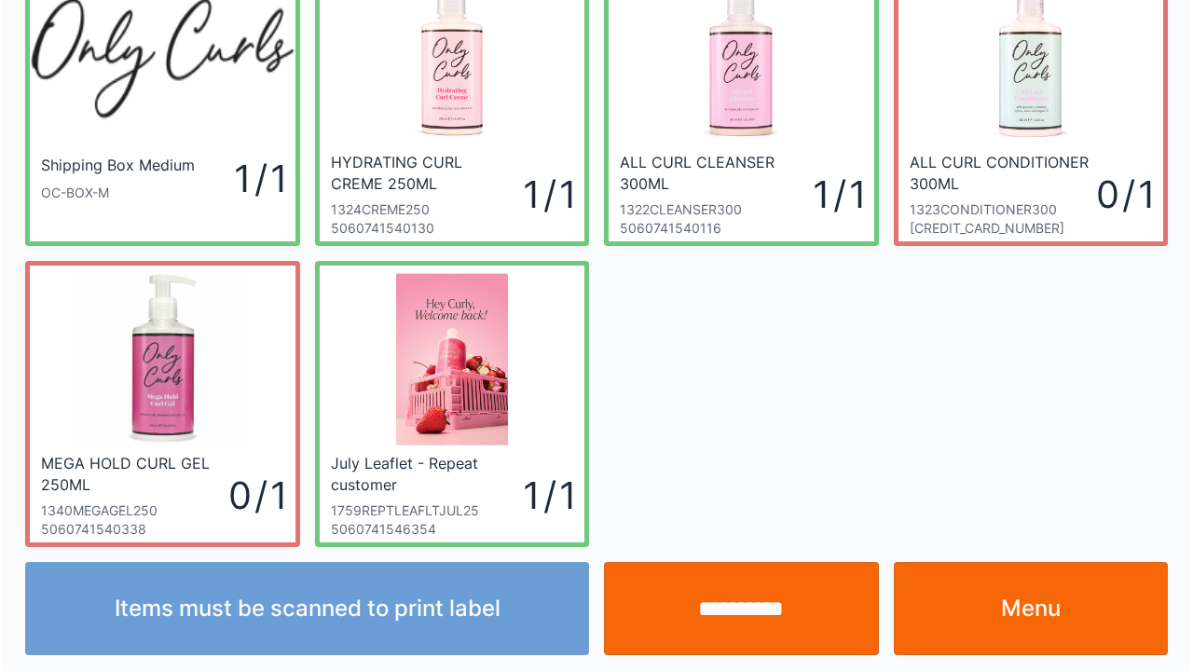
scroll to position [108, 0]
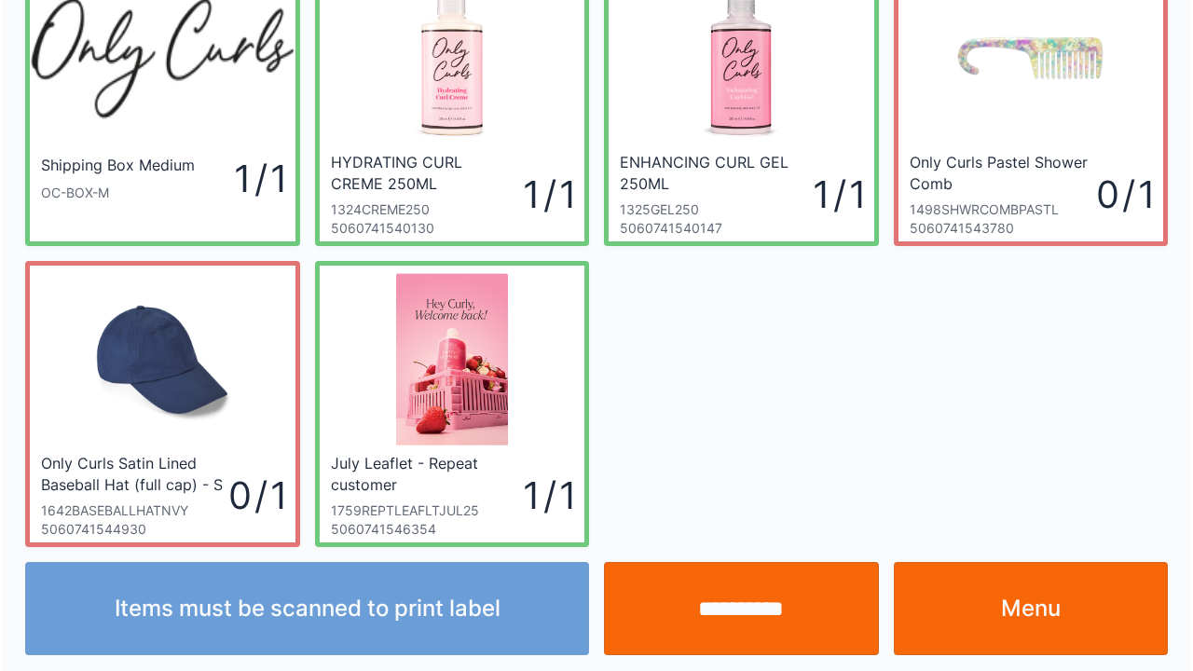
scroll to position [108, 0]
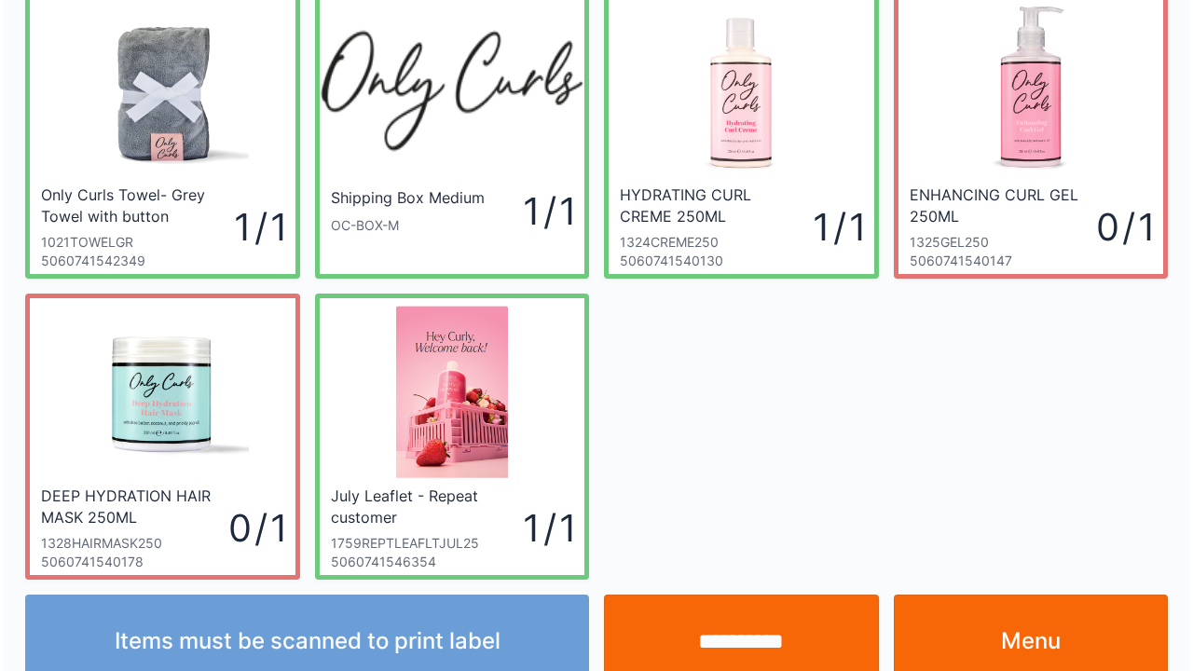
scroll to position [108, 0]
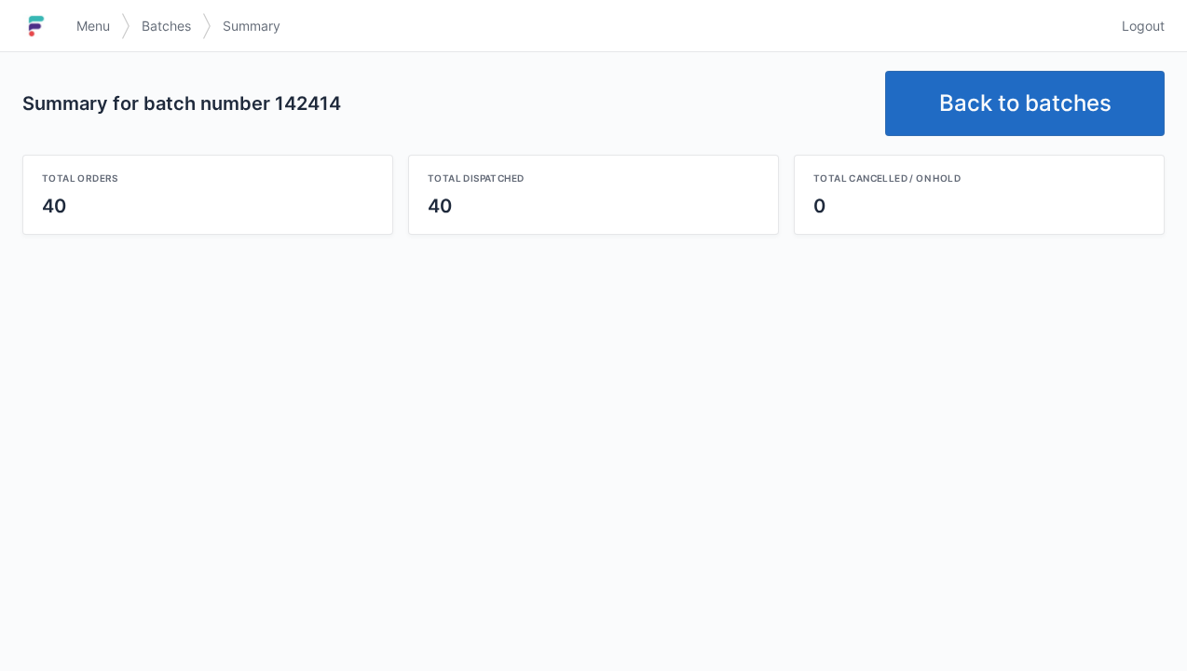
click at [993, 102] on link "Back to batches" at bounding box center [1025, 103] width 280 height 65
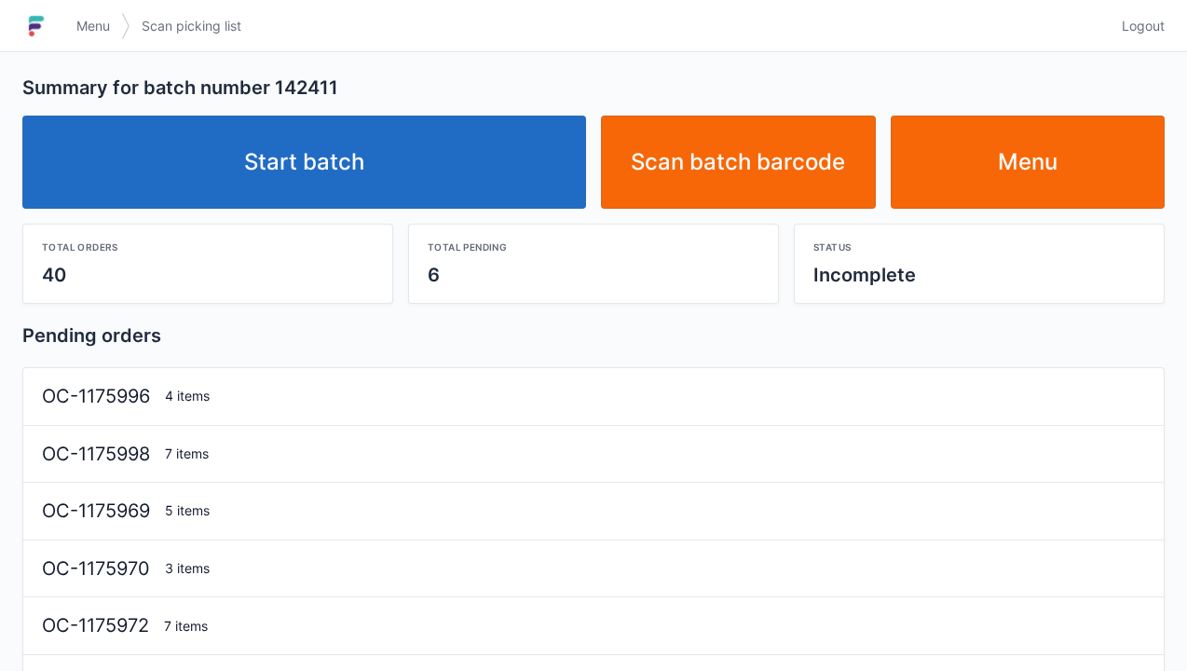
click at [317, 171] on link "Start batch" at bounding box center [304, 162] width 564 height 93
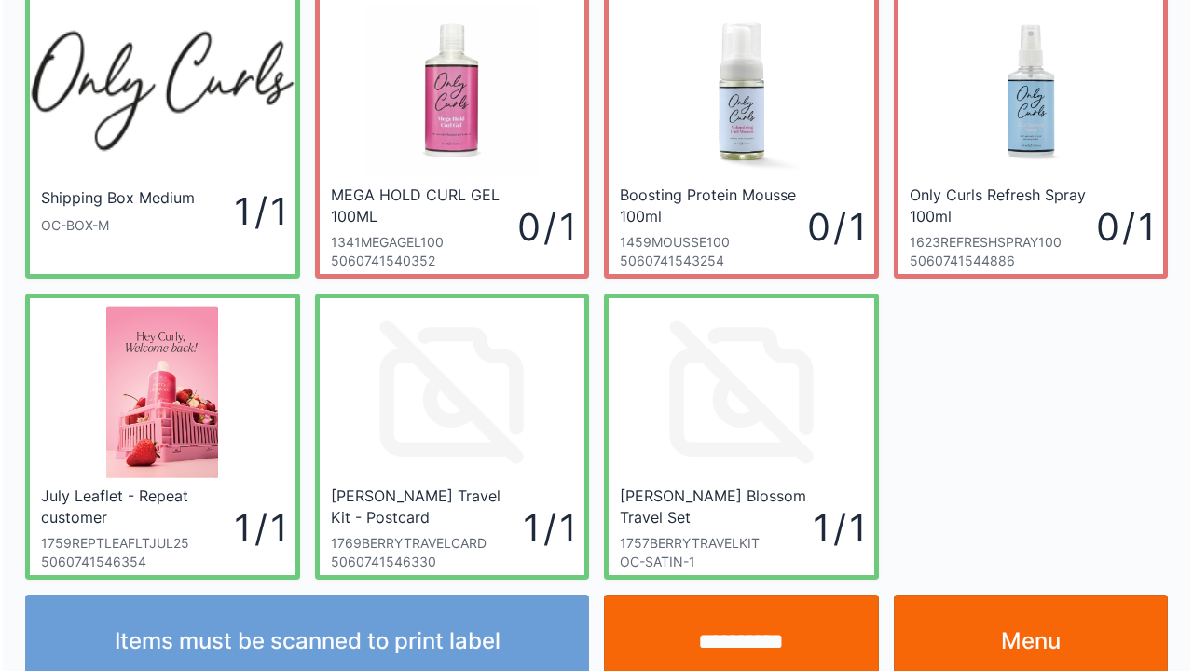
scroll to position [108, 0]
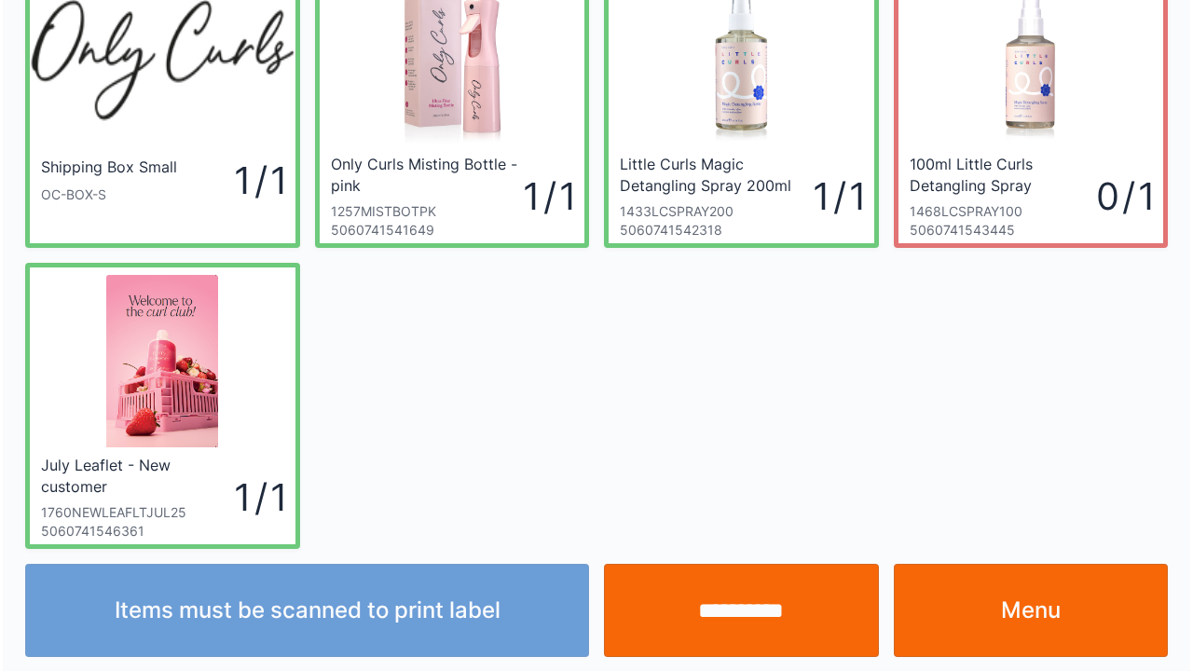
scroll to position [108, 0]
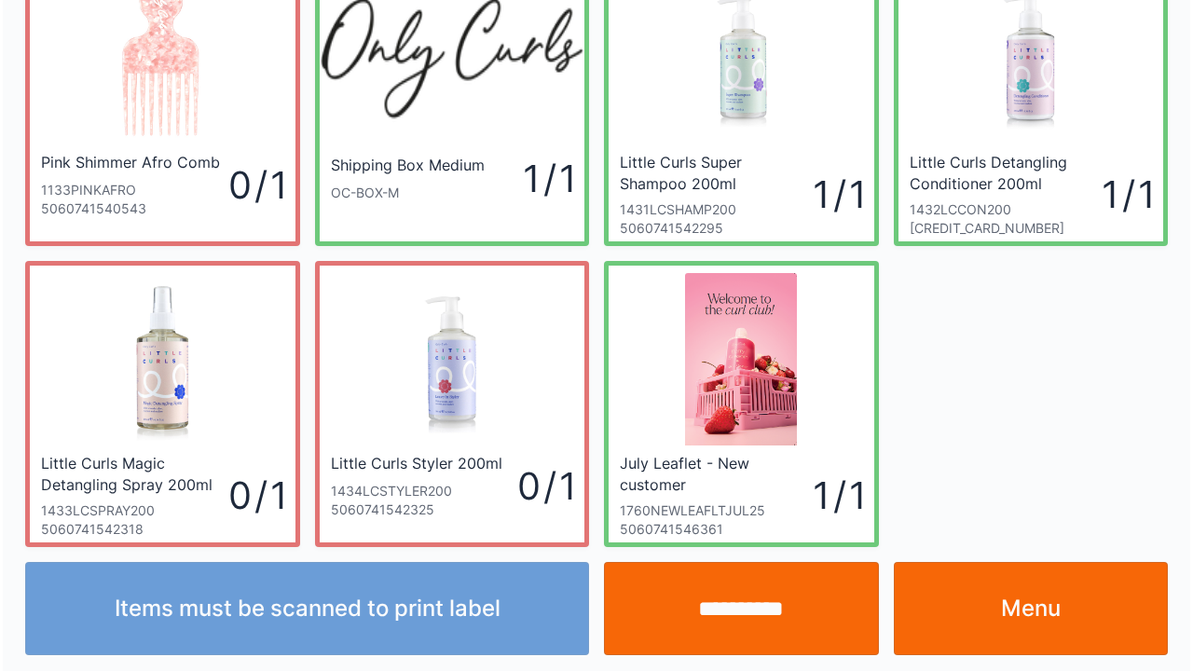
scroll to position [108, 0]
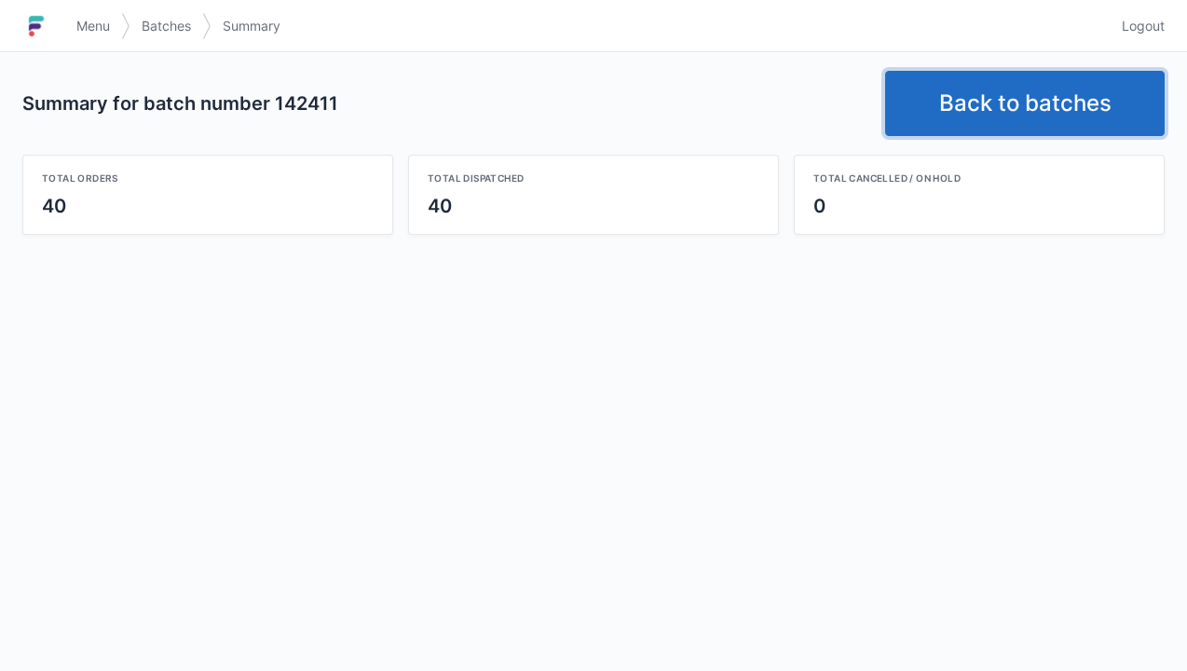
click at [988, 107] on link "Back to batches" at bounding box center [1025, 103] width 280 height 65
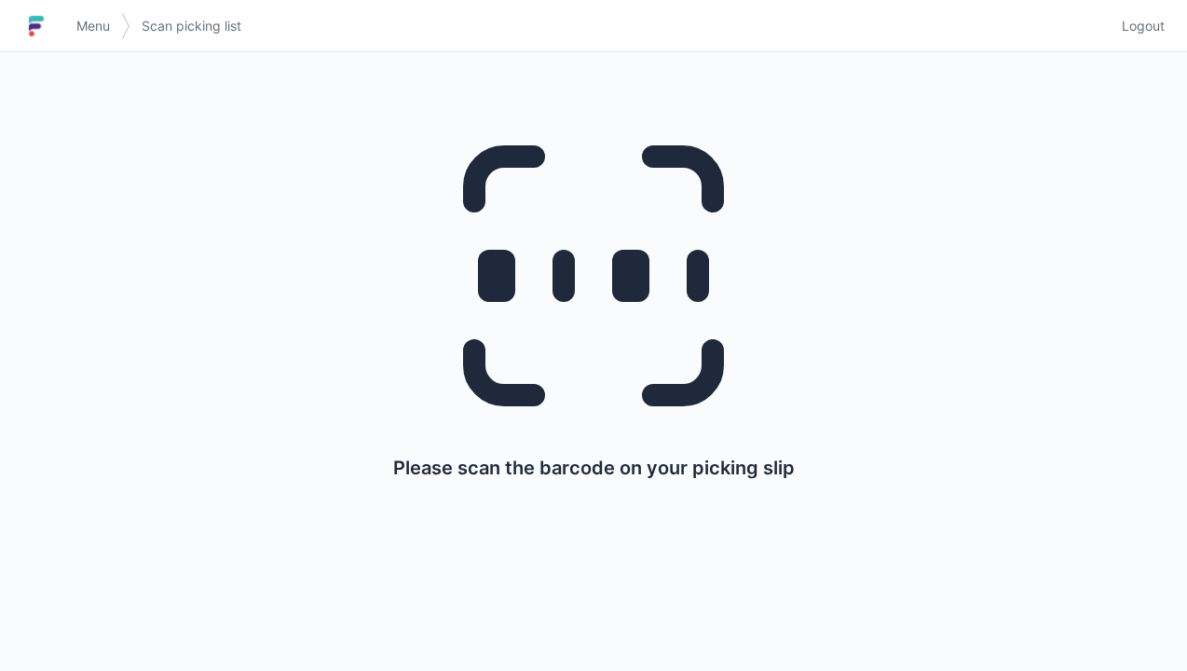
click at [48, 26] on img at bounding box center [36, 26] width 28 height 30
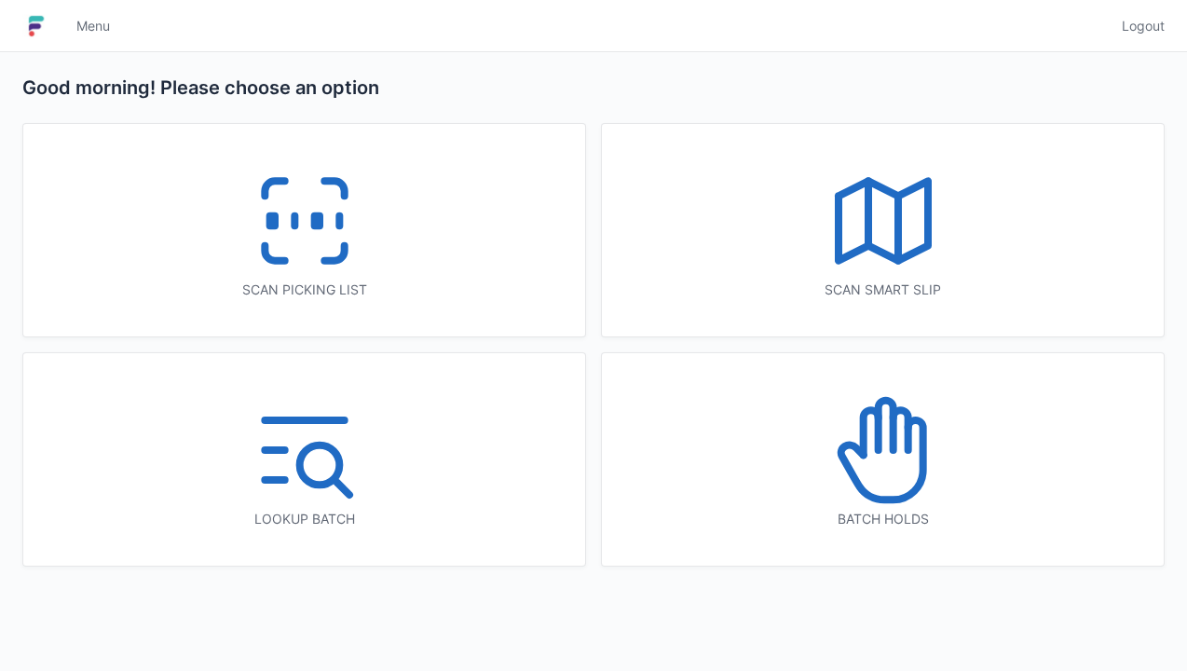
click at [897, 460] on icon at bounding box center [883, 449] width 119 height 119
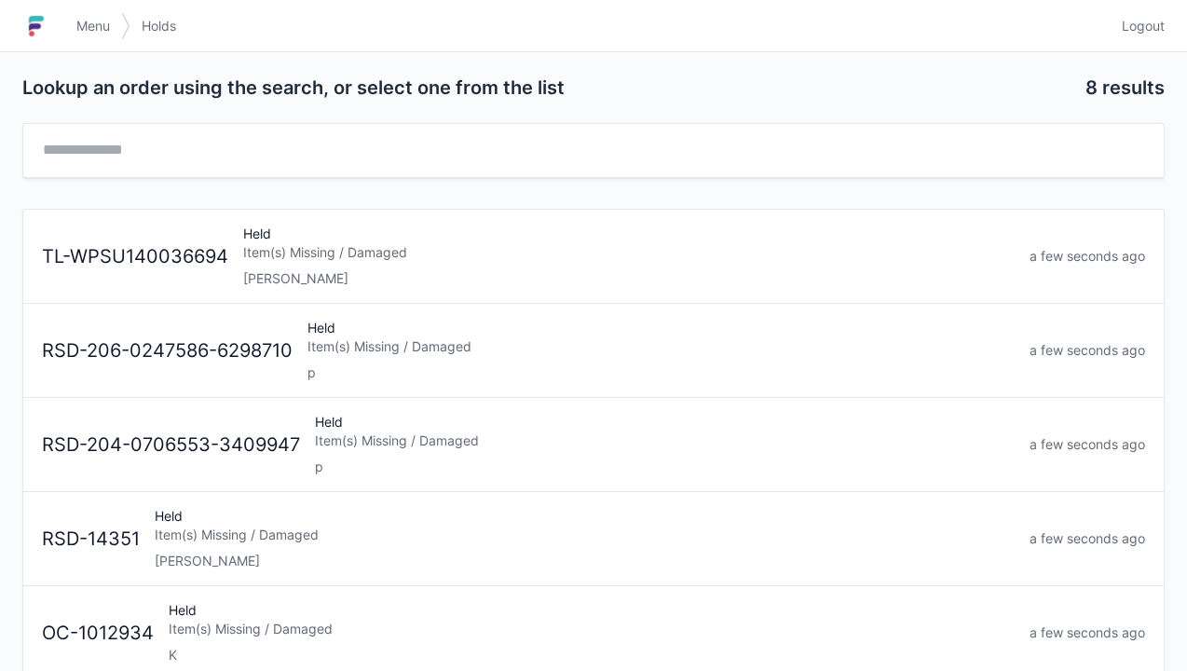
click at [71, 13] on link "Menu" at bounding box center [93, 26] width 56 height 34
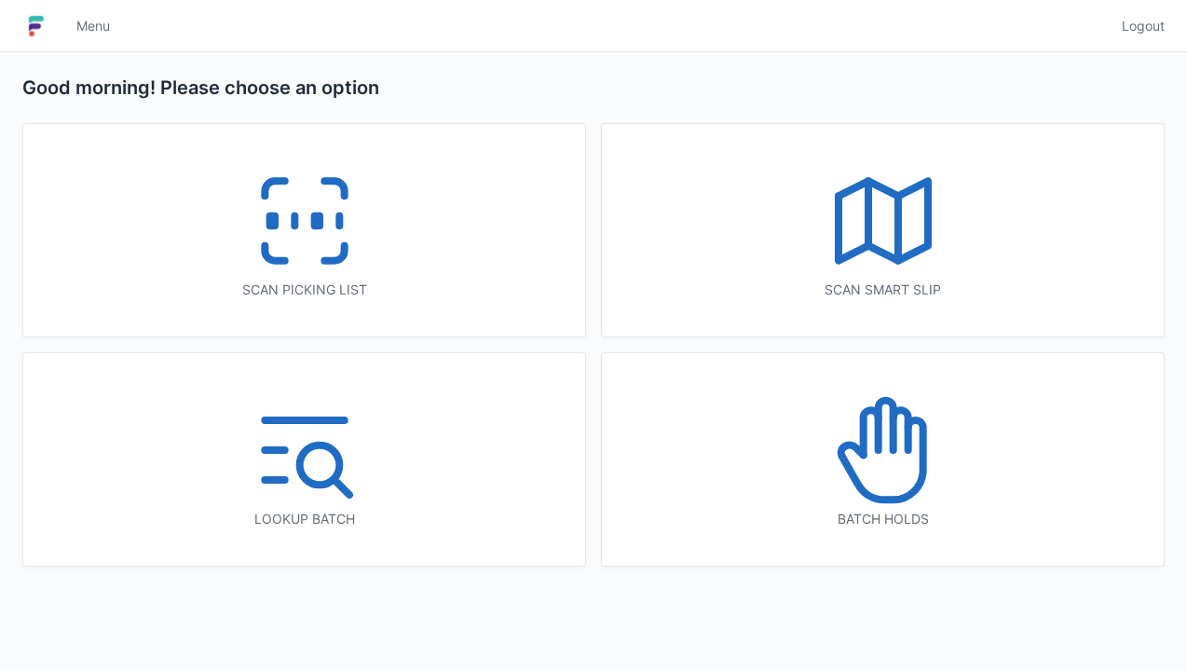
click at [272, 216] on rect at bounding box center [271, 221] width 5 height 10
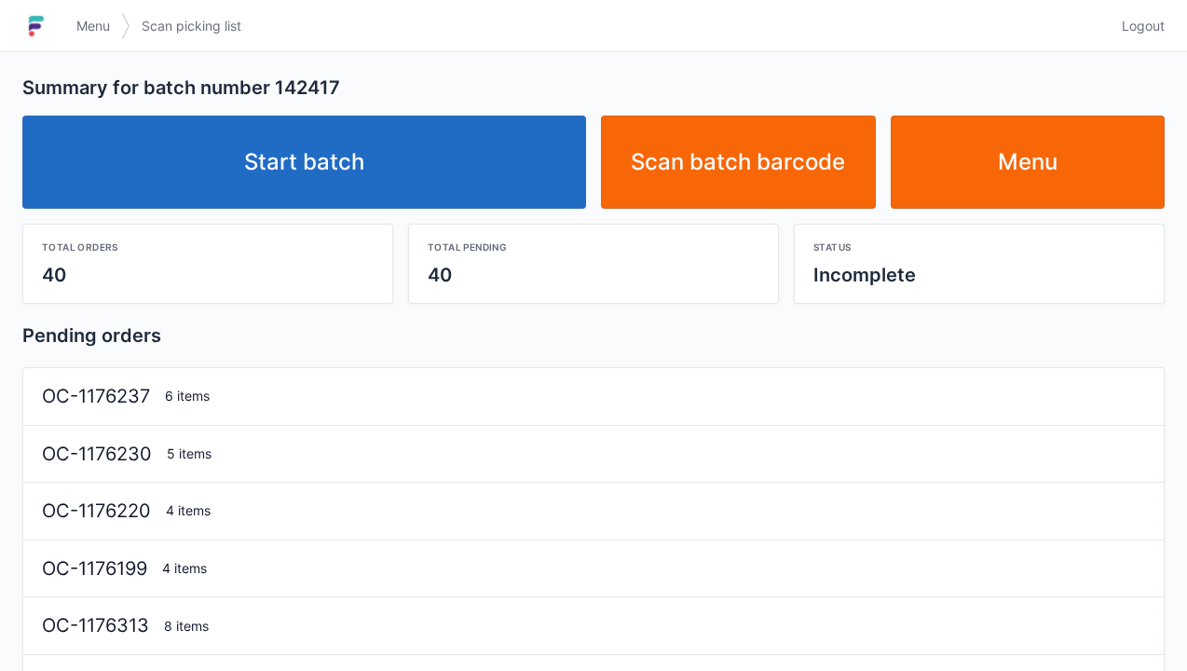
click at [307, 158] on link "Start batch" at bounding box center [304, 162] width 564 height 93
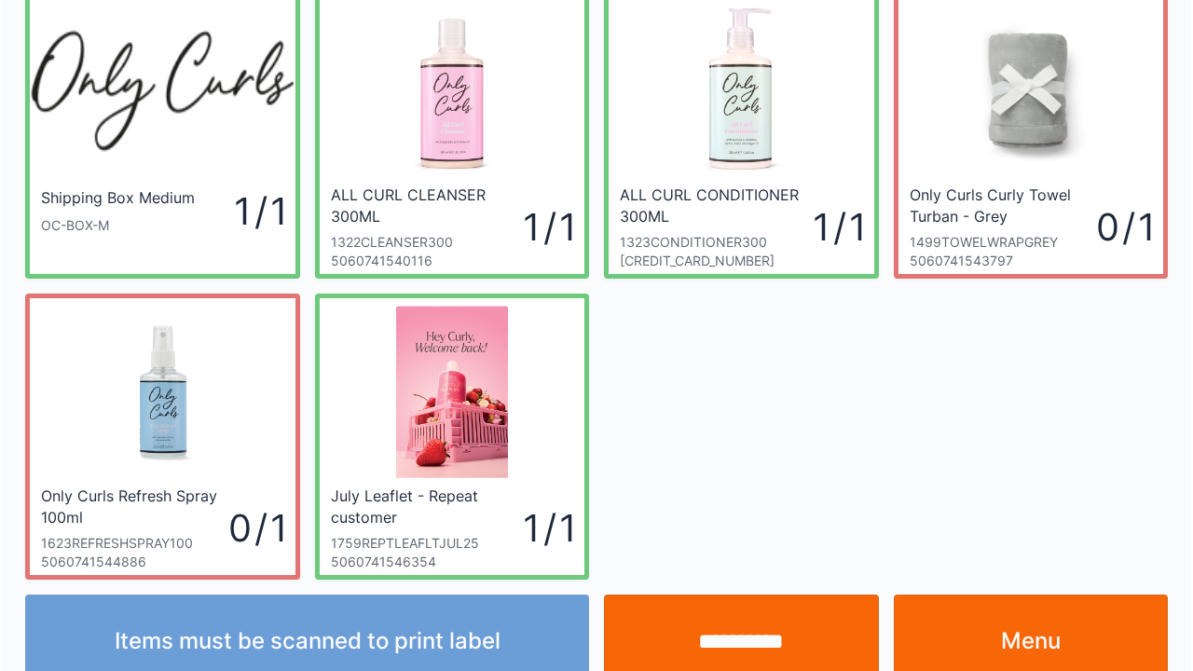
scroll to position [108, 0]
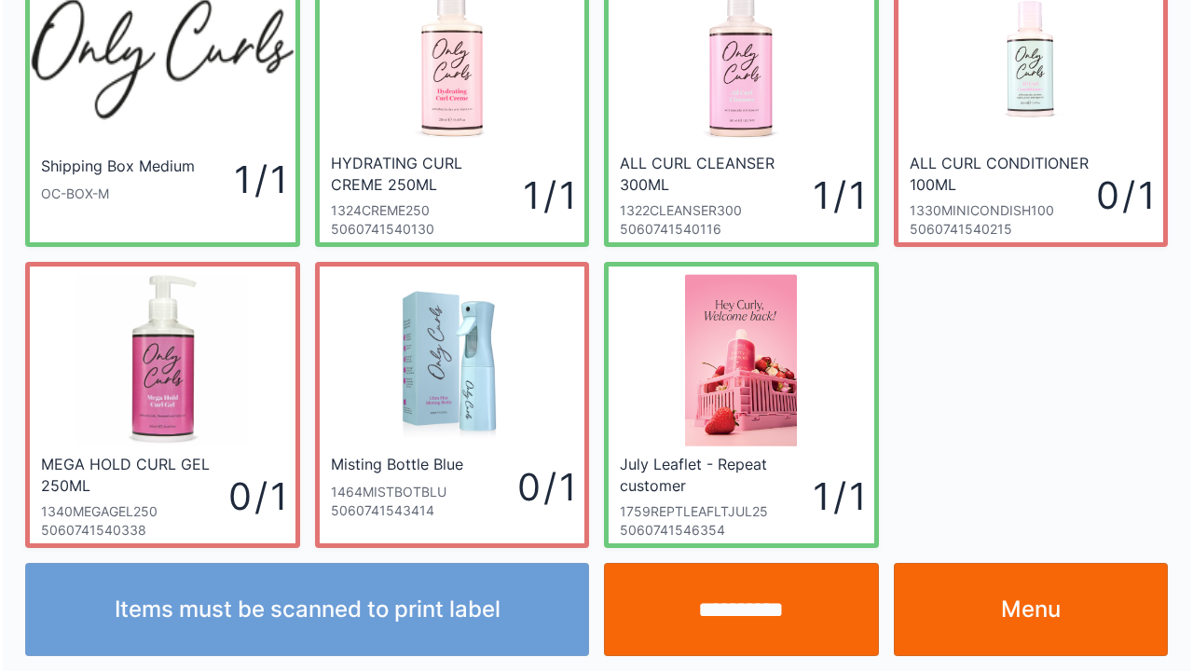
scroll to position [108, 0]
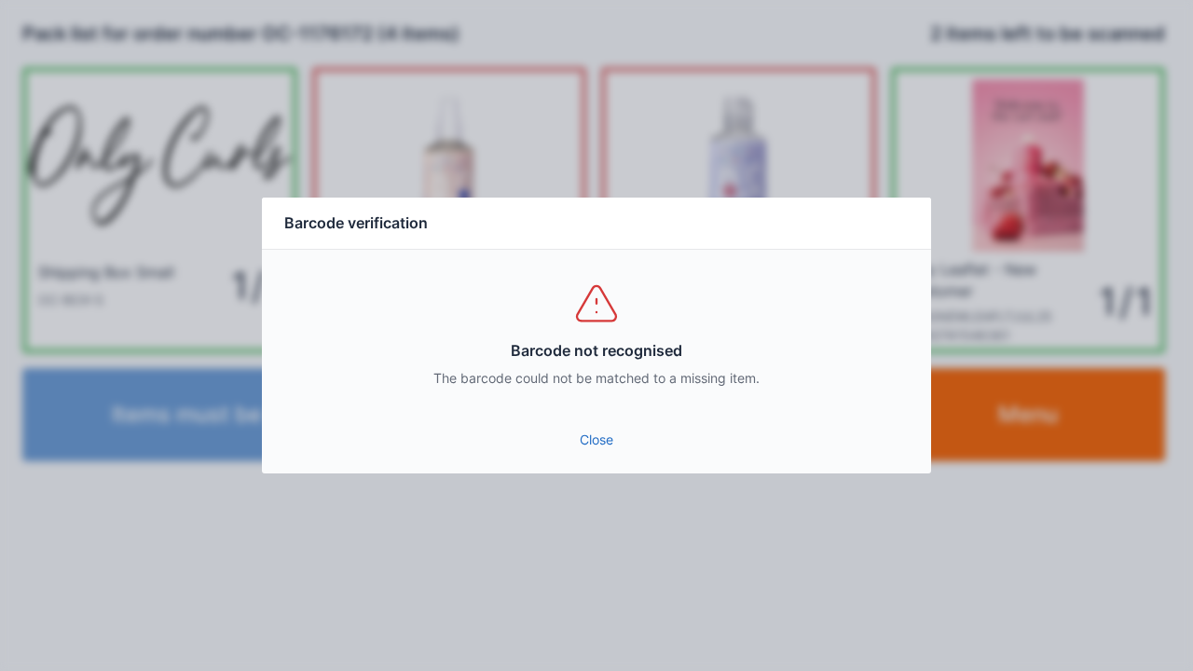
click at [635, 442] on link "Close" at bounding box center [596, 440] width 639 height 34
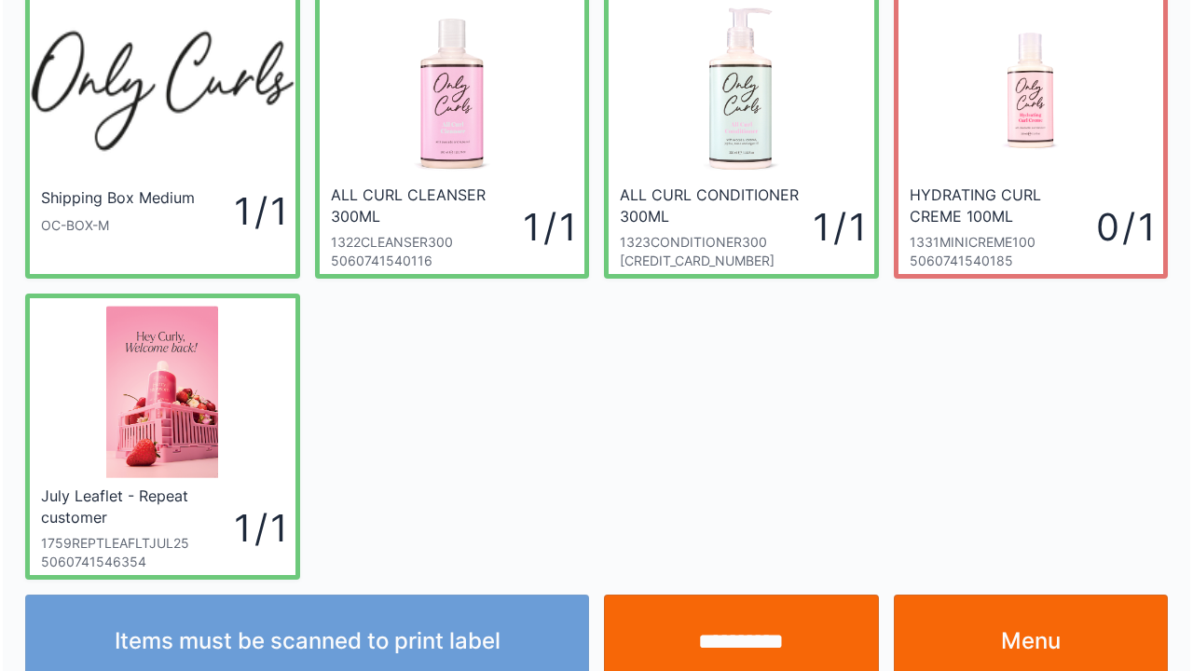
scroll to position [108, 0]
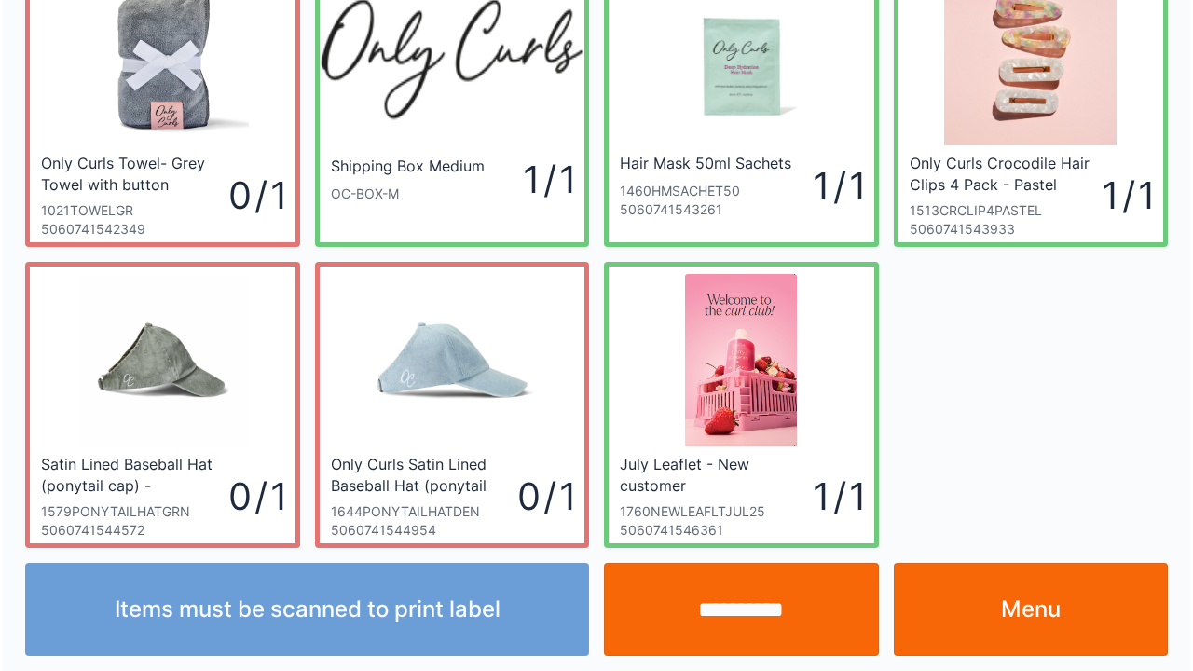
scroll to position [108, 0]
